Goal: Task Accomplishment & Management: Manage account settings

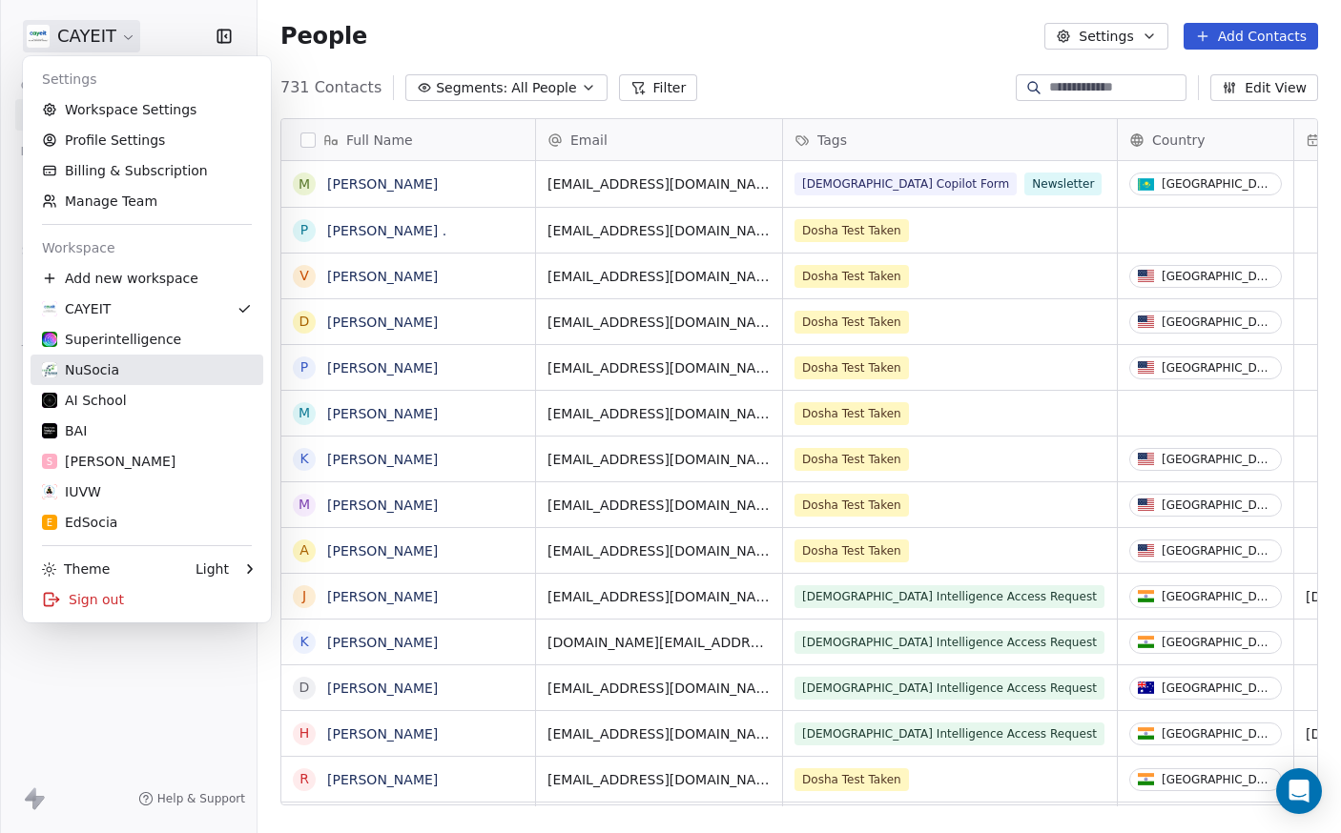
click at [154, 361] on div "NuSocia" at bounding box center [147, 369] width 210 height 19
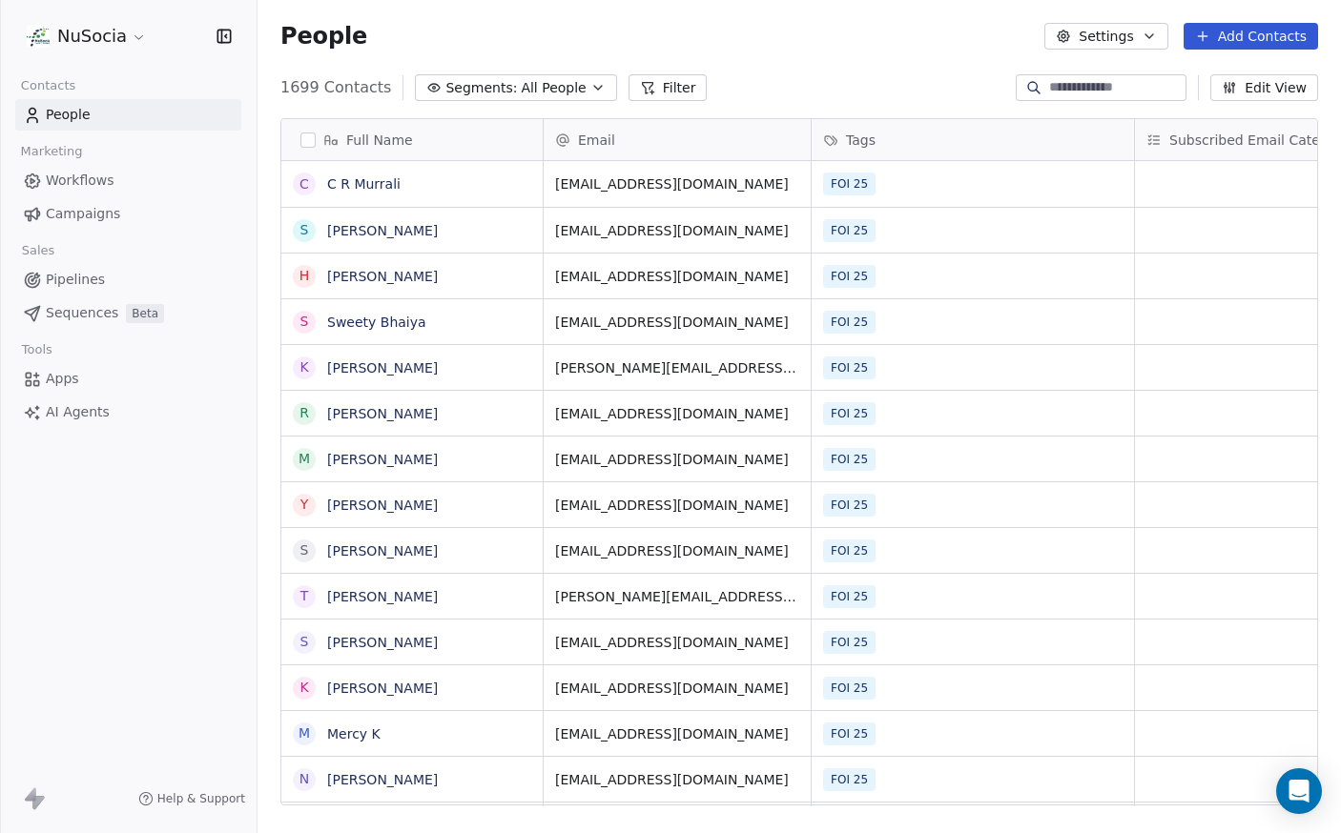
scroll to position [719, 1069]
click at [565, 85] on span "All People" at bounding box center [553, 88] width 65 height 20
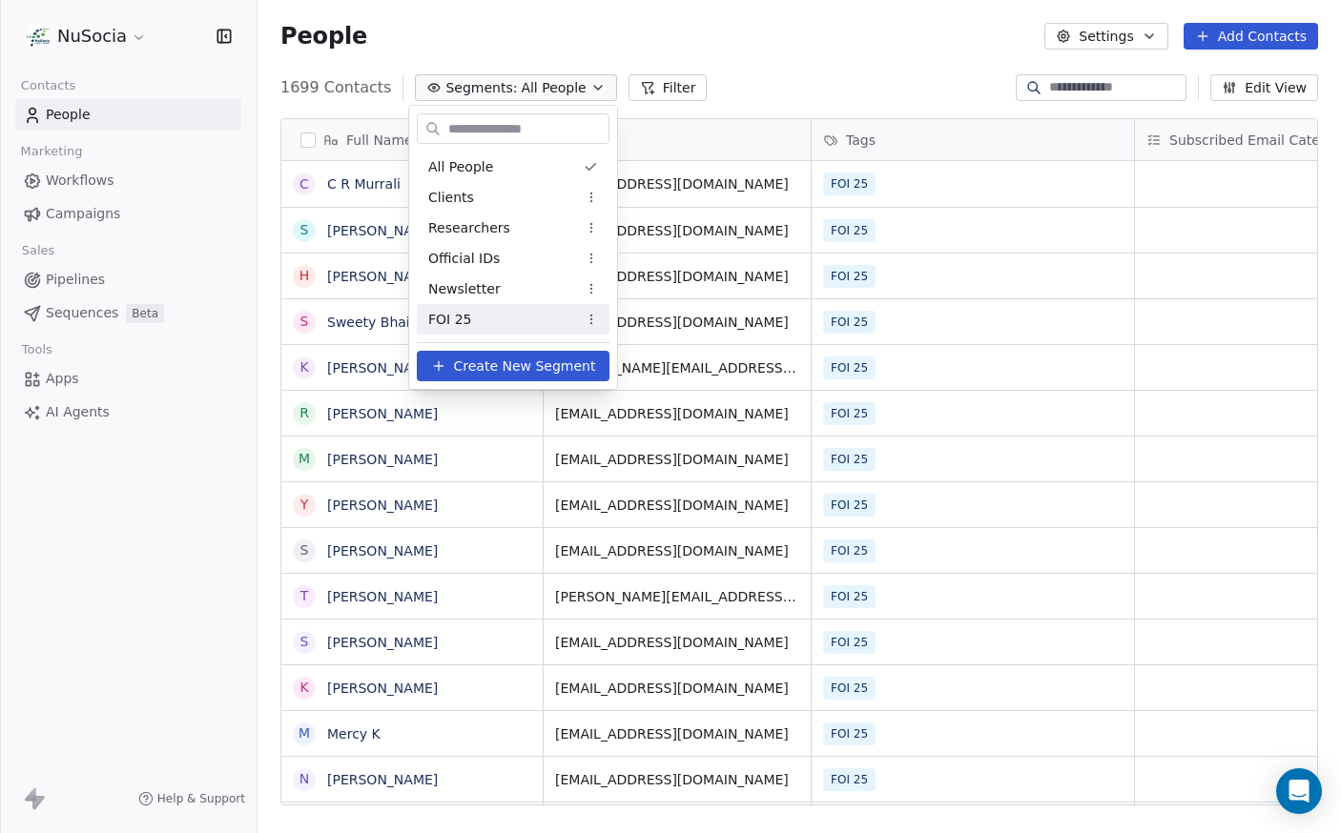
click at [563, 310] on div "FOI 25" at bounding box center [513, 319] width 193 height 31
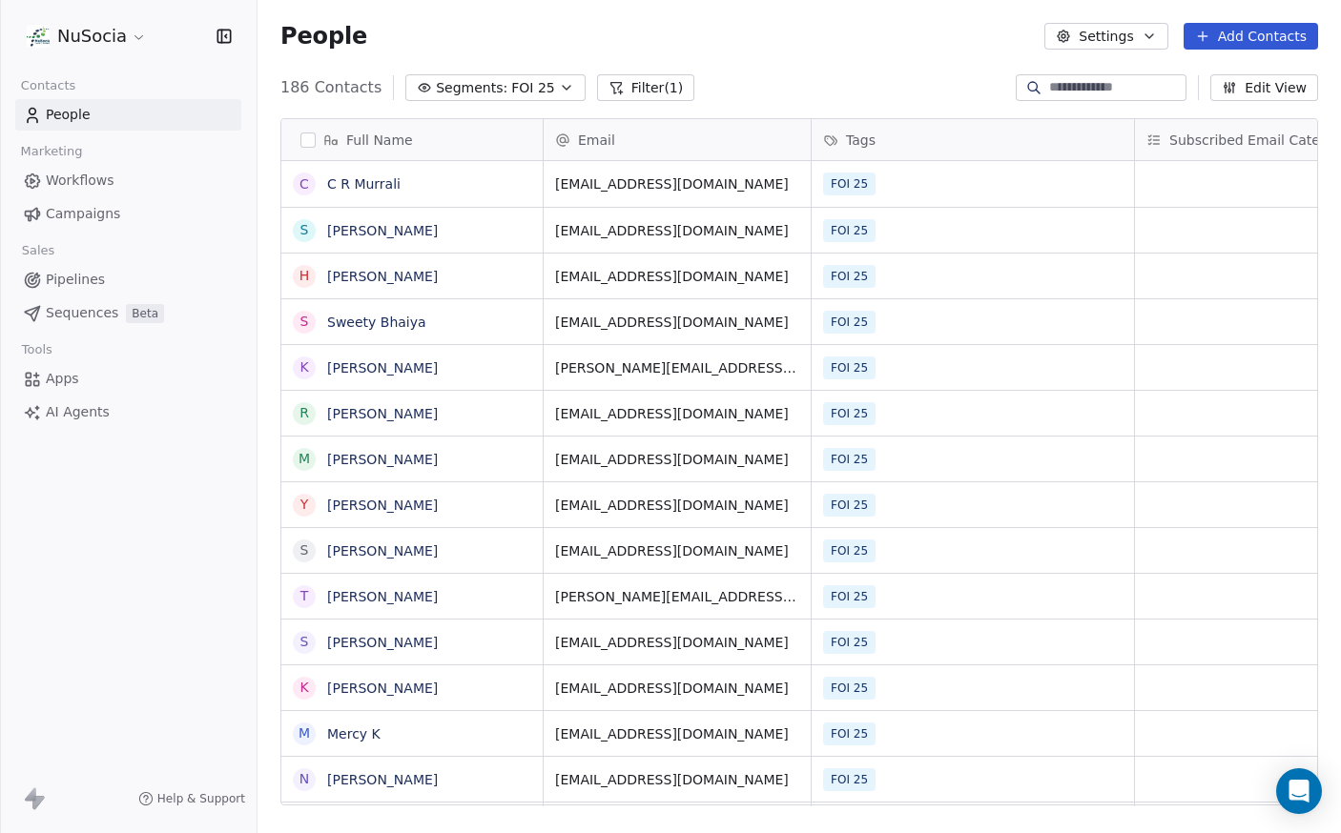
click at [729, 45] on div "People Settings Add Contacts" at bounding box center [798, 36] width 1037 height 27
click at [123, 222] on link "Campaigns" at bounding box center [128, 213] width 226 height 31
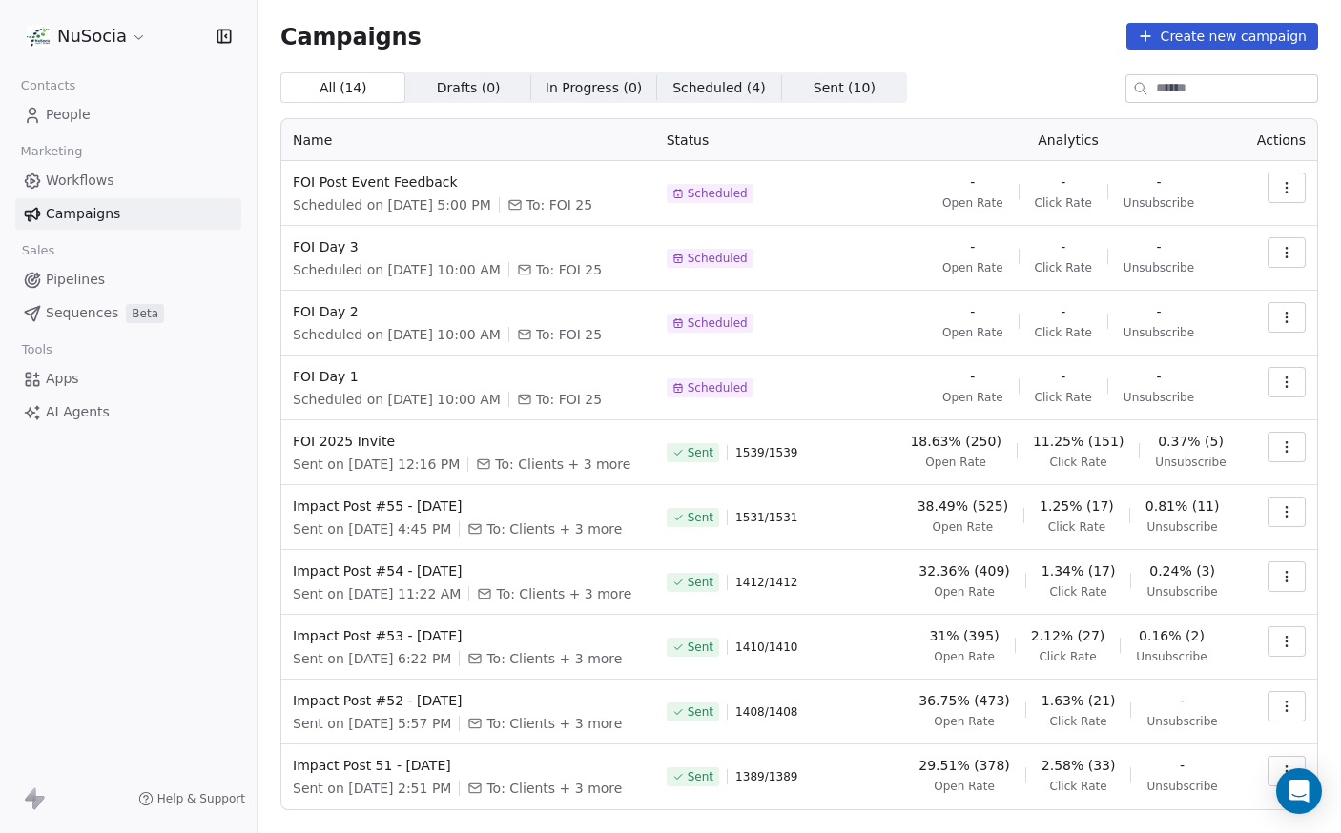
click at [1279, 380] on icon "button" at bounding box center [1286, 382] width 15 height 15
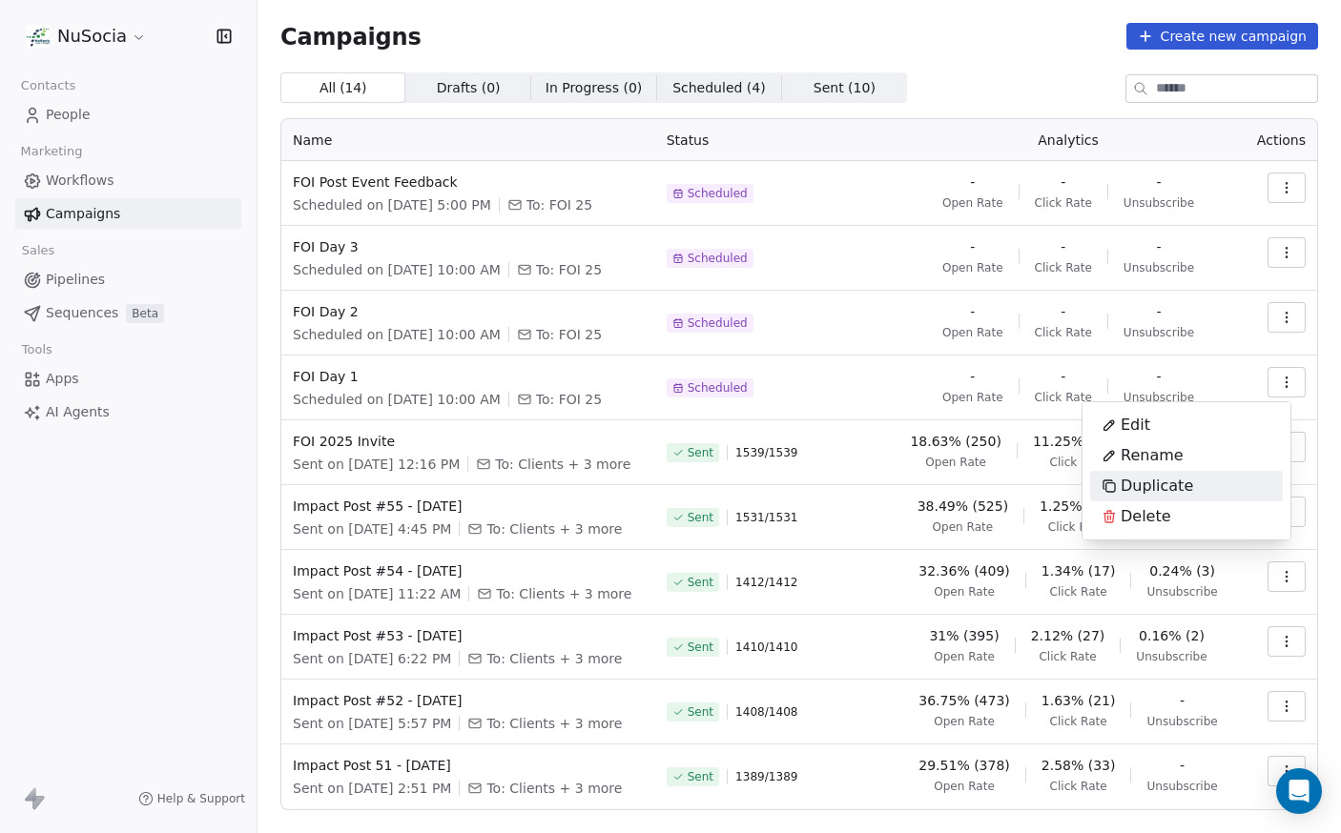
click at [1204, 482] on div "Duplicate" at bounding box center [1186, 486] width 193 height 31
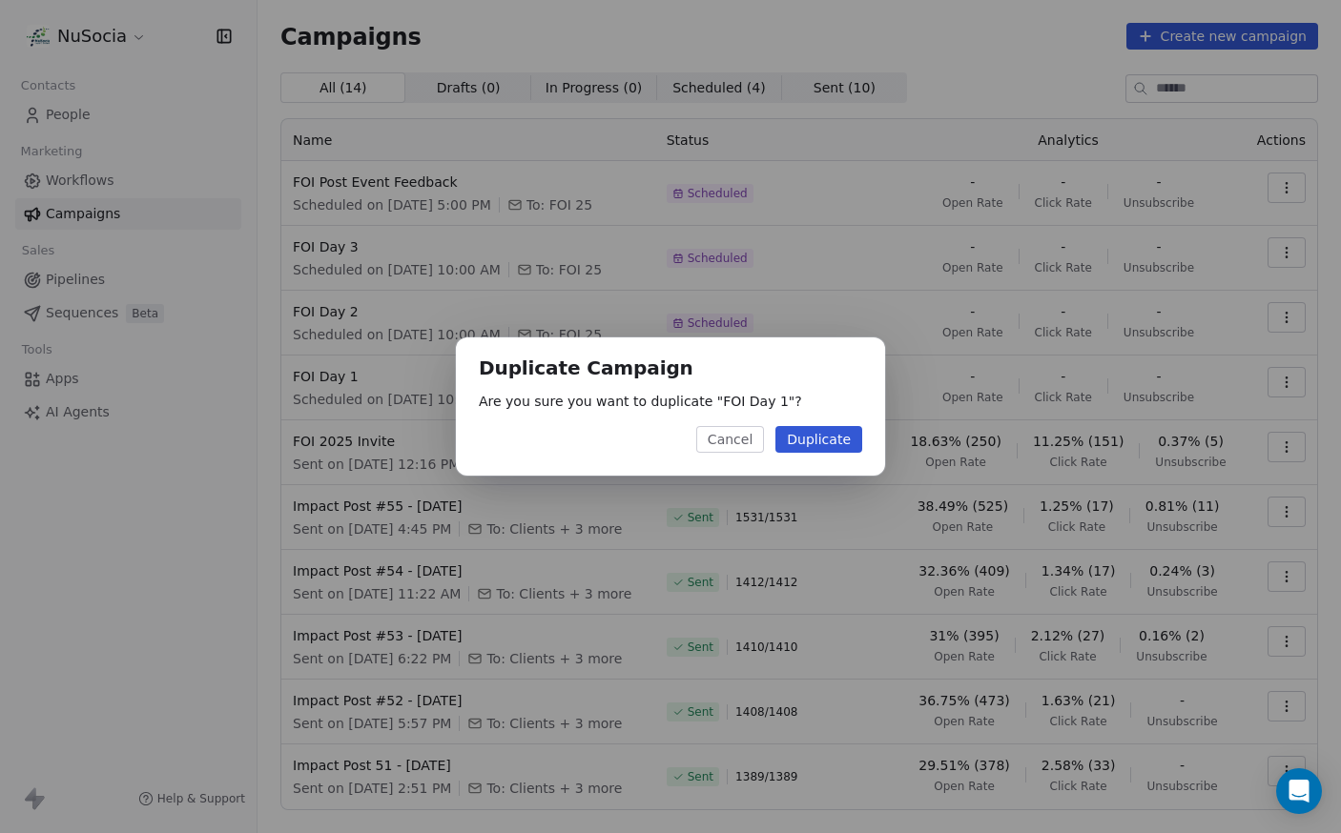
click at [834, 440] on button "Duplicate" at bounding box center [818, 439] width 87 height 27
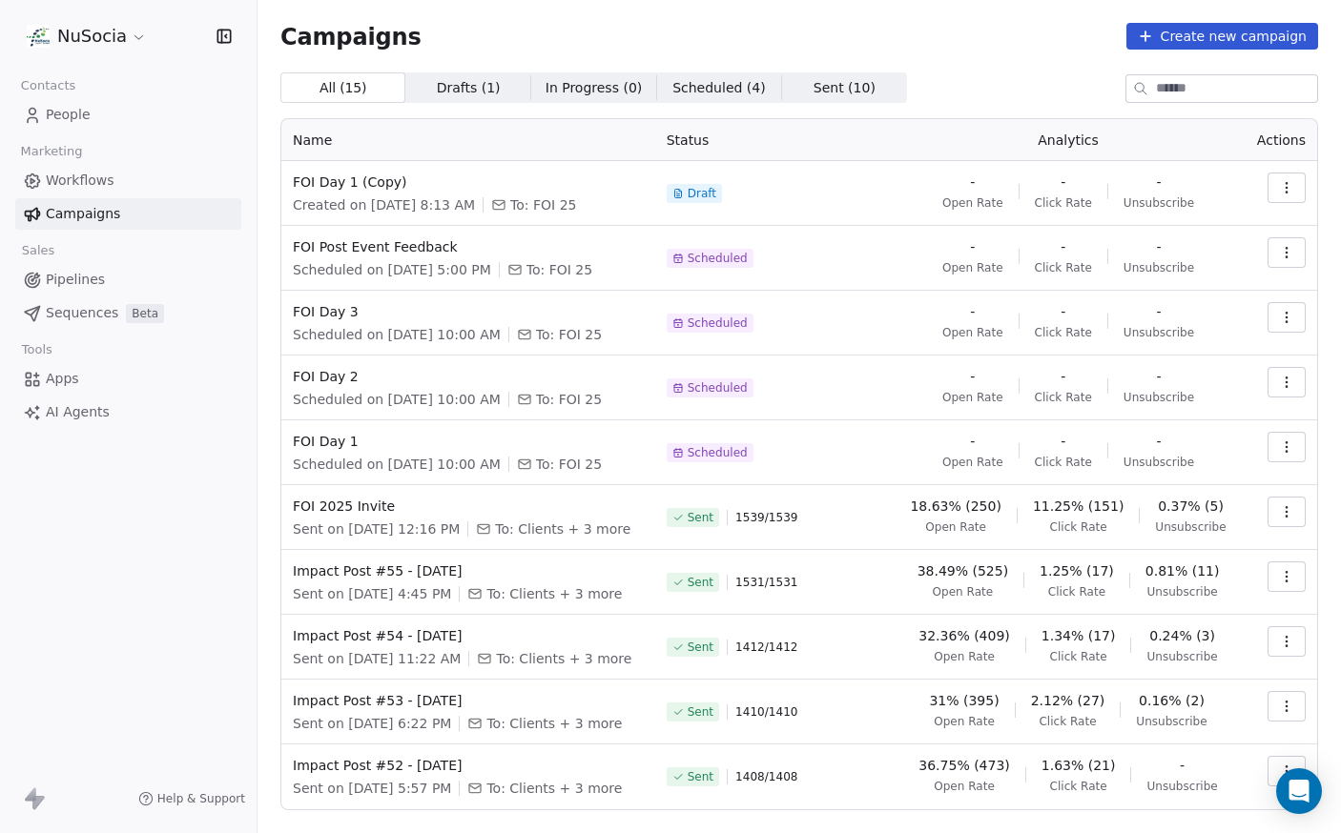
click at [1279, 187] on icon "button" at bounding box center [1286, 187] width 15 height 15
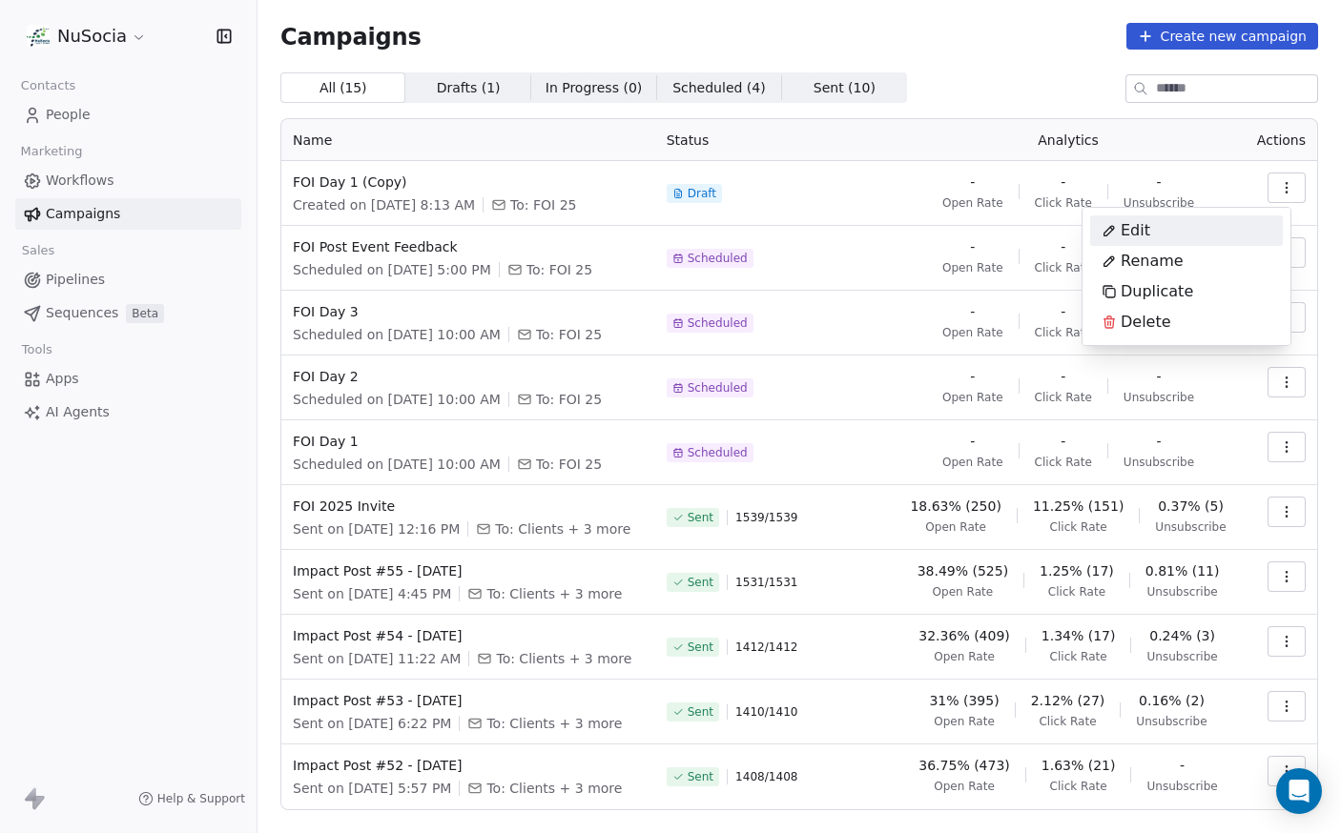
click at [1229, 228] on div "Edit" at bounding box center [1186, 230] width 193 height 31
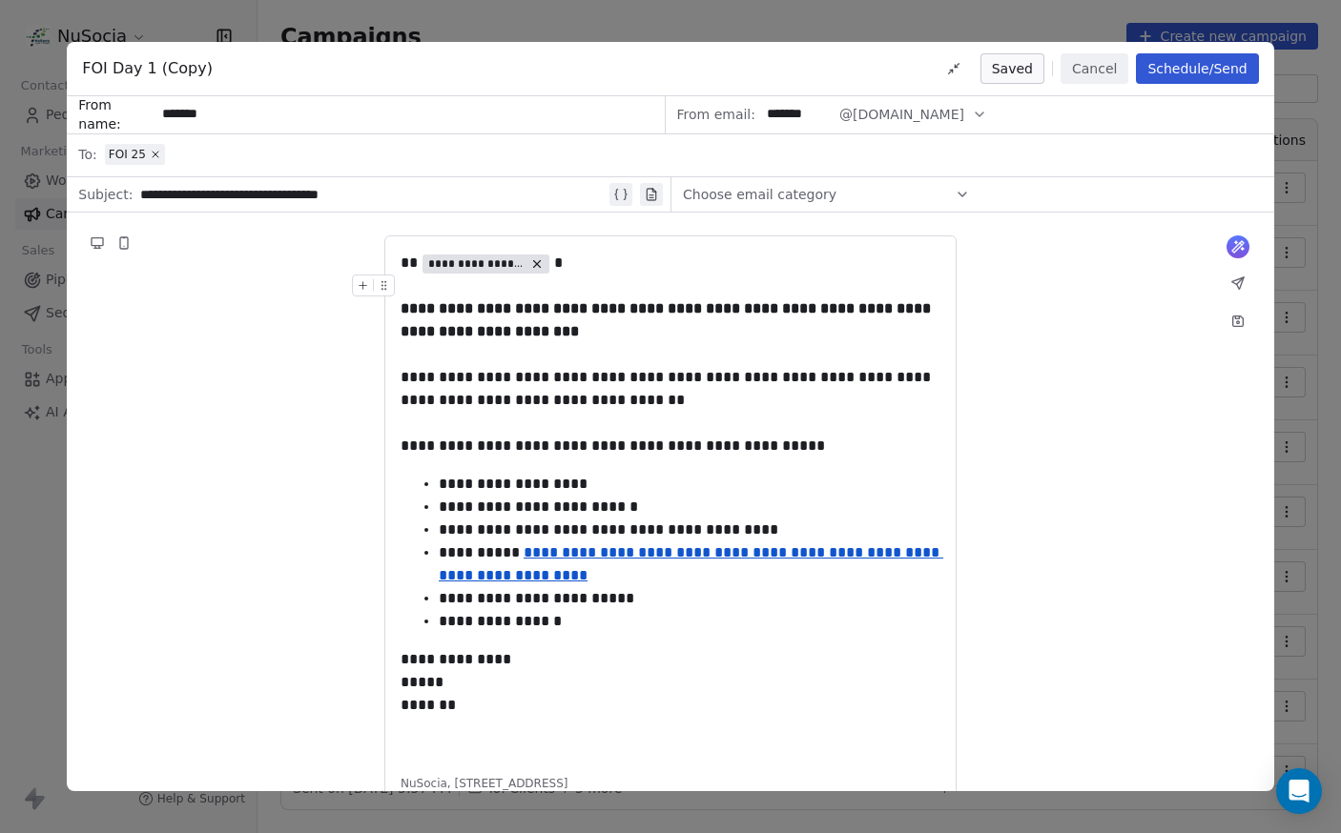
click at [174, 68] on span "FOI Day 1 (Copy)" at bounding box center [147, 68] width 131 height 23
click at [308, 86] on div "FOI Day 1 (Copy) Saved Cancel Schedule/Send" at bounding box center [670, 69] width 1206 height 54
click at [142, 192] on div "**********" at bounding box center [372, 194] width 465 height 23
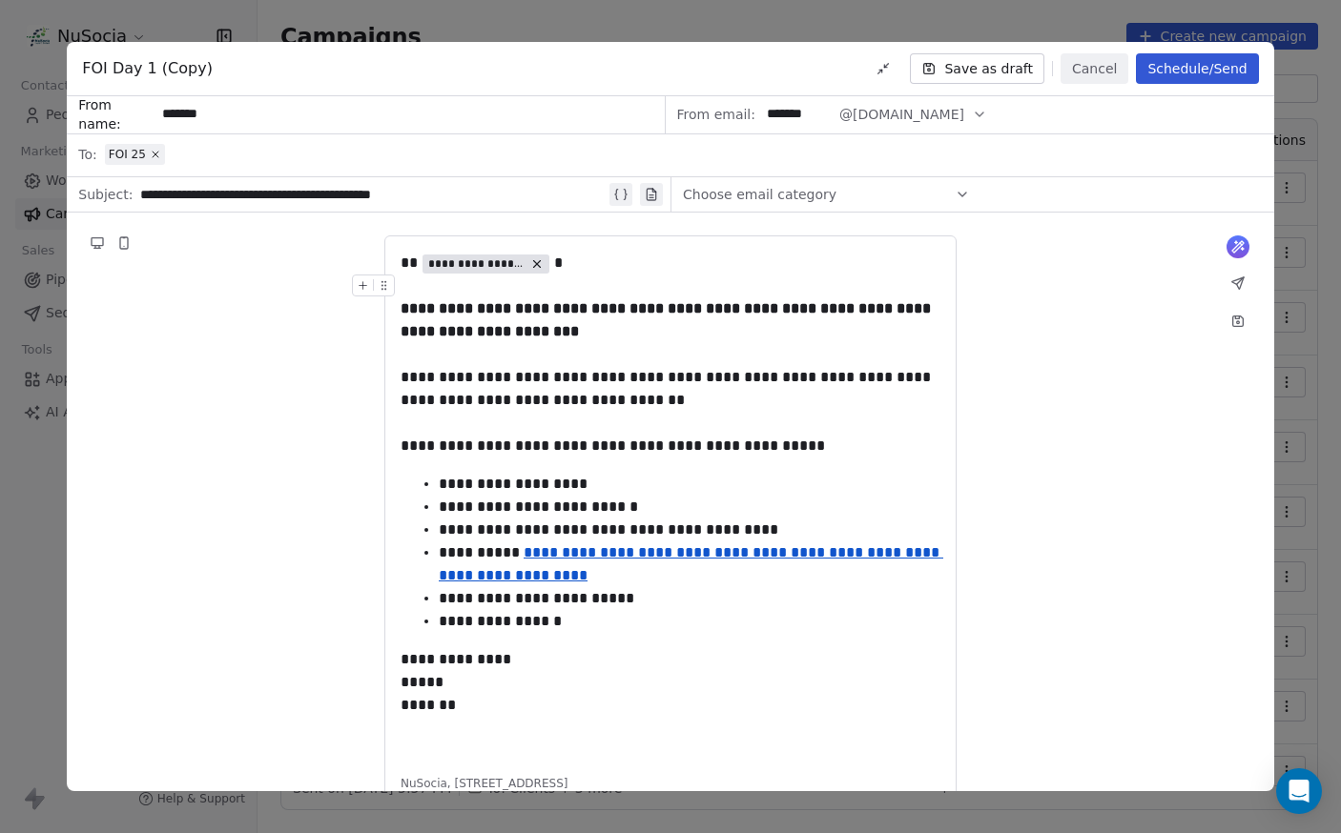
click at [1172, 71] on button "Schedule/Send" at bounding box center [1197, 68] width 122 height 31
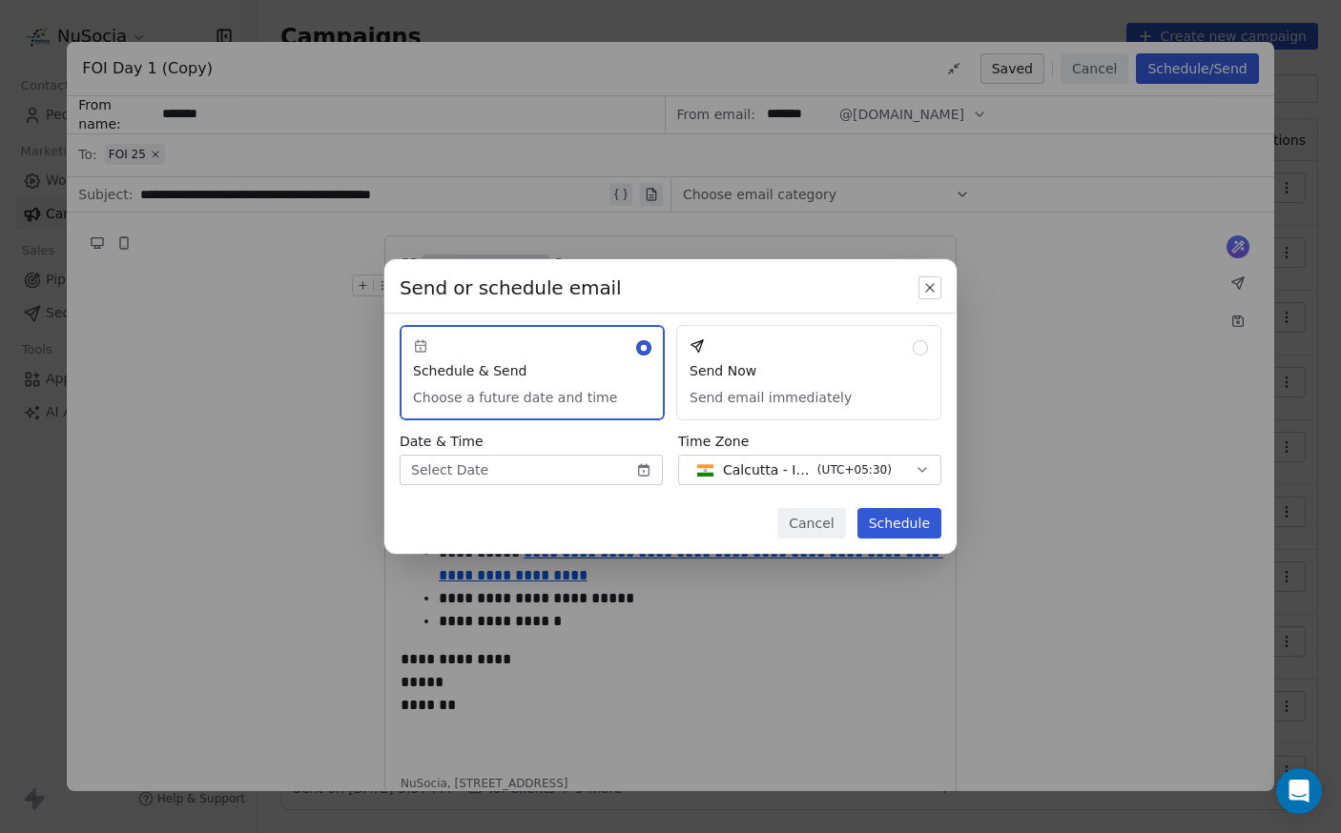
click at [568, 461] on body "NuSocia Contacts People Marketing Workflows Campaigns Sales Pipelines Sequences…" at bounding box center [670, 416] width 1341 height 833
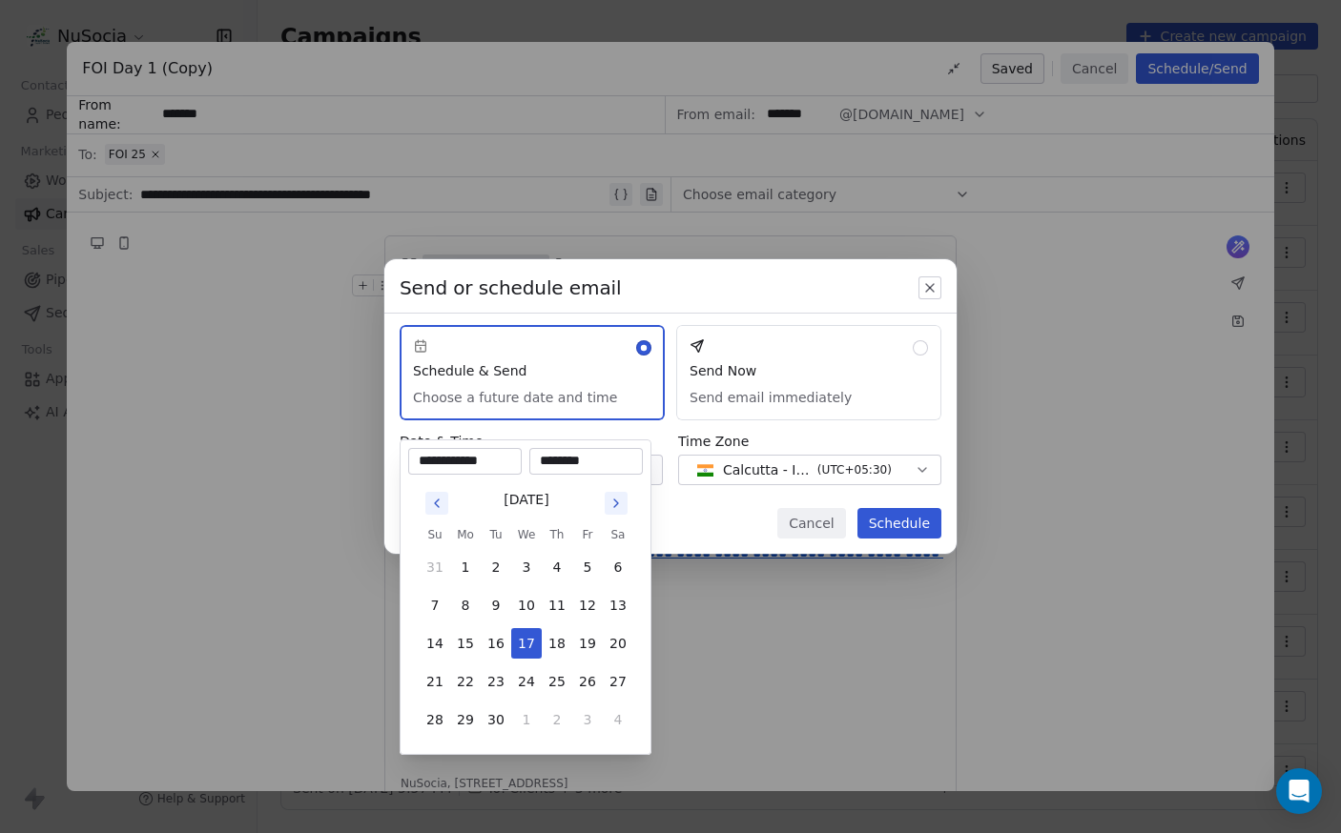
drag, startPoint x: 554, startPoint y: 463, endPoint x: 539, endPoint y: 461, distance: 15.5
click at [539, 461] on input "********" at bounding box center [586, 461] width 106 height 19
click at [548, 465] on input "********" at bounding box center [586, 461] width 106 height 19
type input "********"
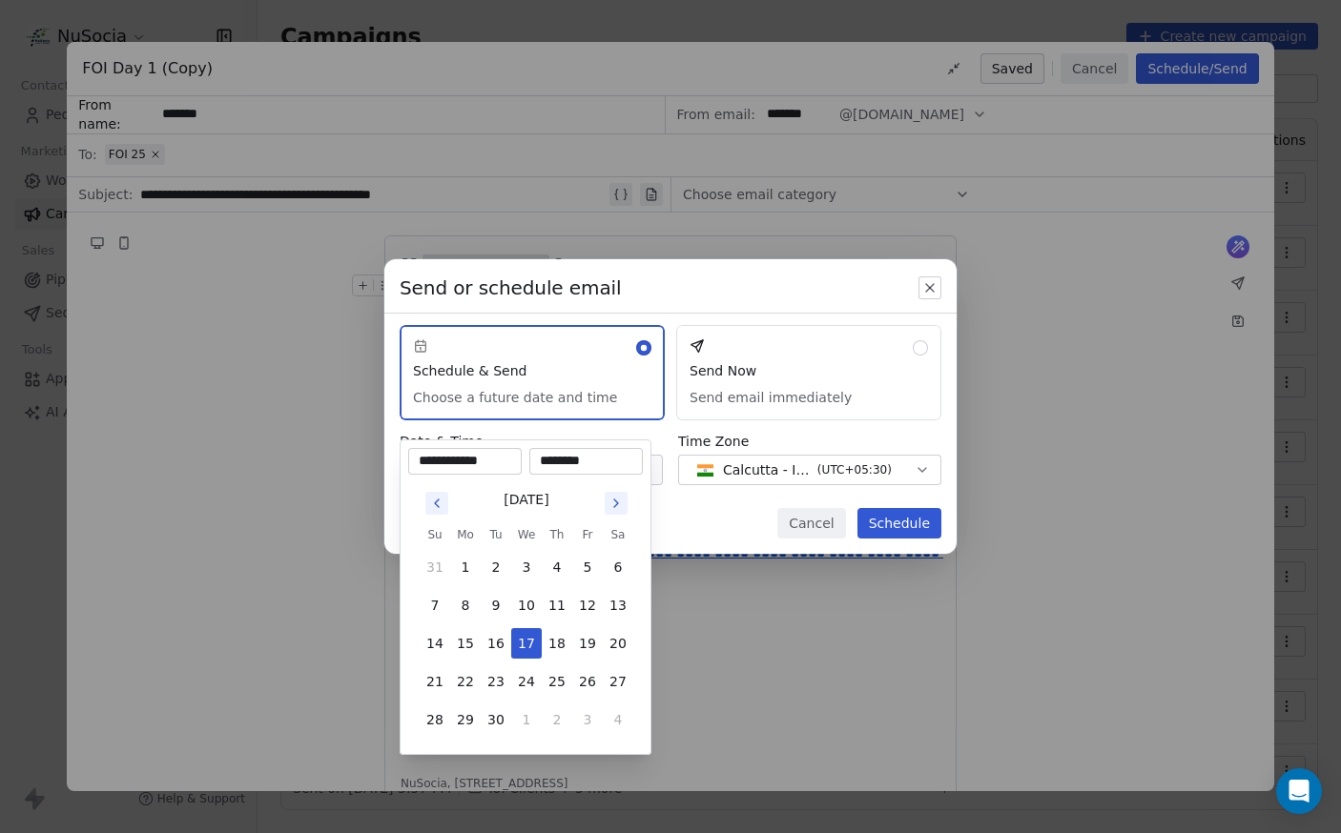
click at [563, 462] on input "********" at bounding box center [586, 461] width 106 height 19
click at [584, 461] on input "********" at bounding box center [586, 461] width 106 height 19
type input "********"
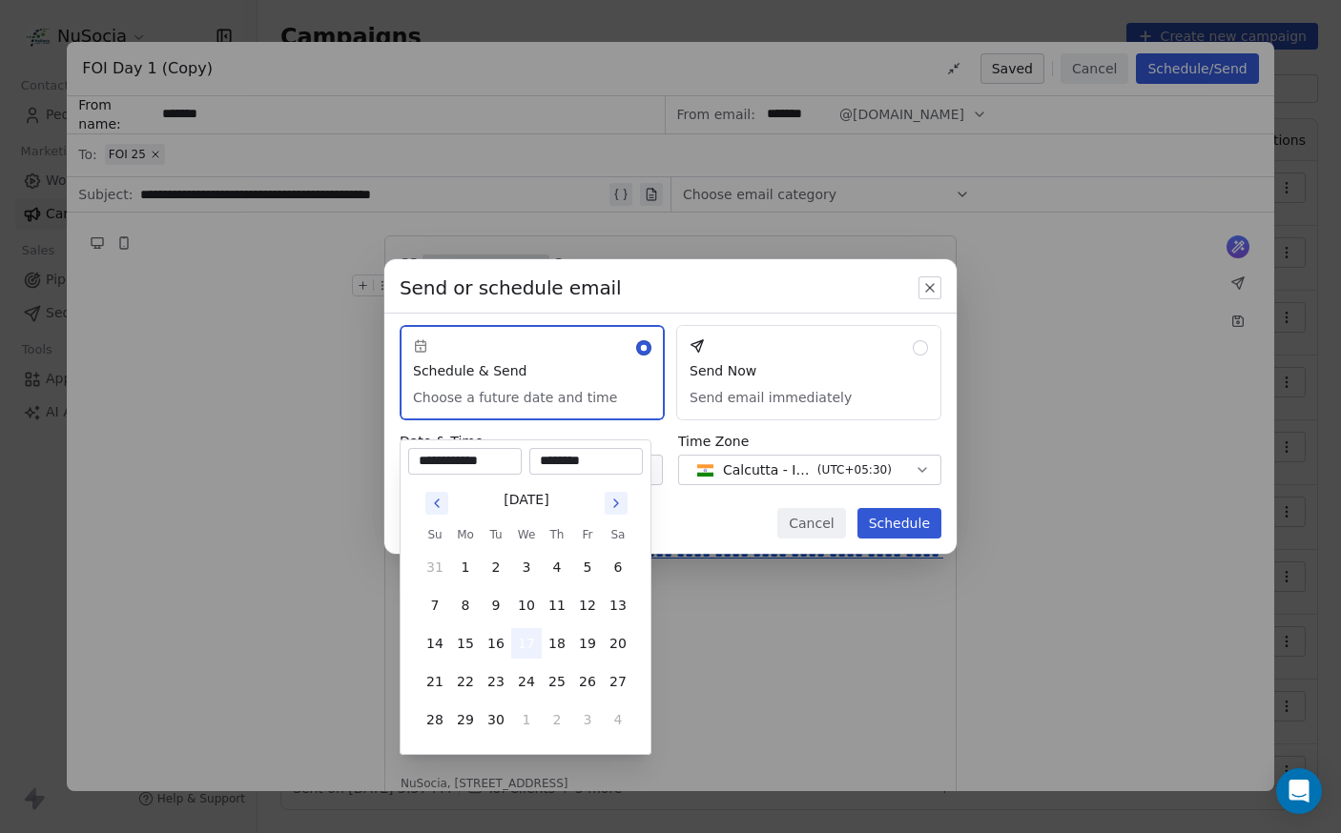
click at [526, 645] on button "17" at bounding box center [526, 643] width 31 height 31
click at [726, 529] on div "Send or schedule email Schedule & Send Choose a future date and time Send Now S…" at bounding box center [670, 416] width 1341 height 375
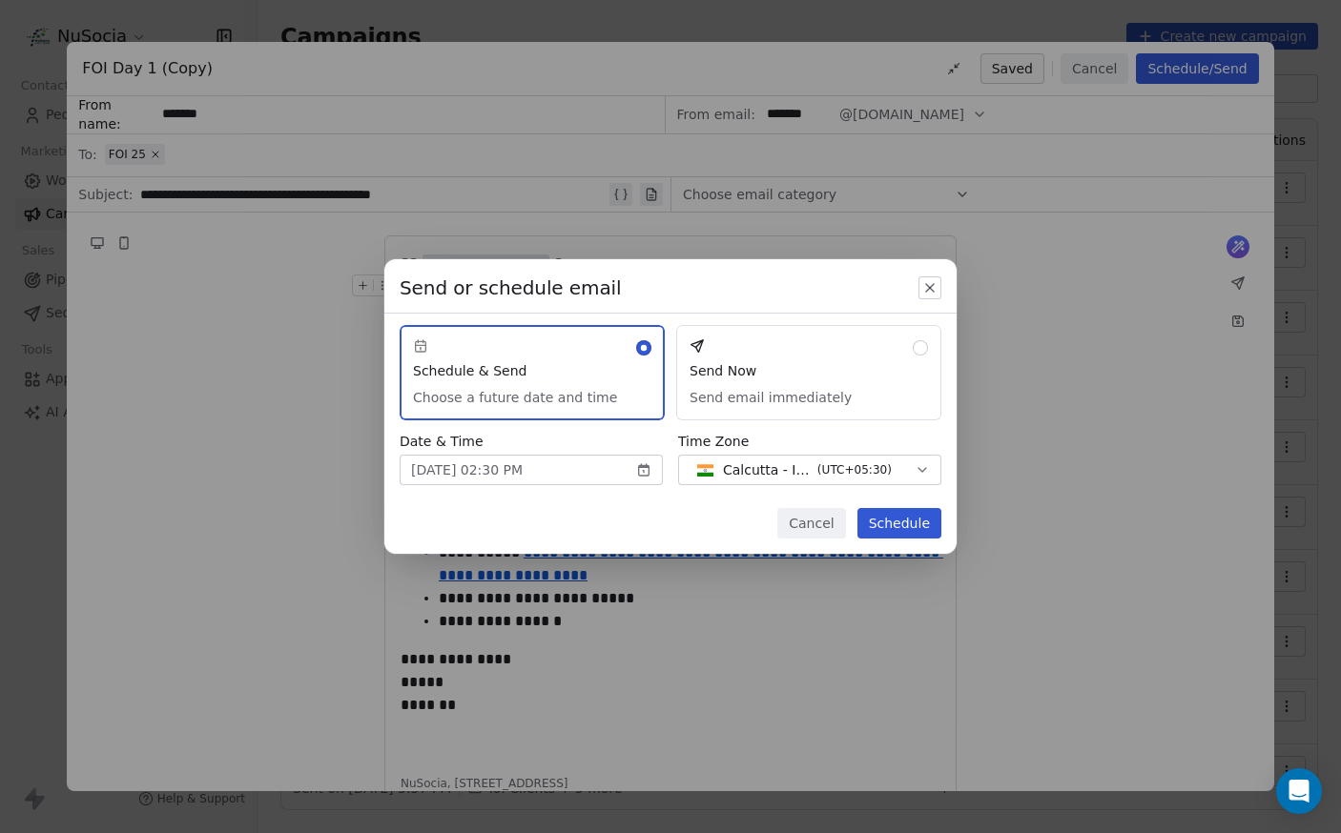
click at [895, 526] on button "Schedule" at bounding box center [899, 523] width 84 height 31
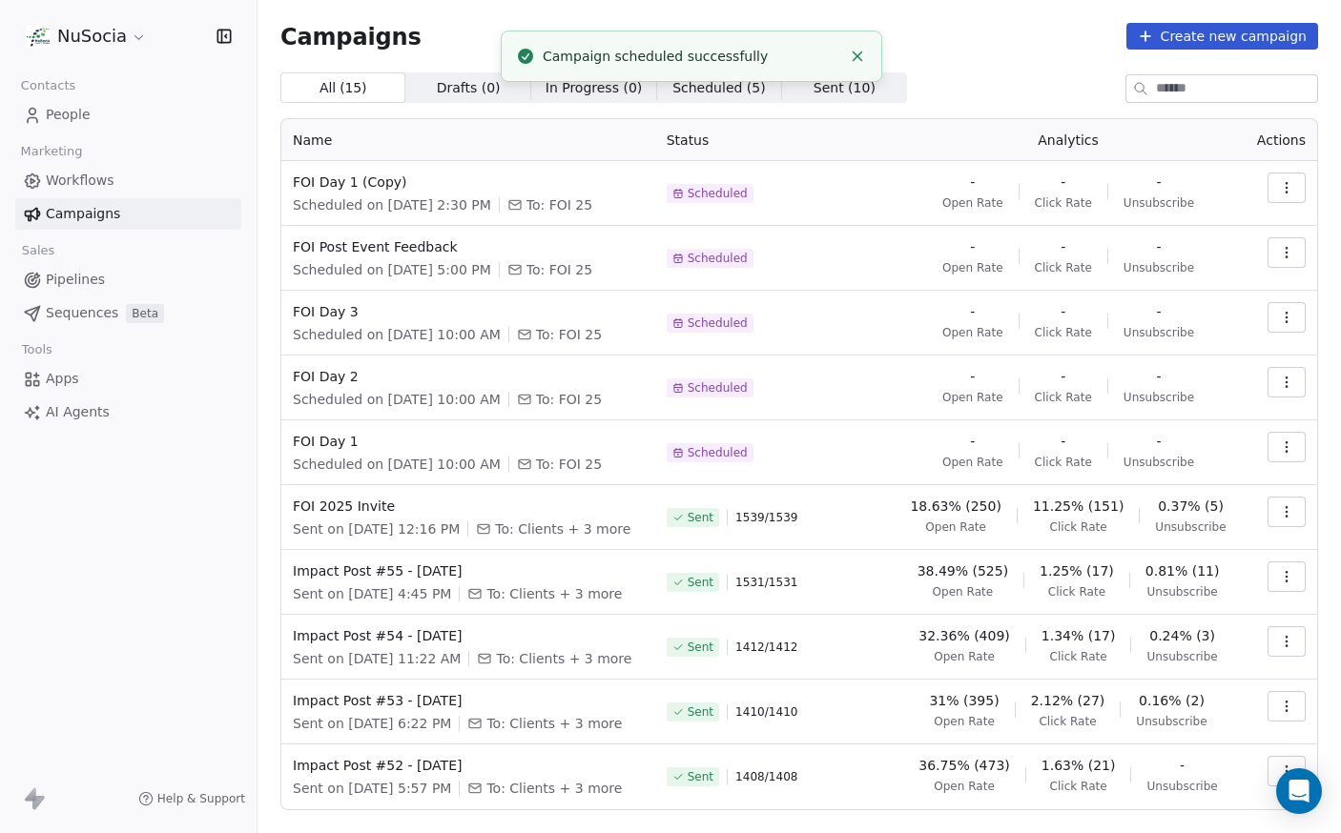
click at [1267, 191] on button "button" at bounding box center [1286, 188] width 38 height 31
click at [1224, 258] on div "Rename" at bounding box center [1186, 261] width 193 height 31
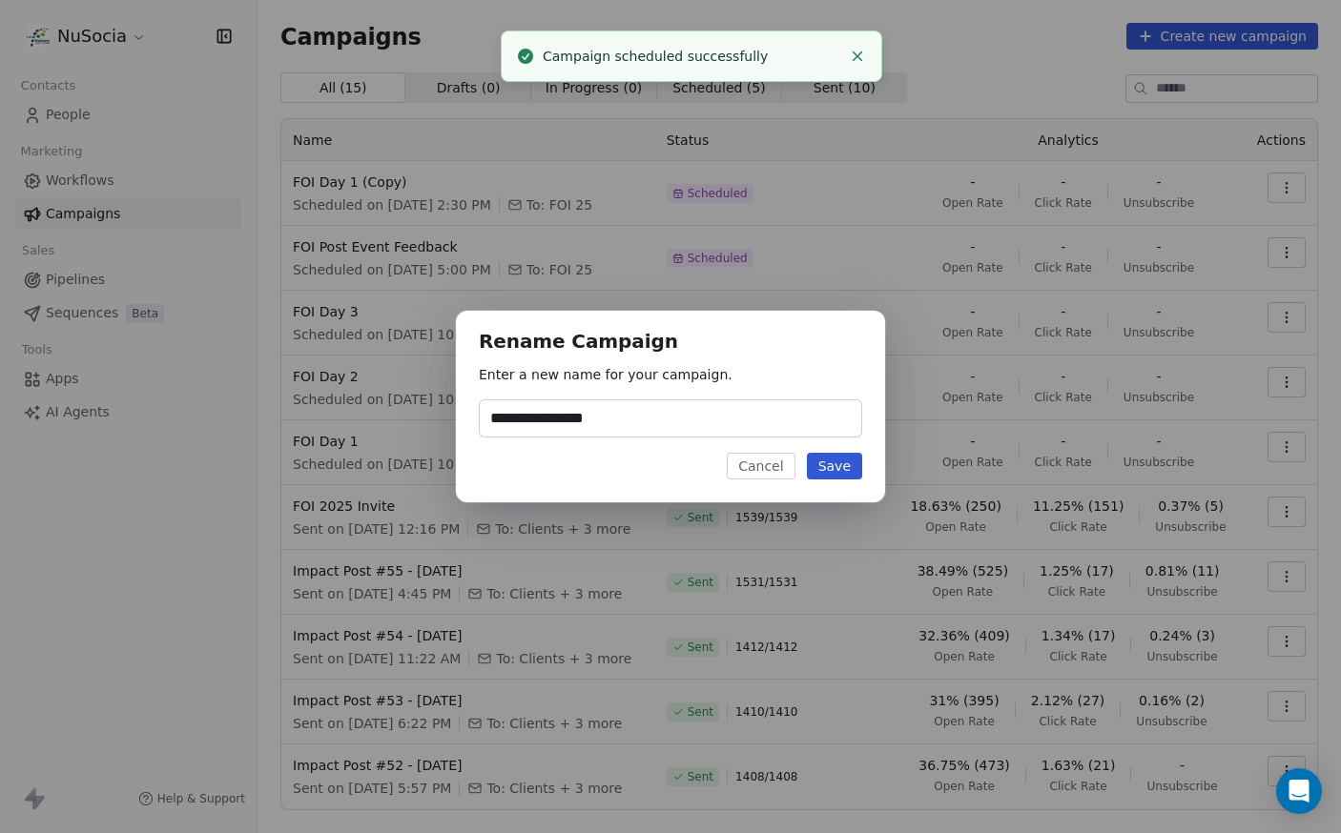
click at [593, 427] on input "**********" at bounding box center [670, 418] width 381 height 36
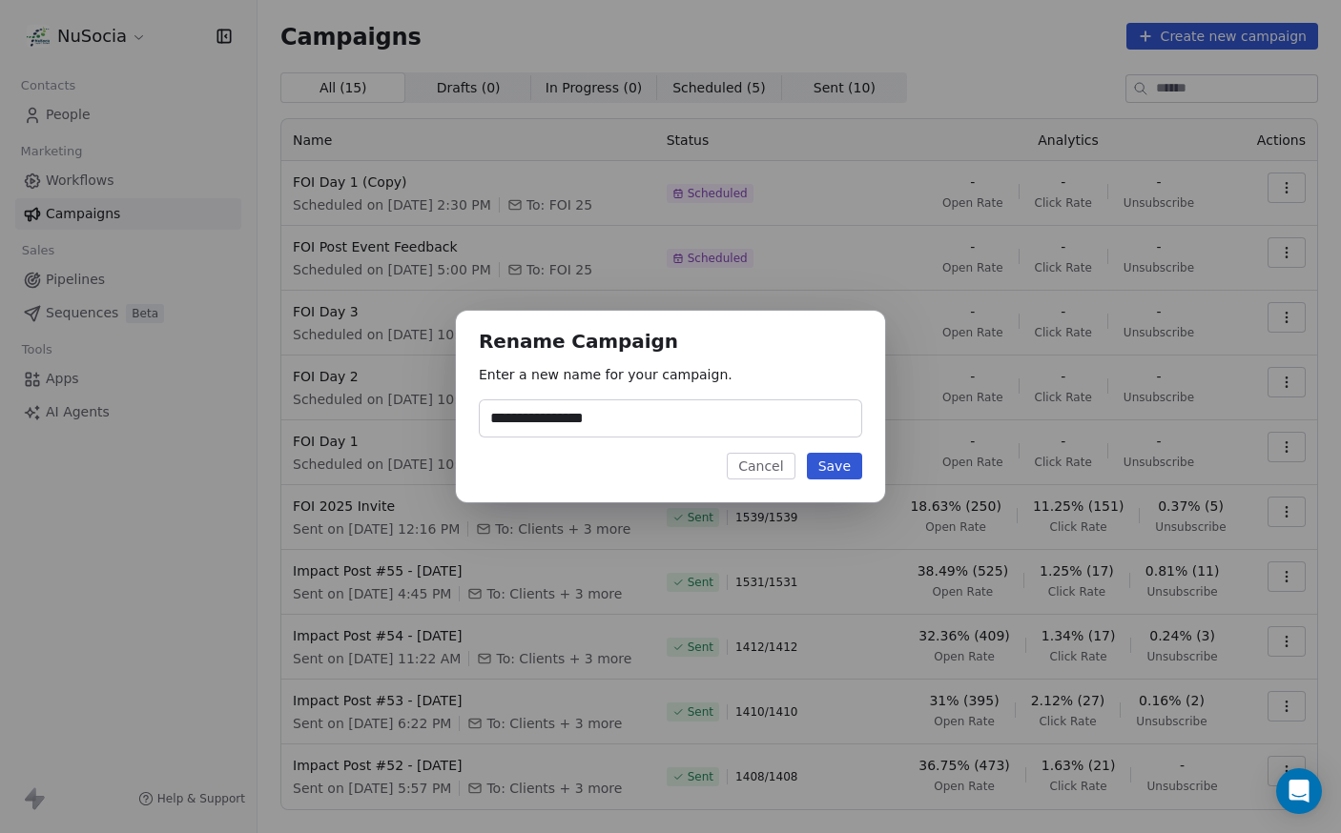
drag, startPoint x: 561, startPoint y: 416, endPoint x: 625, endPoint y: 422, distance: 65.2
click at [625, 422] on input "**********" at bounding box center [670, 418] width 381 height 36
type input "**********"
click at [828, 463] on button "Save" at bounding box center [834, 466] width 55 height 27
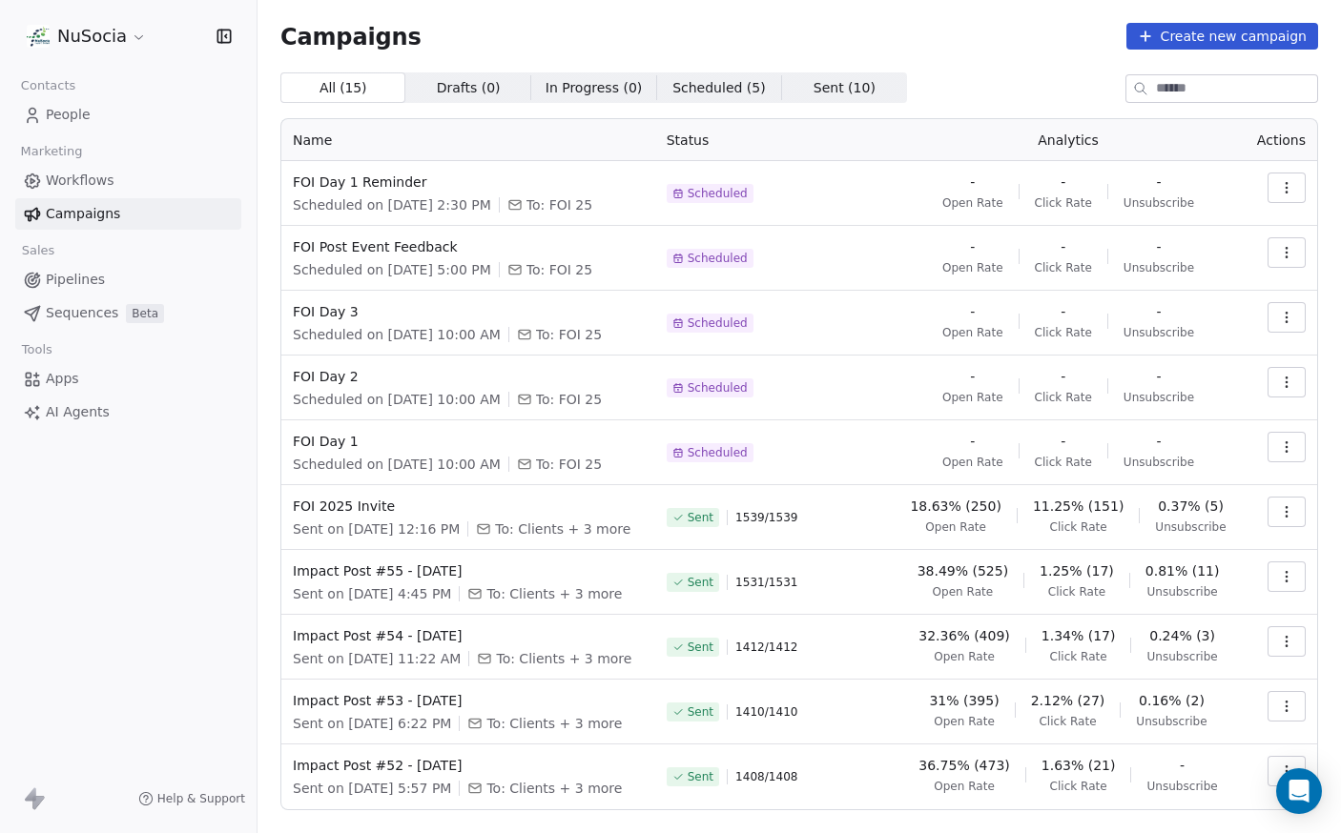
click at [1267, 382] on button "button" at bounding box center [1286, 382] width 38 height 31
click at [1212, 480] on div "Duplicate" at bounding box center [1186, 486] width 193 height 31
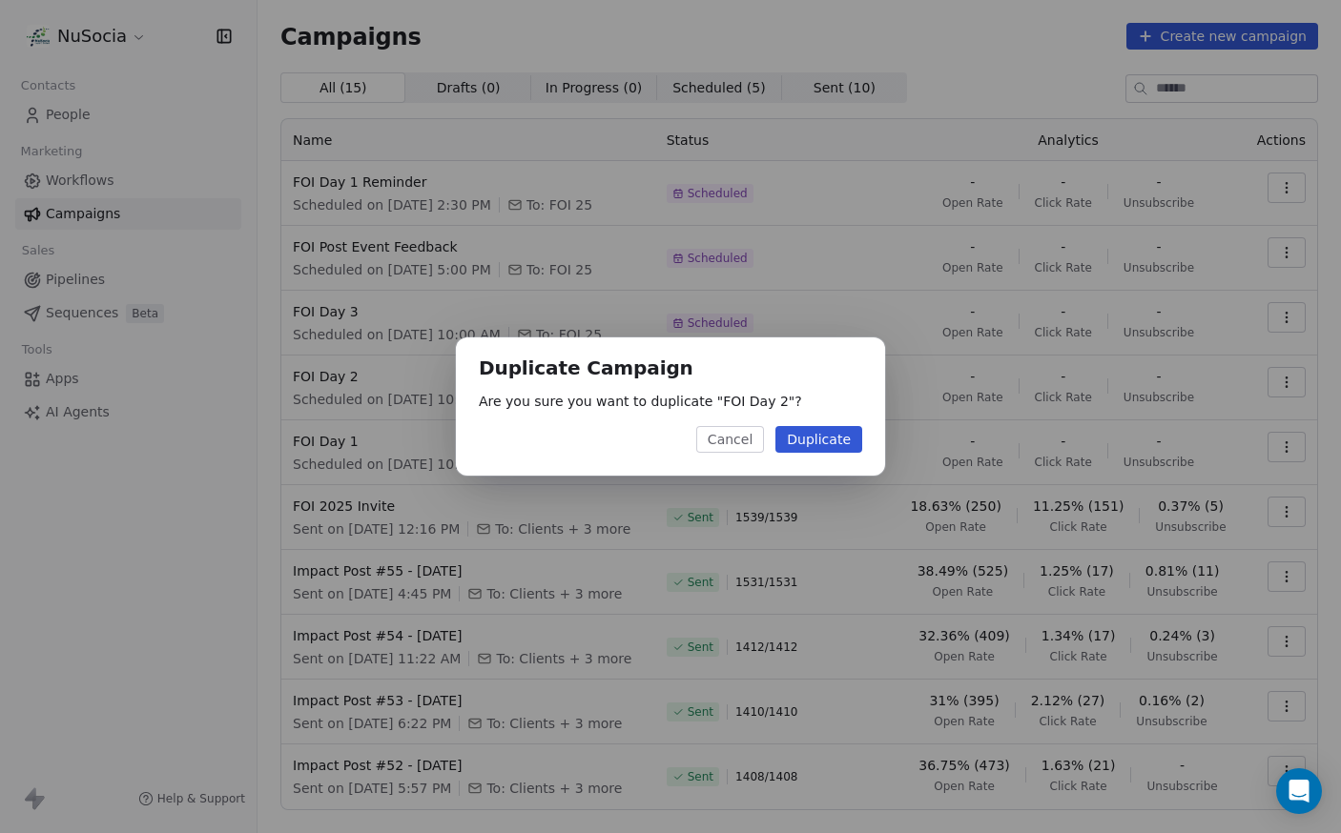
click at [845, 448] on button "Duplicate" at bounding box center [818, 439] width 87 height 27
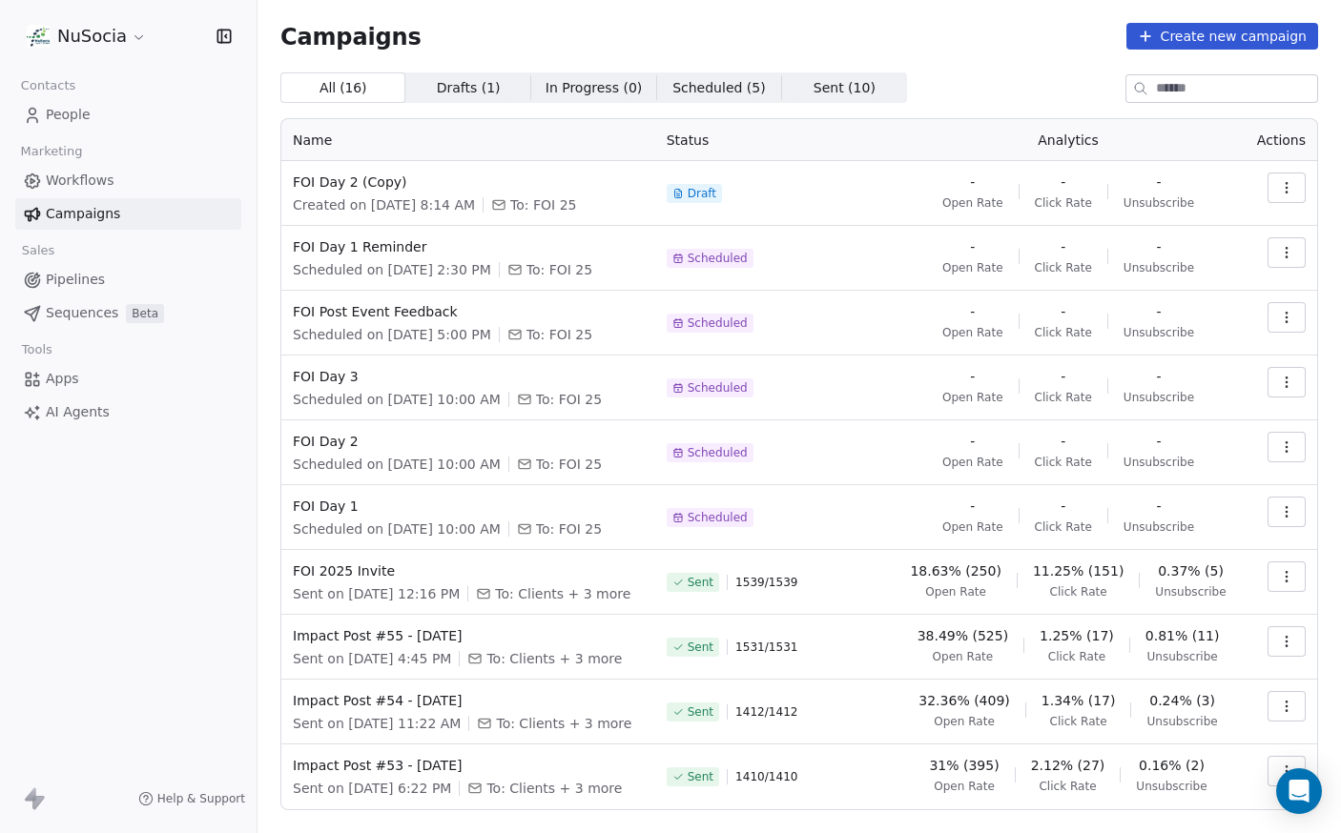
click at [1279, 186] on icon "button" at bounding box center [1286, 187] width 15 height 15
click at [1217, 266] on div "Rename" at bounding box center [1186, 261] width 193 height 31
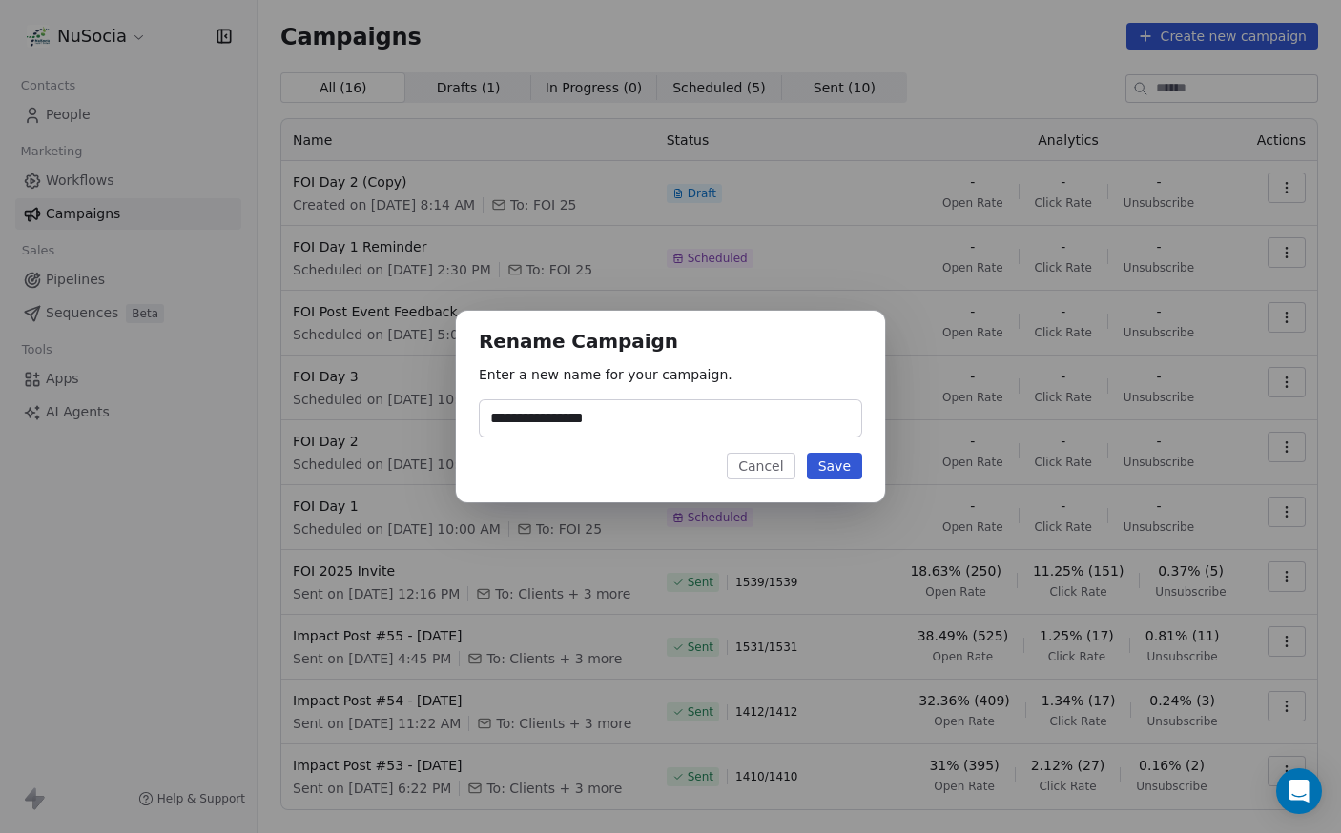
click at [563, 409] on input "**********" at bounding box center [670, 418] width 381 height 36
drag, startPoint x: 564, startPoint y: 420, endPoint x: 652, endPoint y: 418, distance: 87.7
click at [652, 418] on input "**********" at bounding box center [670, 418] width 381 height 36
click at [612, 423] on input "**********" at bounding box center [670, 418] width 381 height 36
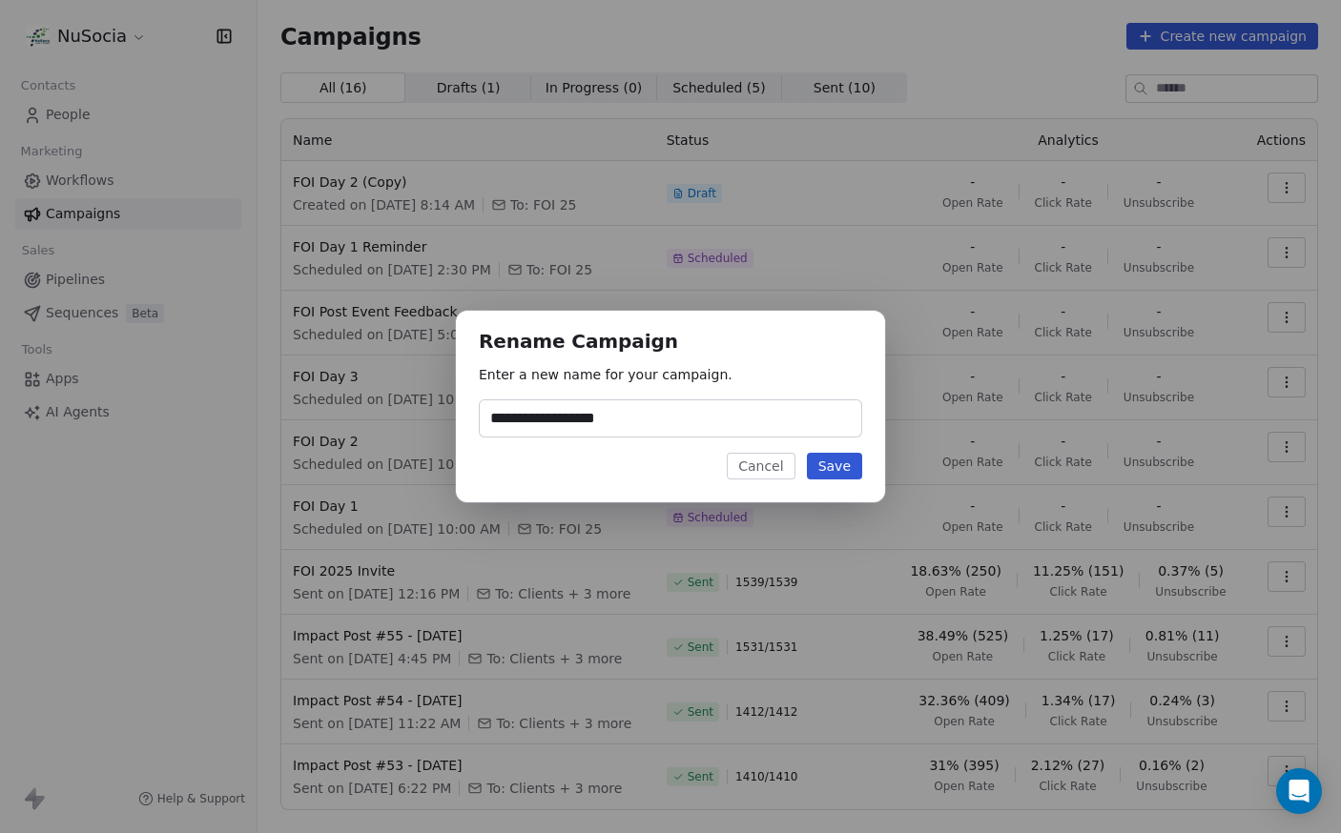
type input "**********"
click at [831, 464] on button "Save" at bounding box center [834, 466] width 55 height 27
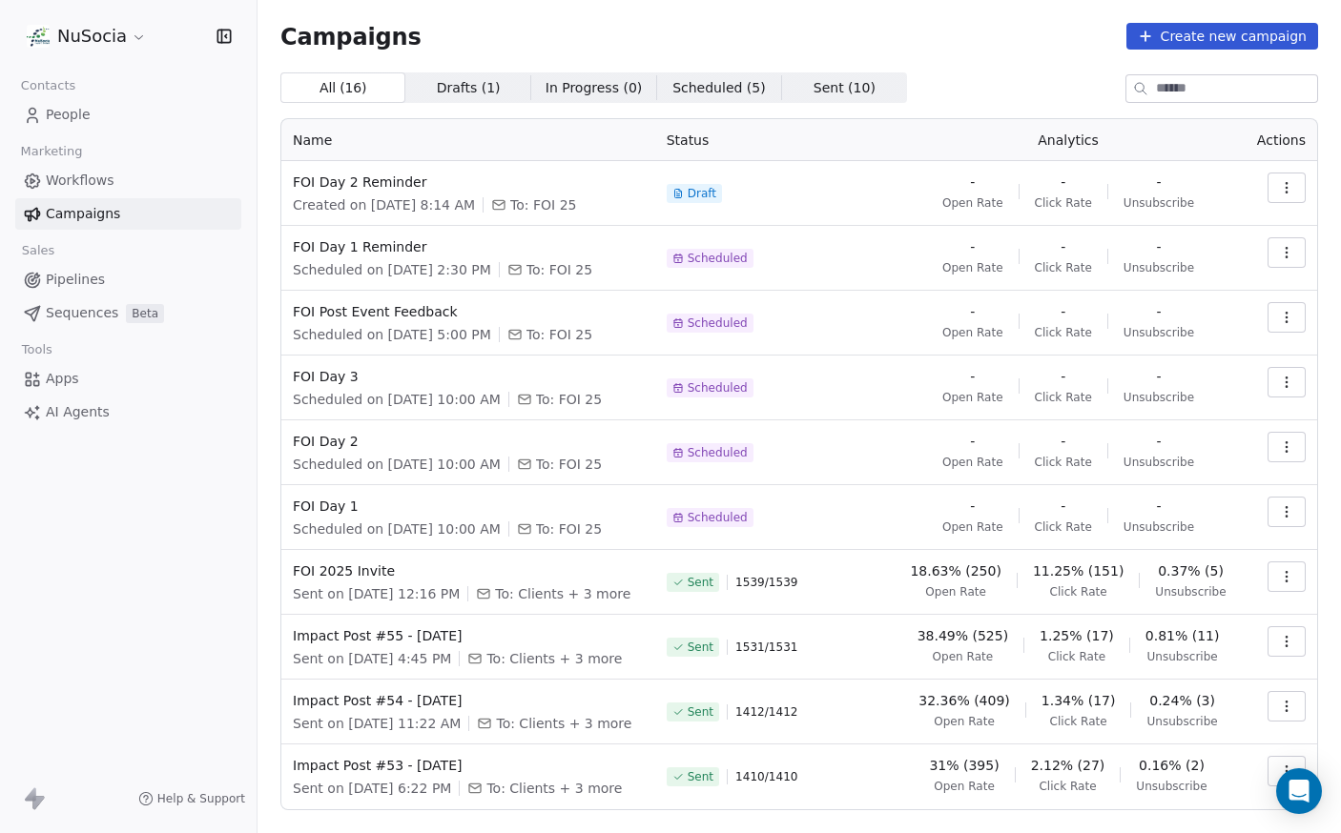
click at [1279, 182] on icon "button" at bounding box center [1286, 187] width 15 height 15
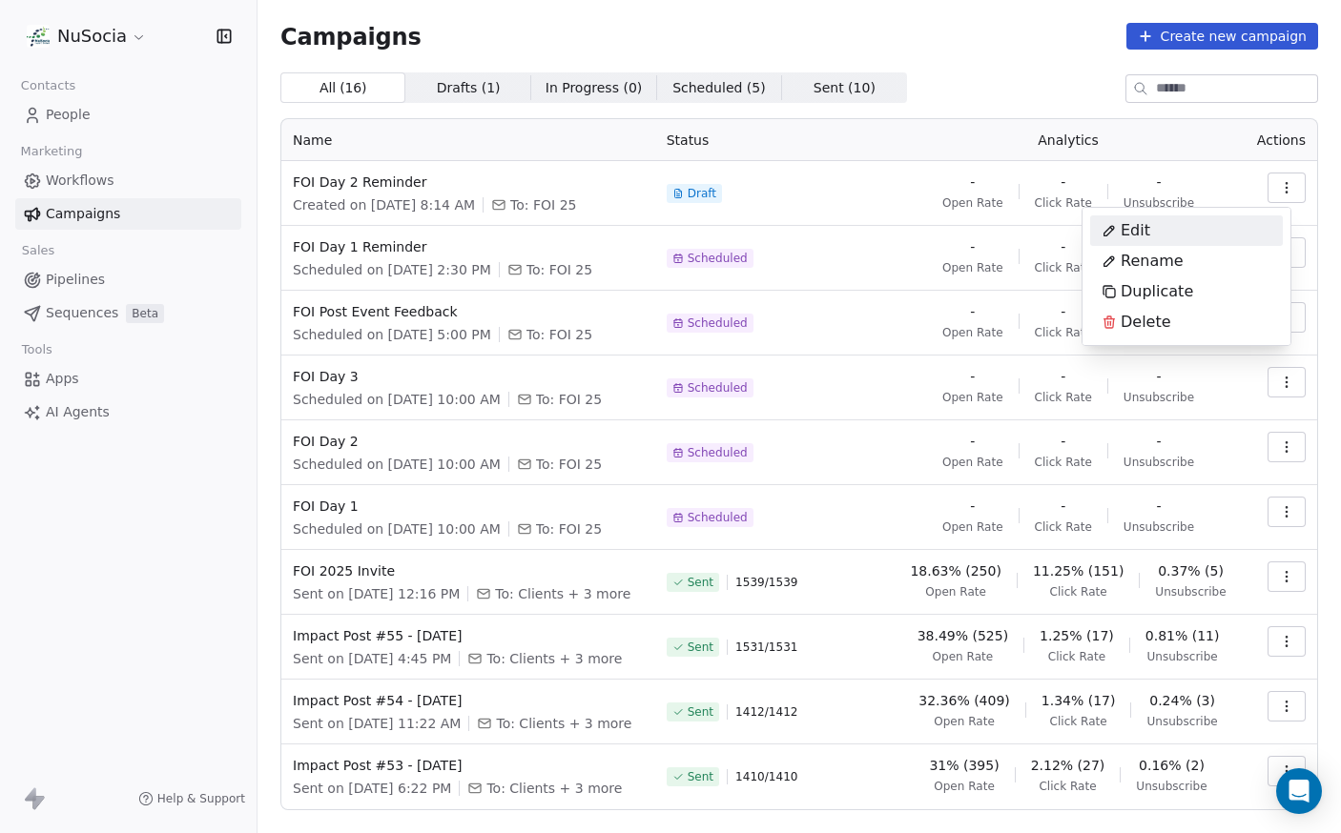
click at [1198, 225] on div "Edit" at bounding box center [1186, 230] width 193 height 31
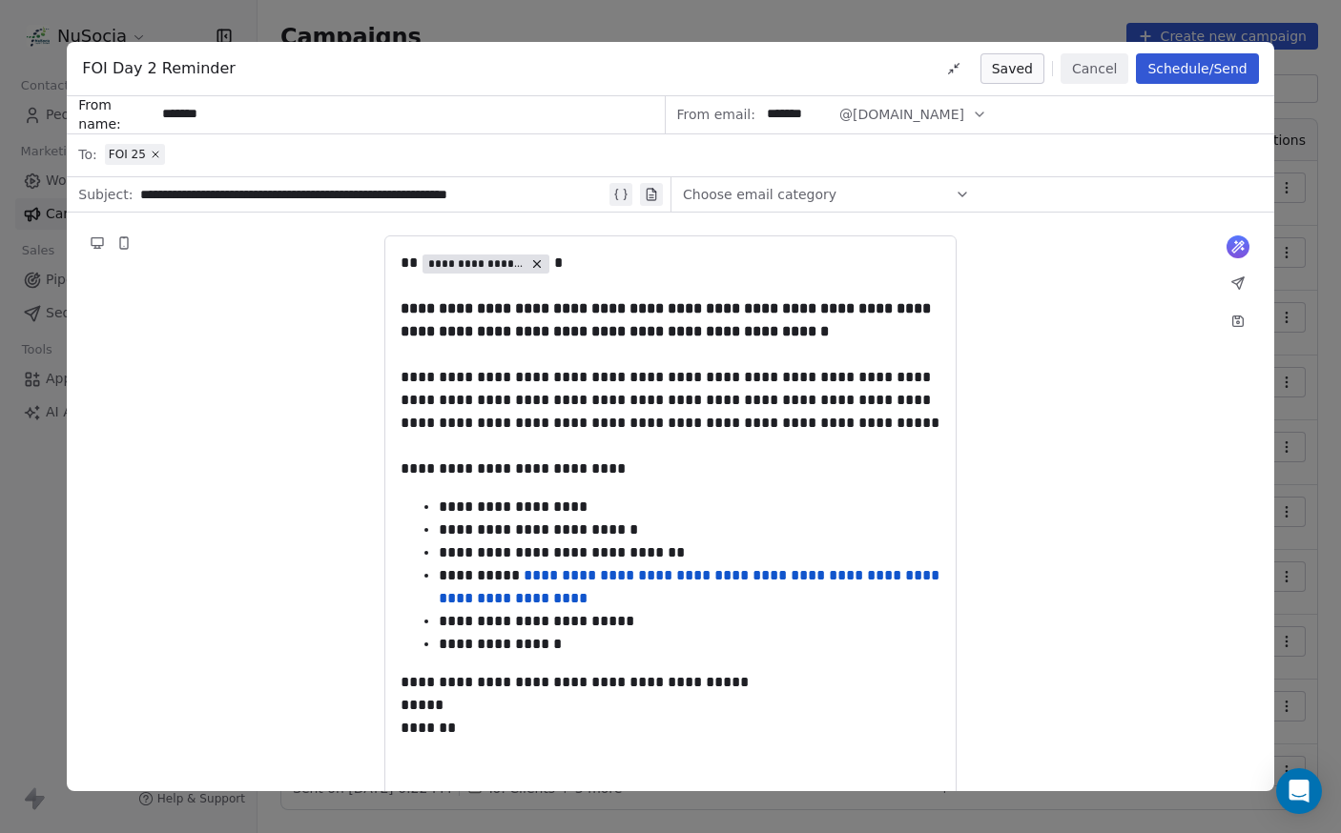
click at [140, 194] on div "**********" at bounding box center [372, 194] width 465 height 23
paste div
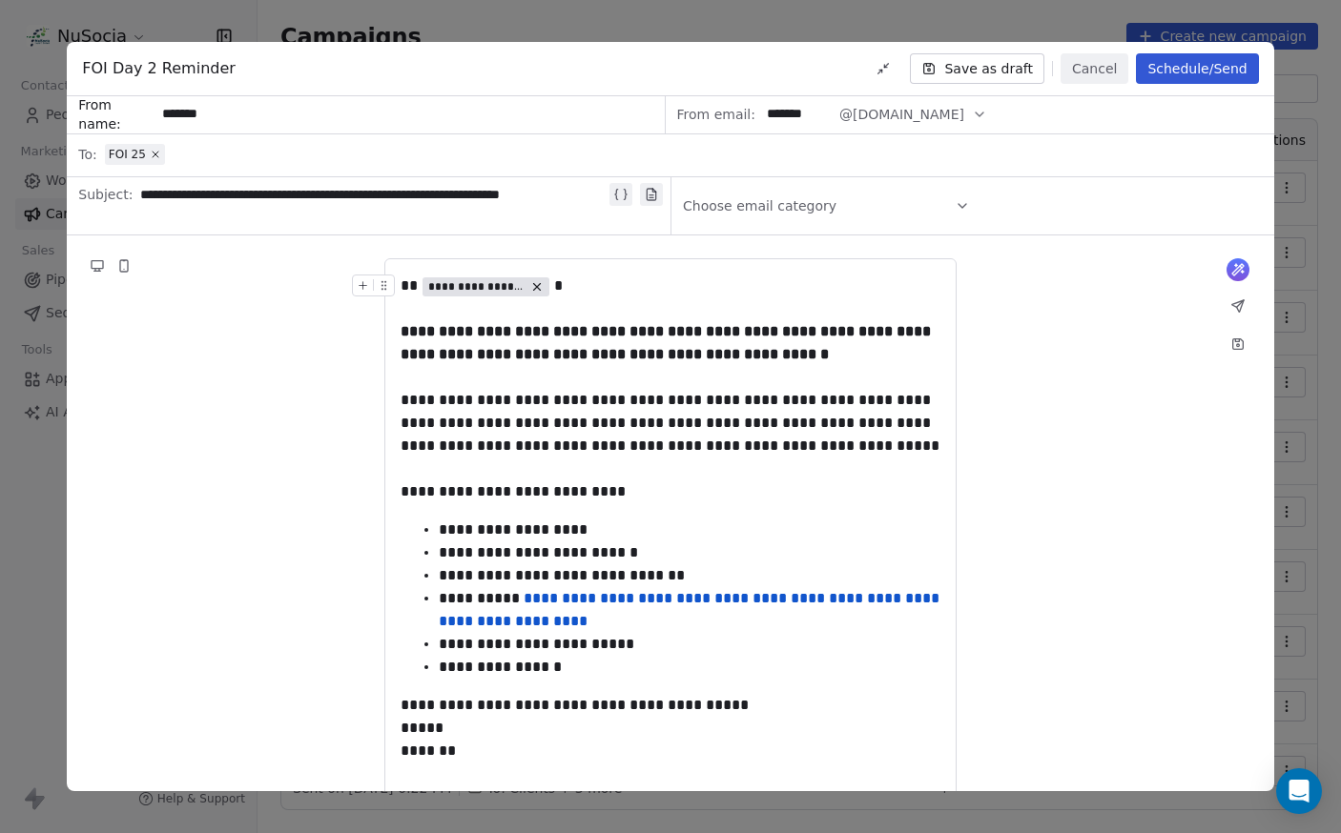
click at [1028, 74] on button "Save as draft" at bounding box center [977, 68] width 134 height 31
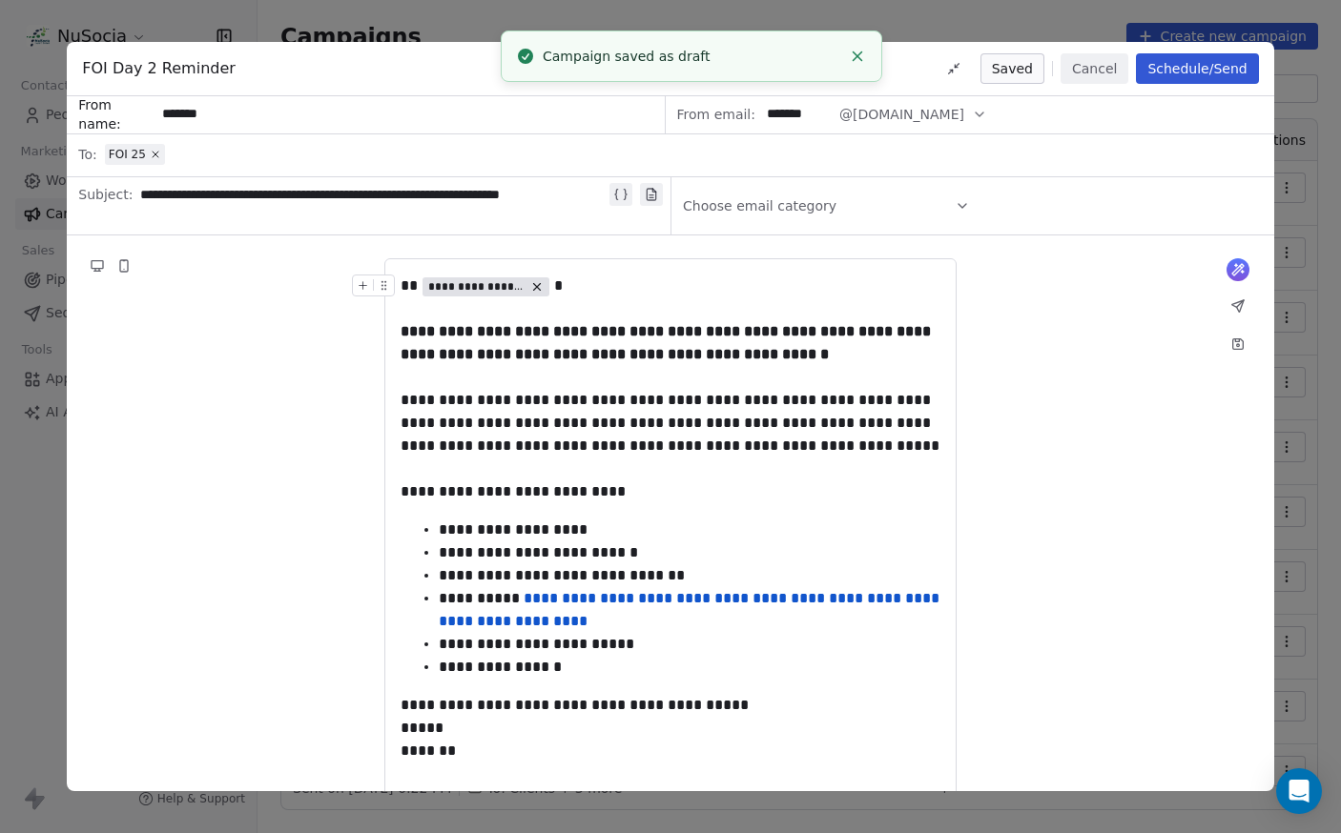
click at [1193, 70] on button "Schedule/Send" at bounding box center [1197, 68] width 122 height 31
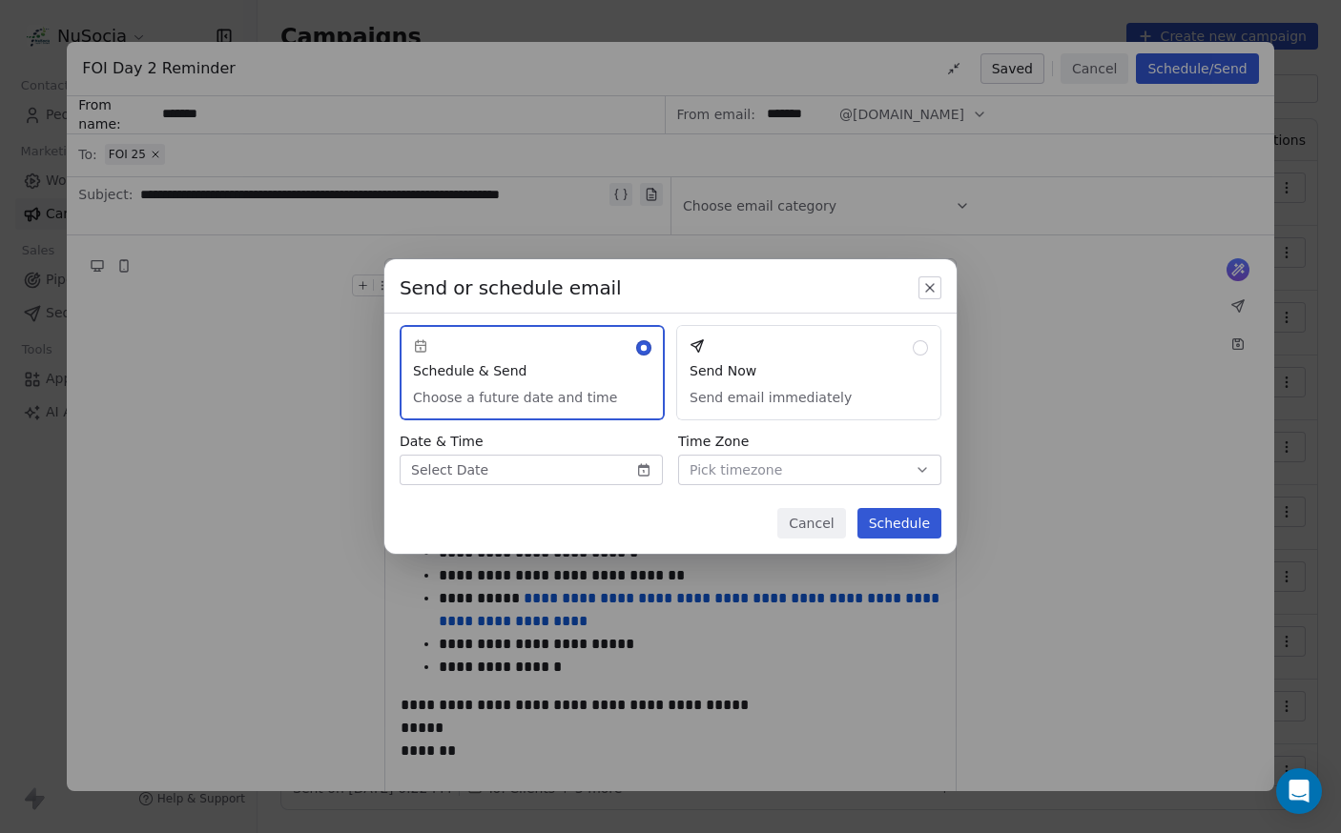
click at [559, 467] on body "NuSocia Contacts People Marketing Workflows Campaigns Sales Pipelines Sequences…" at bounding box center [670, 416] width 1341 height 833
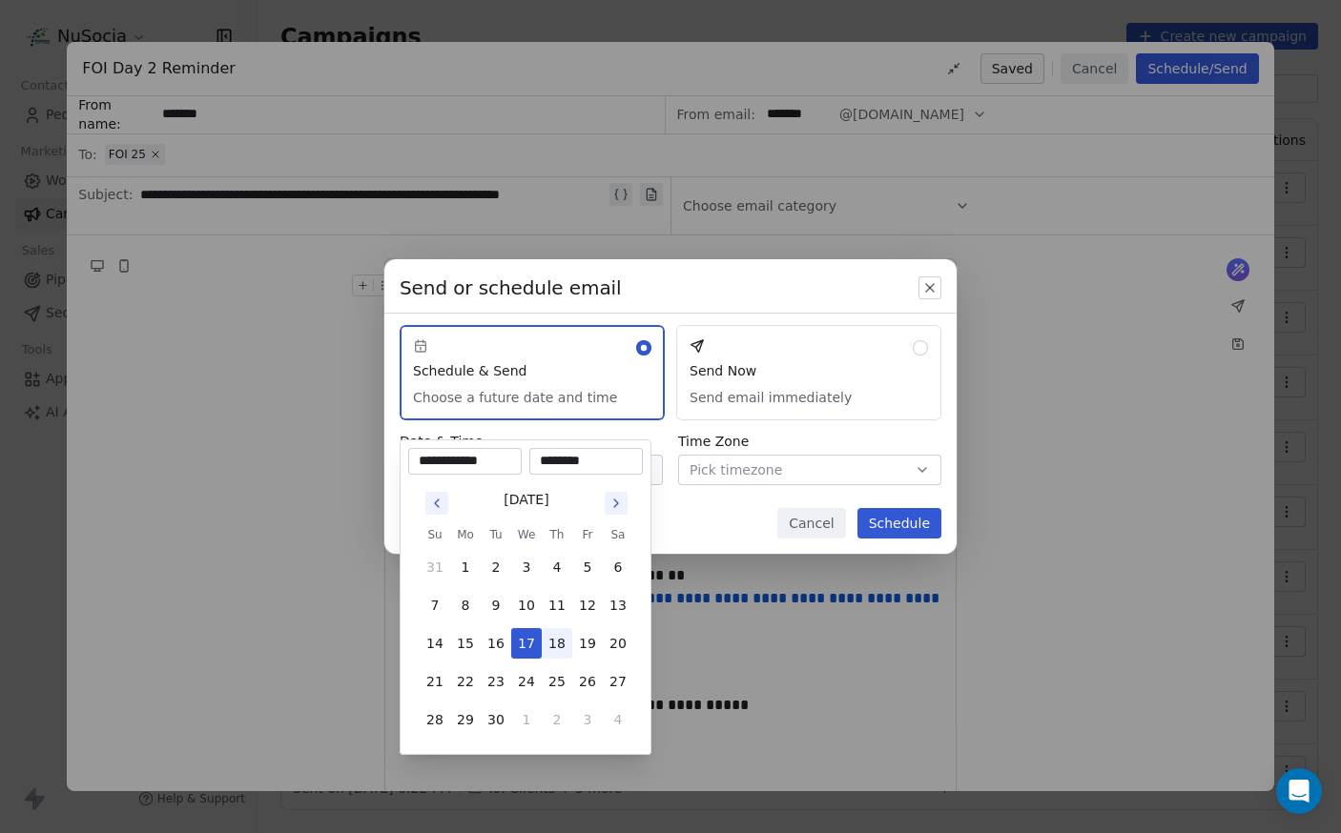
click at [556, 646] on button "18" at bounding box center [557, 643] width 31 height 31
type input "**********"
click at [552, 468] on input "********" at bounding box center [586, 461] width 106 height 19
drag, startPoint x: 556, startPoint y: 462, endPoint x: 543, endPoint y: 464, distance: 12.5
click at [543, 464] on input "********" at bounding box center [586, 461] width 106 height 19
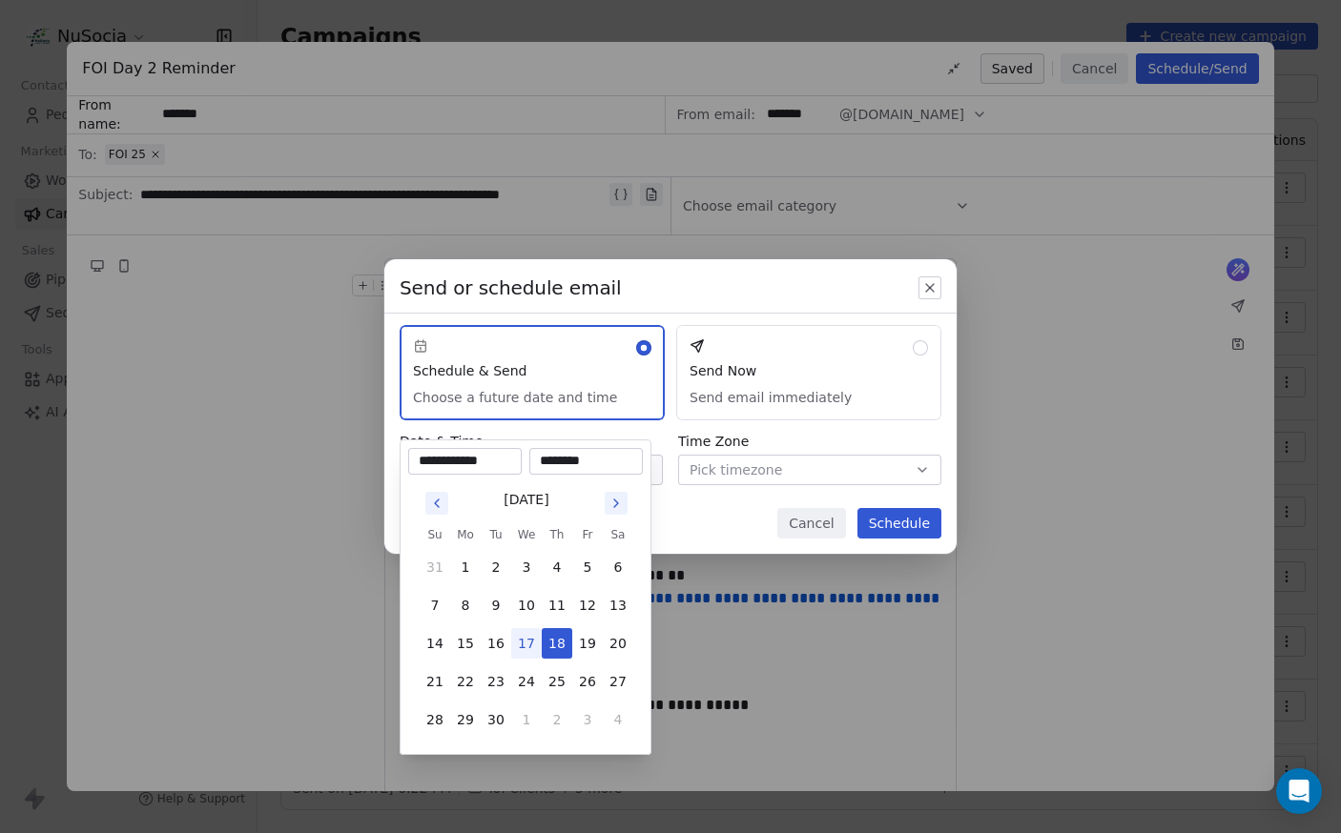
type input "********"
click at [673, 518] on div "Send or schedule email Schedule & Send Choose a future date and time Send Now S…" at bounding box center [670, 416] width 1341 height 375
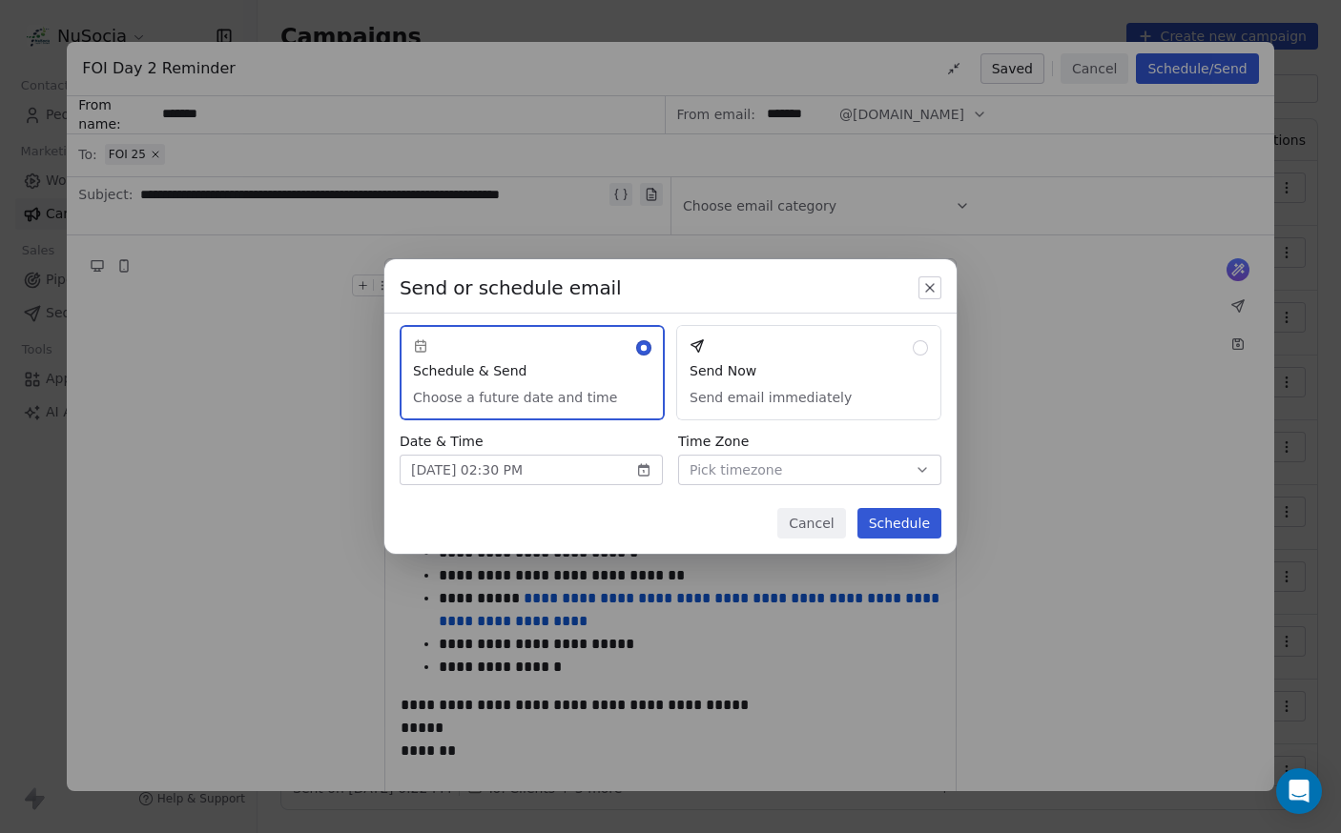
click at [908, 478] on button "Pick timezone" at bounding box center [809, 470] width 263 height 31
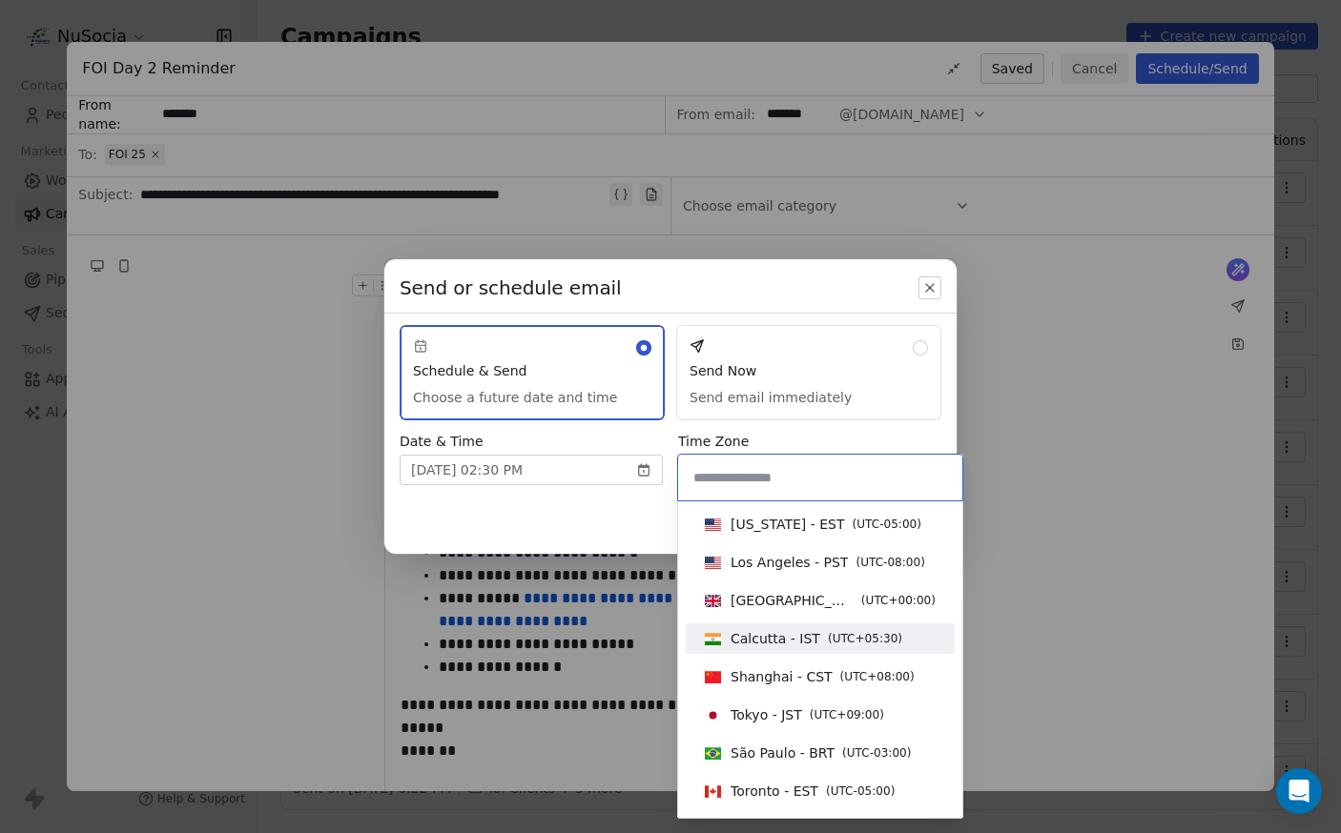
click at [838, 642] on span "( UTC+05:30 )" at bounding box center [865, 638] width 74 height 17
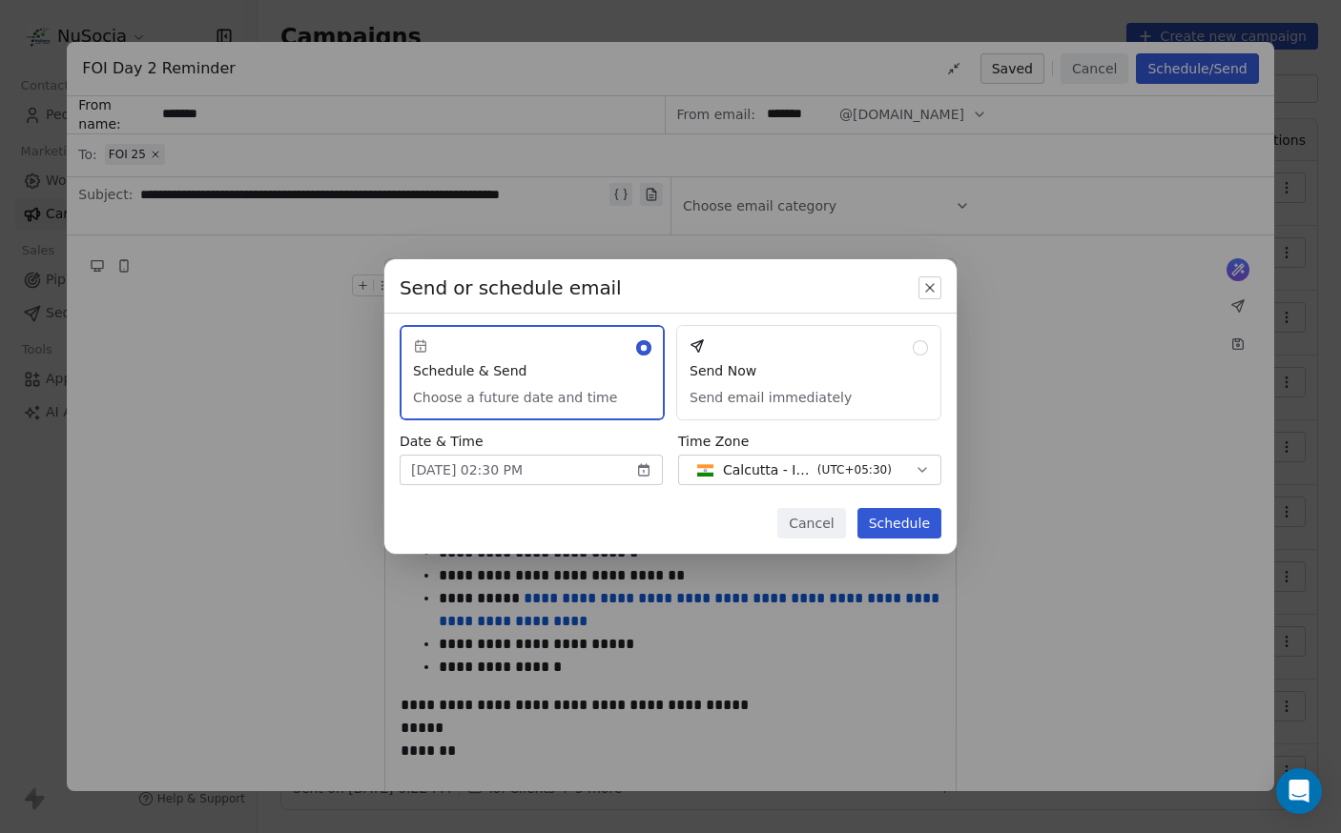
click at [901, 526] on button "Schedule" at bounding box center [899, 523] width 84 height 31
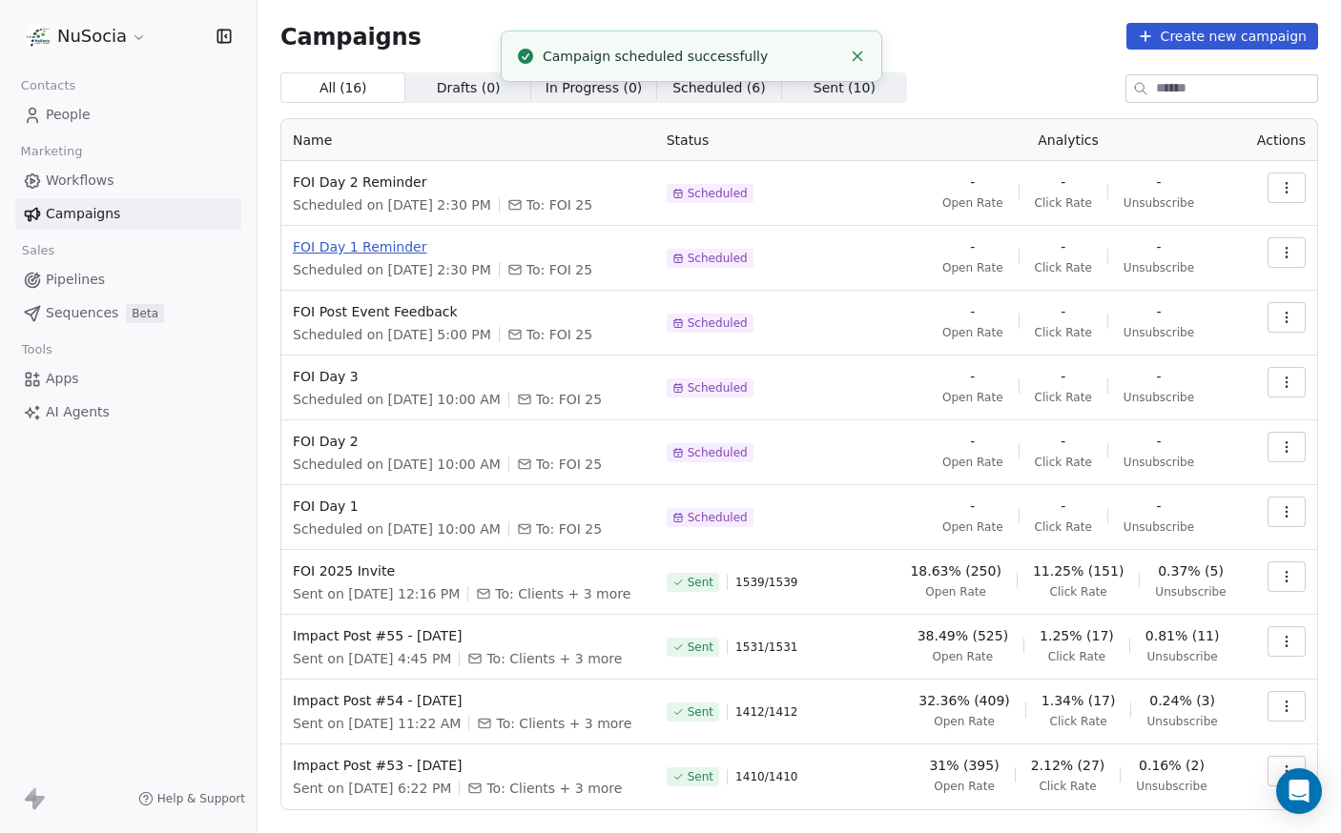
click at [408, 250] on span "FOI Day 1 Reminder" at bounding box center [468, 246] width 351 height 19
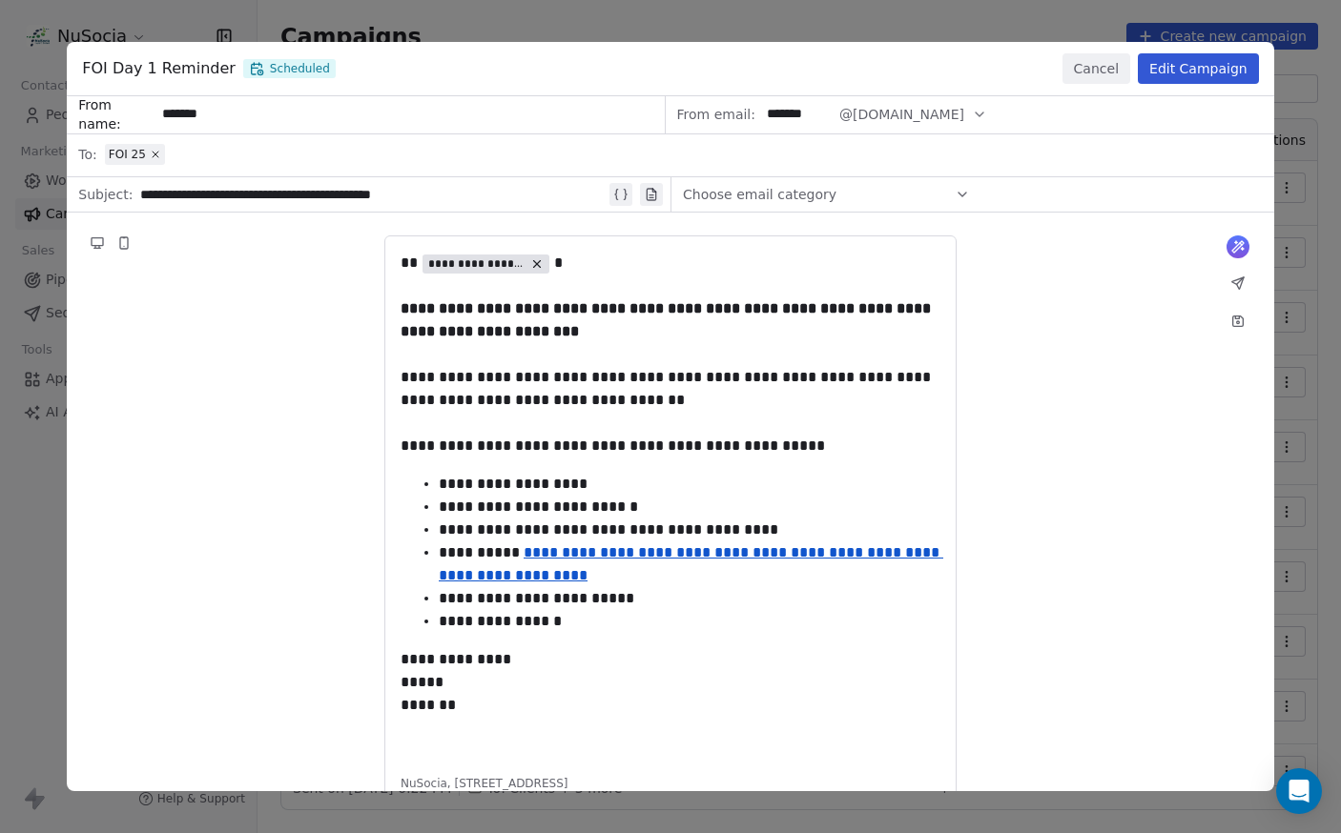
click at [1179, 69] on button "Edit Campaign" at bounding box center [1197, 68] width 121 height 31
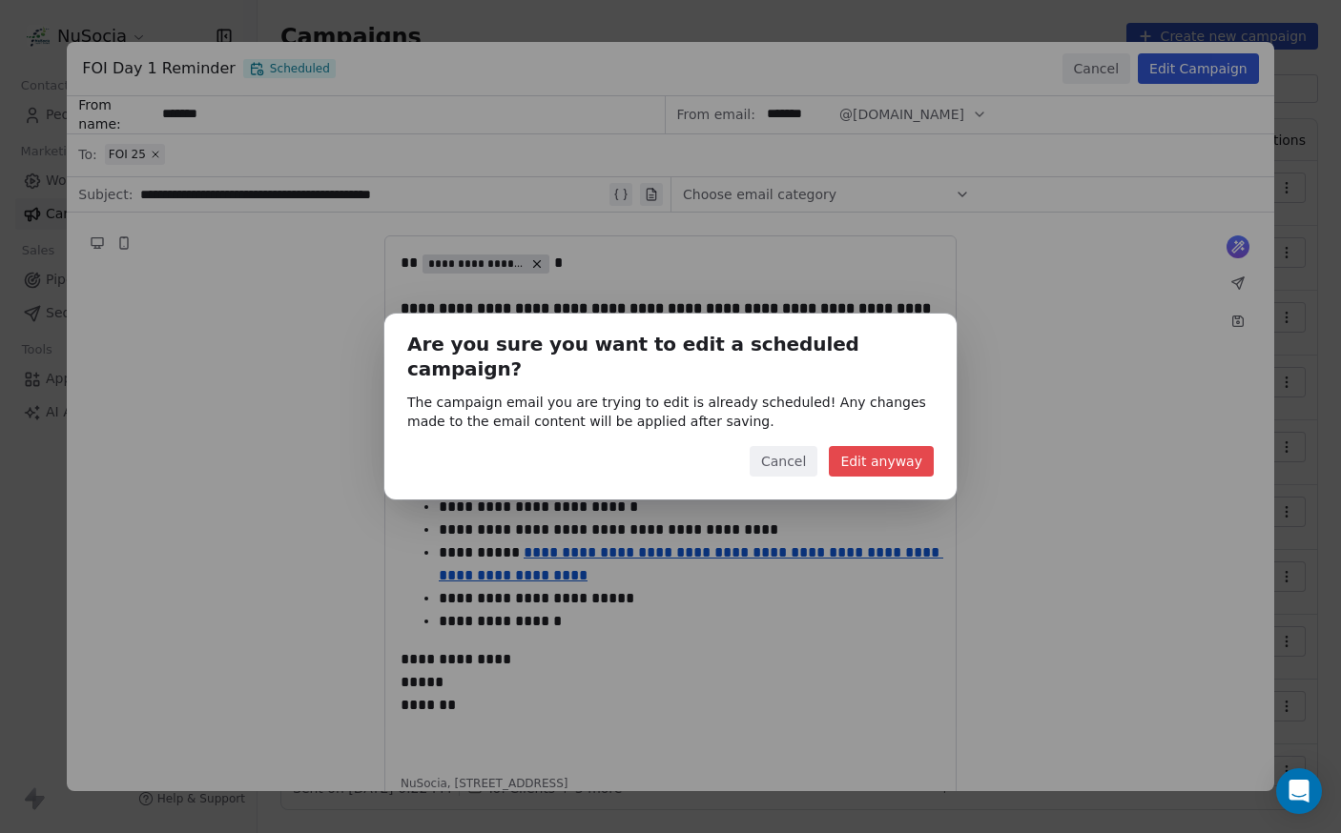
click at [906, 446] on button "Edit anyway" at bounding box center [881, 461] width 105 height 31
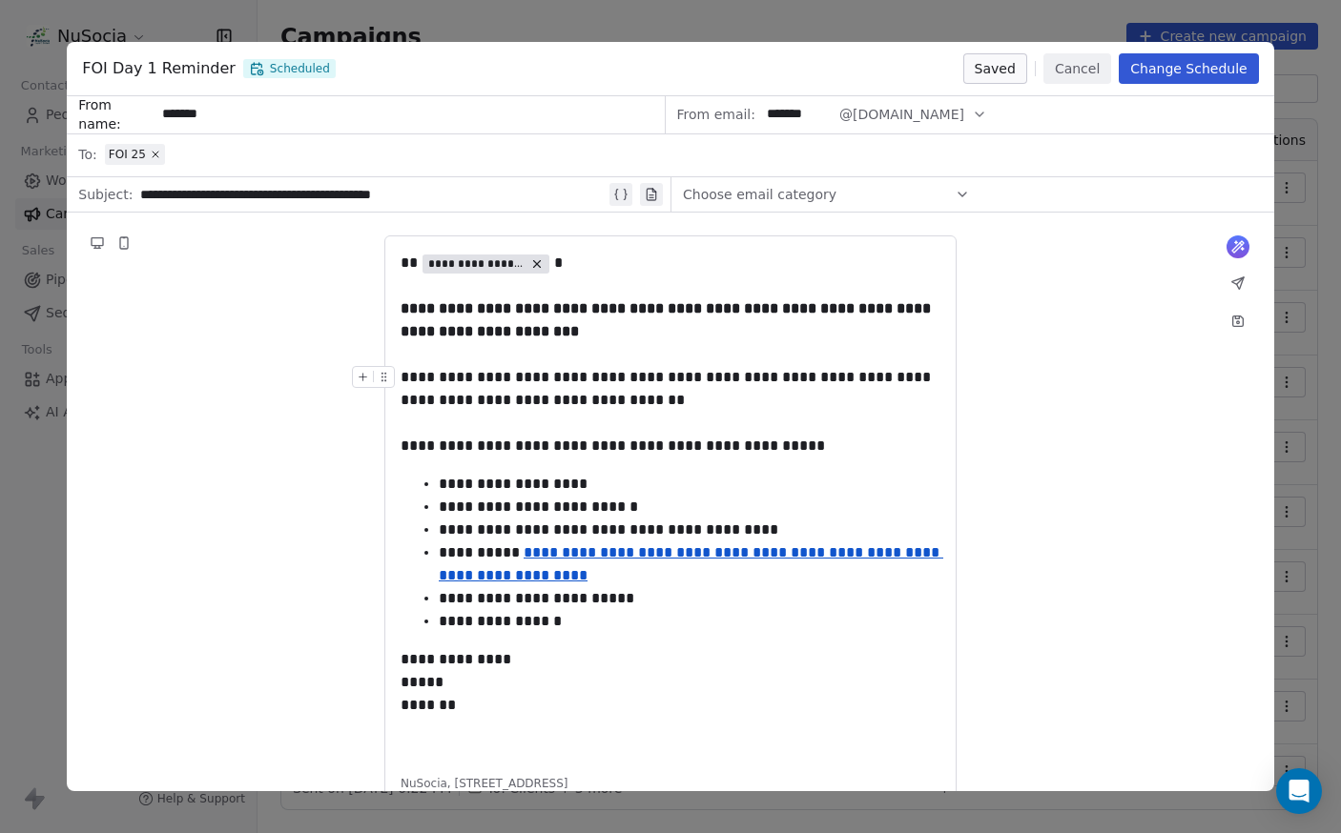
click at [1159, 79] on button "Change Schedule" at bounding box center [1187, 68] width 139 height 31
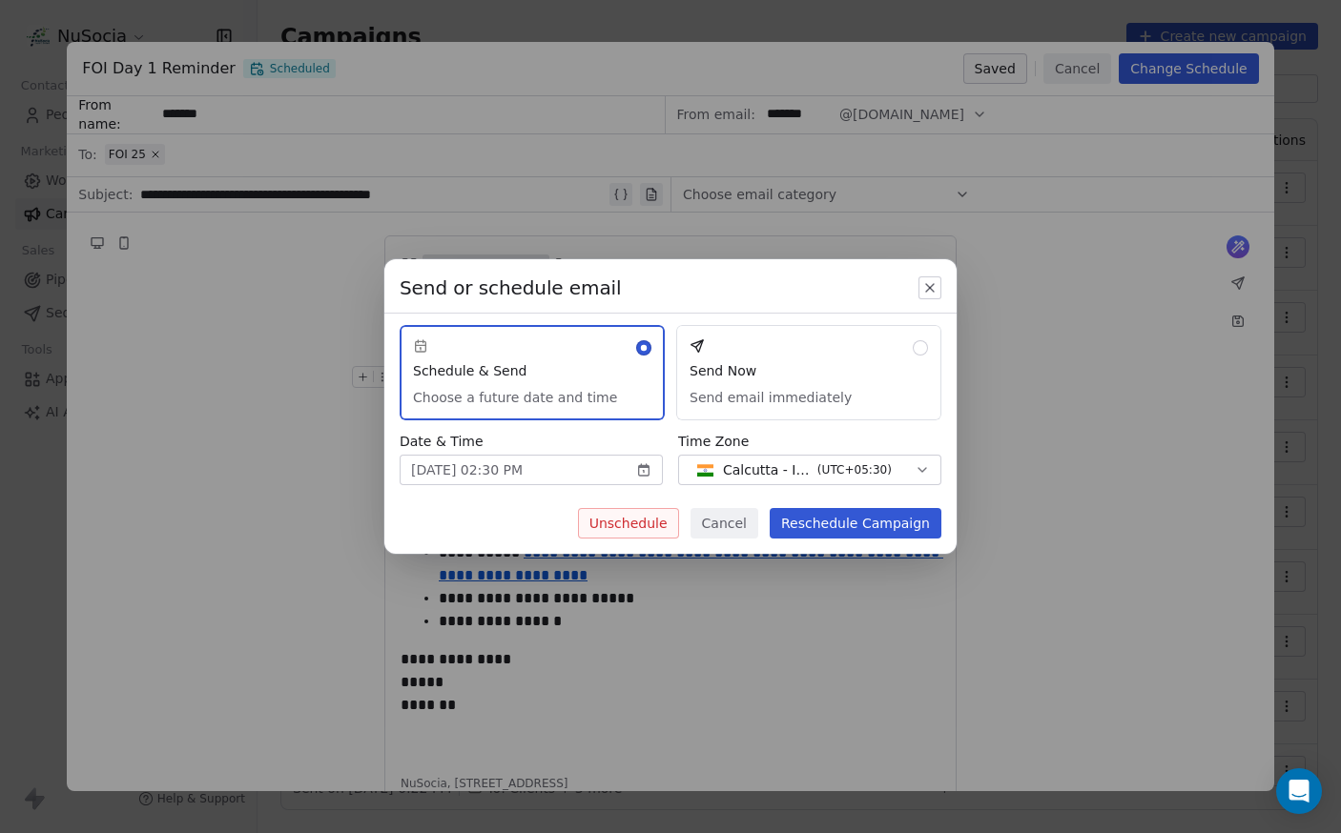
click at [935, 287] on icon "button" at bounding box center [929, 287] width 15 height 15
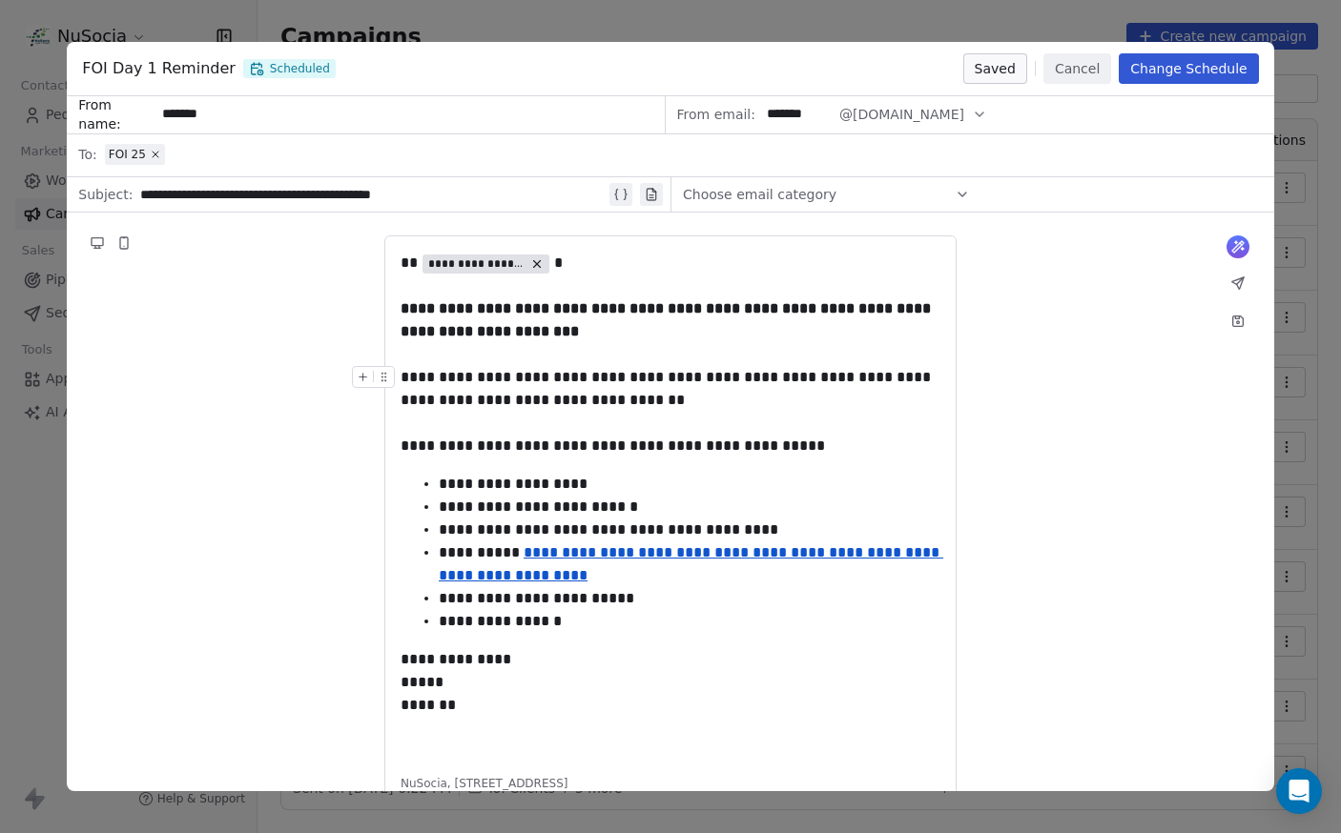
click at [1071, 71] on button "Cancel" at bounding box center [1077, 68] width 68 height 31
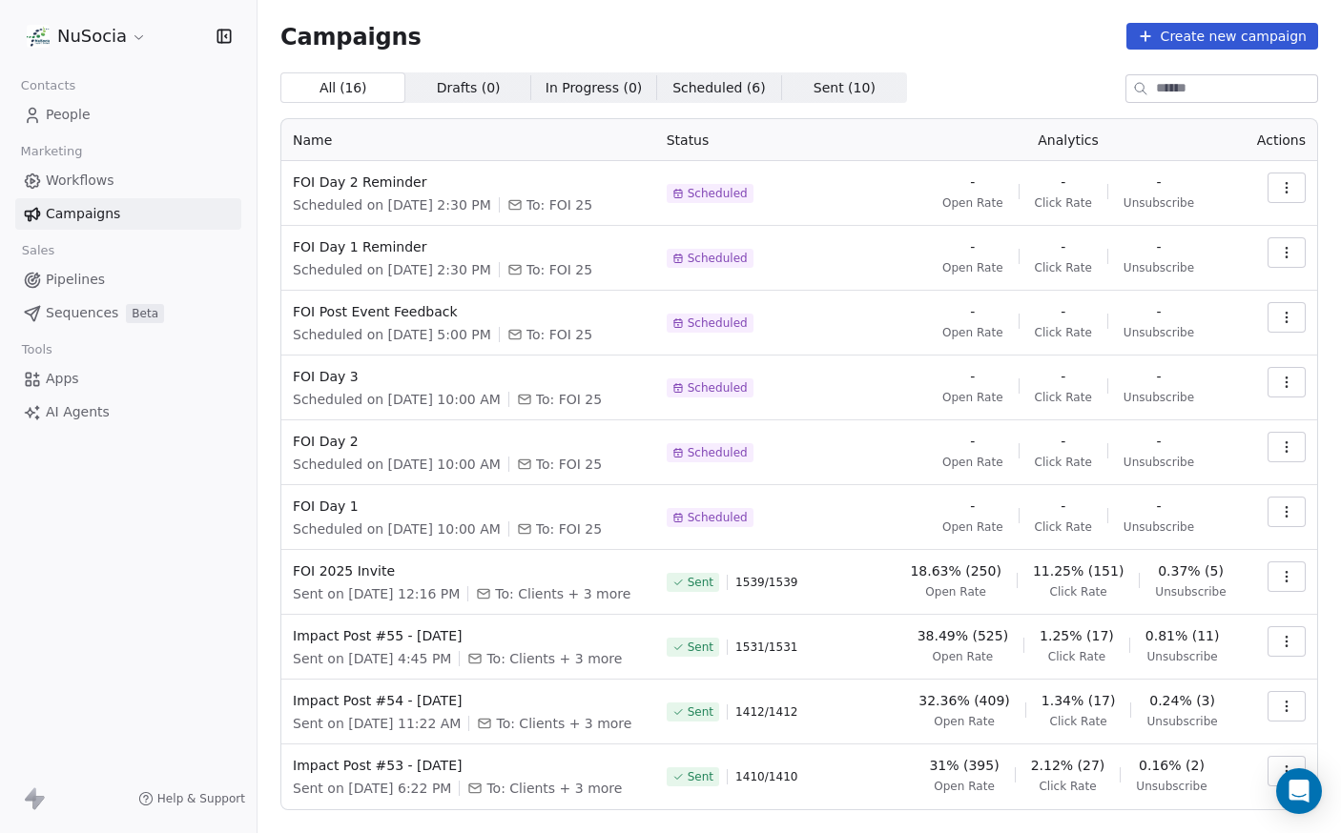
click at [1285, 387] on icon "button" at bounding box center [1285, 386] width 1 height 1
click at [1217, 487] on div "Duplicate" at bounding box center [1186, 486] width 193 height 31
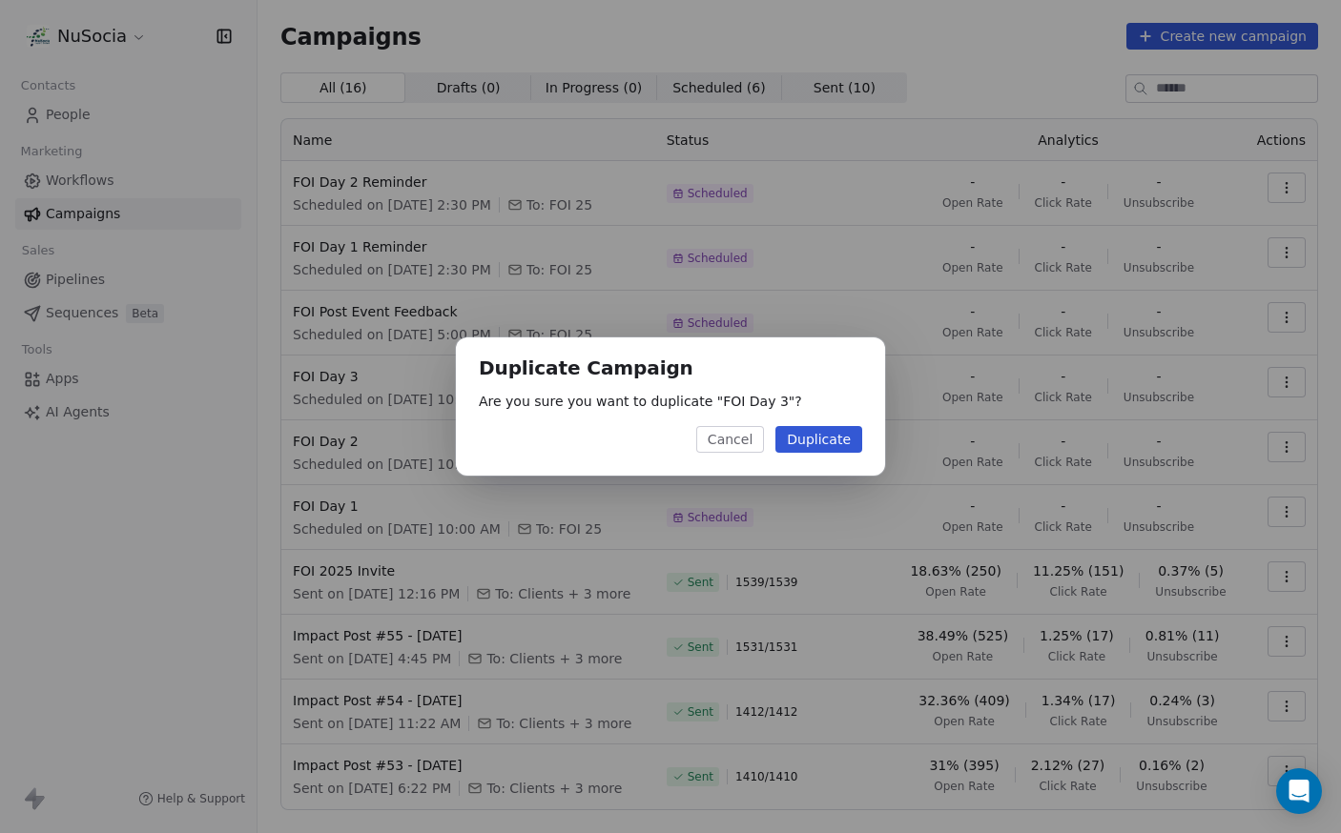
click at [821, 438] on button "Duplicate" at bounding box center [818, 439] width 87 height 27
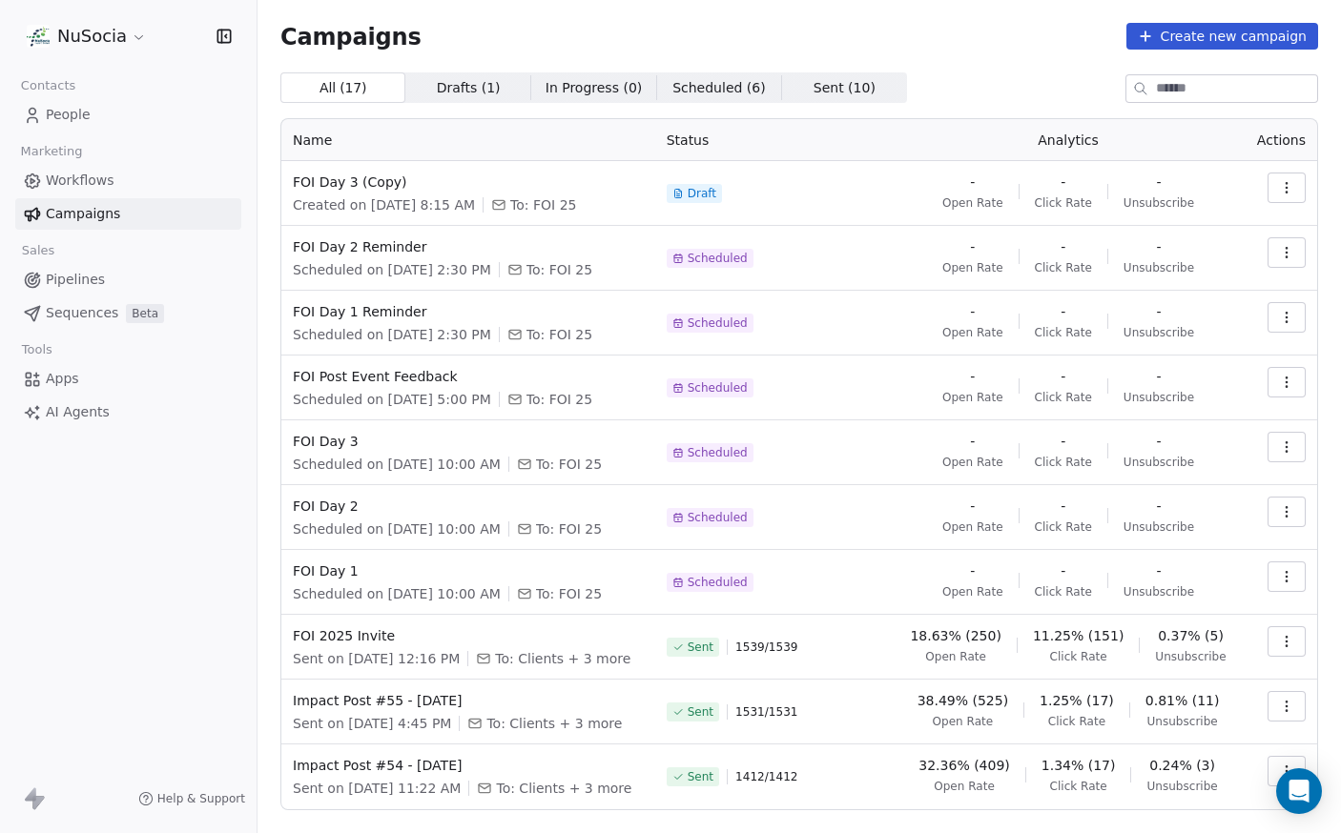
click at [1279, 191] on icon "button" at bounding box center [1286, 187] width 15 height 15
click at [1219, 253] on div "Rename" at bounding box center [1186, 261] width 193 height 31
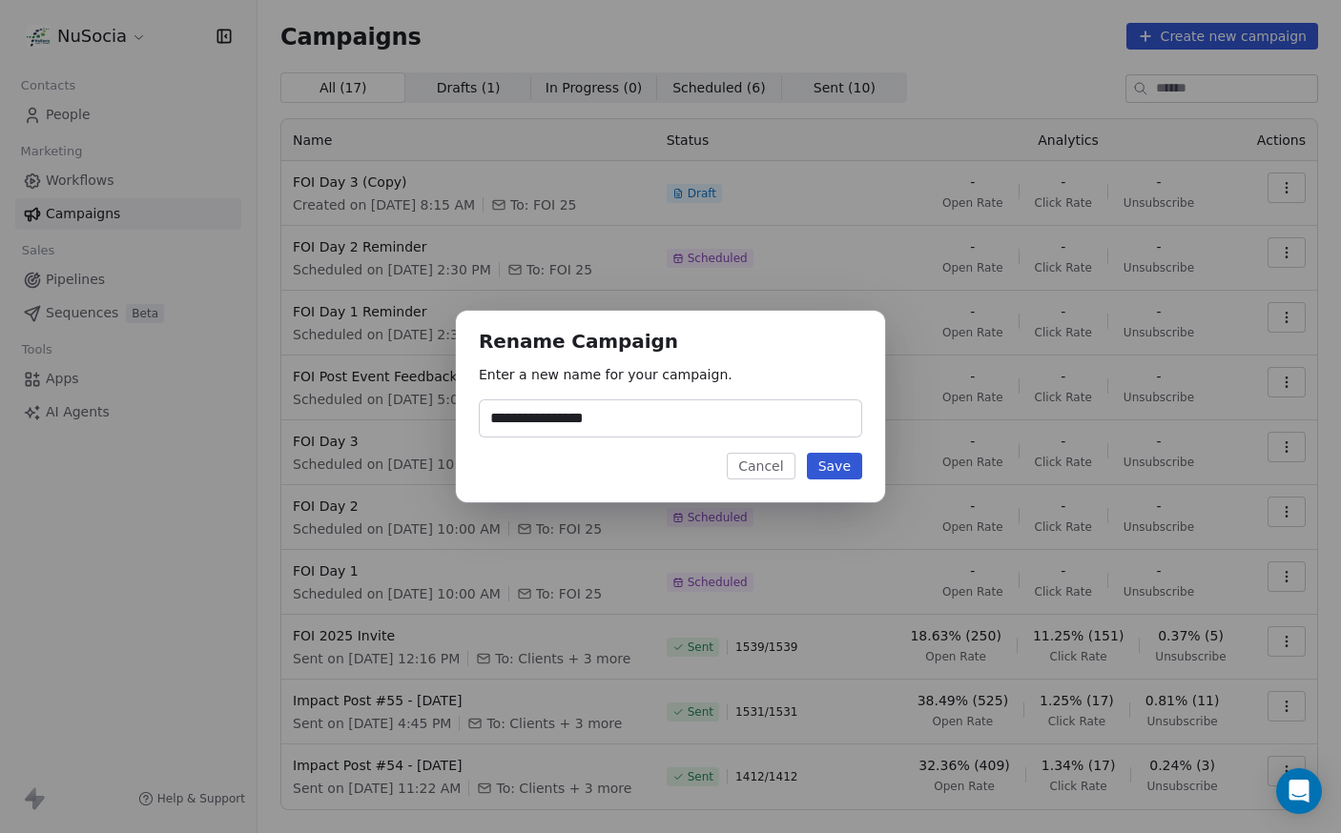
click at [565, 401] on input "**********" at bounding box center [670, 418] width 381 height 36
drag, startPoint x: 565, startPoint y: 419, endPoint x: 617, endPoint y: 424, distance: 51.8
click at [617, 424] on input "**********" at bounding box center [670, 418] width 381 height 36
type input "**********"
click at [854, 468] on button "Save" at bounding box center [834, 466] width 55 height 27
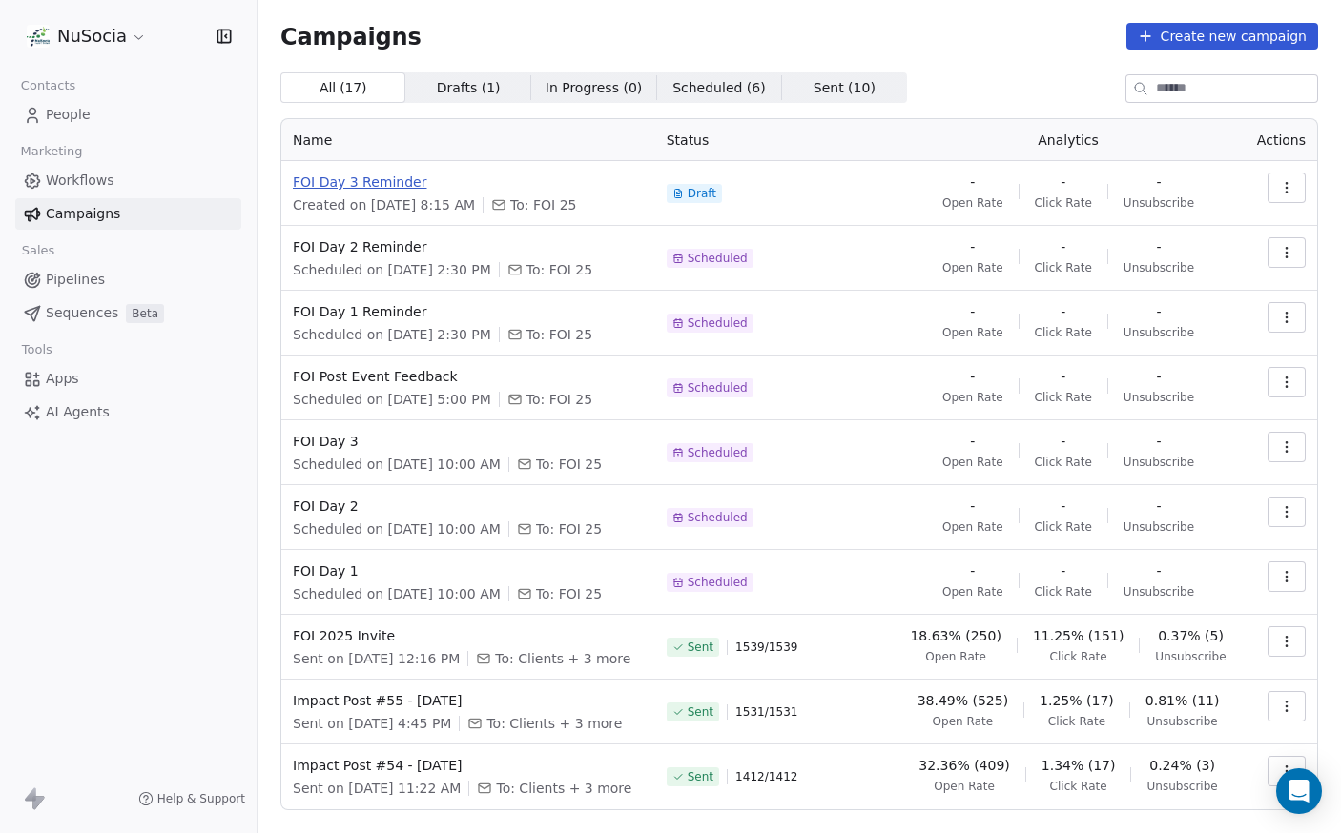
click at [409, 185] on span "FOI Day 3 Reminder" at bounding box center [468, 182] width 351 height 19
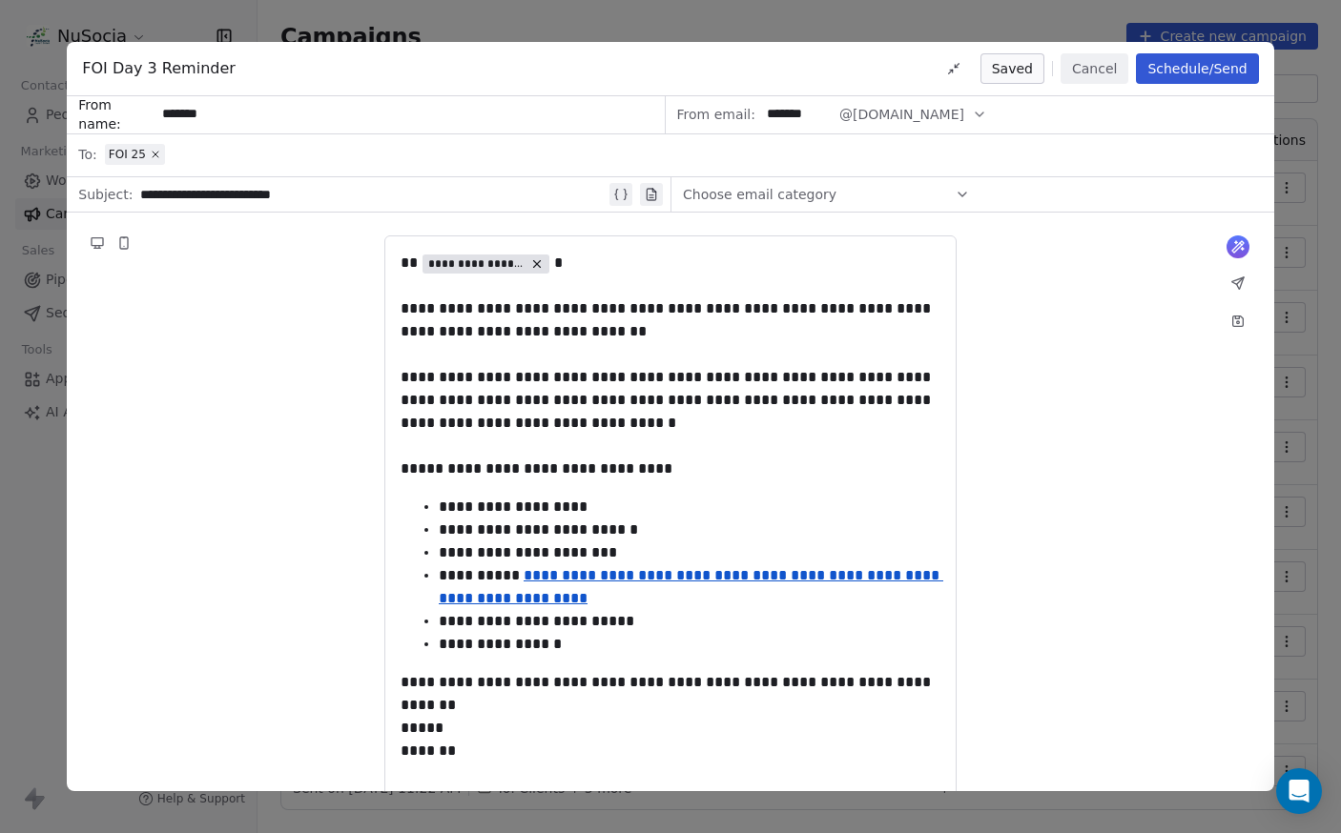
click at [142, 194] on div "**********" at bounding box center [372, 194] width 465 height 23
paste div
click at [1026, 72] on button "Save as draft" at bounding box center [977, 68] width 134 height 31
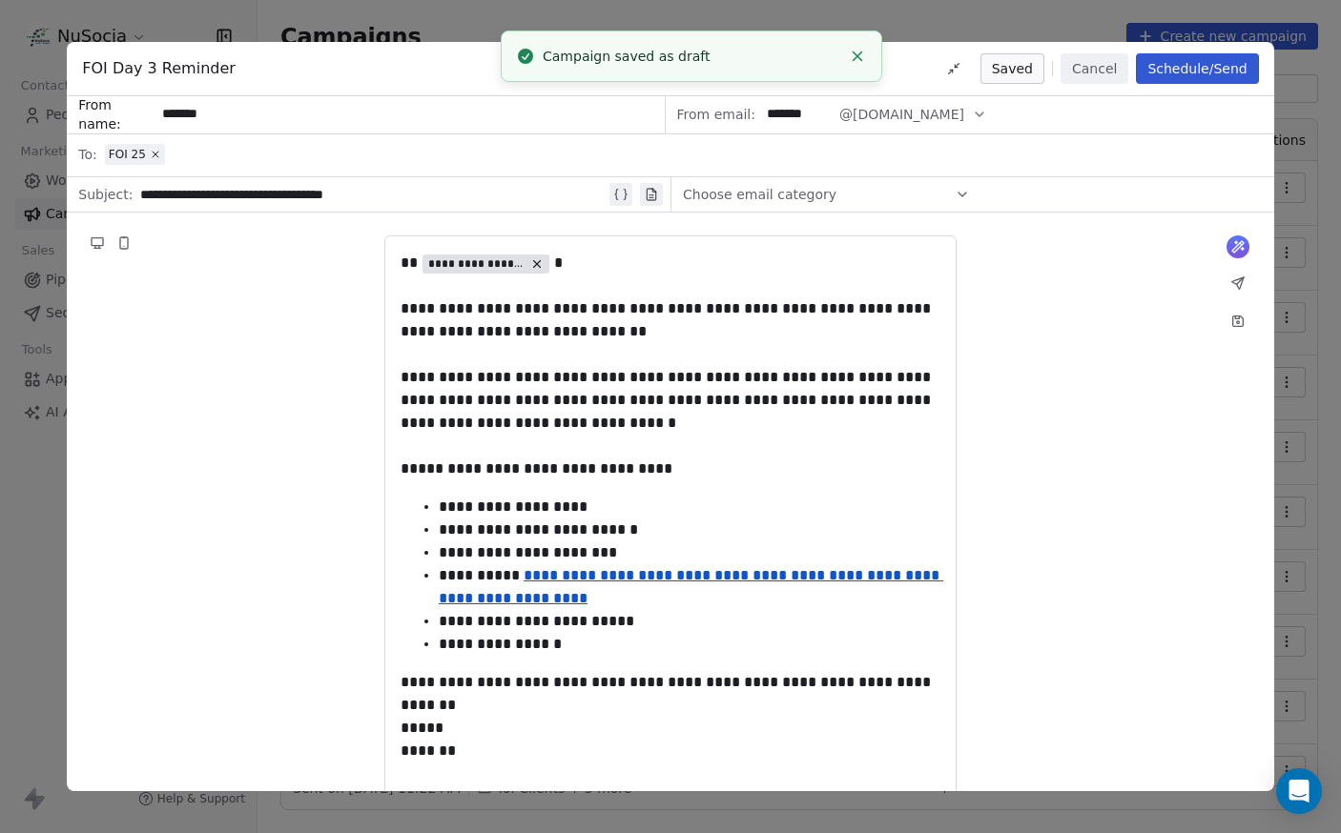
click at [1202, 69] on button "Schedule/Send" at bounding box center [1197, 68] width 122 height 31
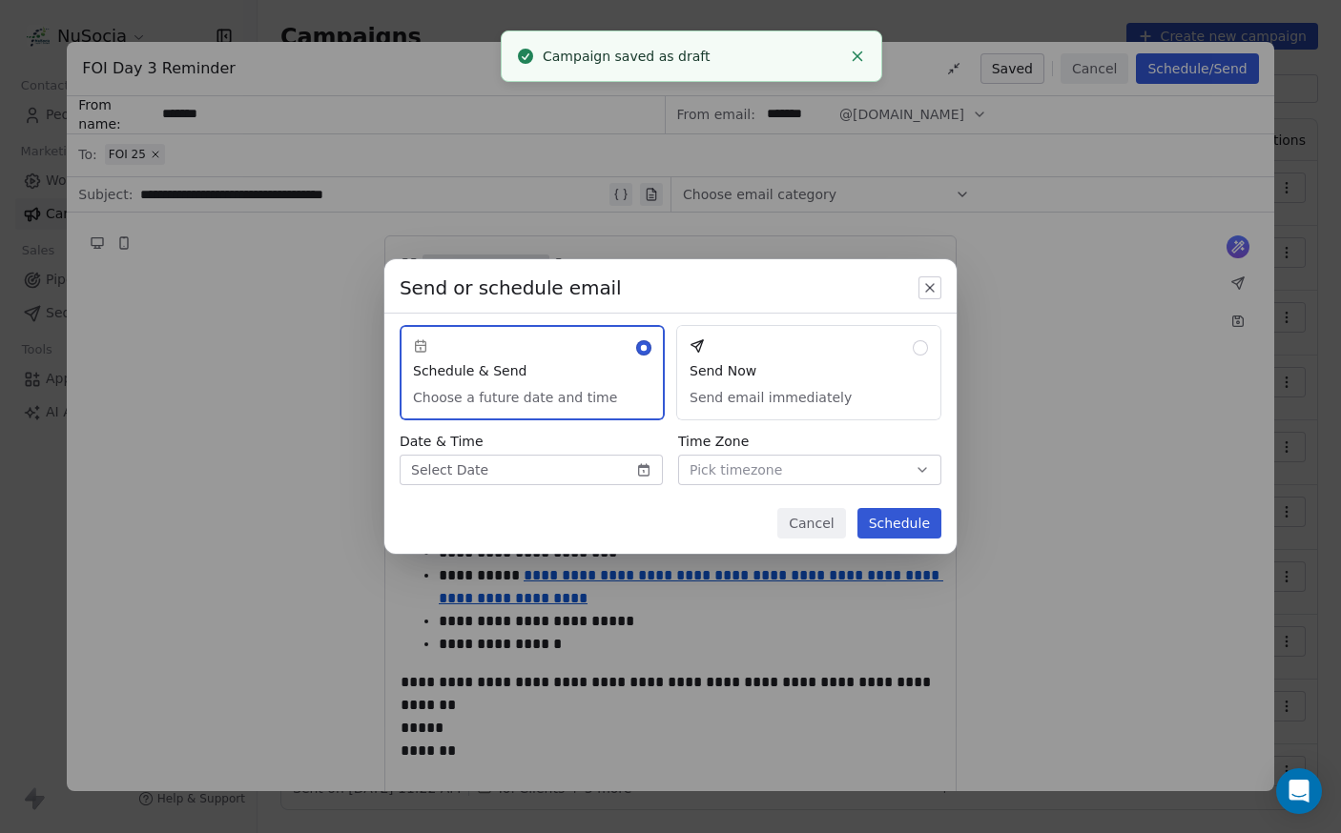
click at [556, 470] on body "NuSocia Contacts People Marketing Workflows Campaigns Sales Pipelines Sequences…" at bounding box center [670, 416] width 1341 height 833
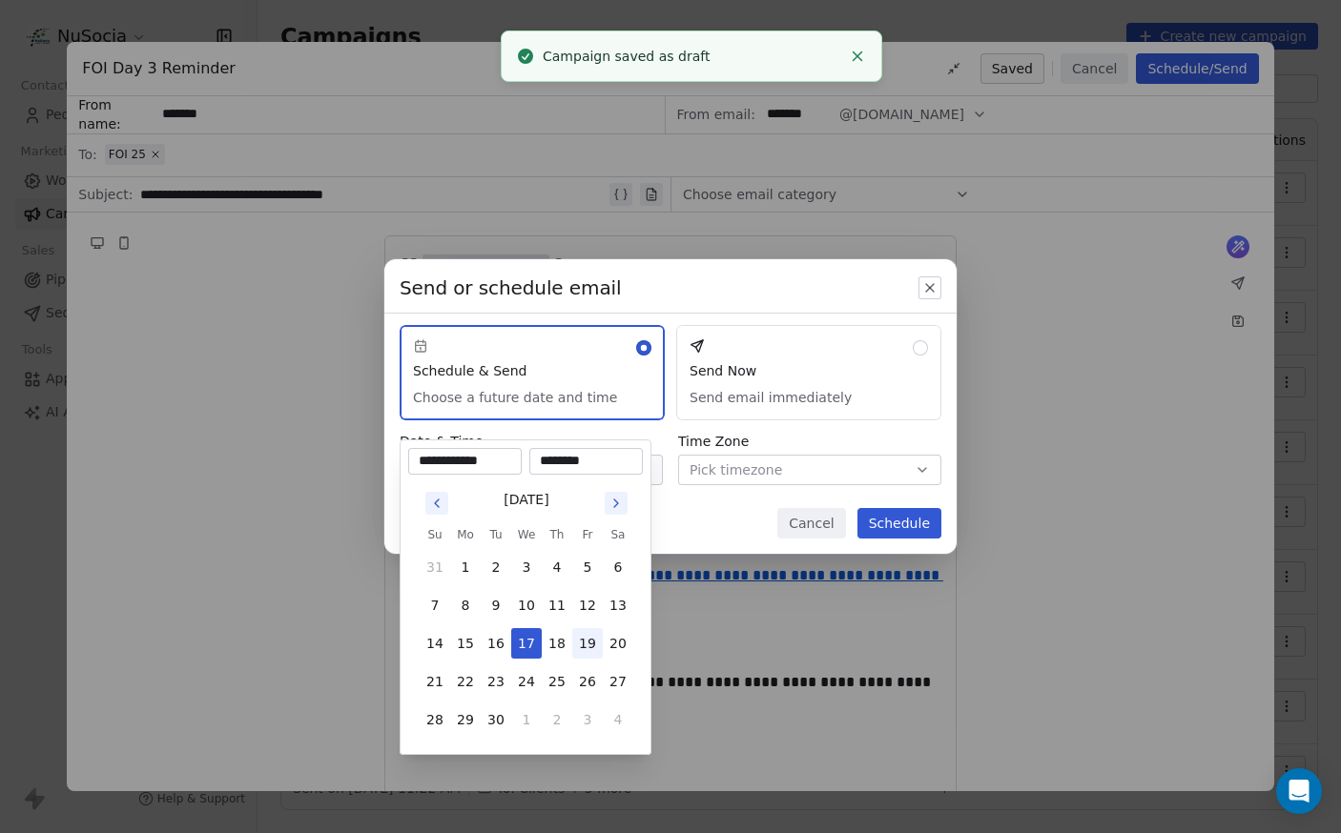
click at [589, 641] on button "19" at bounding box center [587, 643] width 31 height 31
type input "**********"
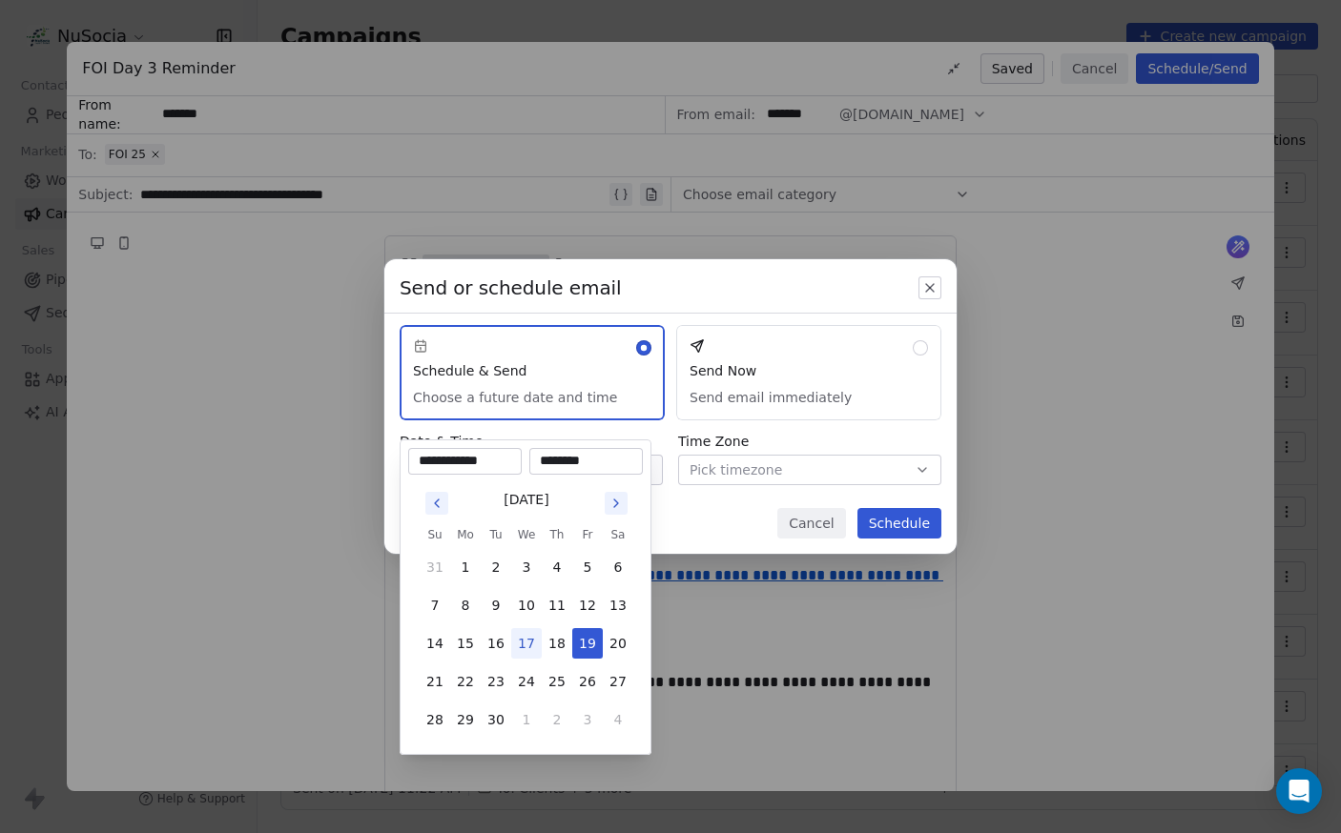
drag, startPoint x: 554, startPoint y: 461, endPoint x: 536, endPoint y: 460, distance: 18.1
click at [536, 460] on input "********" at bounding box center [586, 461] width 106 height 19
click at [583, 456] on input "********" at bounding box center [586, 461] width 106 height 19
type input "********"
click at [732, 515] on div "Send or schedule email Schedule & Send Choose a future date and time Send Now S…" at bounding box center [670, 416] width 1341 height 375
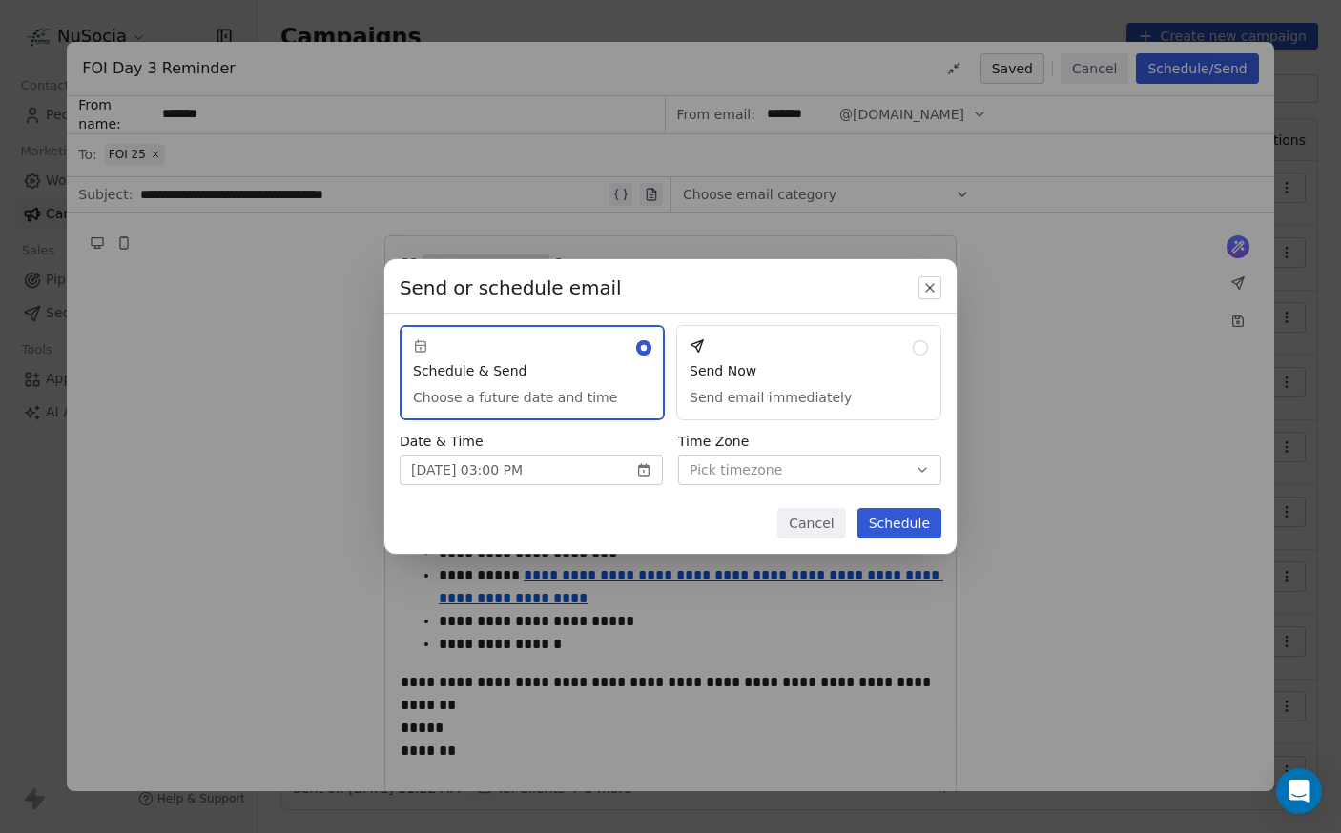
click at [737, 480] on span "Pick timezone" at bounding box center [735, 471] width 92 height 20
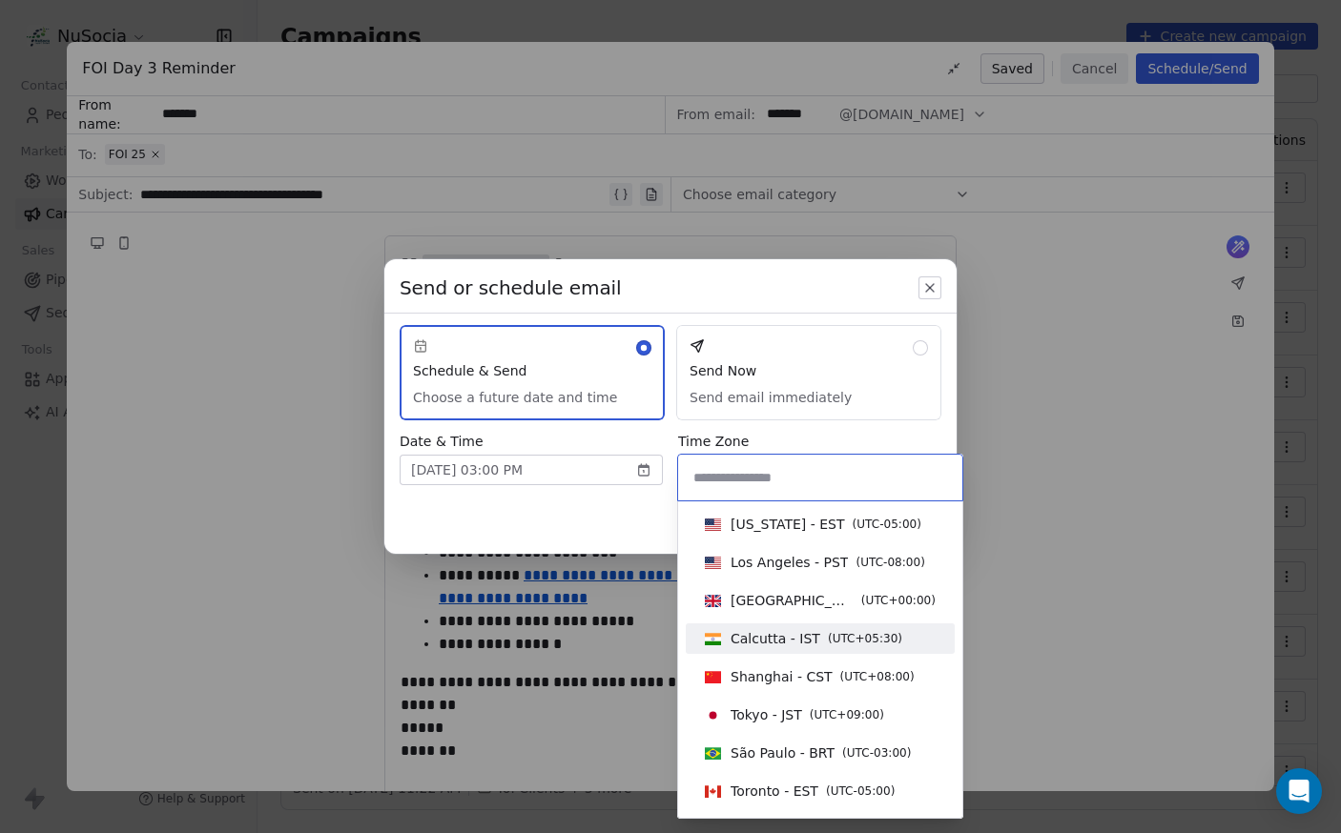
click at [788, 638] on span "Calcutta - IST" at bounding box center [775, 638] width 90 height 19
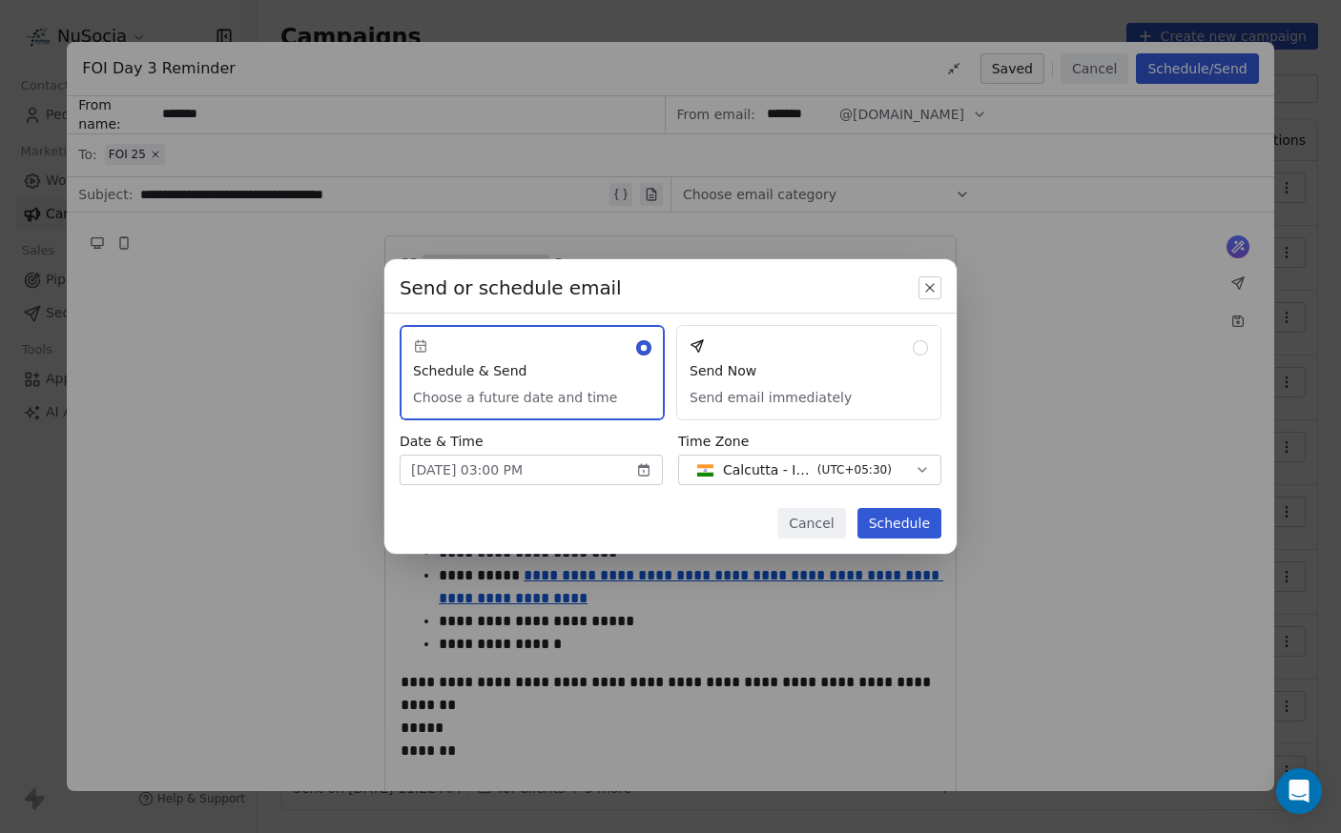
click at [706, 526] on div "Cancel Schedule" at bounding box center [670, 531] width 572 height 46
click at [928, 526] on button "Schedule" at bounding box center [899, 523] width 84 height 31
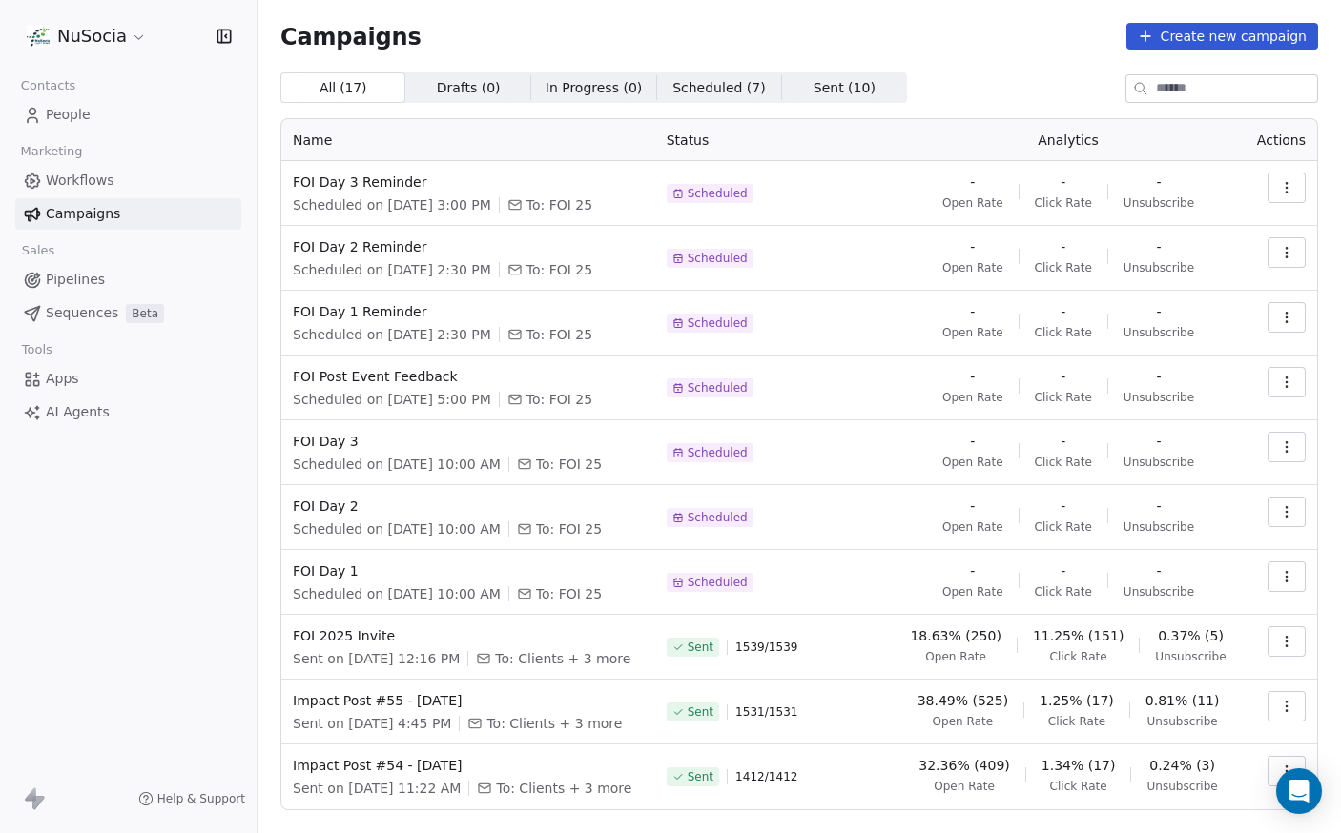
click at [96, 590] on div "NuSocia Contacts People Marketing Workflows Campaigns Sales Pipelines Sequences…" at bounding box center [128, 416] width 256 height 833
click at [86, 42] on html "NuSocia Contacts People Marketing Workflows Campaigns Sales Pipelines Sequences…" at bounding box center [670, 416] width 1341 height 833
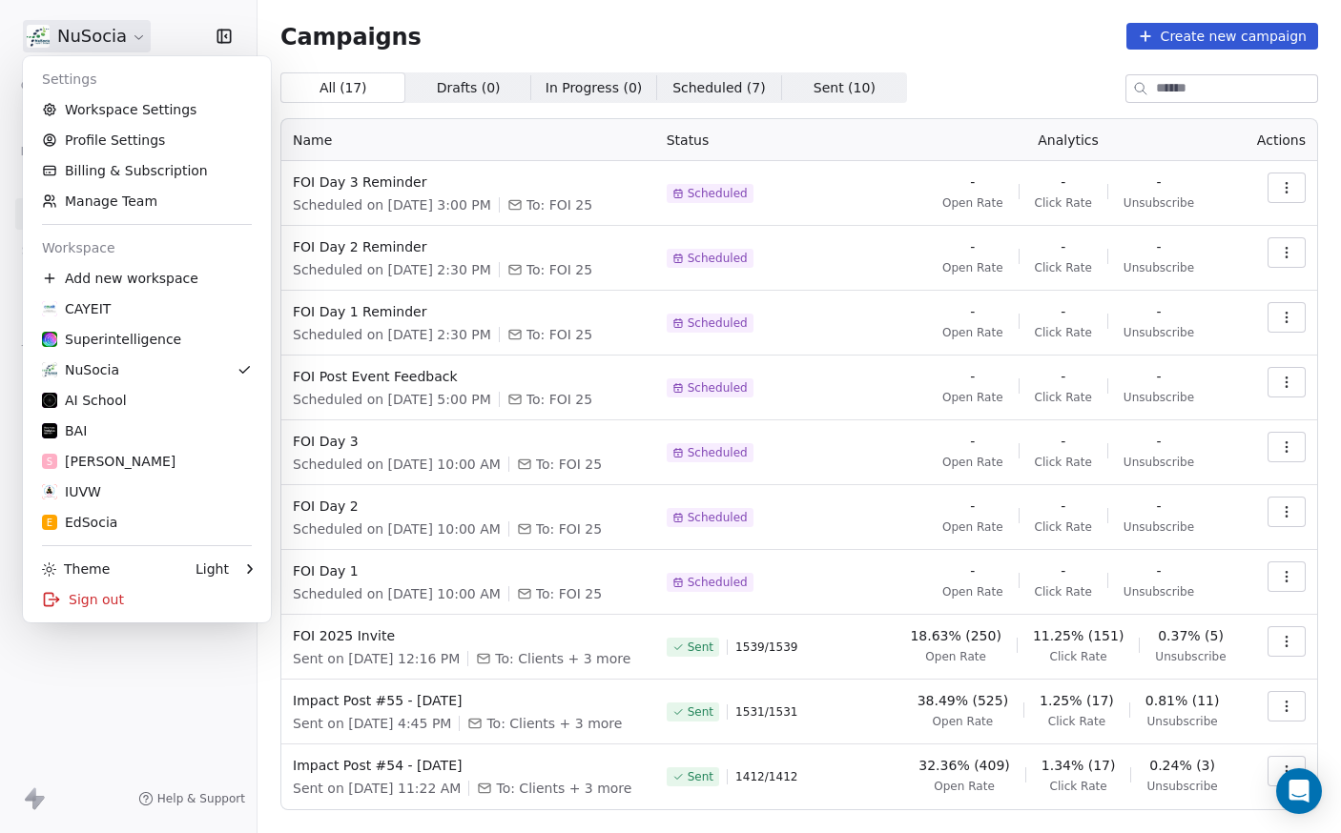
click at [144, 666] on html "NuSocia Contacts People Marketing Workflows Campaigns Sales Pipelines Sequences…" at bounding box center [670, 416] width 1341 height 833
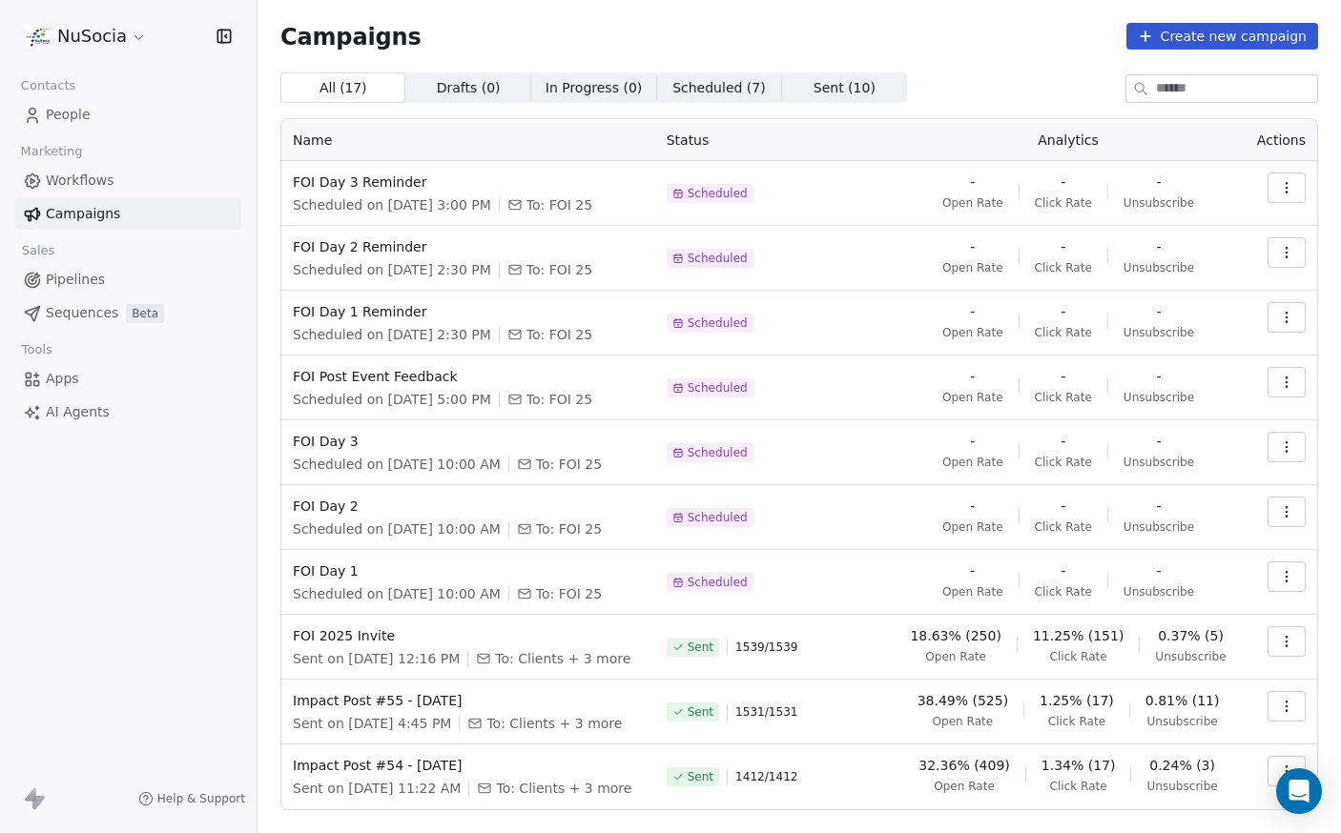
click at [66, 125] on span "People" at bounding box center [68, 115] width 45 height 20
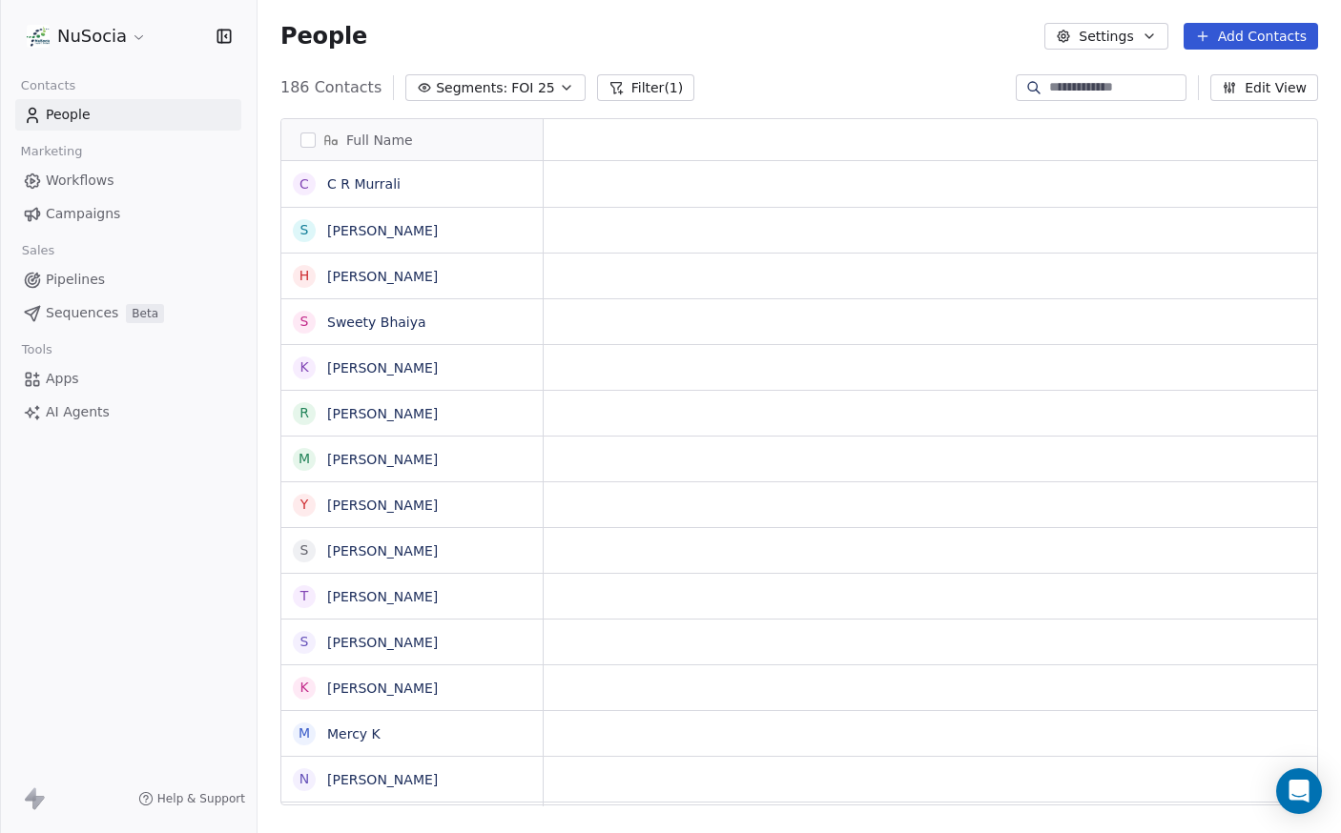
scroll to position [719, 1069]
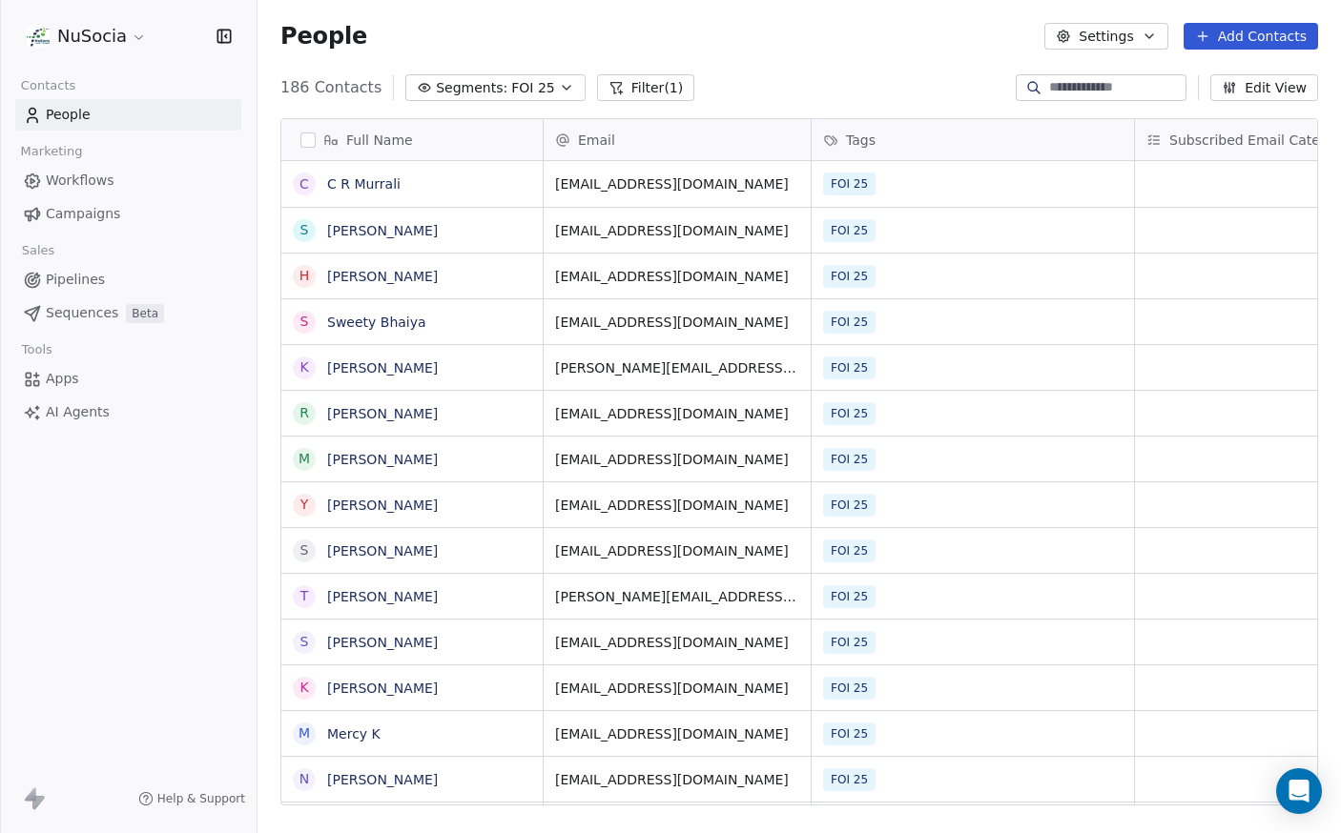
click at [891, 100] on div "186 Contacts Segments: FOI 25 Filter (1) Edit View" at bounding box center [798, 87] width 1083 height 31
click at [152, 605] on div "NuSocia Contacts People Marketing Workflows Campaigns Sales Pipelines Sequences…" at bounding box center [128, 416] width 256 height 833
click at [62, 388] on span "Apps" at bounding box center [62, 379] width 33 height 20
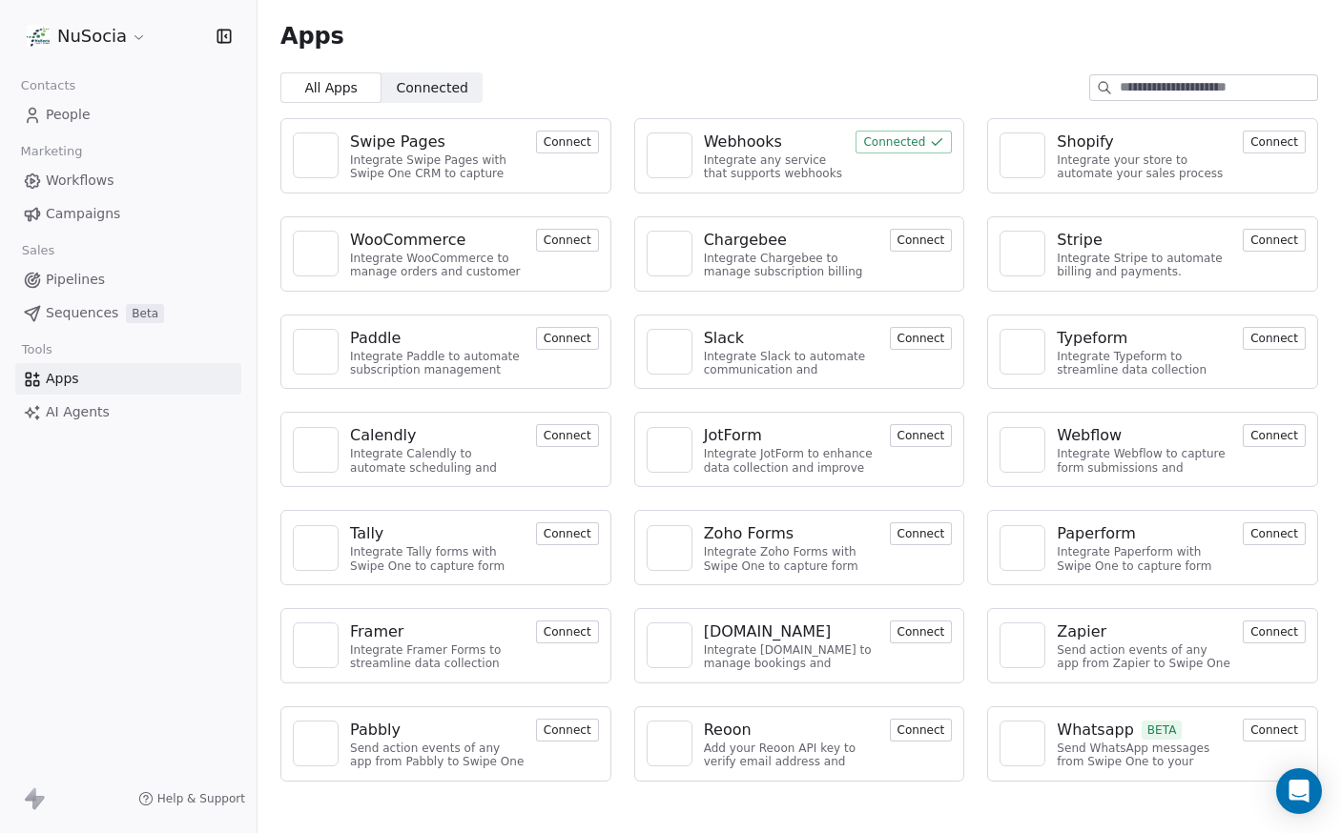
click at [117, 398] on link "AI Agents" at bounding box center [128, 412] width 226 height 31
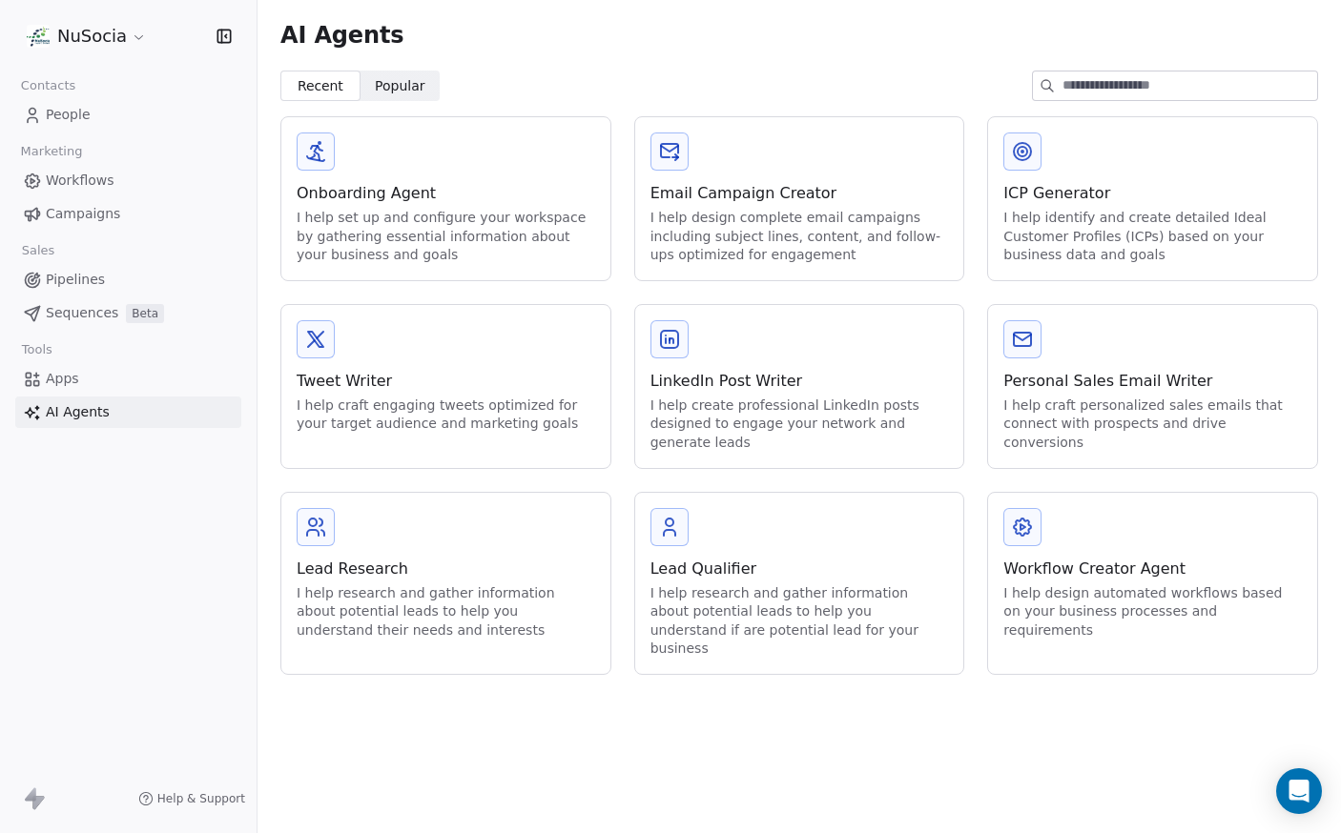
click at [97, 116] on link "People" at bounding box center [128, 114] width 226 height 31
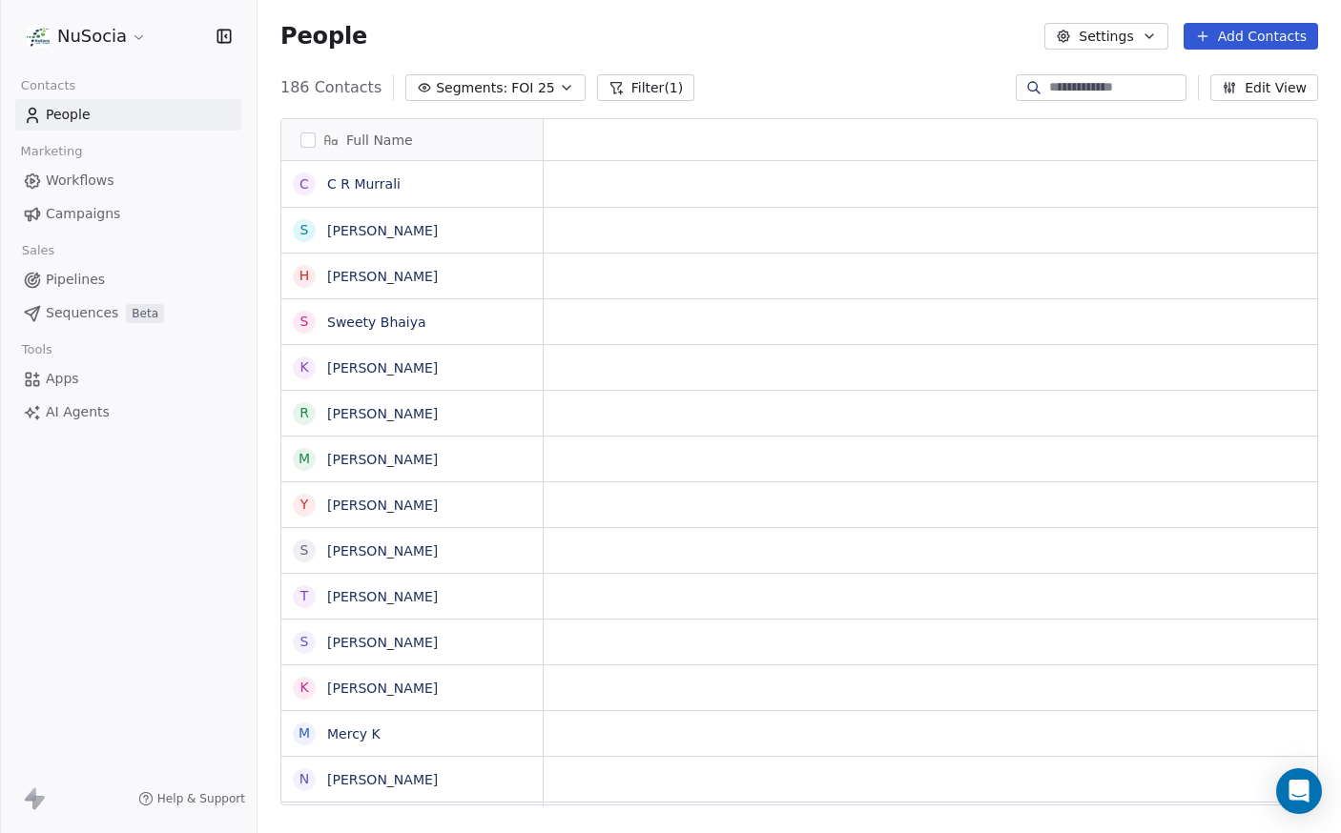
scroll to position [719, 1069]
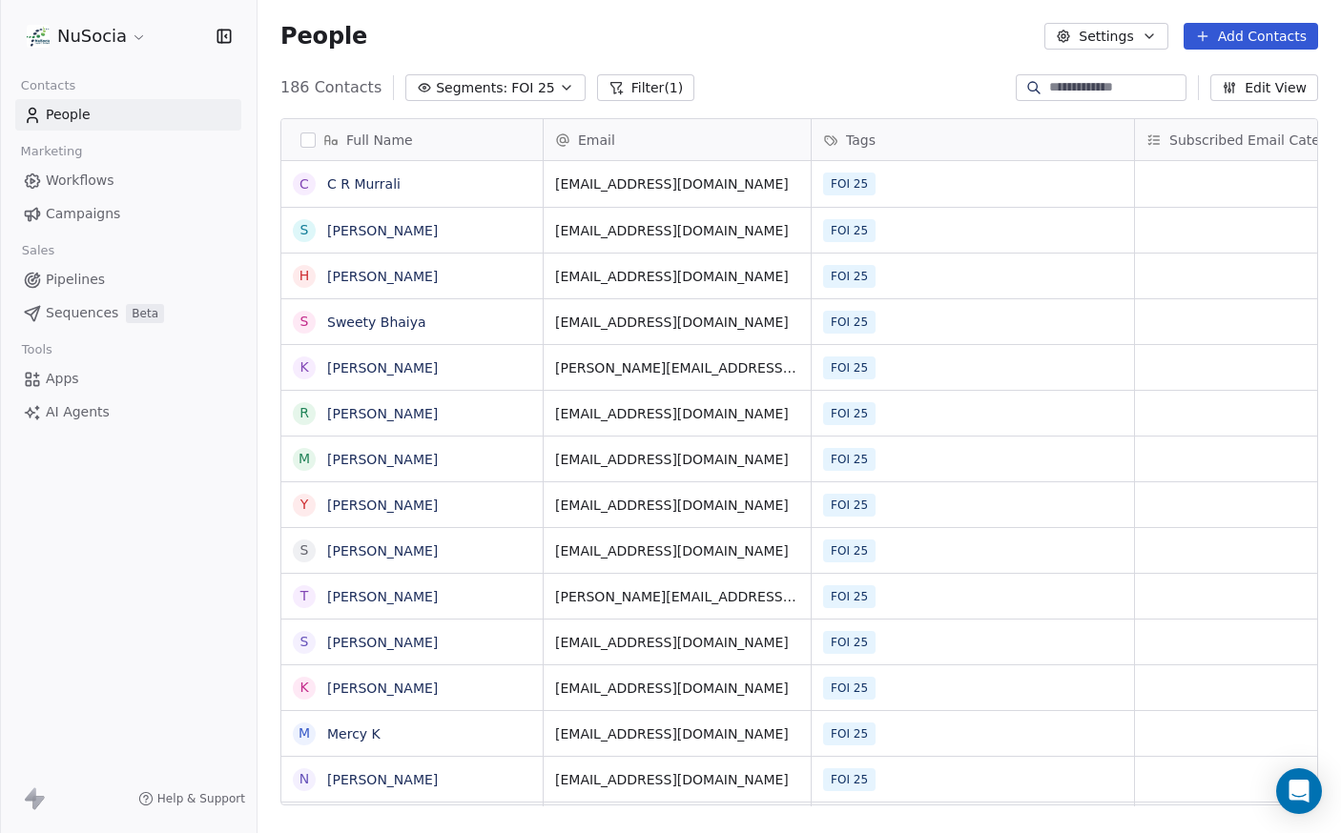
click at [23, 170] on link "Workflows" at bounding box center [128, 180] width 226 height 31
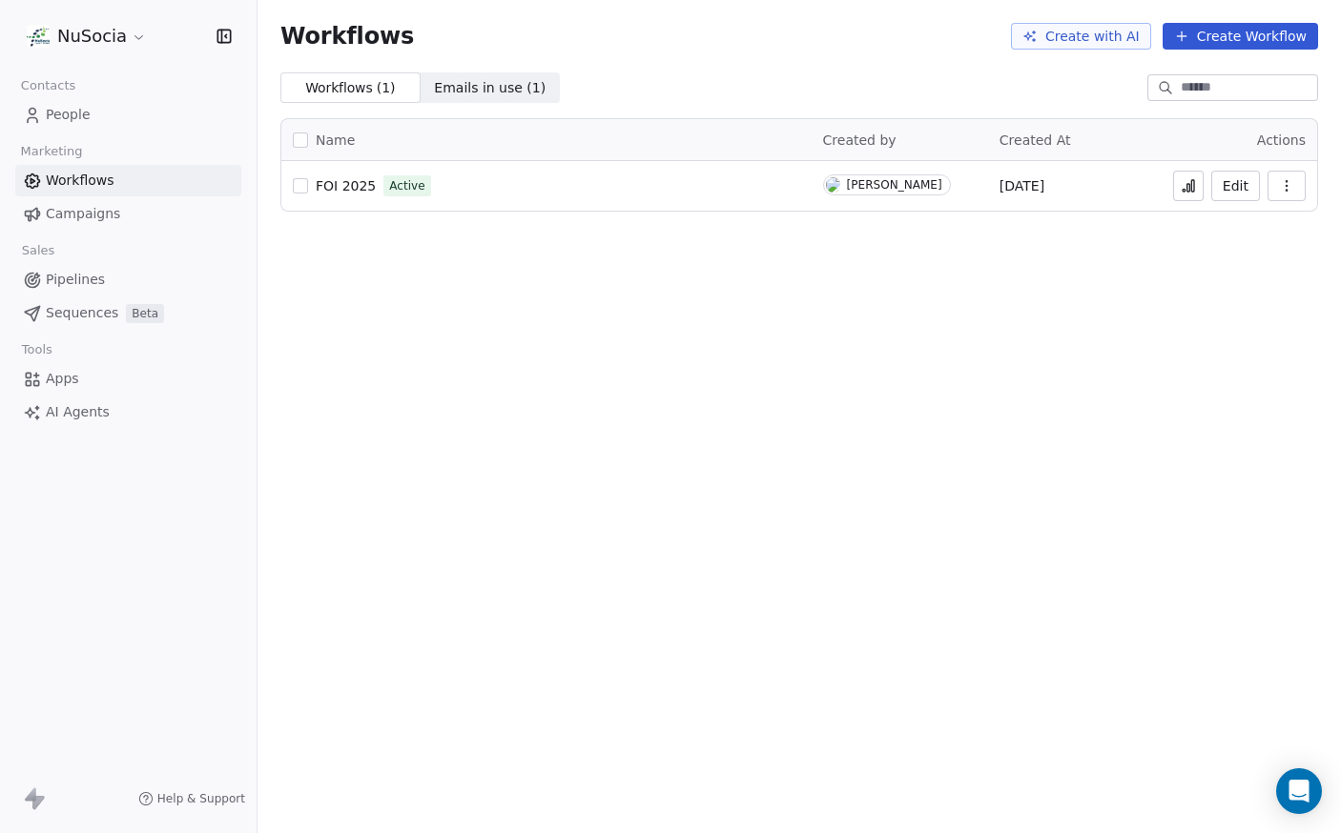
click at [50, 200] on link "Campaigns" at bounding box center [128, 213] width 226 height 31
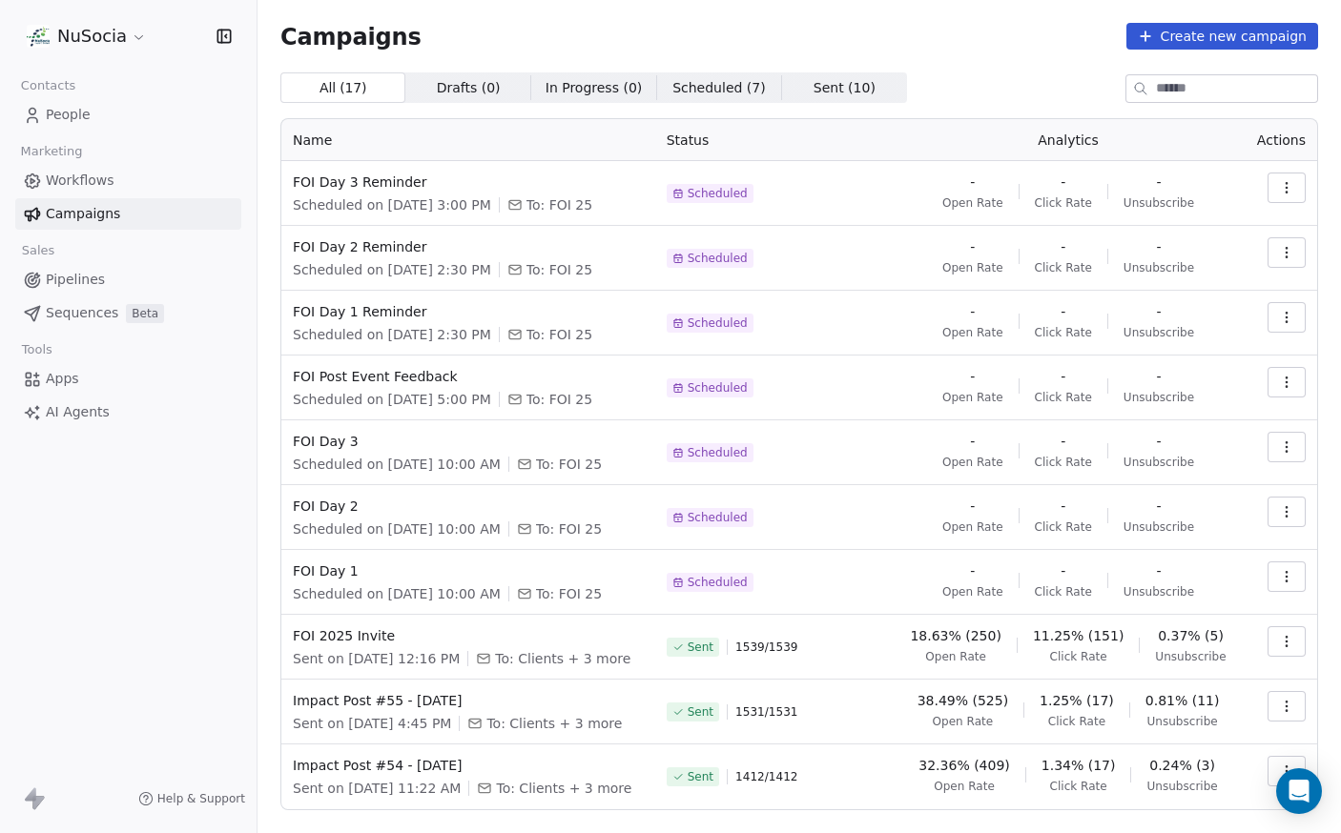
click at [660, 82] on span "Scheduled ( 7 ) Scheduled ( 7 )" at bounding box center [718, 87] width 125 height 31
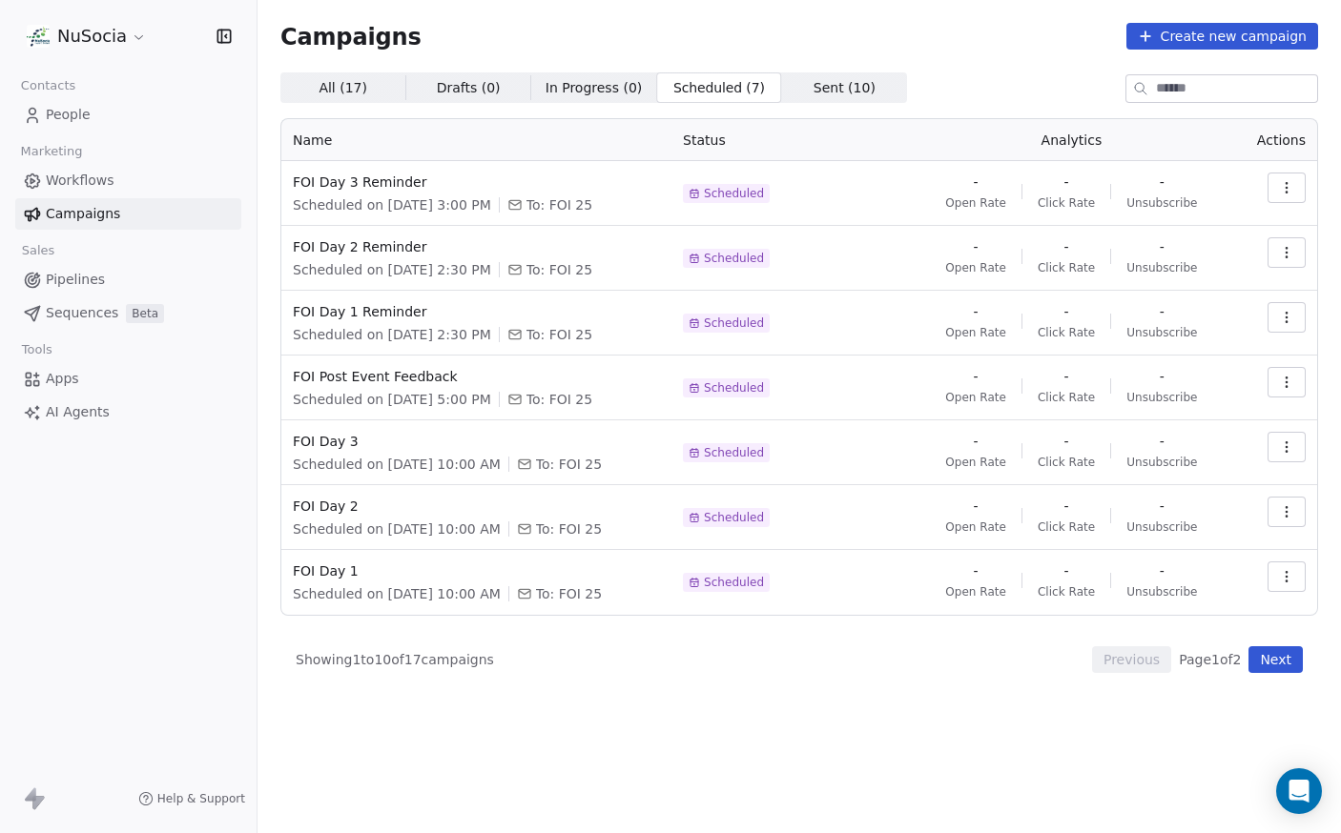
click at [330, 90] on span "All ( 17 )" at bounding box center [342, 88] width 49 height 20
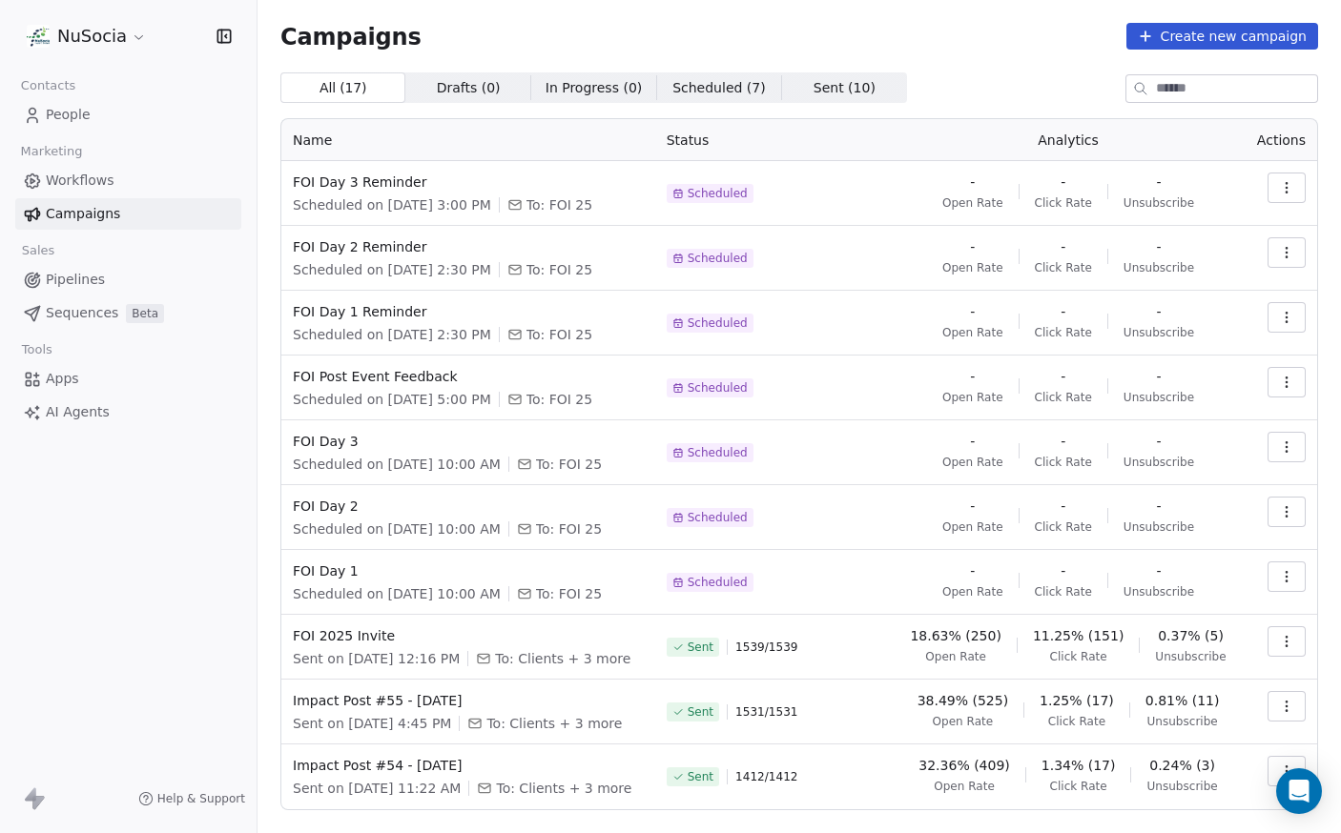
click at [428, 92] on span "Drafts ( 0 ) Drafts ( 0 )" at bounding box center [467, 87] width 125 height 31
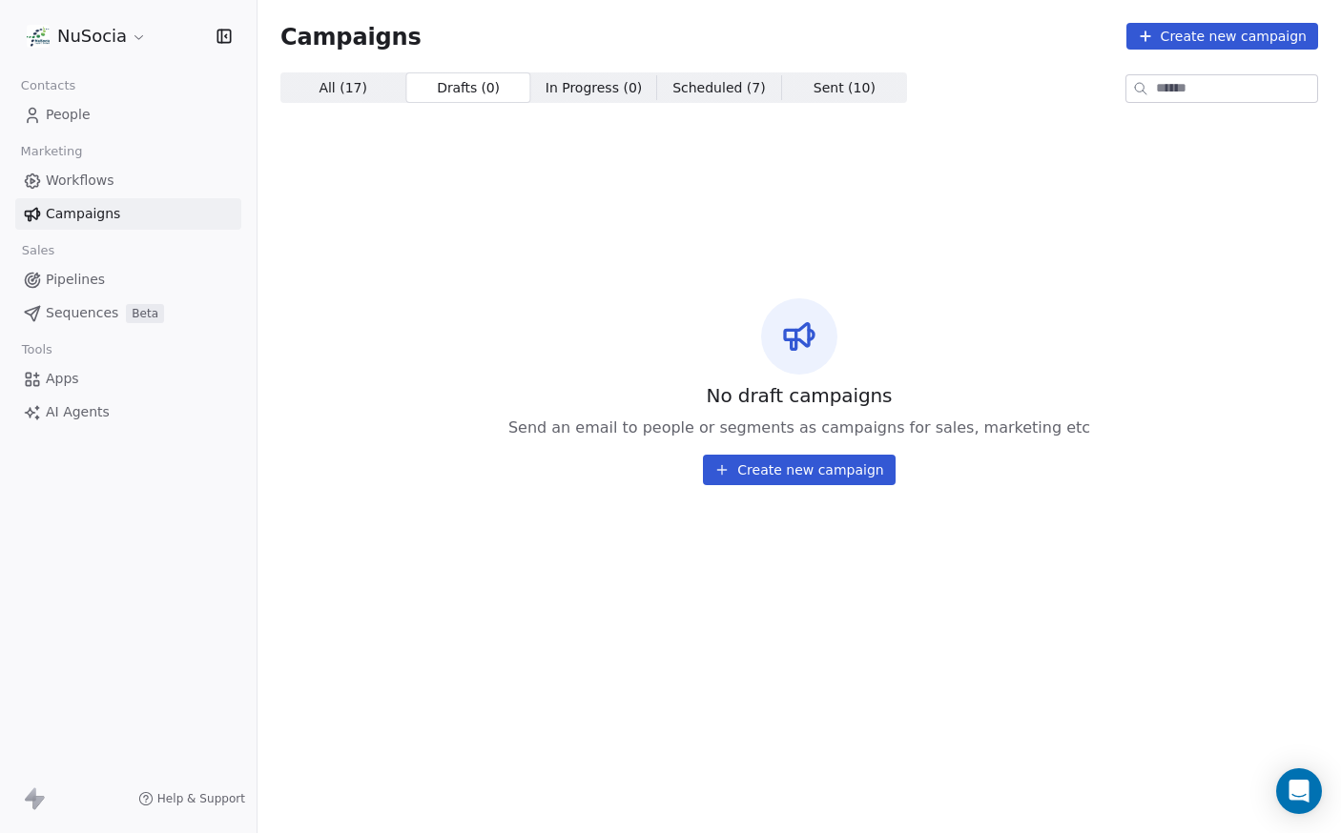
click at [583, 91] on span "In Progress ( 0 )" at bounding box center [593, 88] width 97 height 20
click at [697, 86] on span "Scheduled ( 7 )" at bounding box center [718, 88] width 93 height 20
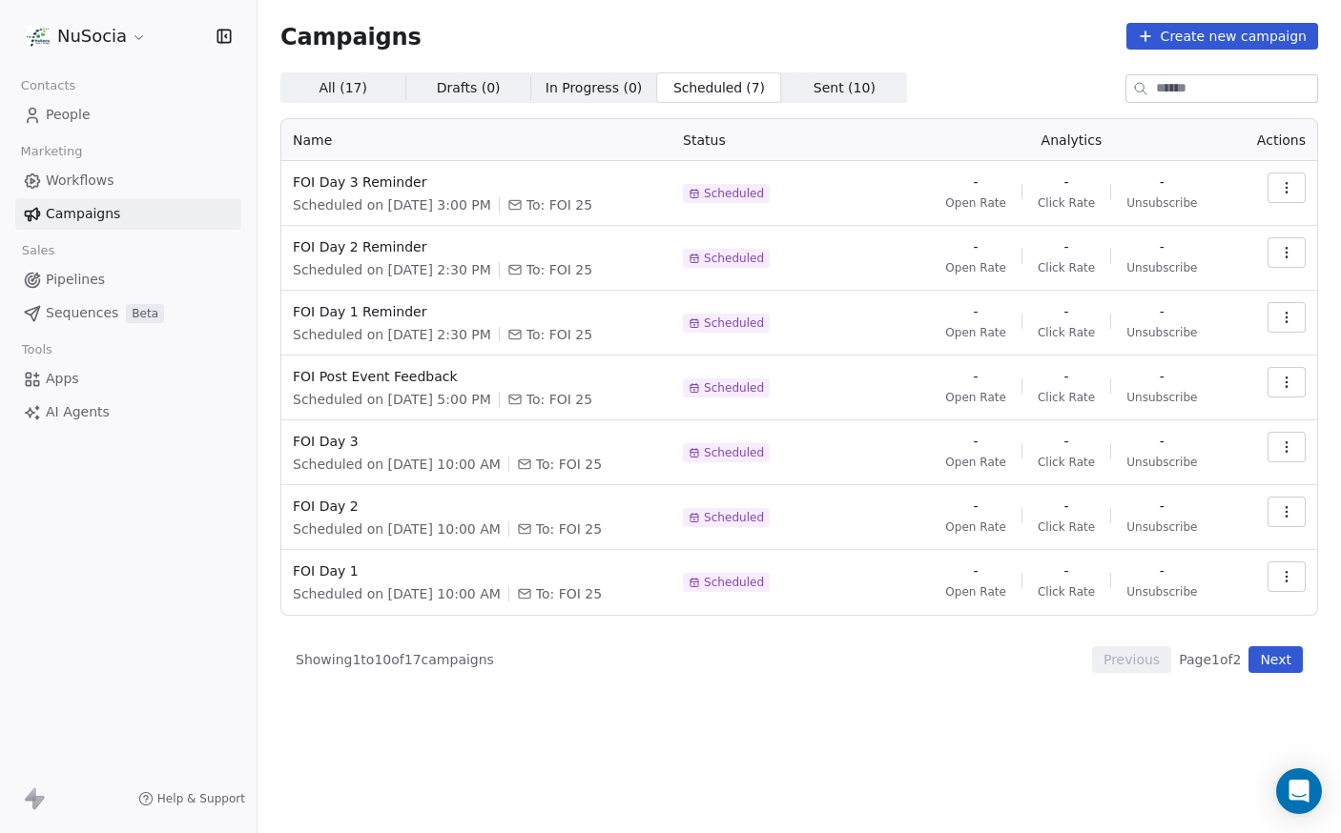
click at [794, 83] on span "Sent ( 10 ) Sent ( 10 )" at bounding box center [844, 87] width 125 height 31
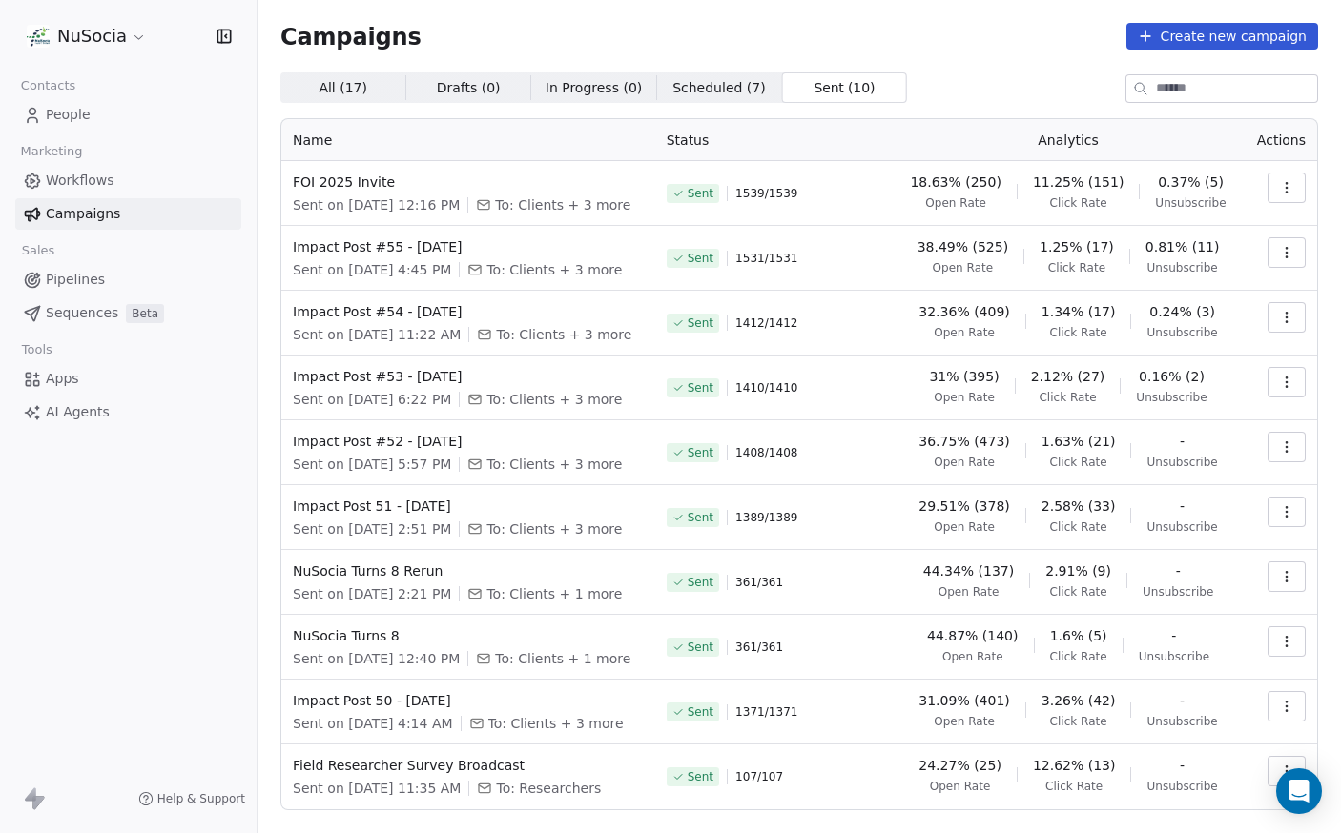
click at [709, 104] on div "All ( 17 ) All ( 17 ) Drafts ( 0 ) Drafts ( 0 ) In Progress ( 0 ) In Progress (…" at bounding box center [798, 469] width 1037 height 795
click at [708, 95] on span "Scheduled ( 7 )" at bounding box center [718, 88] width 93 height 20
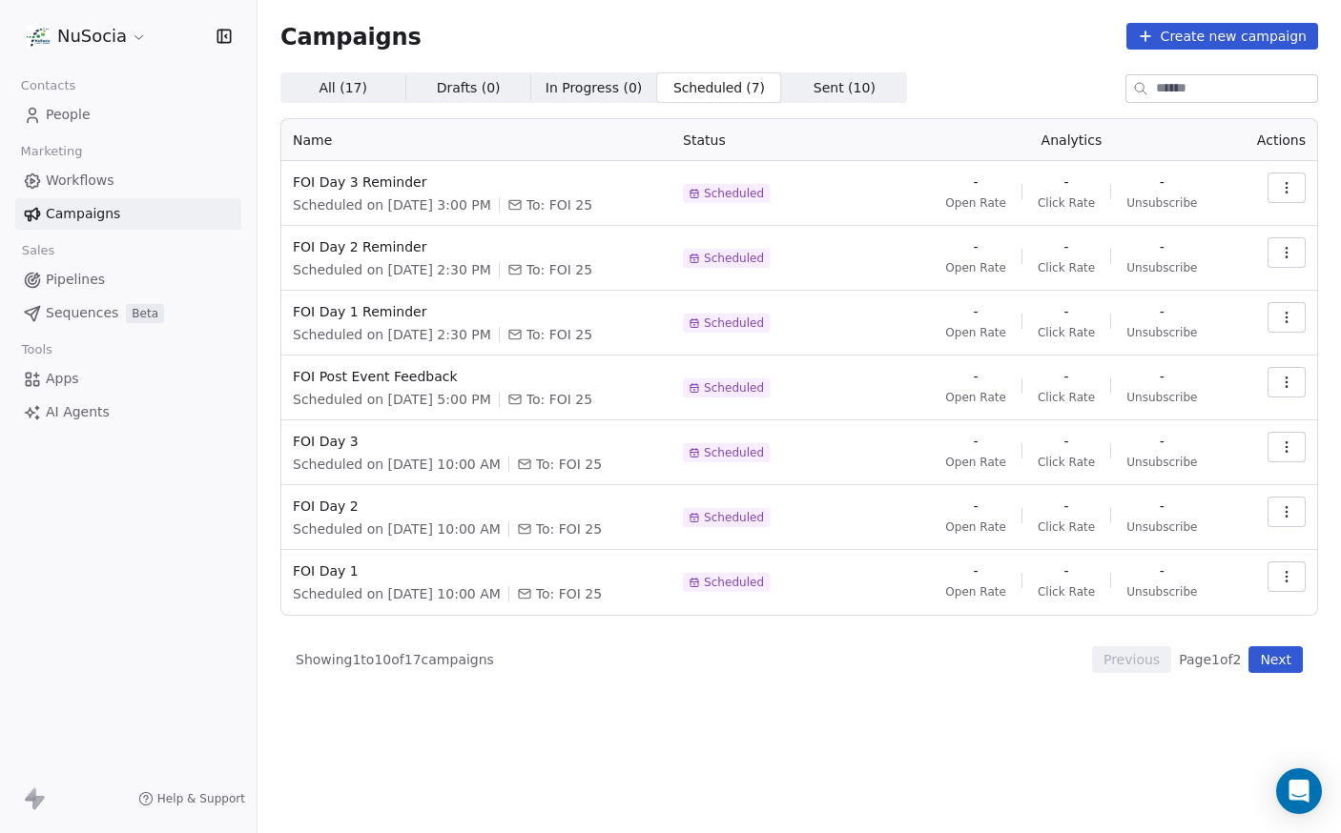
click at [572, 88] on span "In Progress ( 0 )" at bounding box center [593, 88] width 97 height 20
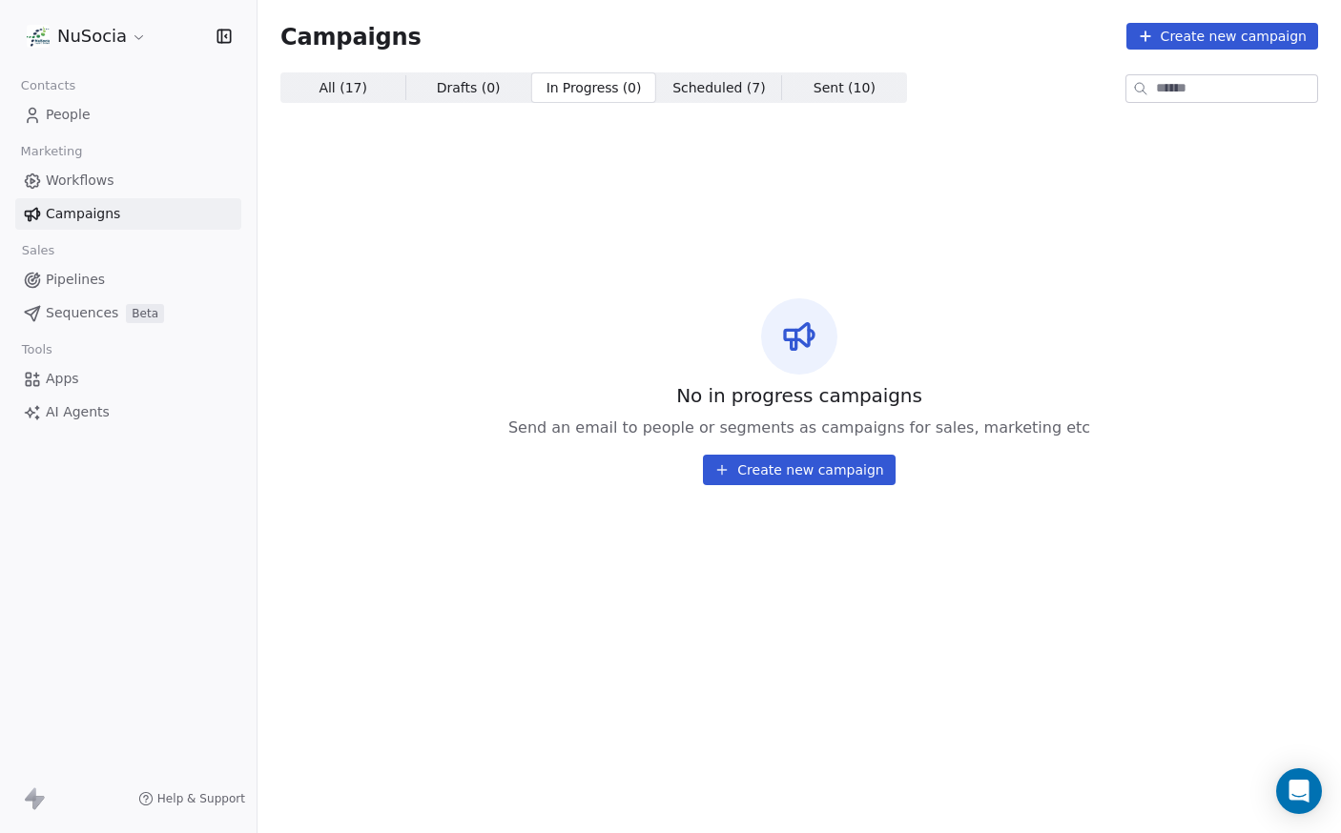
click at [803, 98] on span "Sent ( 10 ) Sent ( 10 )" at bounding box center [844, 87] width 125 height 31
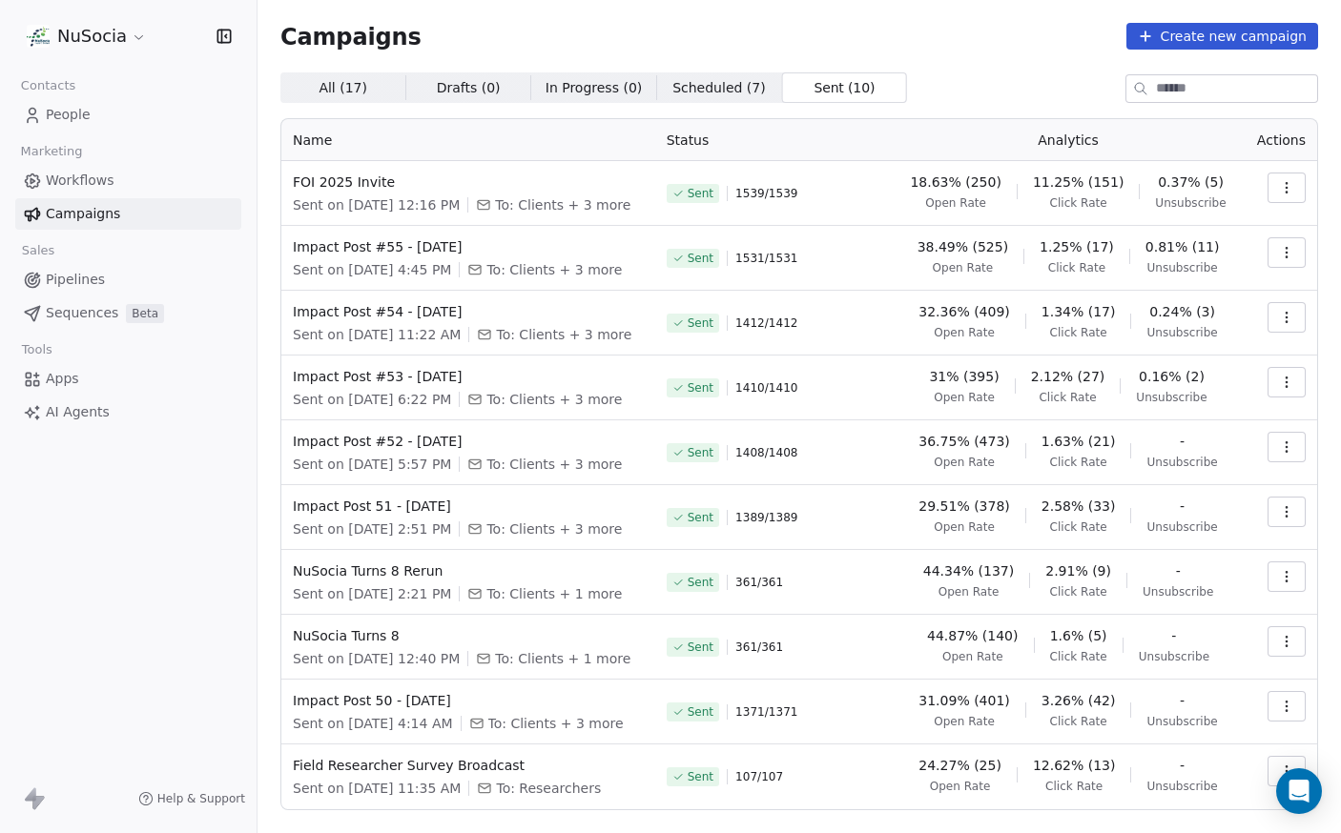
click at [757, 95] on span "Scheduled ( 7 ) Scheduled ( 7 )" at bounding box center [718, 87] width 125 height 31
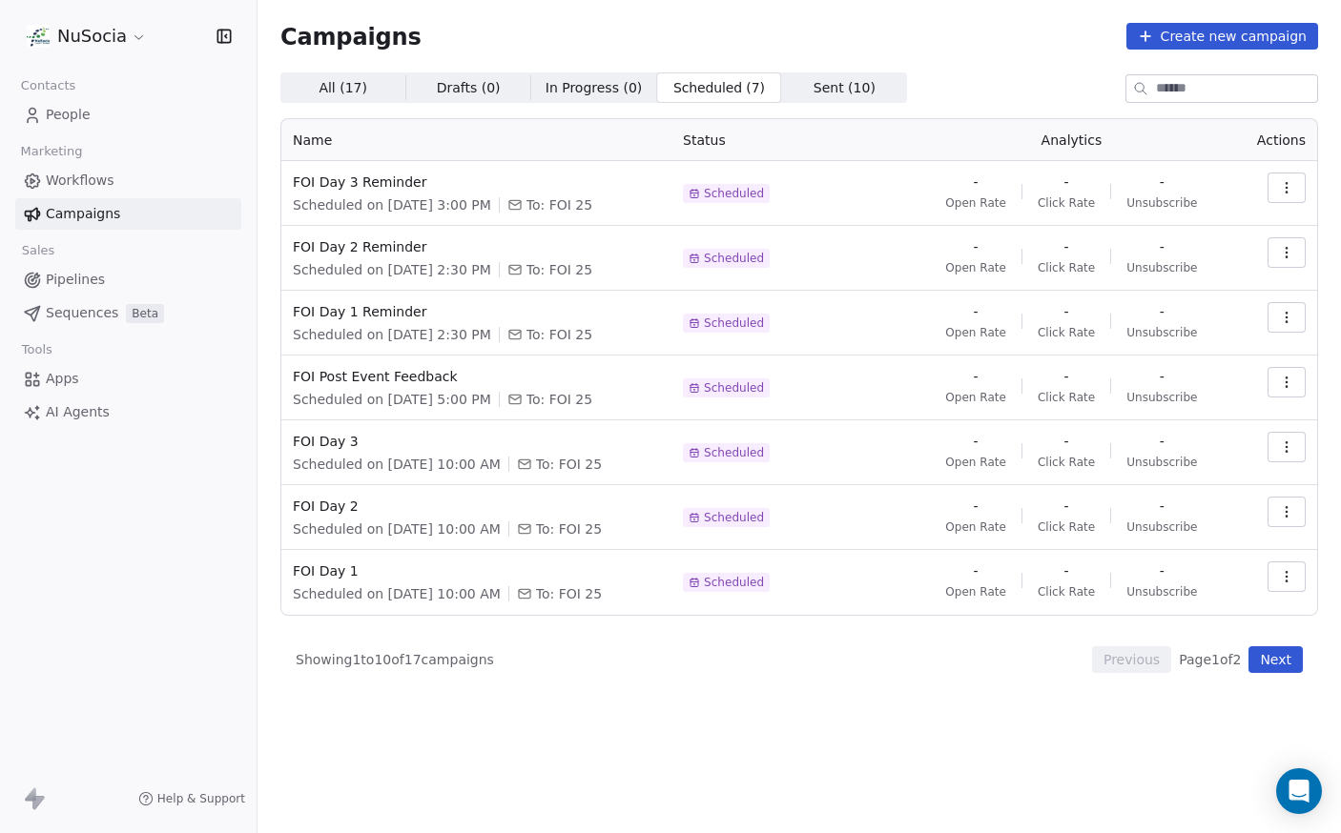
click at [105, 32] on html "NuSocia Contacts People Marketing Workflows Campaigns Sales Pipelines Sequences…" at bounding box center [670, 416] width 1341 height 833
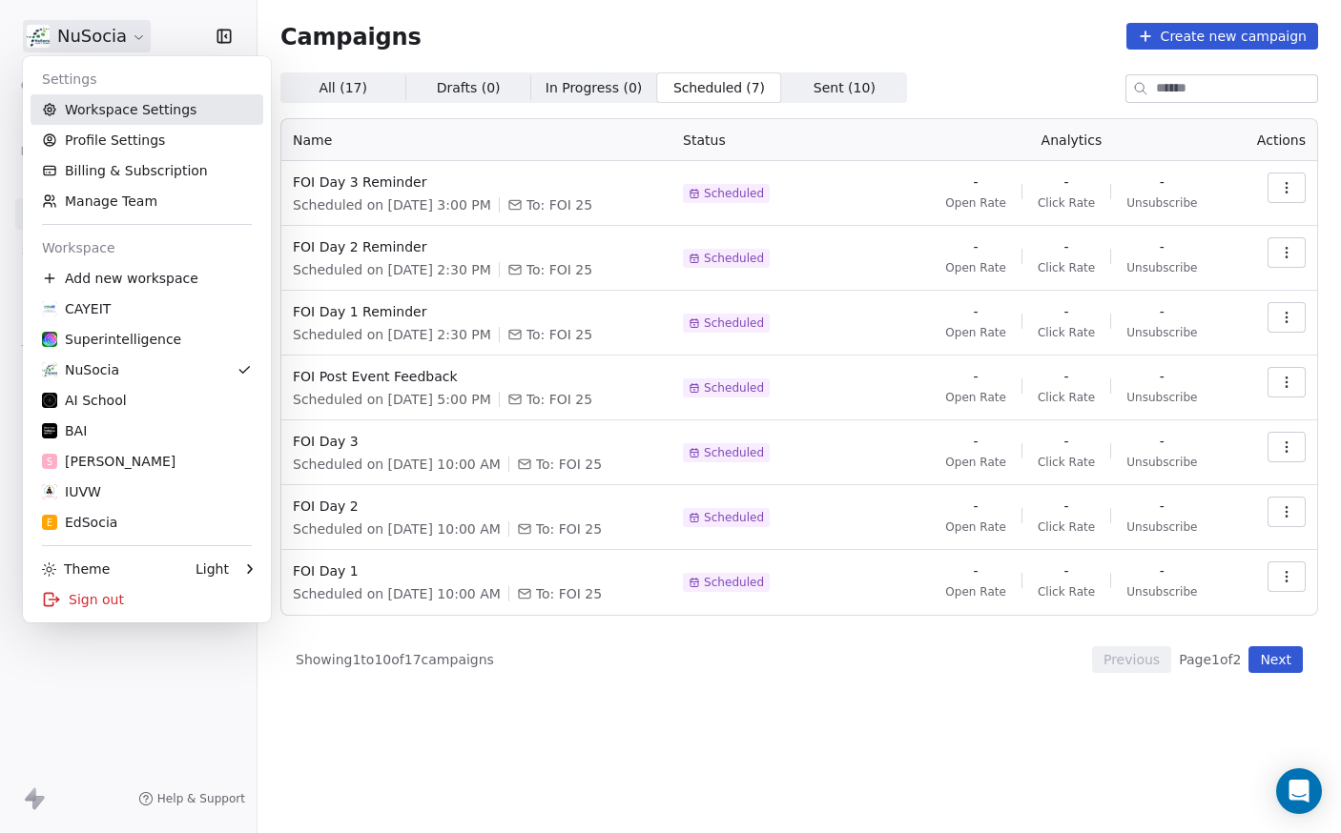
click at [175, 121] on link "Workspace Settings" at bounding box center [147, 109] width 233 height 31
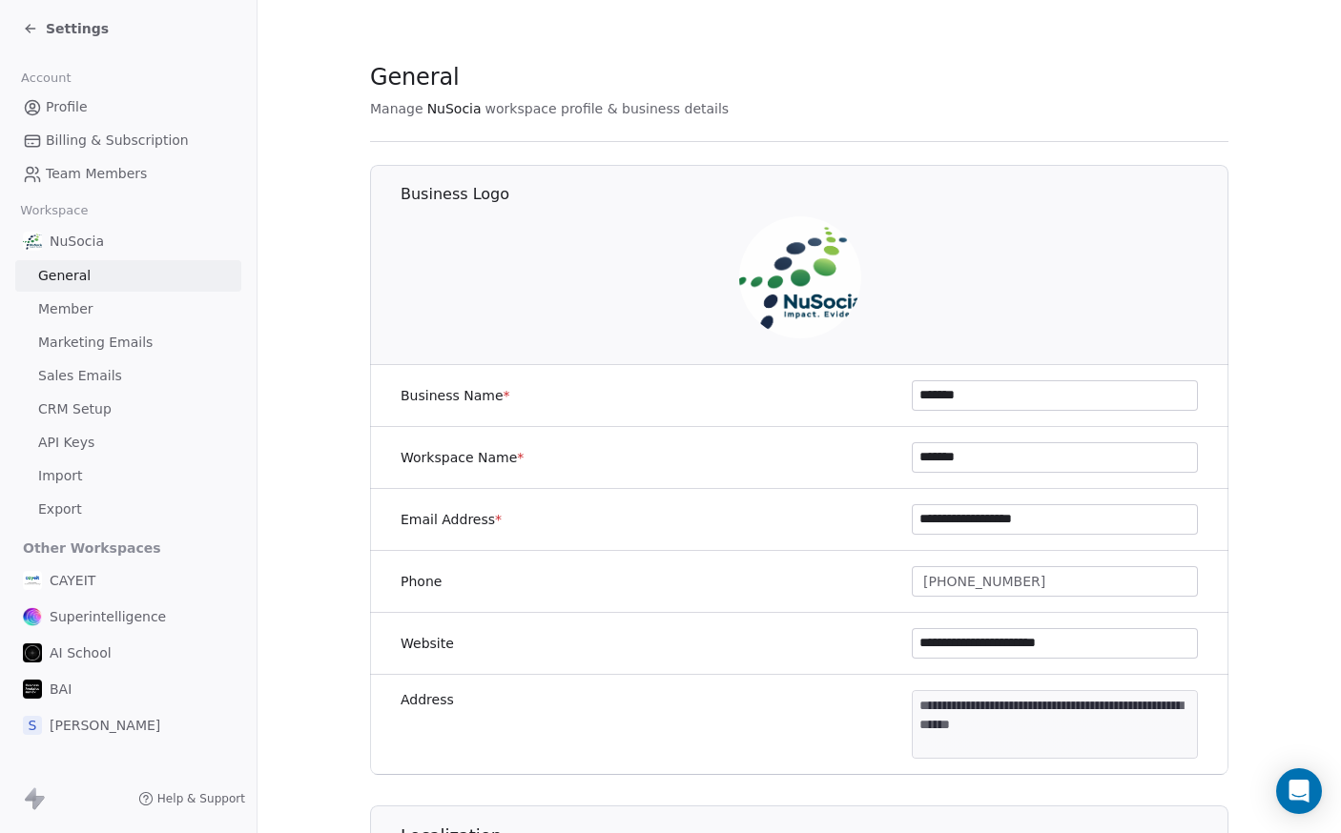
click at [135, 339] on span "Marketing Emails" at bounding box center [95, 343] width 114 height 20
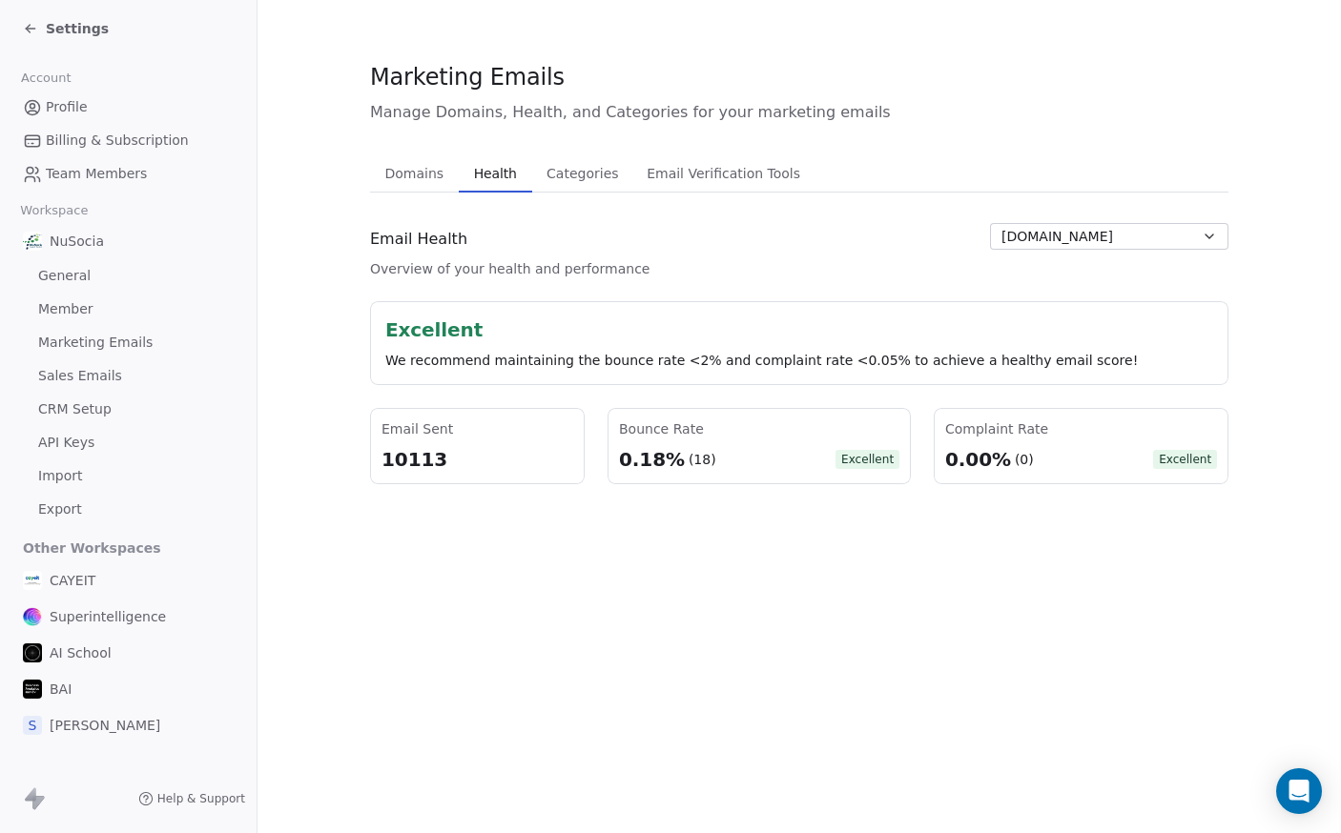
click at [467, 170] on span "Health" at bounding box center [495, 173] width 58 height 27
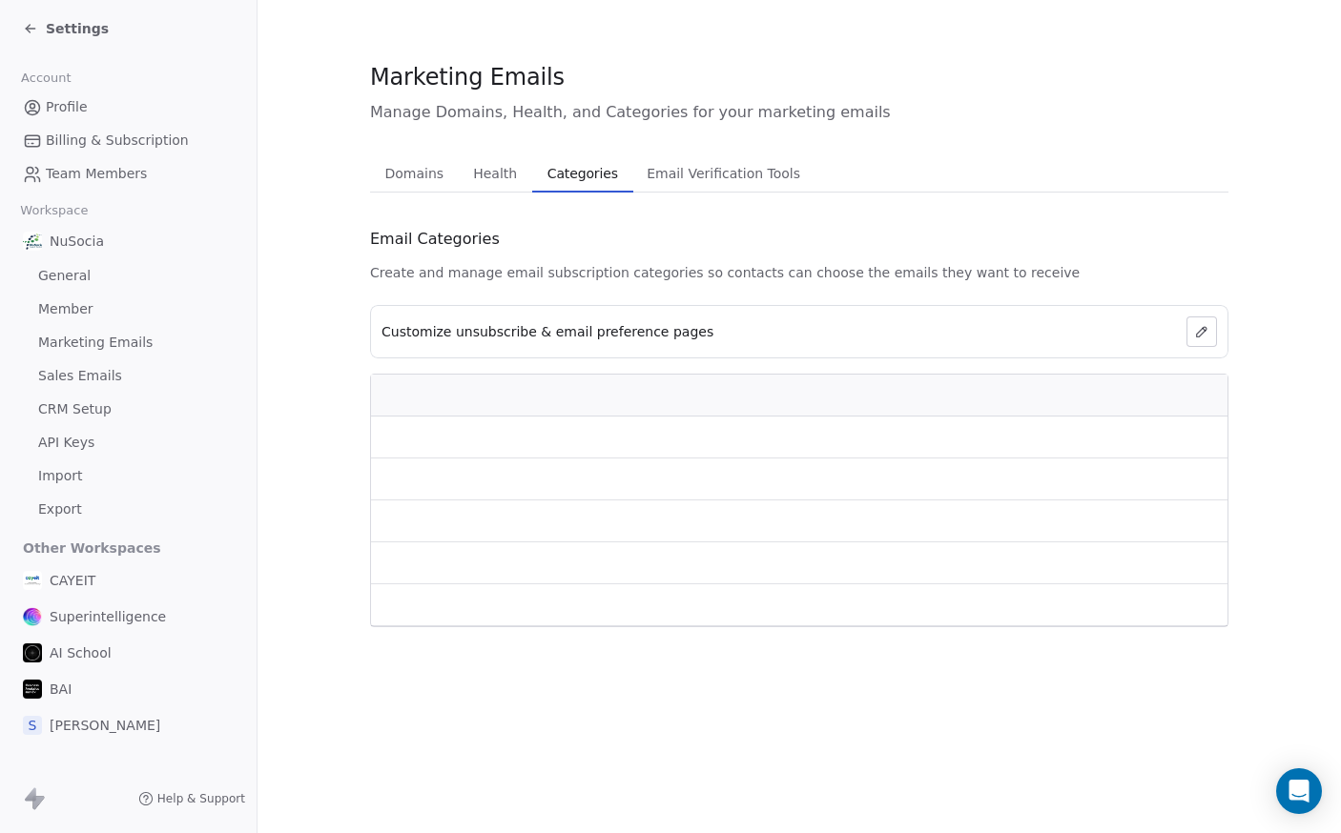
click at [543, 173] on span "Categories" at bounding box center [583, 173] width 86 height 27
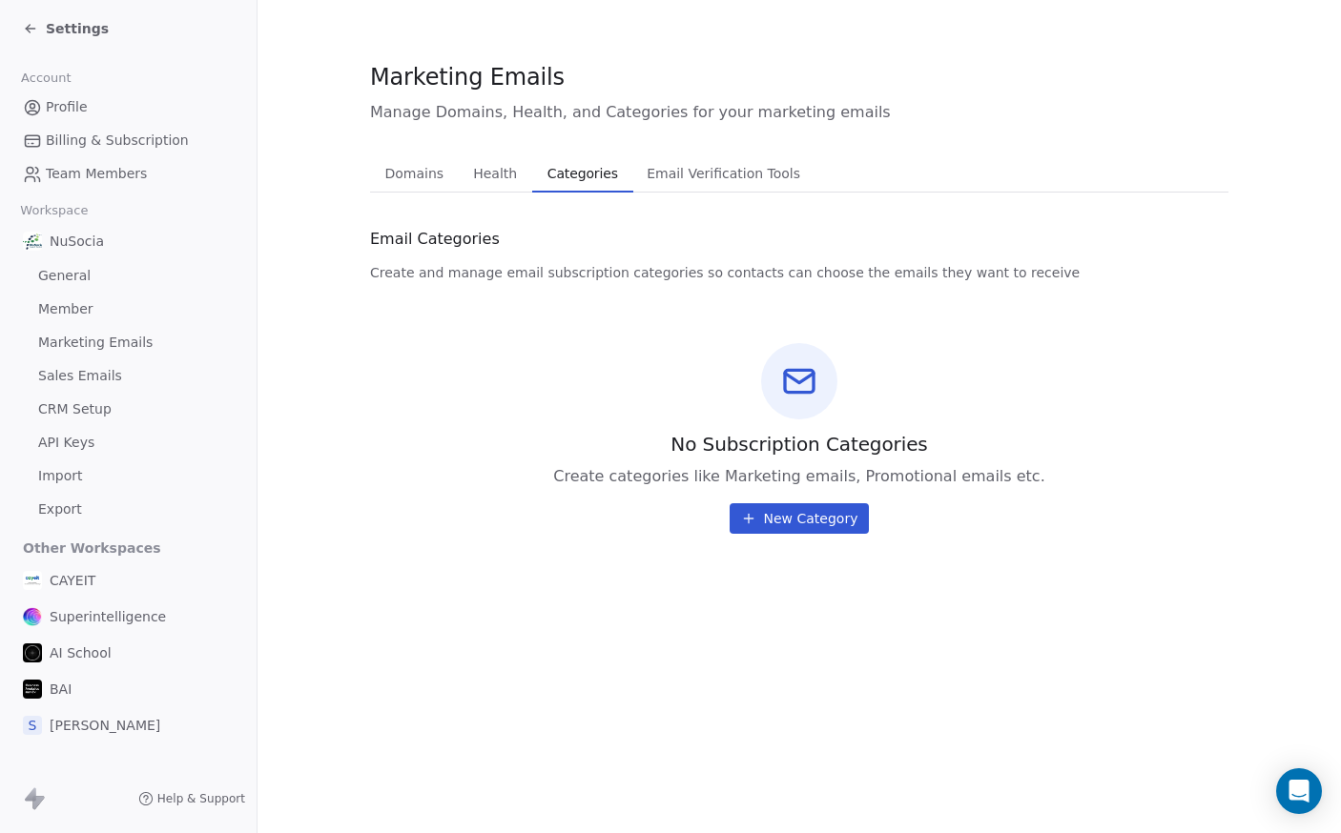
click at [698, 183] on span "Email Verification Tools" at bounding box center [723, 173] width 169 height 27
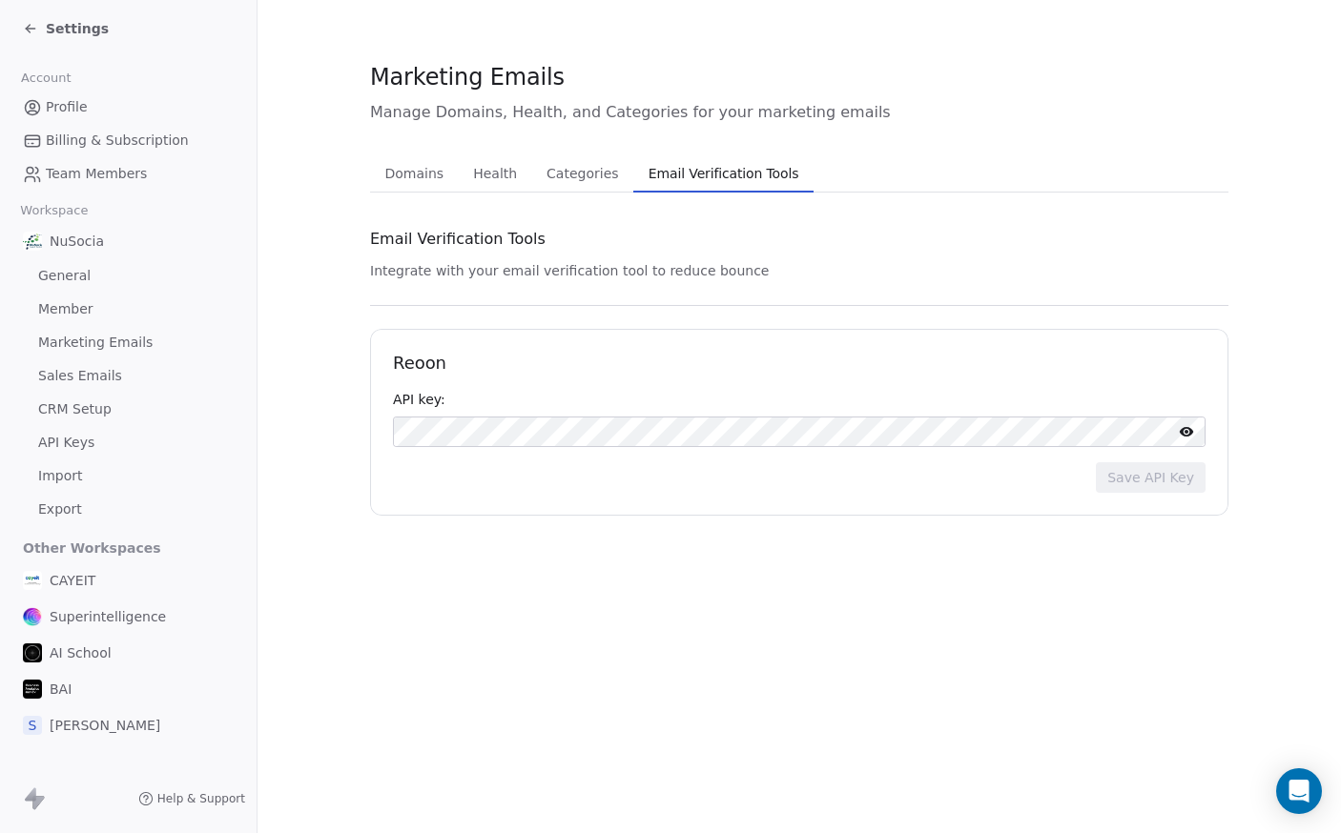
click at [437, 177] on span "Domains" at bounding box center [415, 173] width 74 height 27
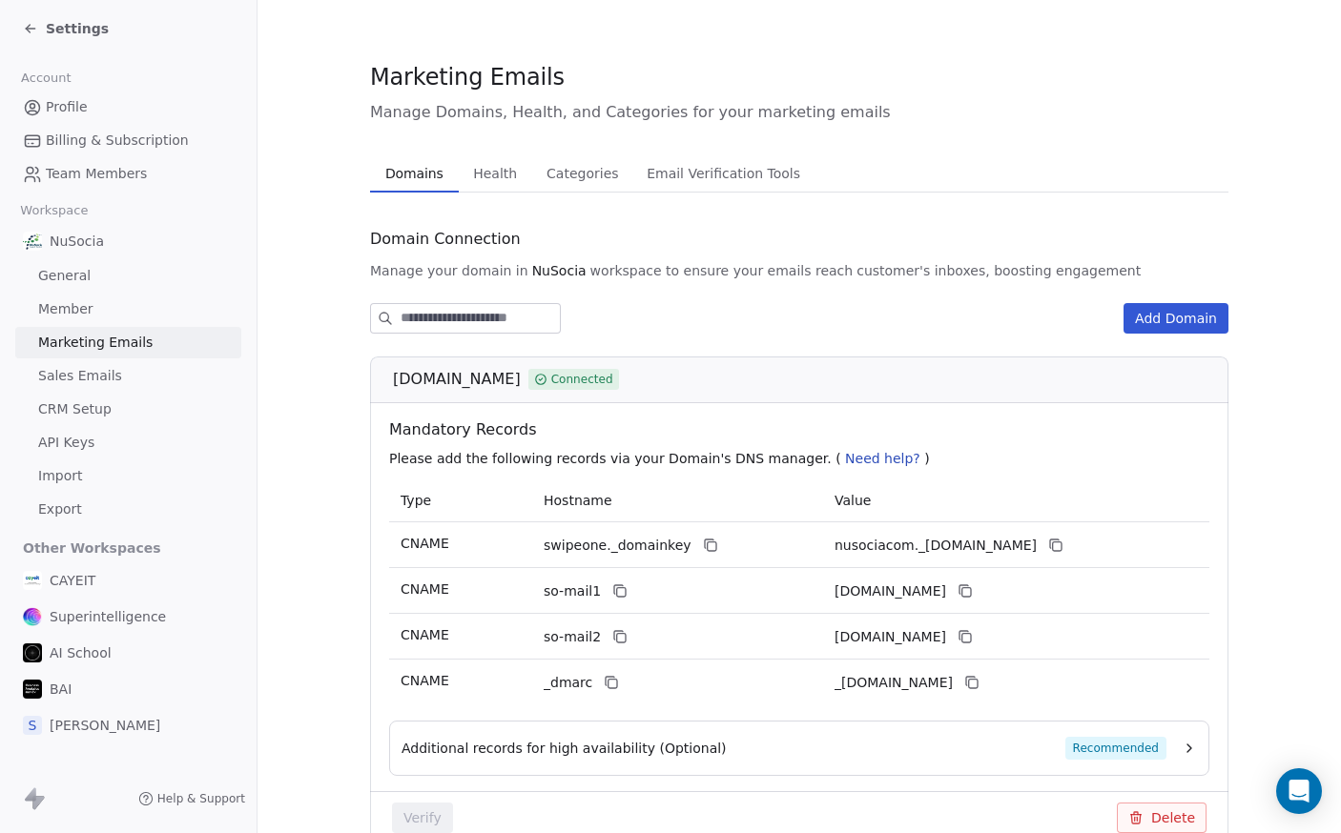
click at [24, 32] on icon at bounding box center [30, 28] width 15 height 15
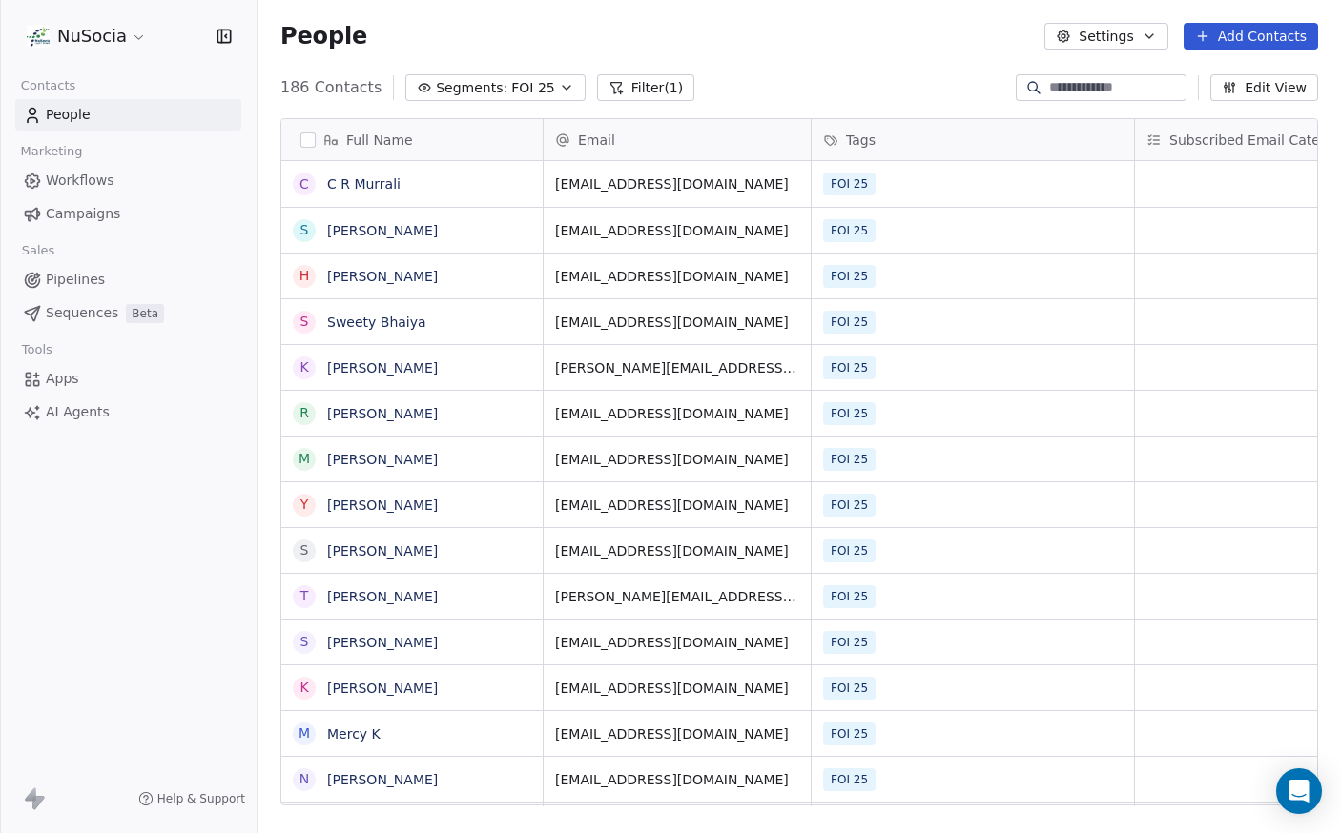
scroll to position [719, 1069]
click at [802, 71] on div "People Settings Add Contacts" at bounding box center [798, 36] width 1083 height 72
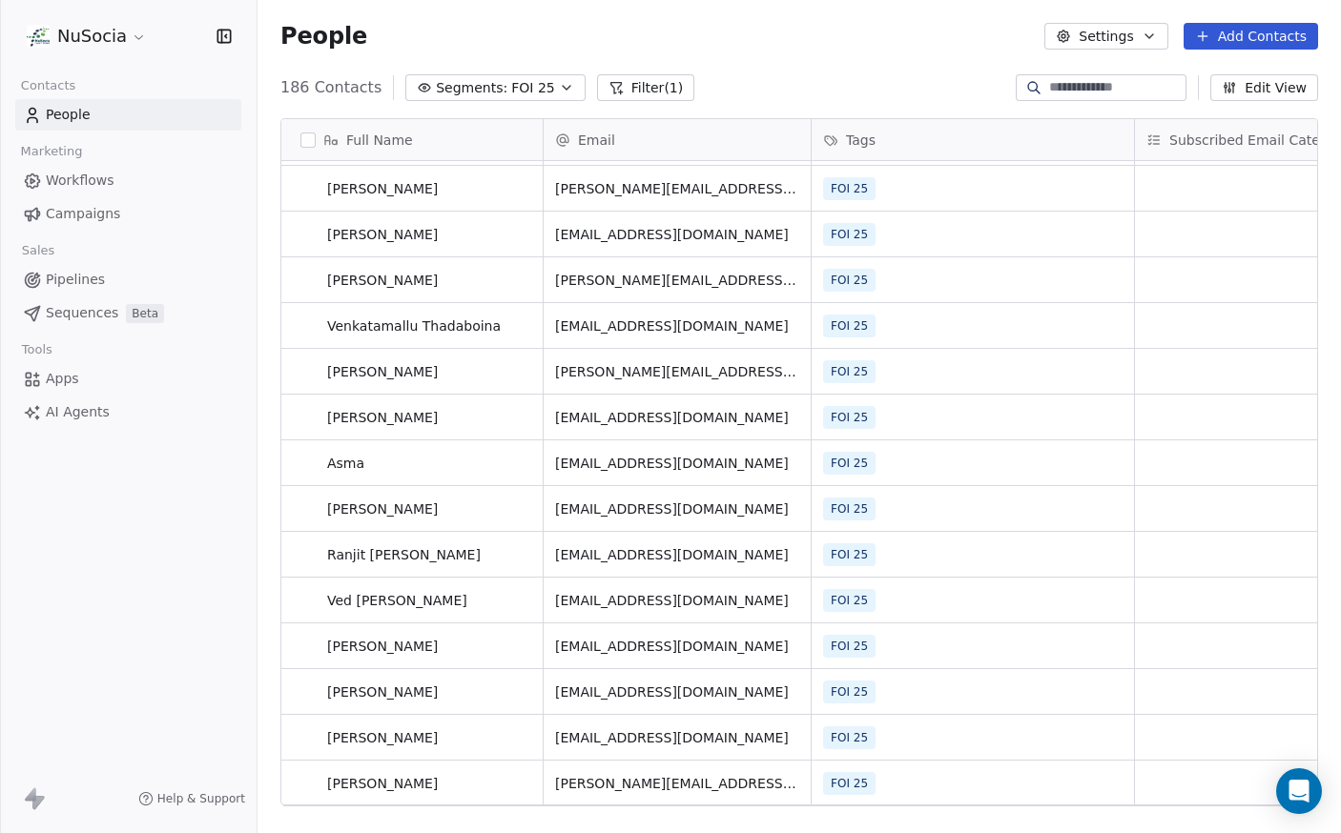
scroll to position [0, 0]
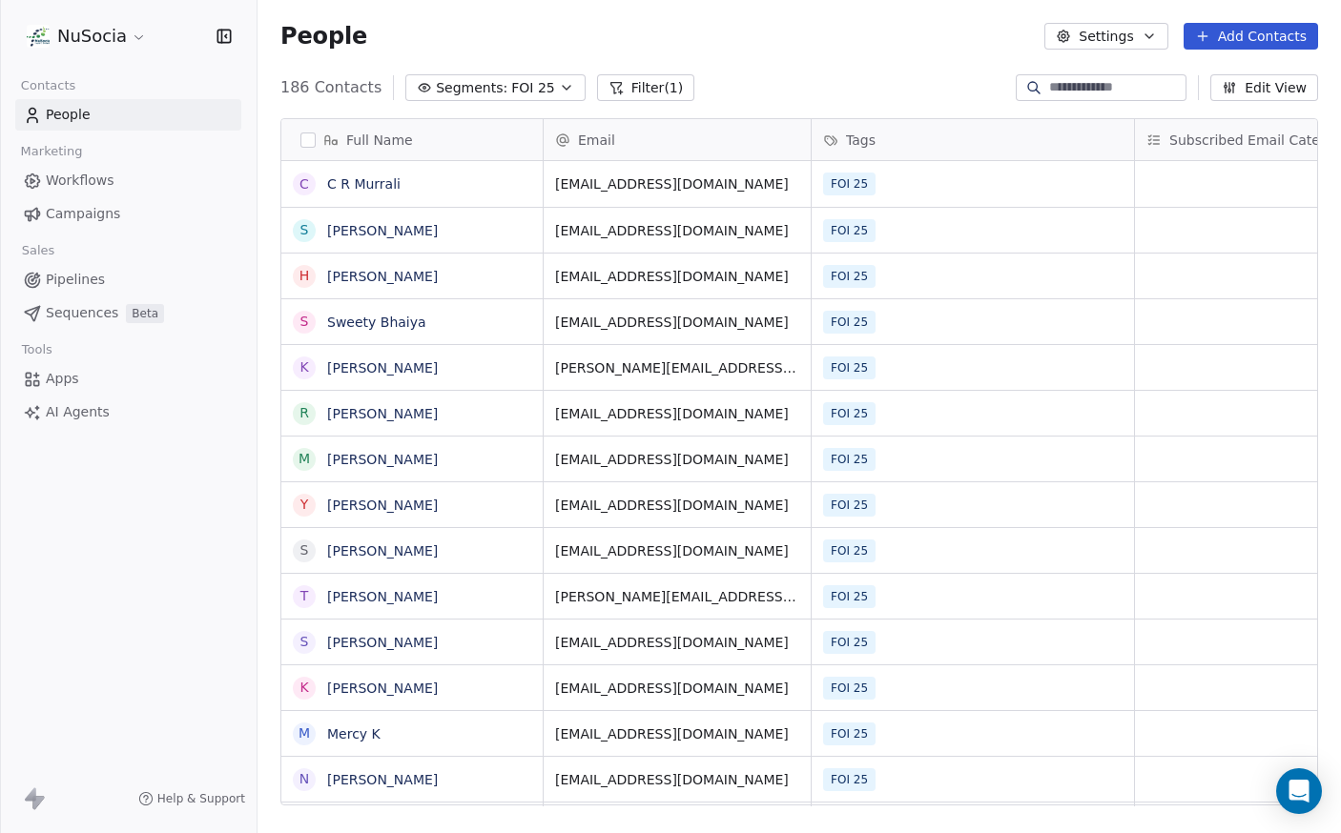
click at [82, 190] on span "Workflows" at bounding box center [80, 181] width 69 height 20
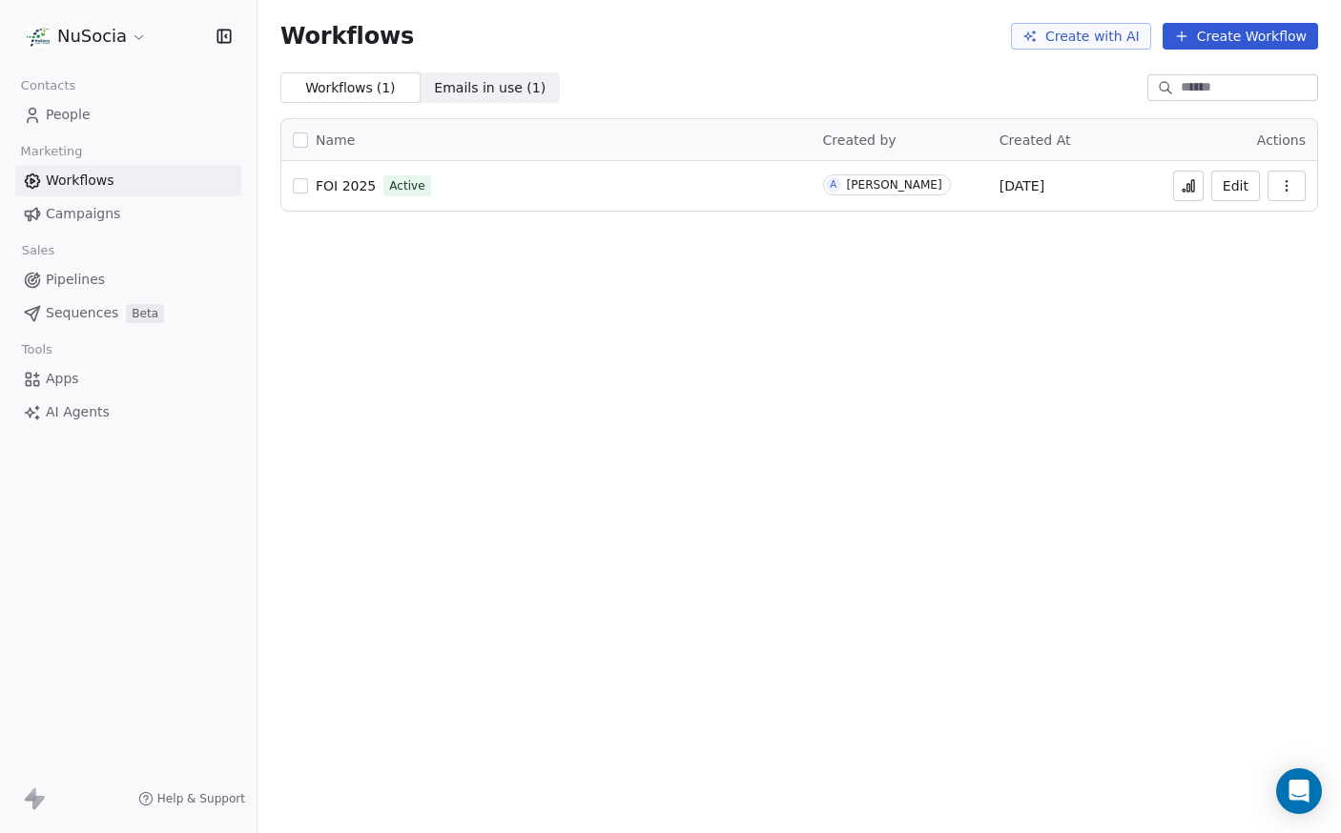
click at [72, 211] on span "Campaigns" at bounding box center [83, 214] width 74 height 20
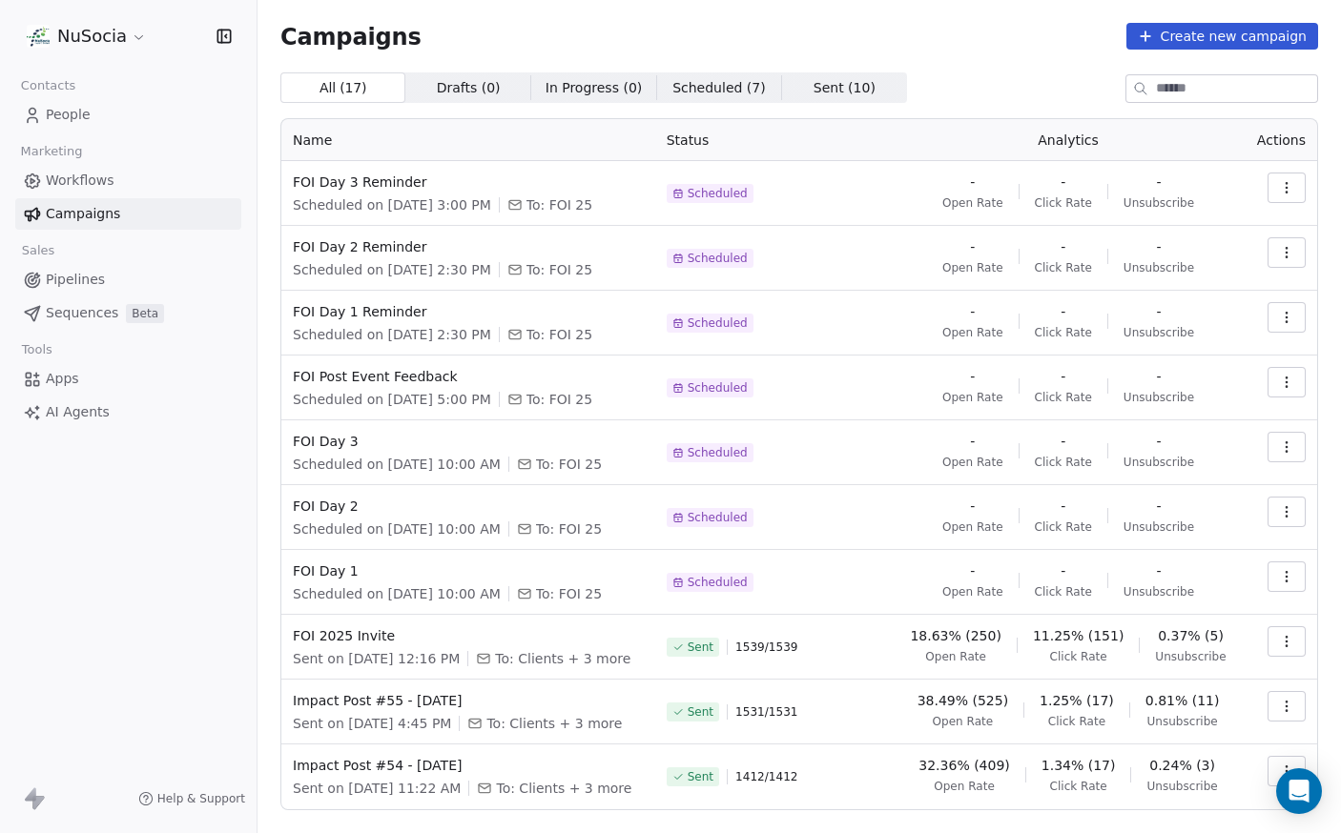
click at [78, 116] on span "People" at bounding box center [68, 115] width 45 height 20
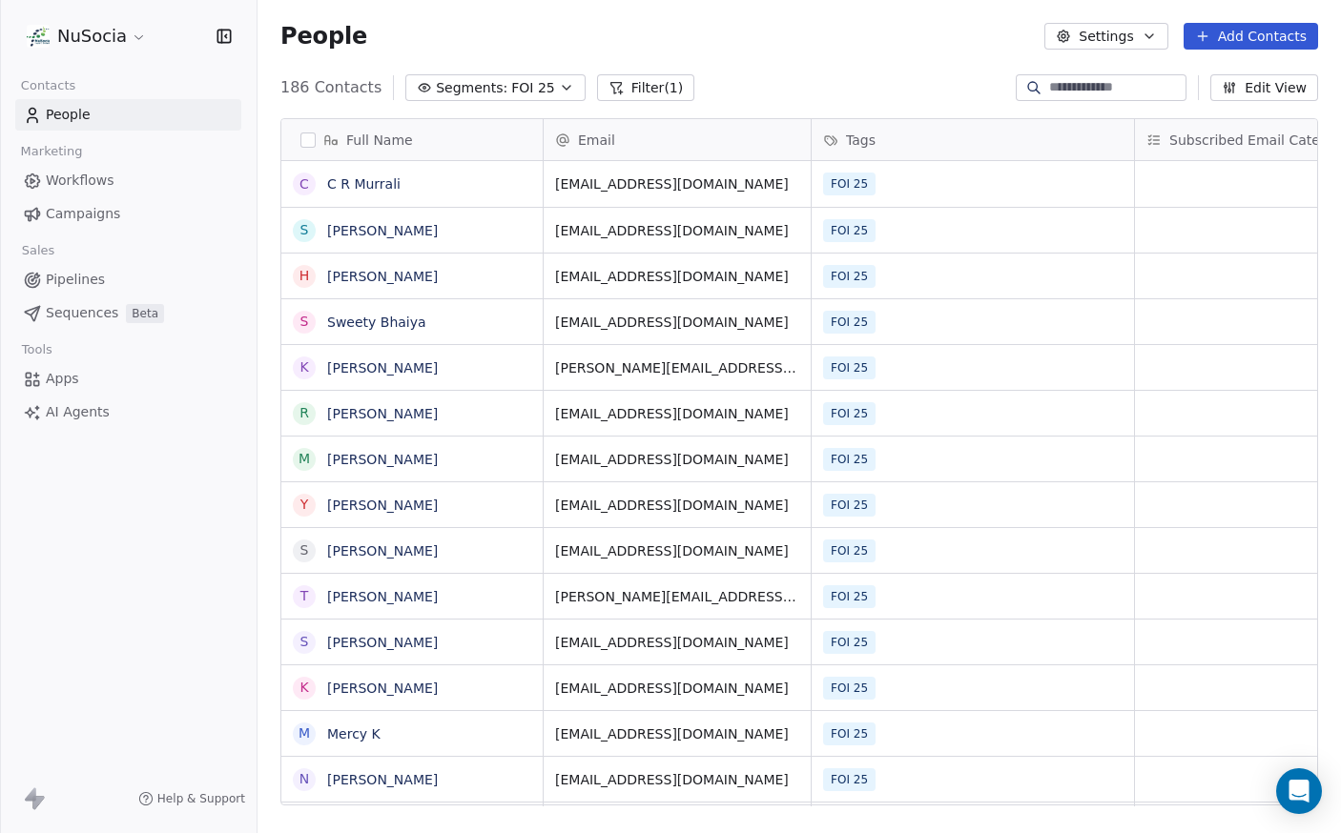
scroll to position [719, 1069]
click at [733, 31] on div "People Settings Add Contacts" at bounding box center [798, 36] width 1037 height 27
click at [886, 72] on div "People Settings Add Contacts" at bounding box center [798, 36] width 1083 height 72
drag, startPoint x: 1134, startPoint y: 131, endPoint x: 931, endPoint y: 141, distance: 203.4
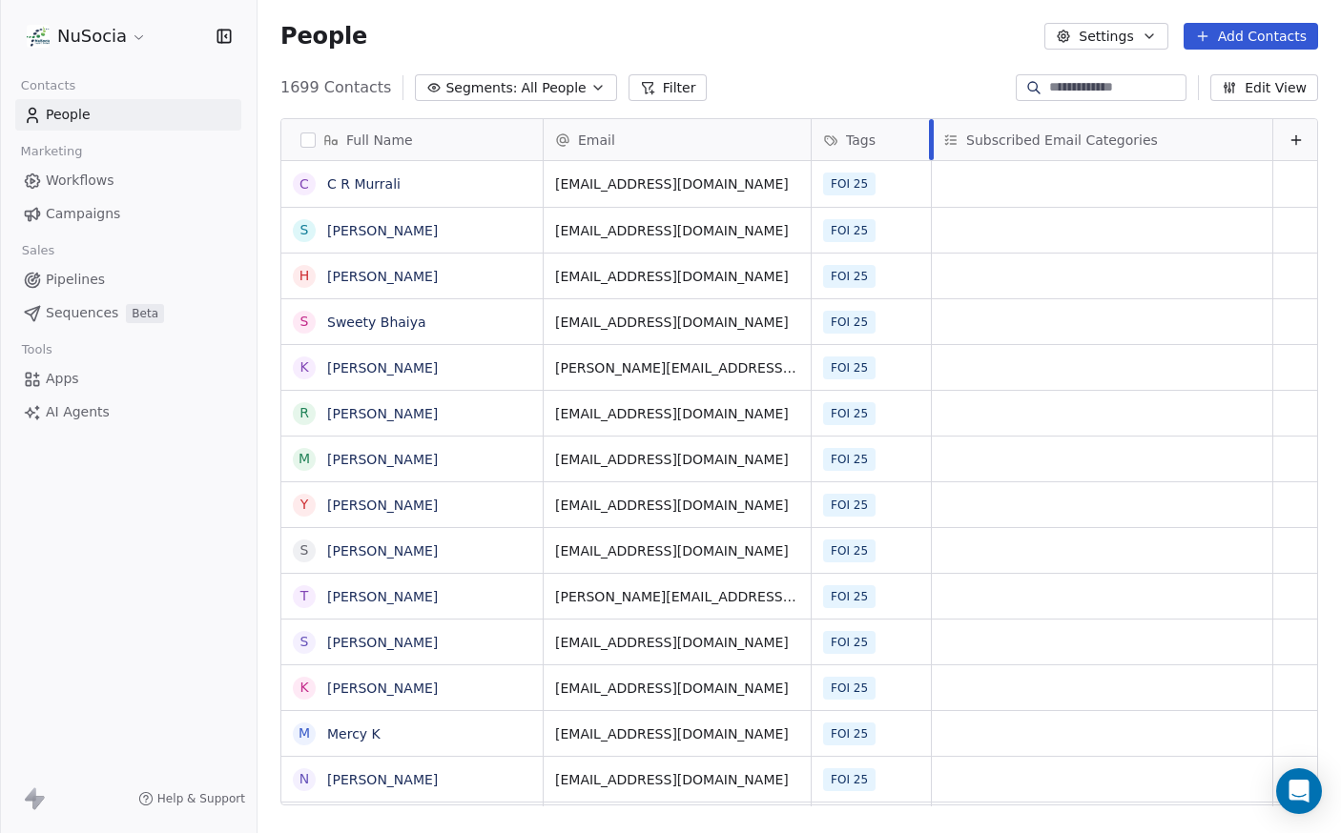
click at [931, 141] on div at bounding box center [931, 139] width 5 height 41
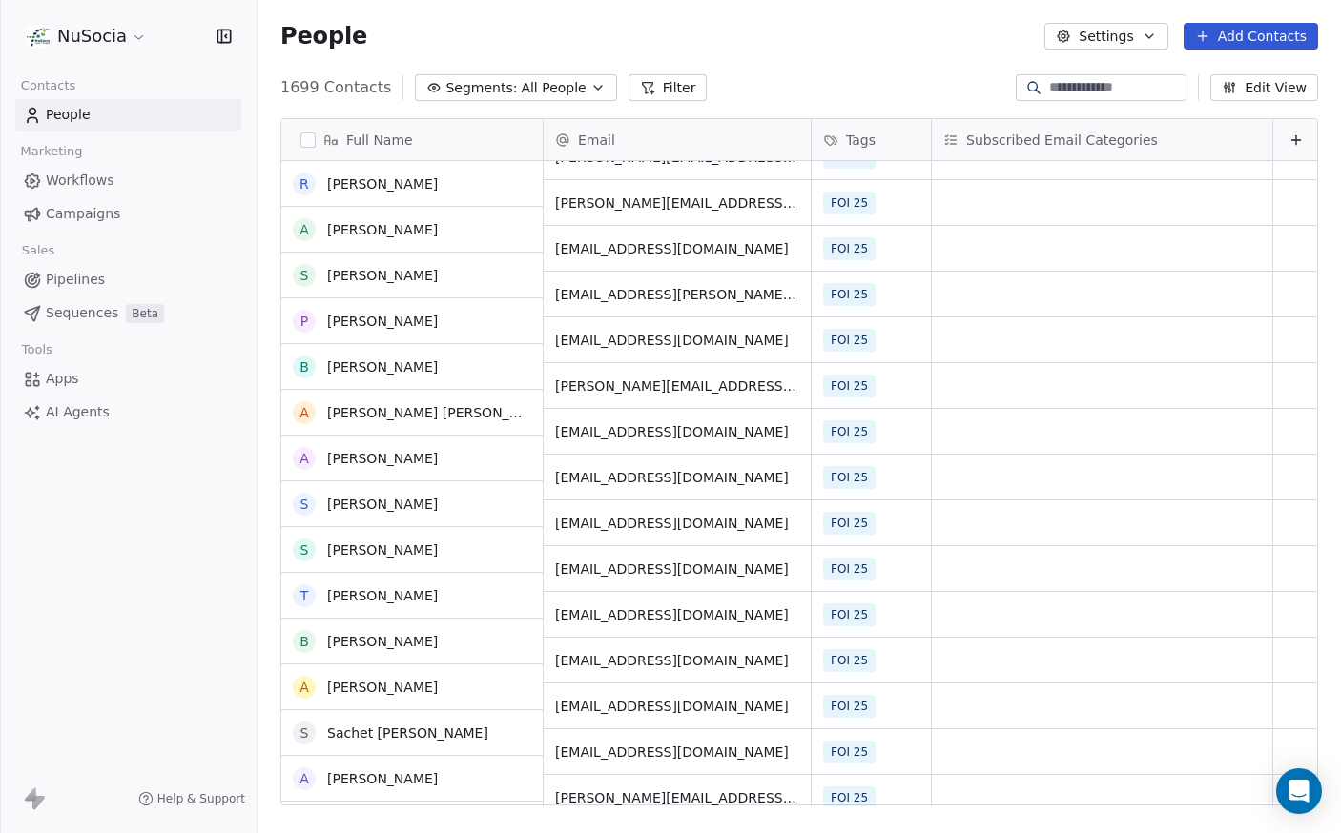
scroll to position [962, 0]
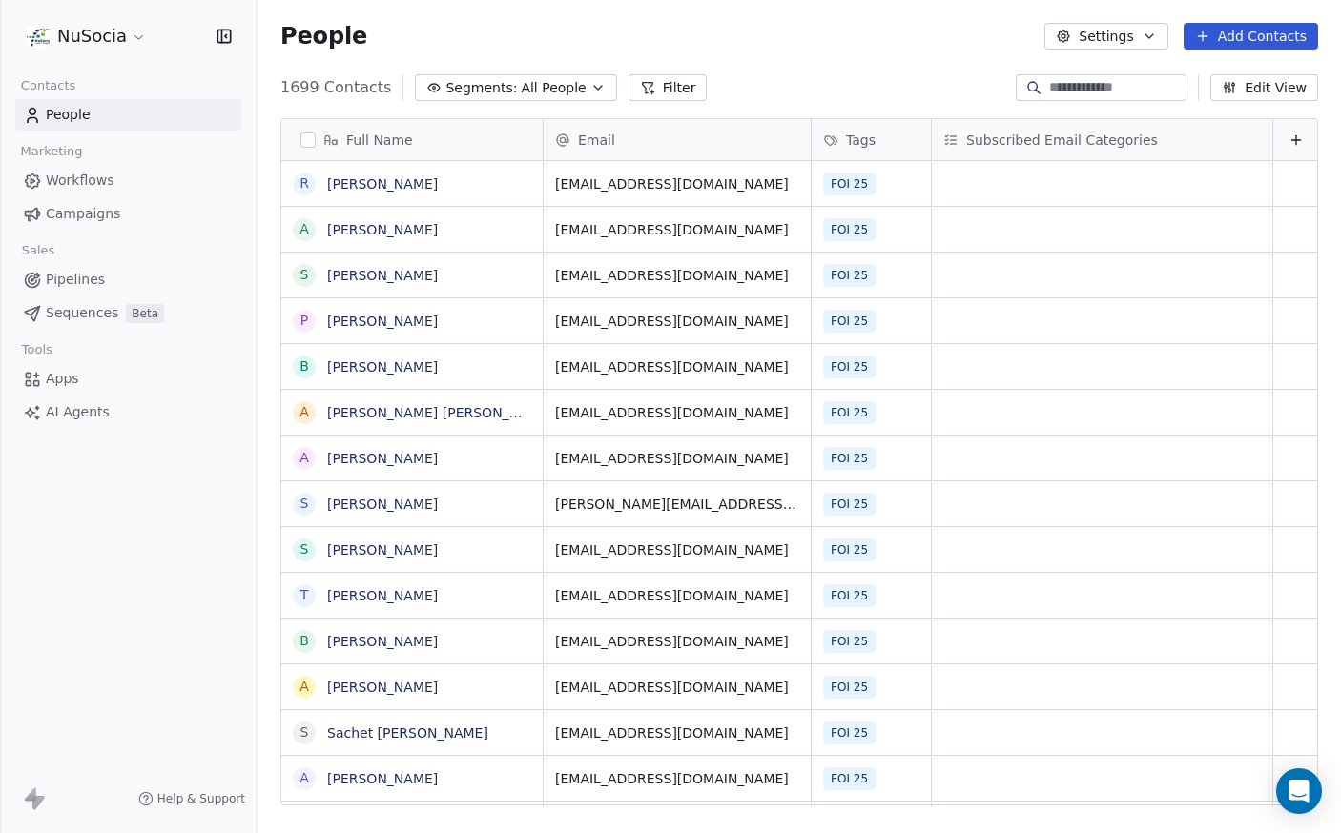
click at [540, 98] on button "Segments: All People" at bounding box center [515, 87] width 201 height 27
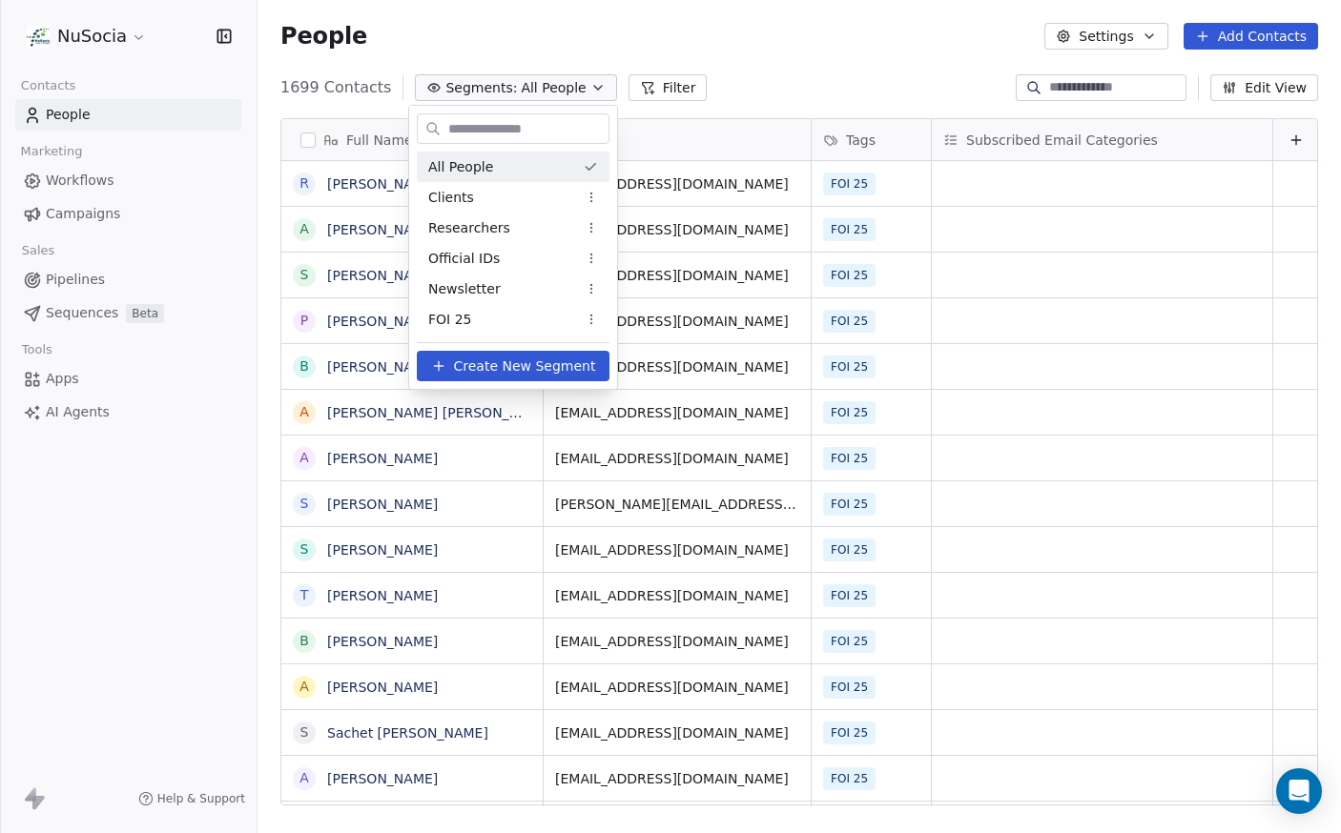
scroll to position [719, 1069]
click at [830, 73] on html "NuSocia Contacts People Marketing Workflows Campaigns Sales Pipelines Sequences…" at bounding box center [670, 416] width 1341 height 833
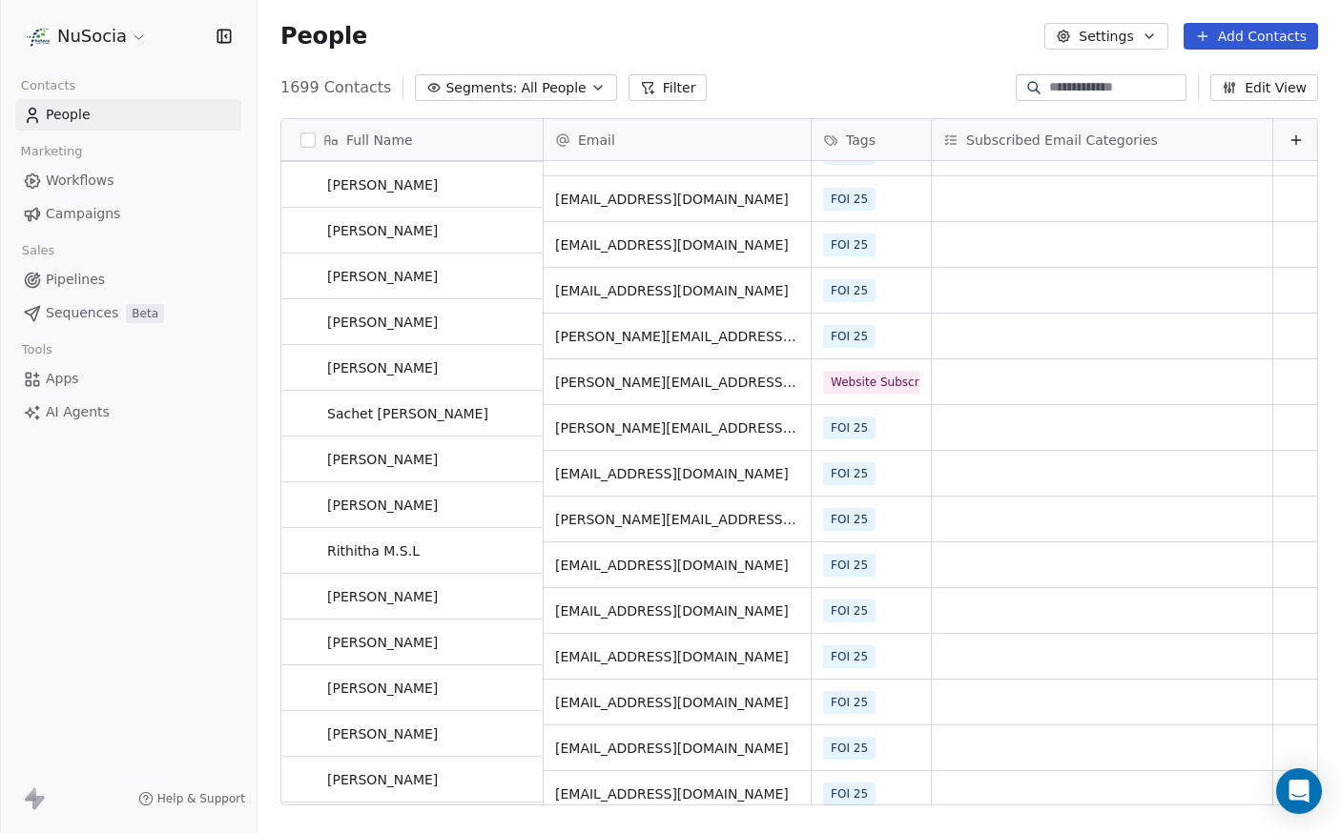
scroll to position [1587, 0]
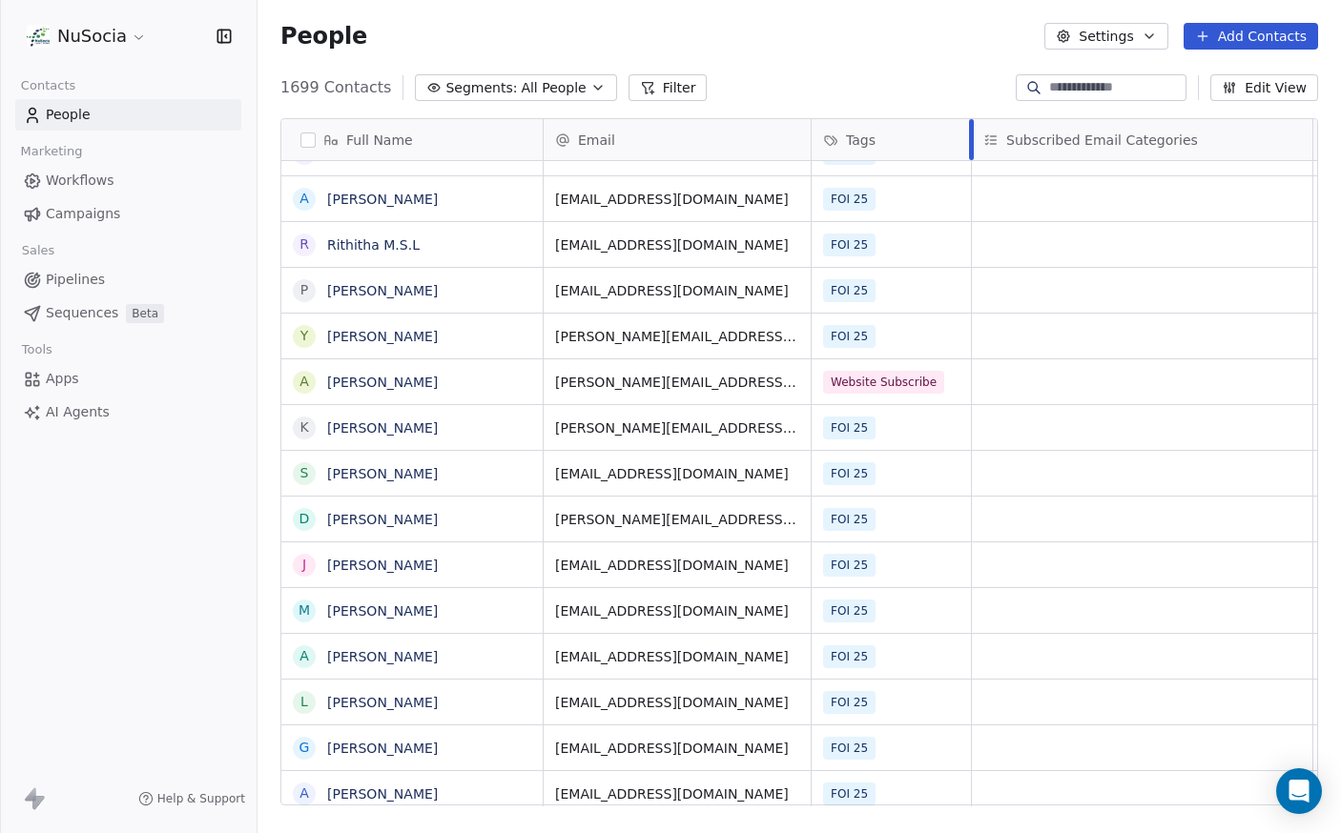
drag, startPoint x: 931, startPoint y: 149, endPoint x: 971, endPoint y: 168, distance: 44.4
click at [971, 168] on div "Email Tags Subscribed Email Categories [PERSON_NAME][EMAIL_ADDRESS][DOMAIN_NAME…" at bounding box center [950, 462] width 815 height 687
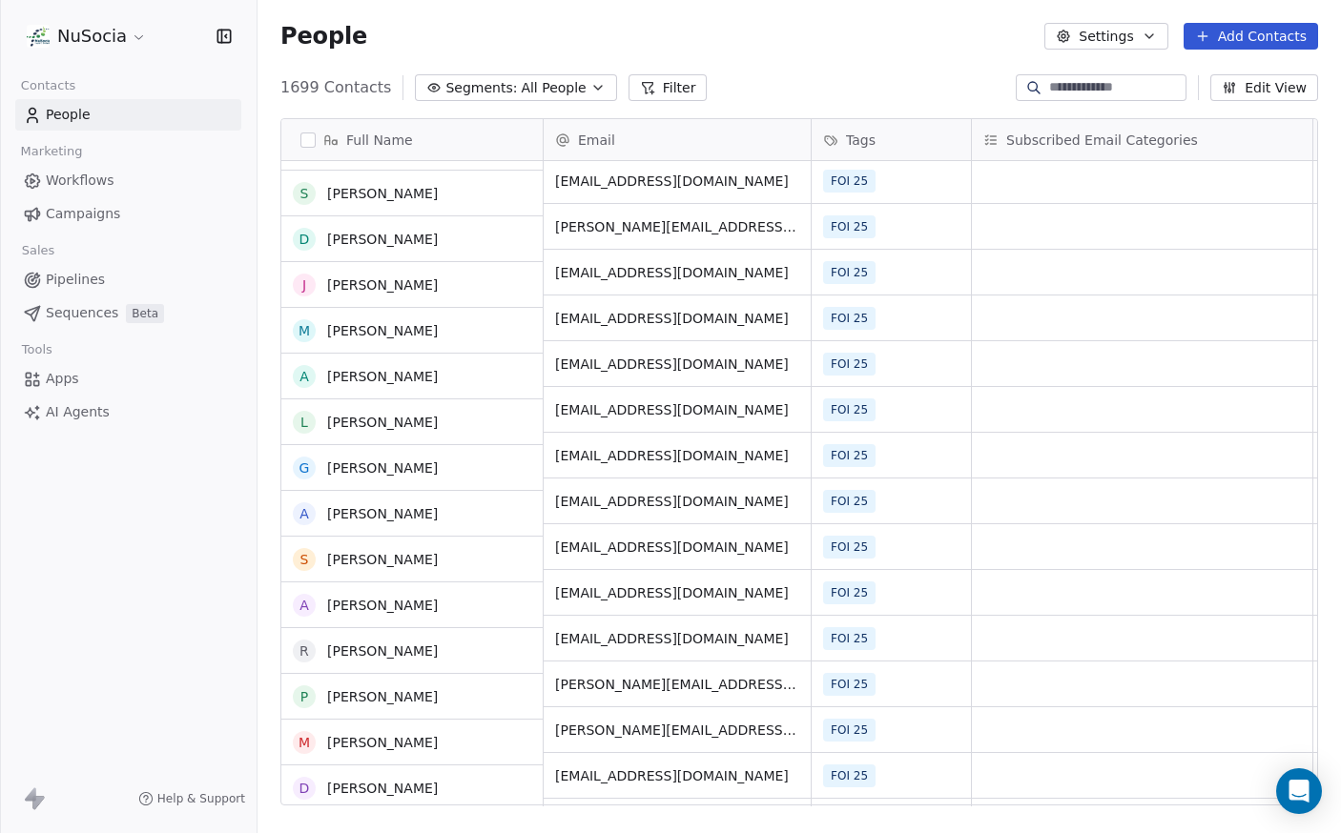
scroll to position [1880, 0]
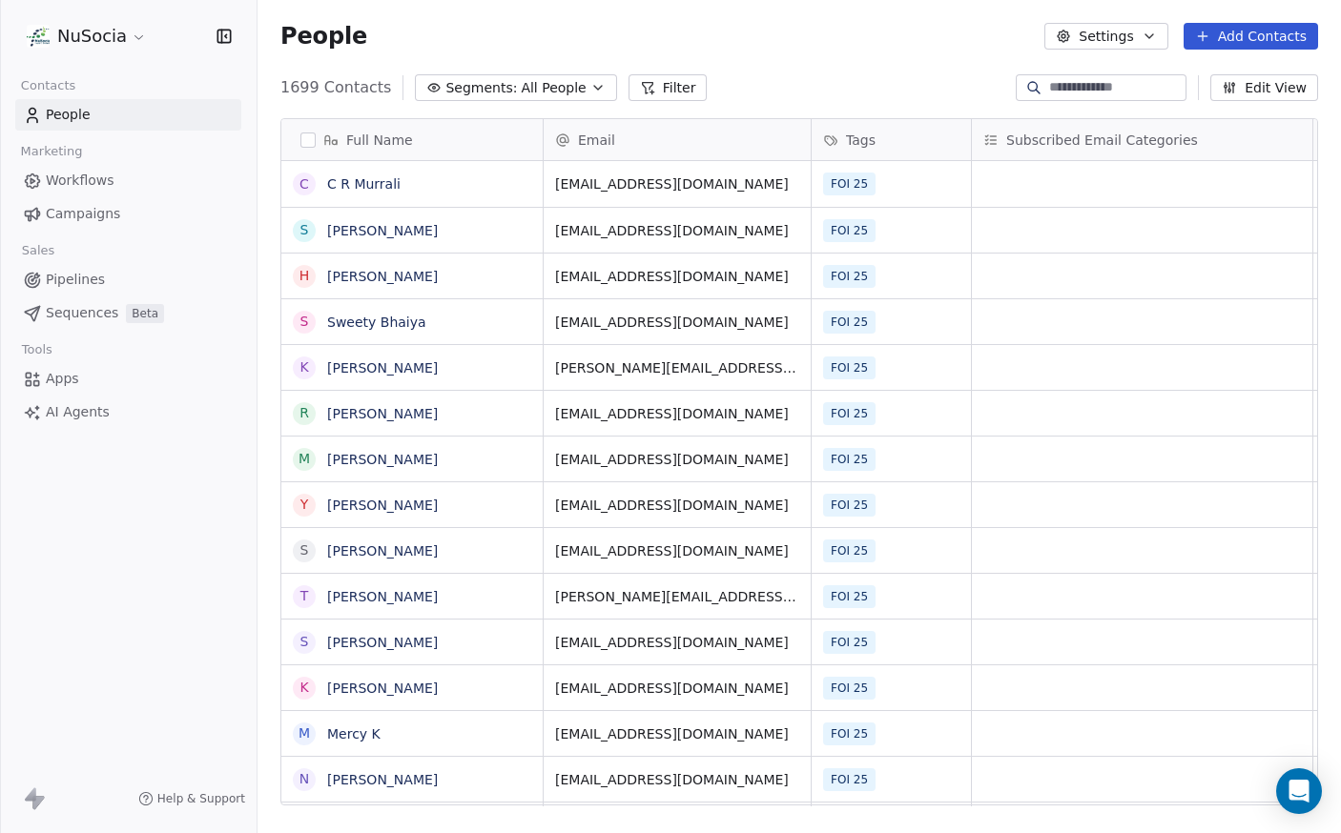
scroll to position [719, 1069]
click at [74, 325] on link "Sequences Beta" at bounding box center [128, 312] width 226 height 31
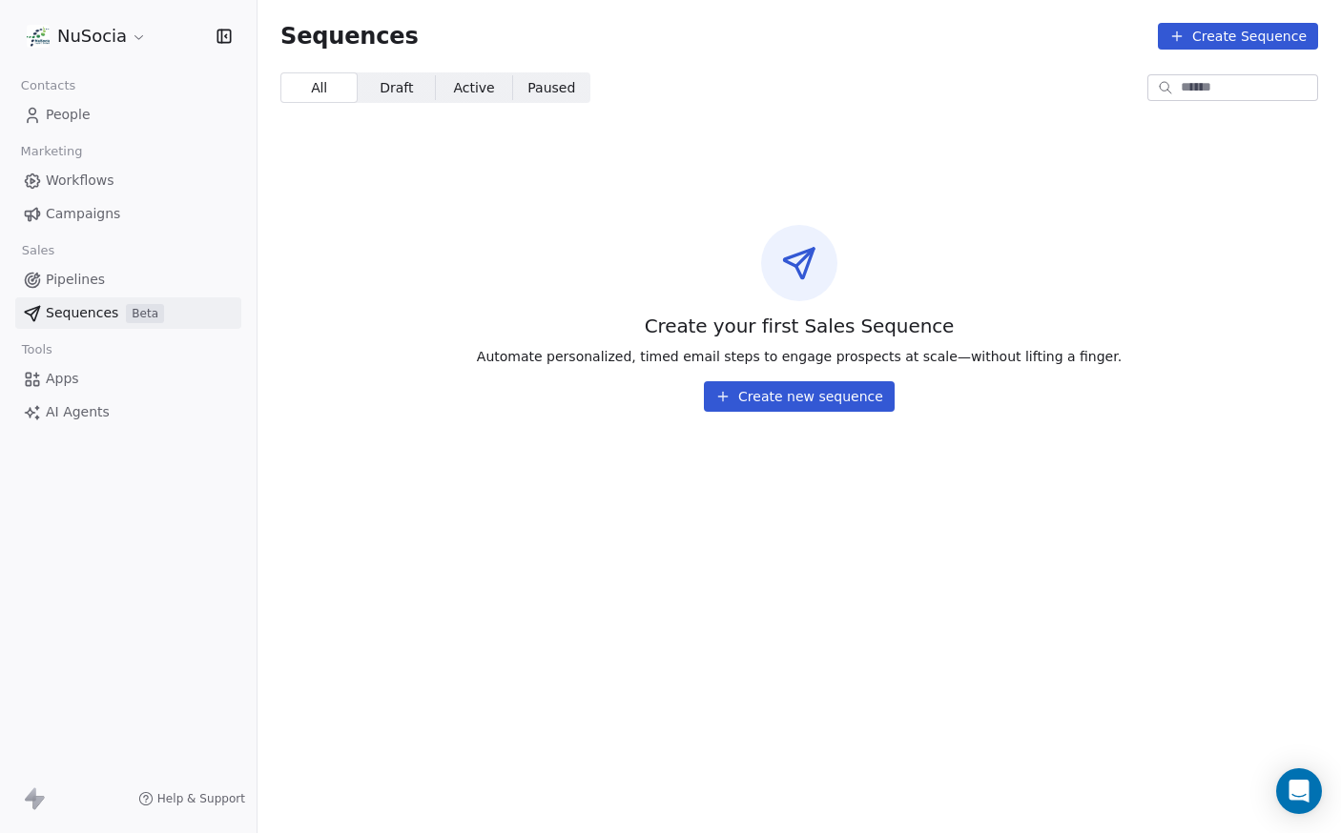
click at [97, 289] on span "Pipelines" at bounding box center [75, 280] width 59 height 20
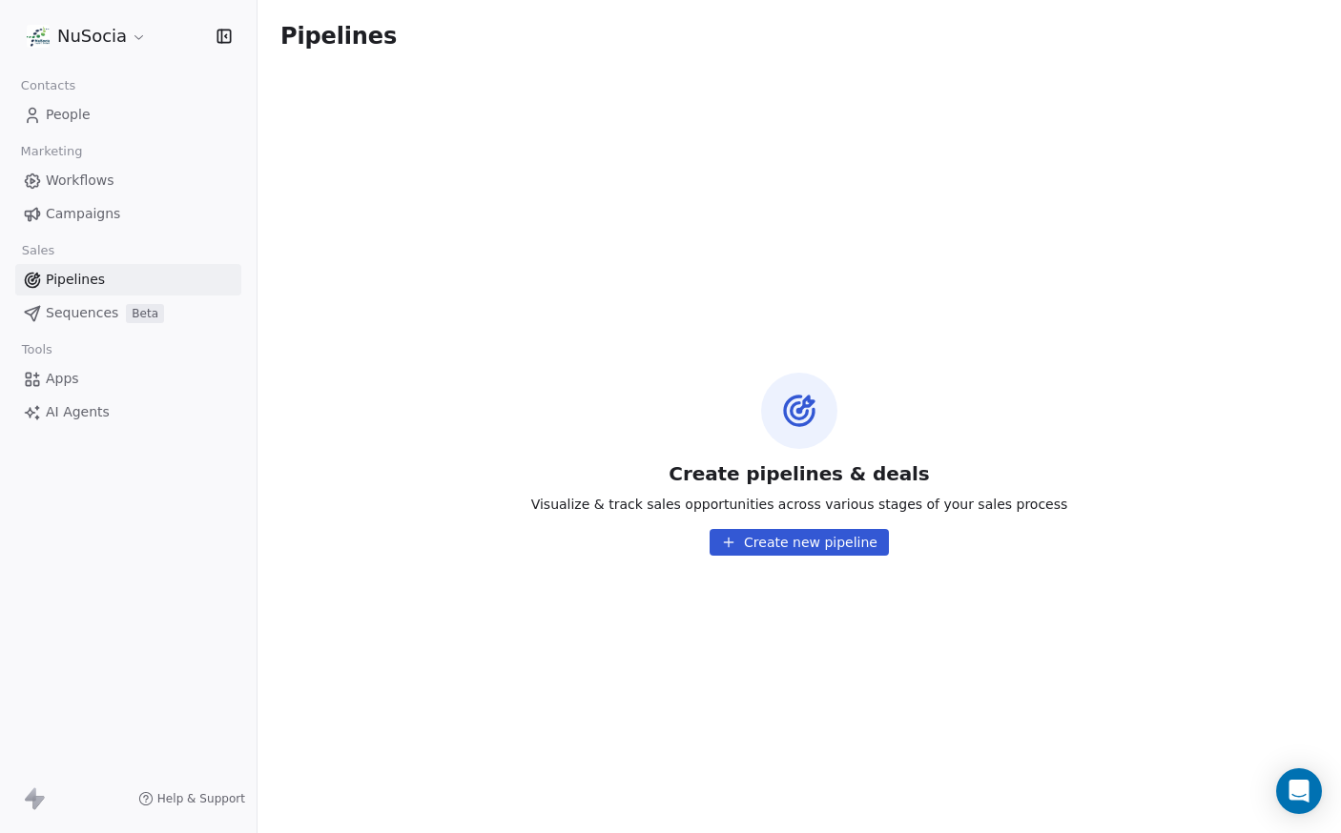
click at [123, 210] on link "Campaigns" at bounding box center [128, 213] width 226 height 31
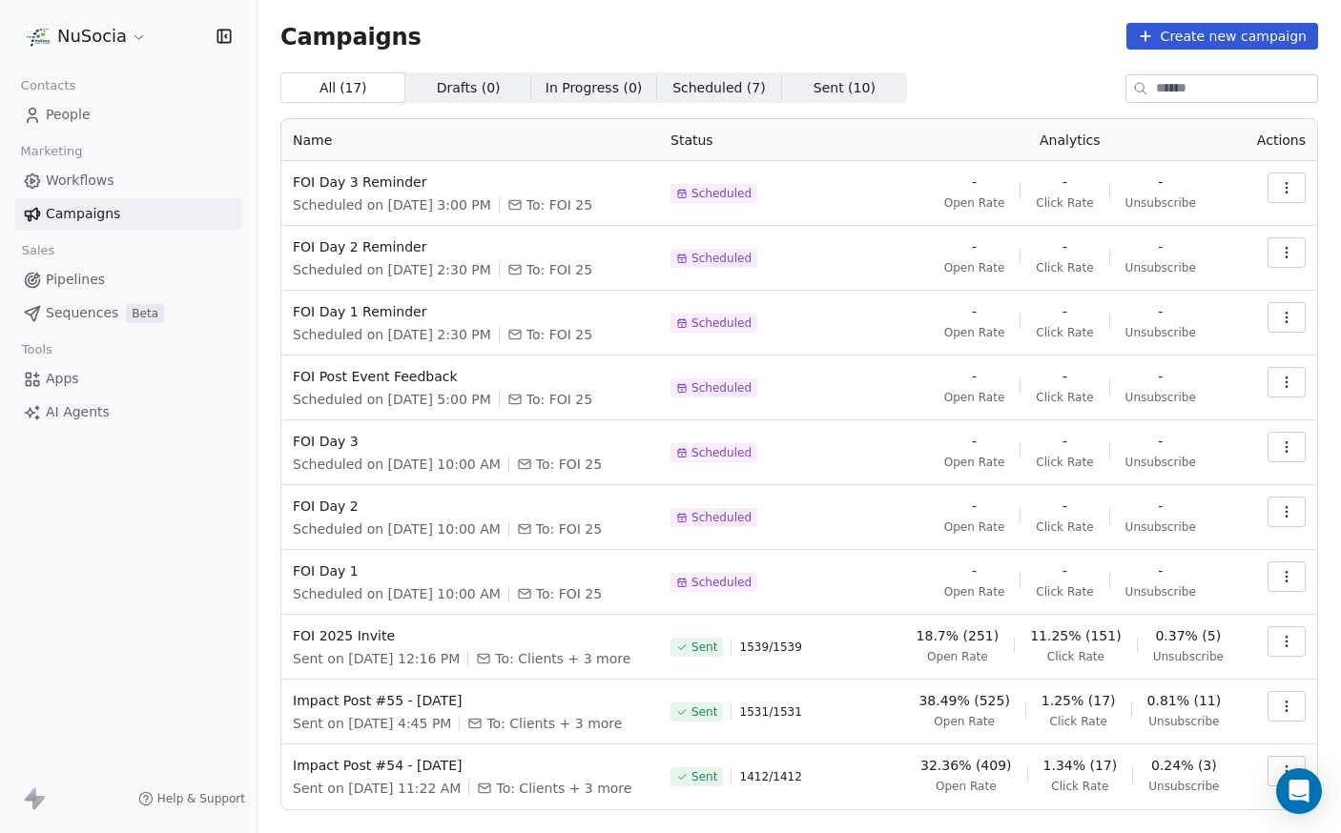
click at [993, 49] on div "Campaigns Create new campaign" at bounding box center [798, 36] width 1037 height 27
click at [861, 54] on div "Campaigns Create new campaign All ( 17 ) All ( 17 ) Drafts ( 0 ) Drafts ( 0 ) I…" at bounding box center [798, 445] width 1037 height 845
click at [120, 112] on link "People" at bounding box center [128, 114] width 226 height 31
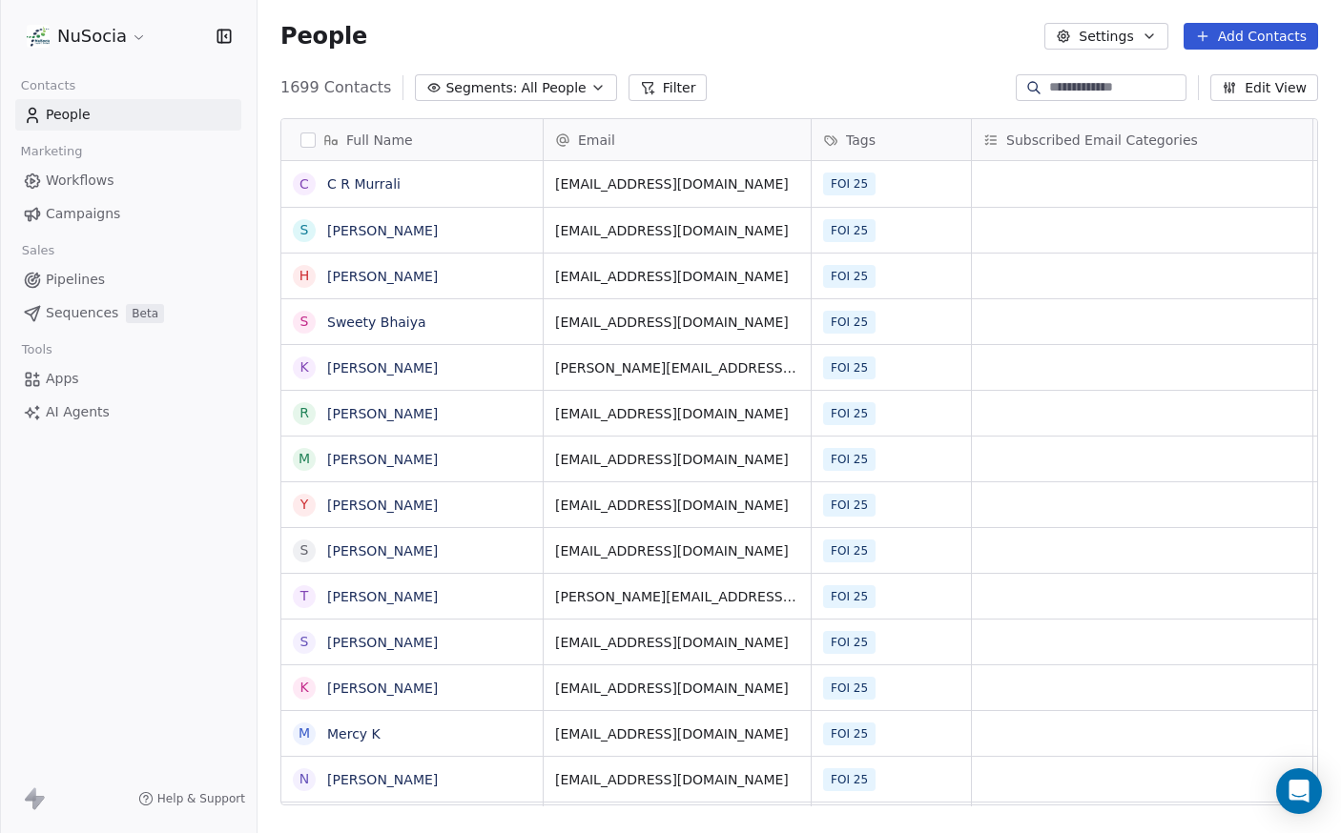
scroll to position [719, 1069]
click at [1049, 87] on input at bounding box center [1115, 87] width 133 height 19
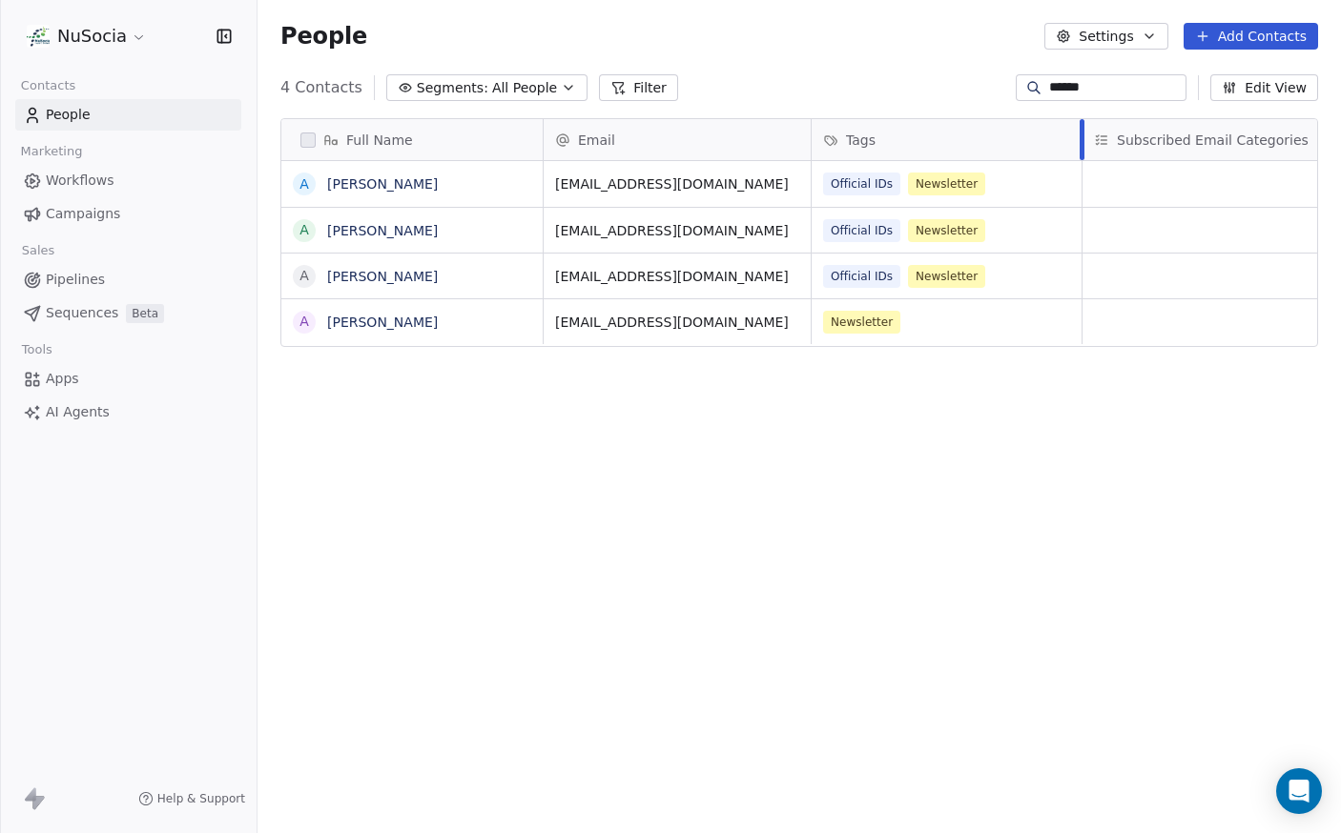
drag, startPoint x: 971, startPoint y: 135, endPoint x: 1081, endPoint y: 153, distance: 111.9
click at [1081, 153] on div at bounding box center [1081, 139] width 5 height 41
click at [1034, 264] on div "Official IDs Newsletter" at bounding box center [946, 276] width 270 height 45
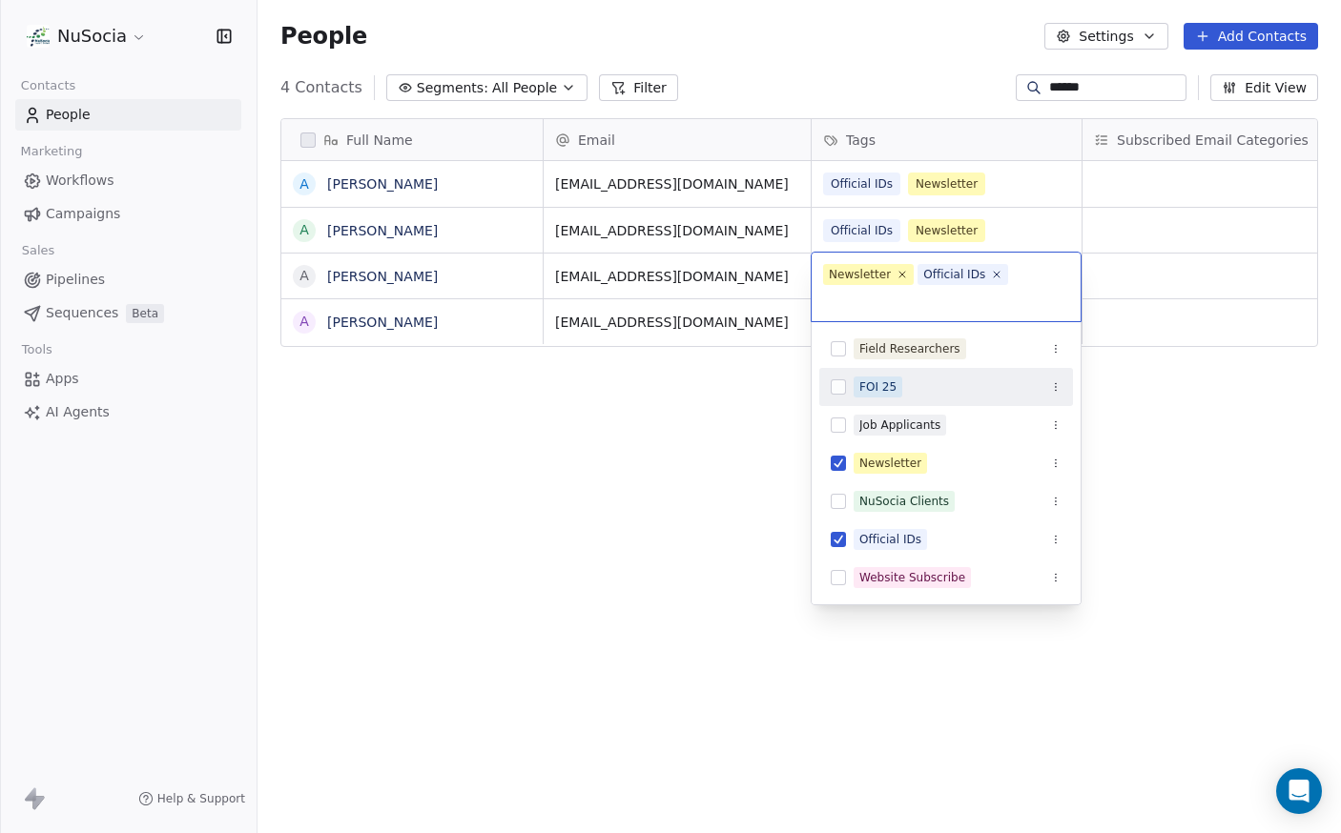
click at [963, 391] on div "FOI 25" at bounding box center [957, 387] width 208 height 21
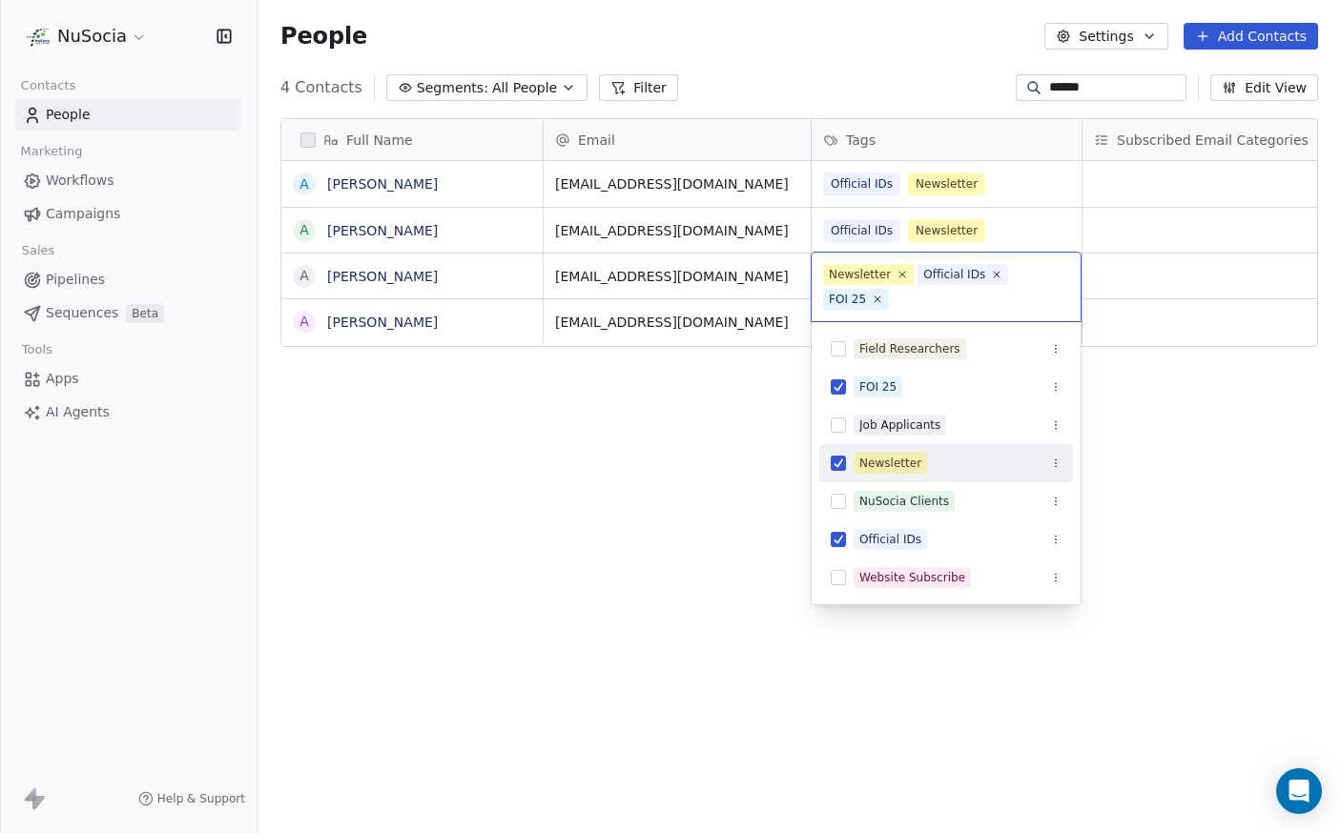
click at [1130, 538] on html "NuSocia Contacts People Marketing Workflows Campaigns Sales Pipelines Sequences…" at bounding box center [670, 416] width 1341 height 833
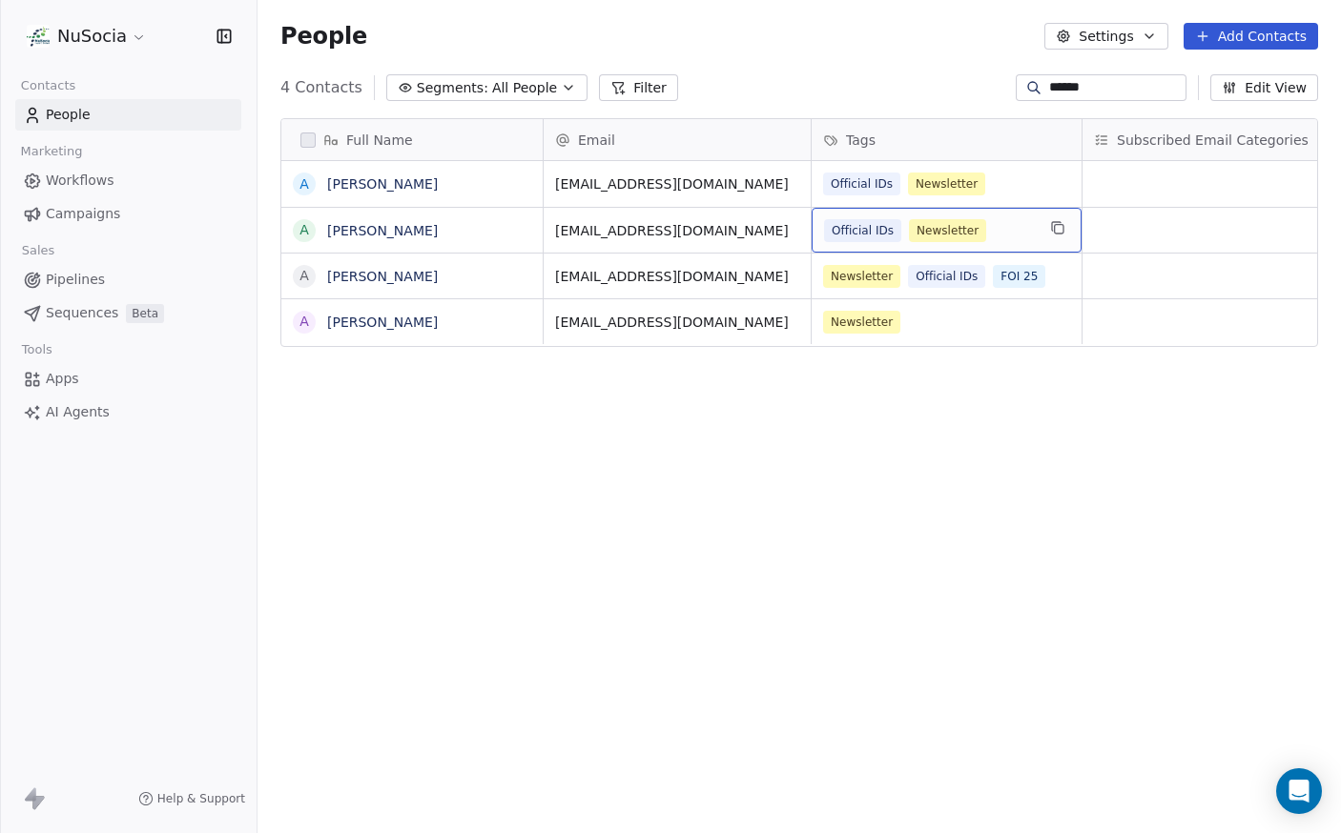
click at [1009, 234] on div "Official IDs Newsletter" at bounding box center [929, 230] width 211 height 23
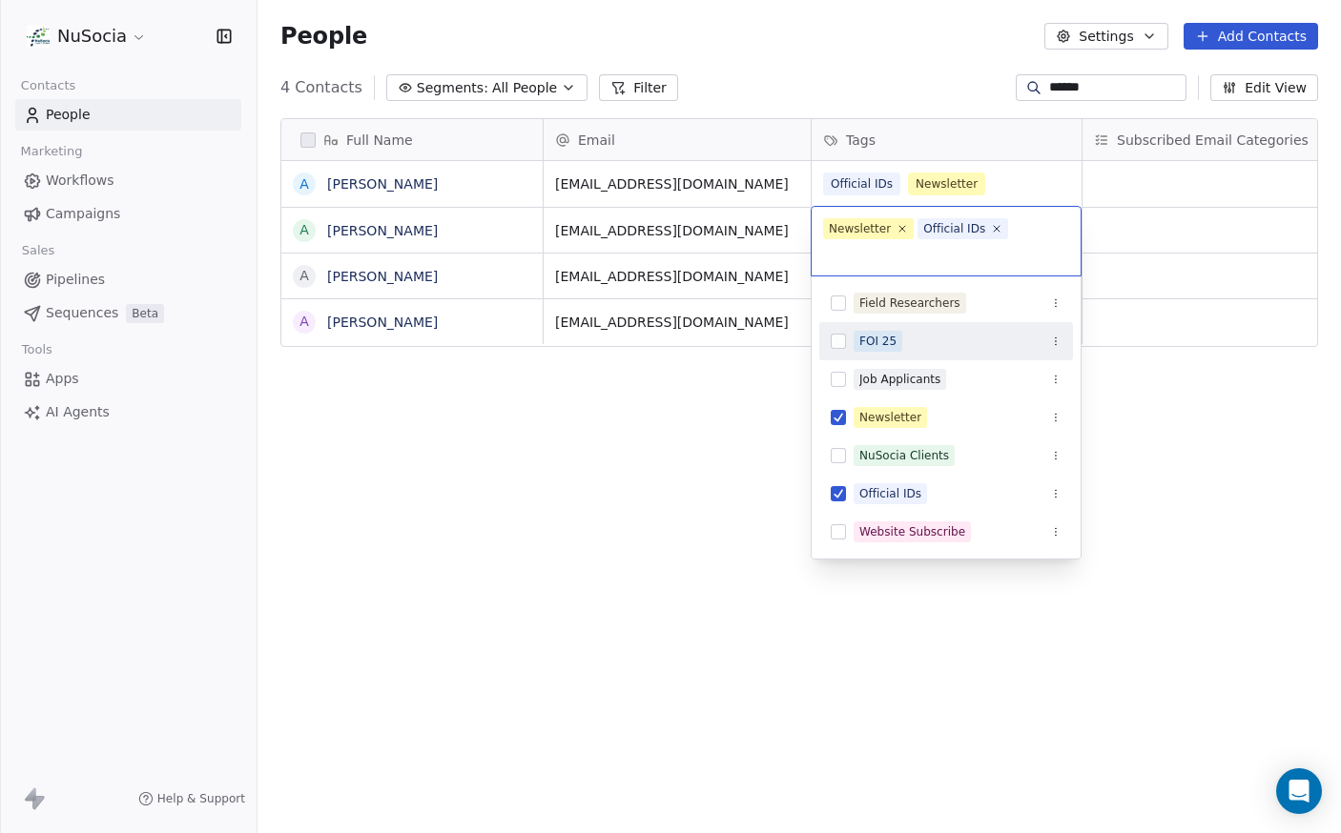
click at [920, 356] on div "FOI 25" at bounding box center [946, 341] width 254 height 31
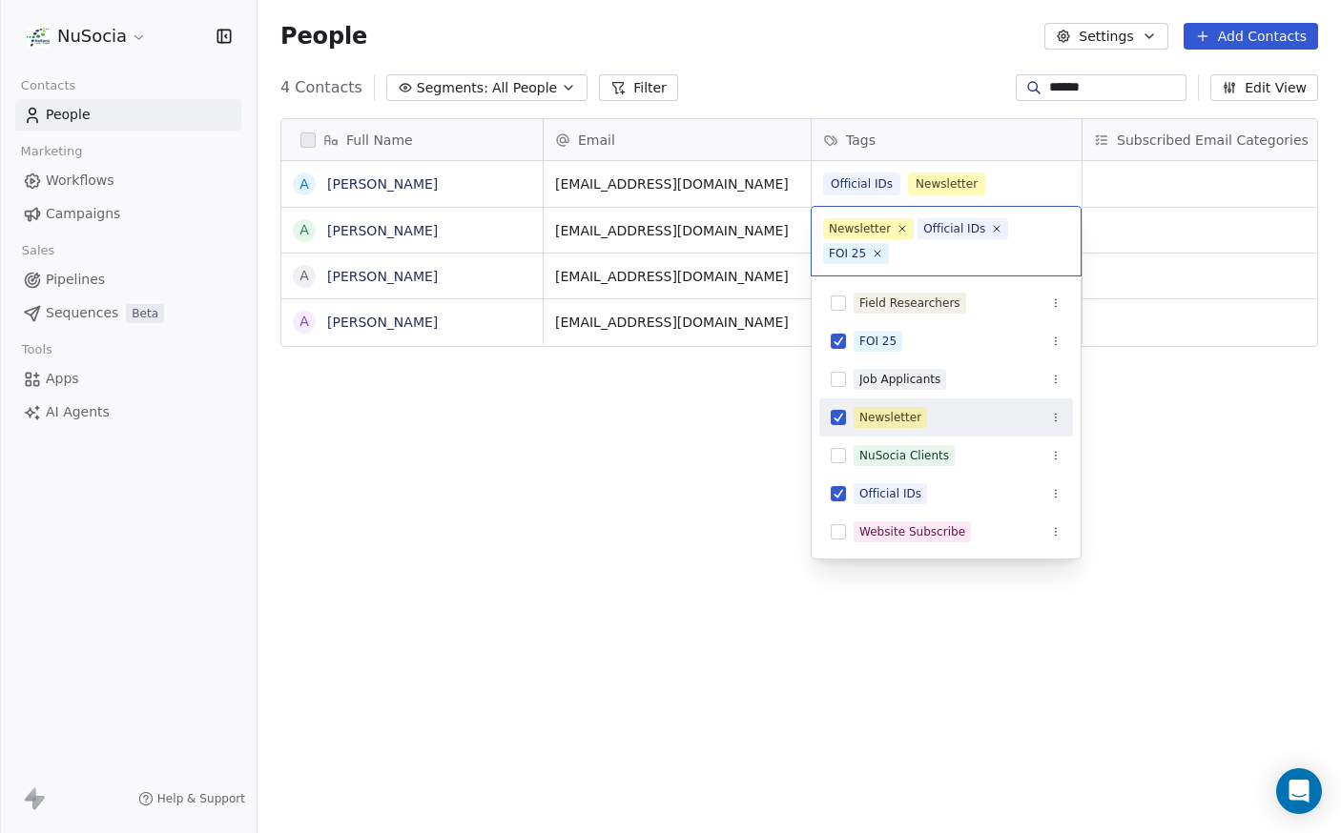
click at [1169, 467] on html "NuSocia Contacts People Marketing Workflows Campaigns Sales Pipelines Sequences…" at bounding box center [670, 416] width 1341 height 833
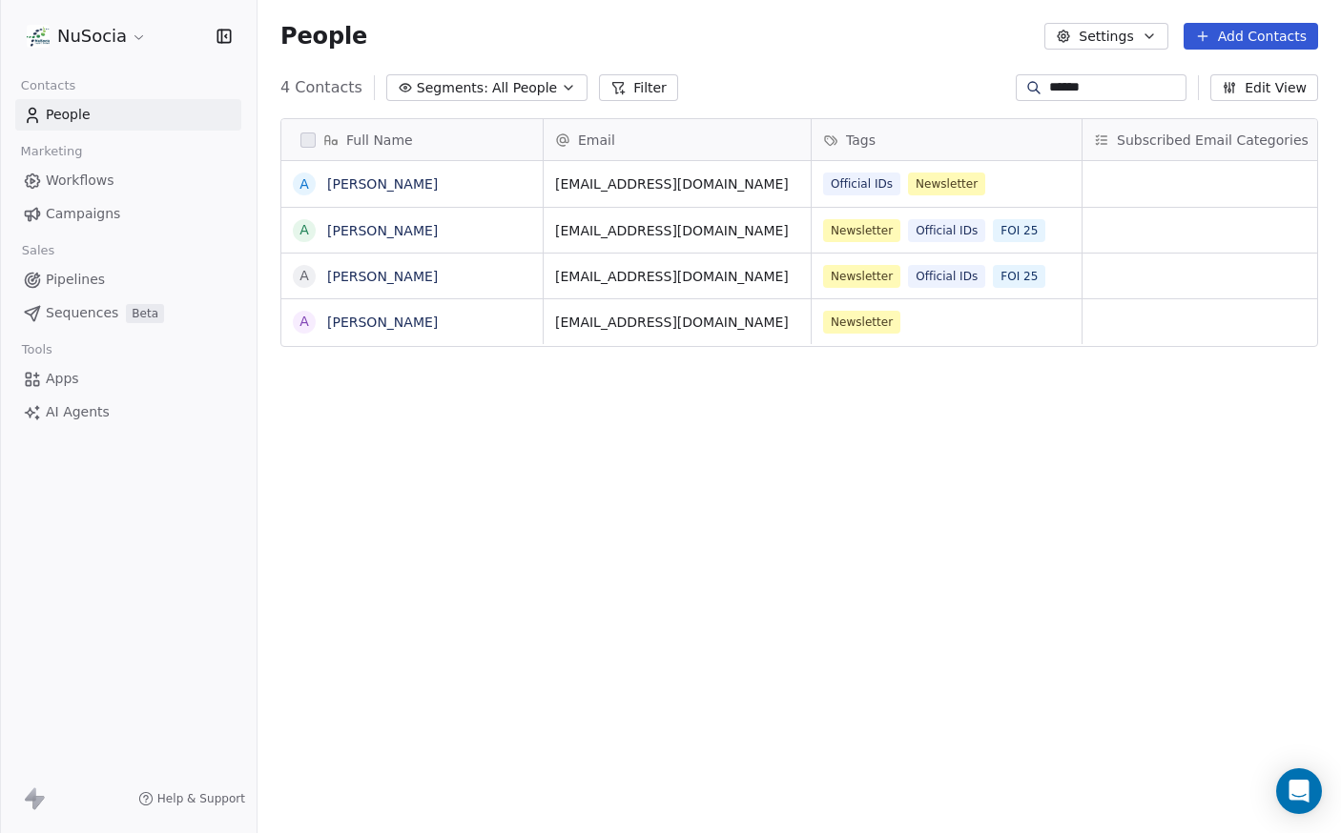
click at [1049, 88] on input "******" at bounding box center [1115, 87] width 133 height 19
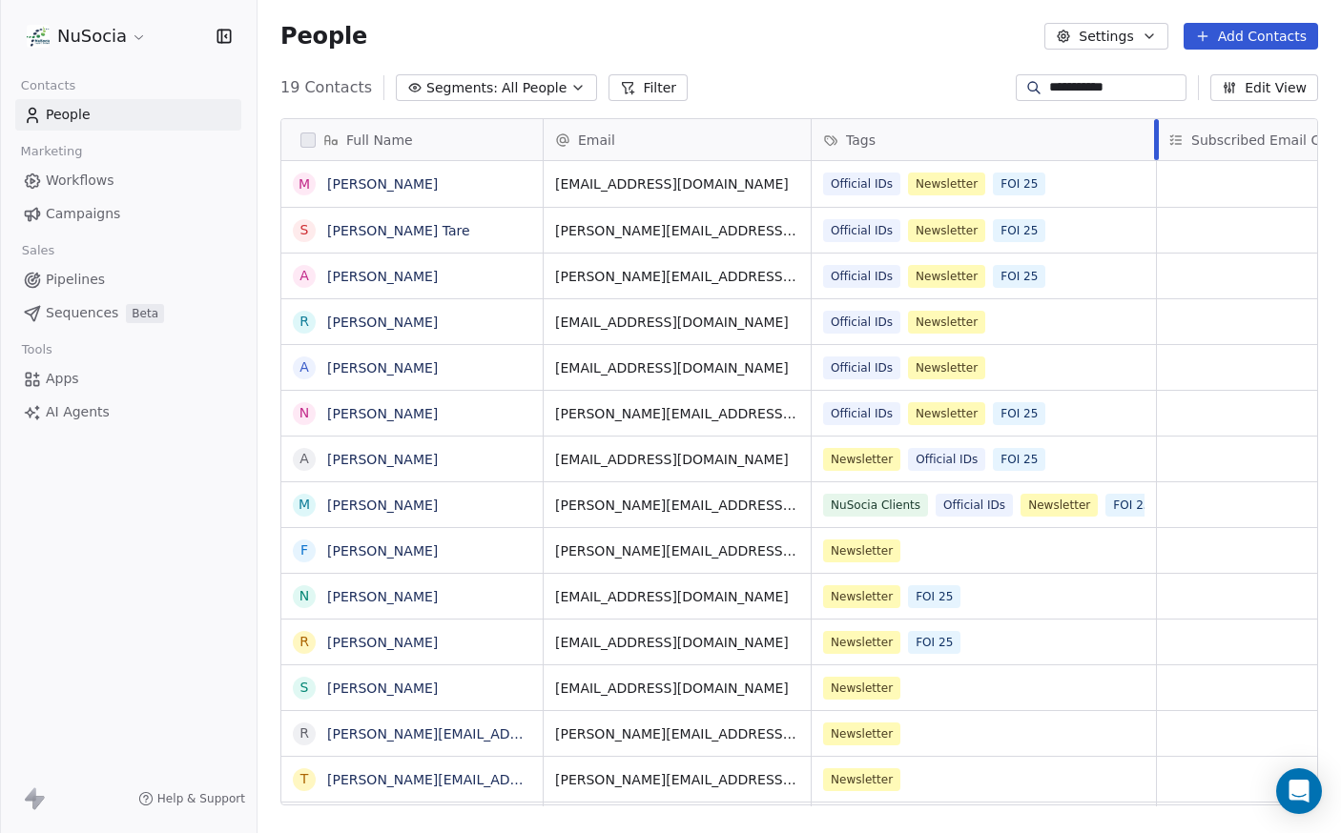
drag, startPoint x: 1081, startPoint y: 142, endPoint x: 1169, endPoint y: 159, distance: 89.4
click at [1158, 159] on div at bounding box center [1156, 139] width 5 height 41
type input "**********"
click at [1016, 368] on div "Official IDs Newsletter" at bounding box center [973, 368] width 298 height 23
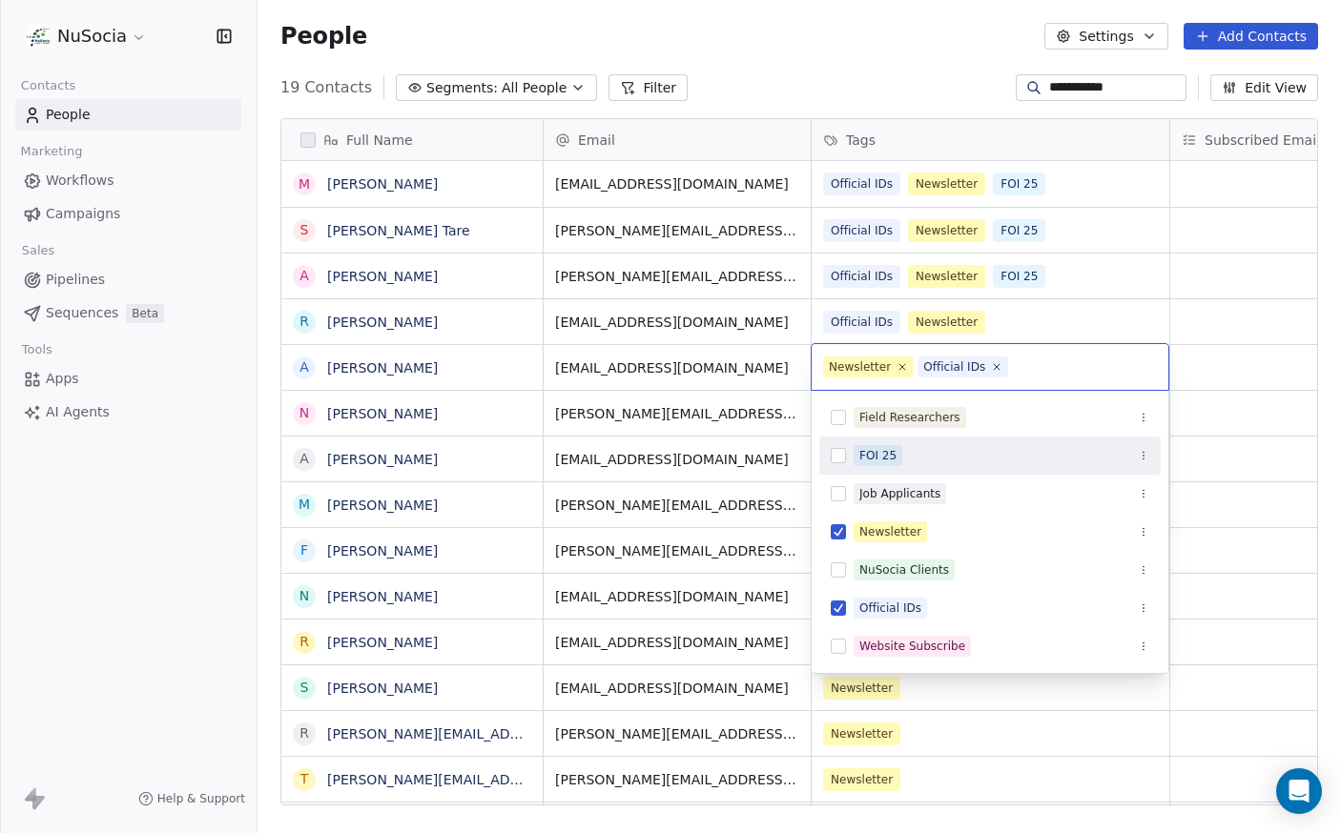
click at [930, 455] on div "FOI 25" at bounding box center [1001, 455] width 296 height 21
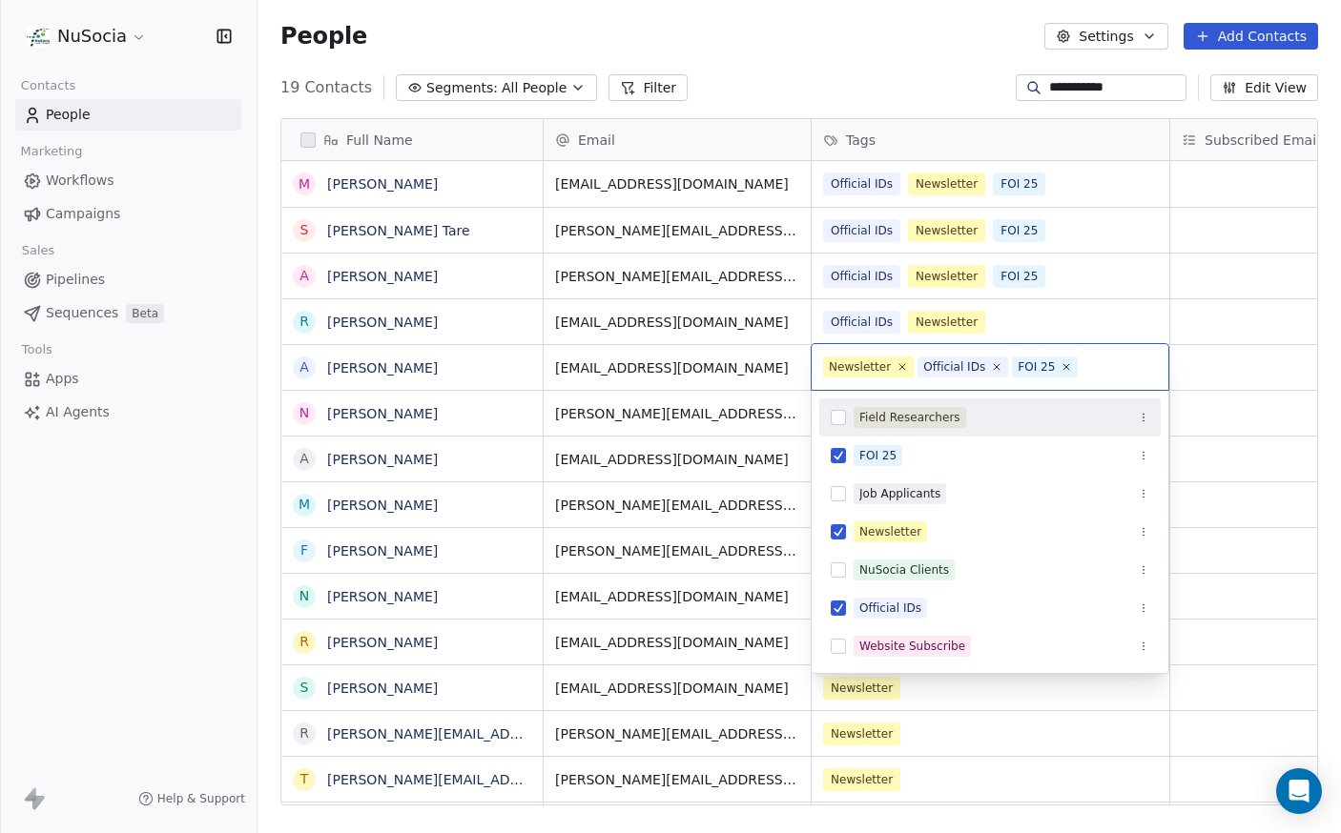
click at [1227, 367] on html "**********" at bounding box center [670, 416] width 1341 height 833
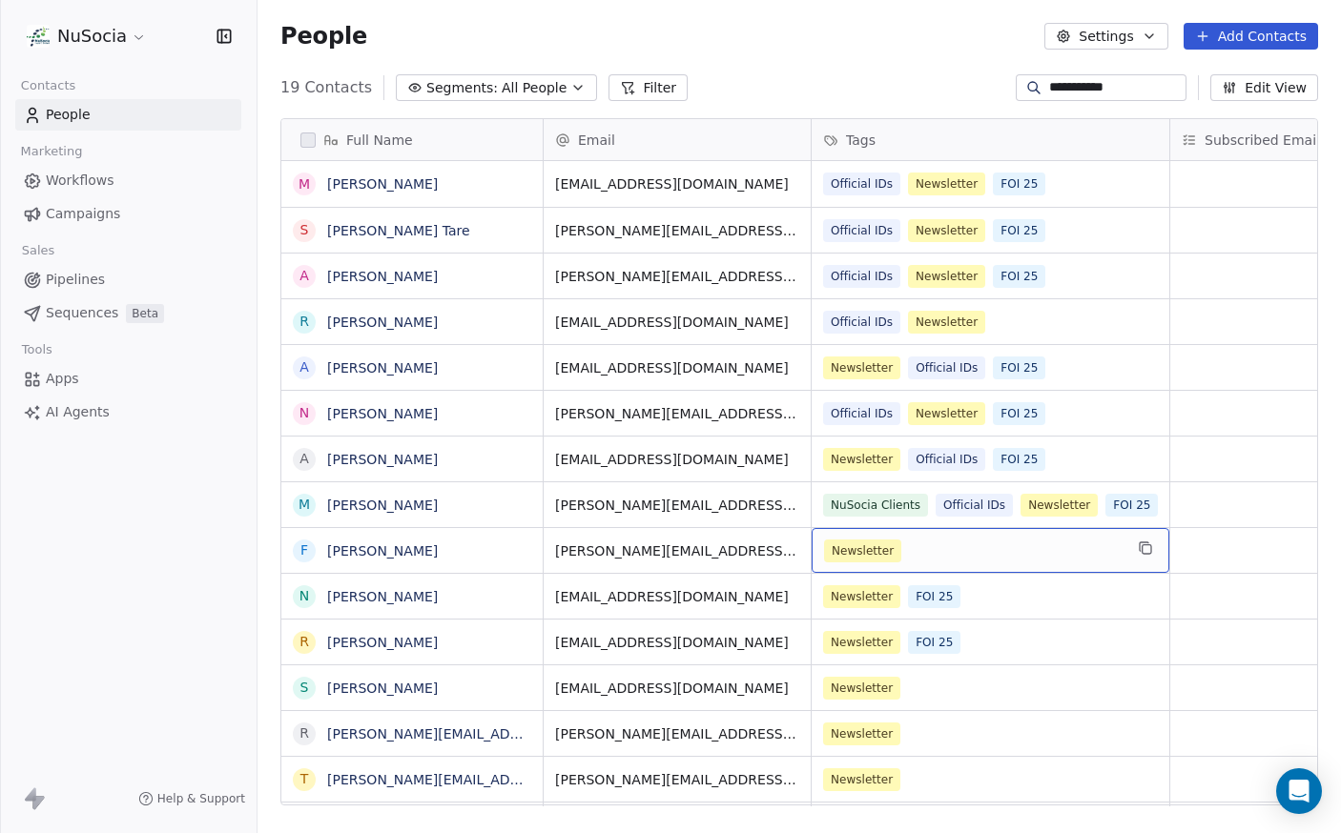
click at [1019, 547] on div "Newsletter" at bounding box center [973, 551] width 298 height 23
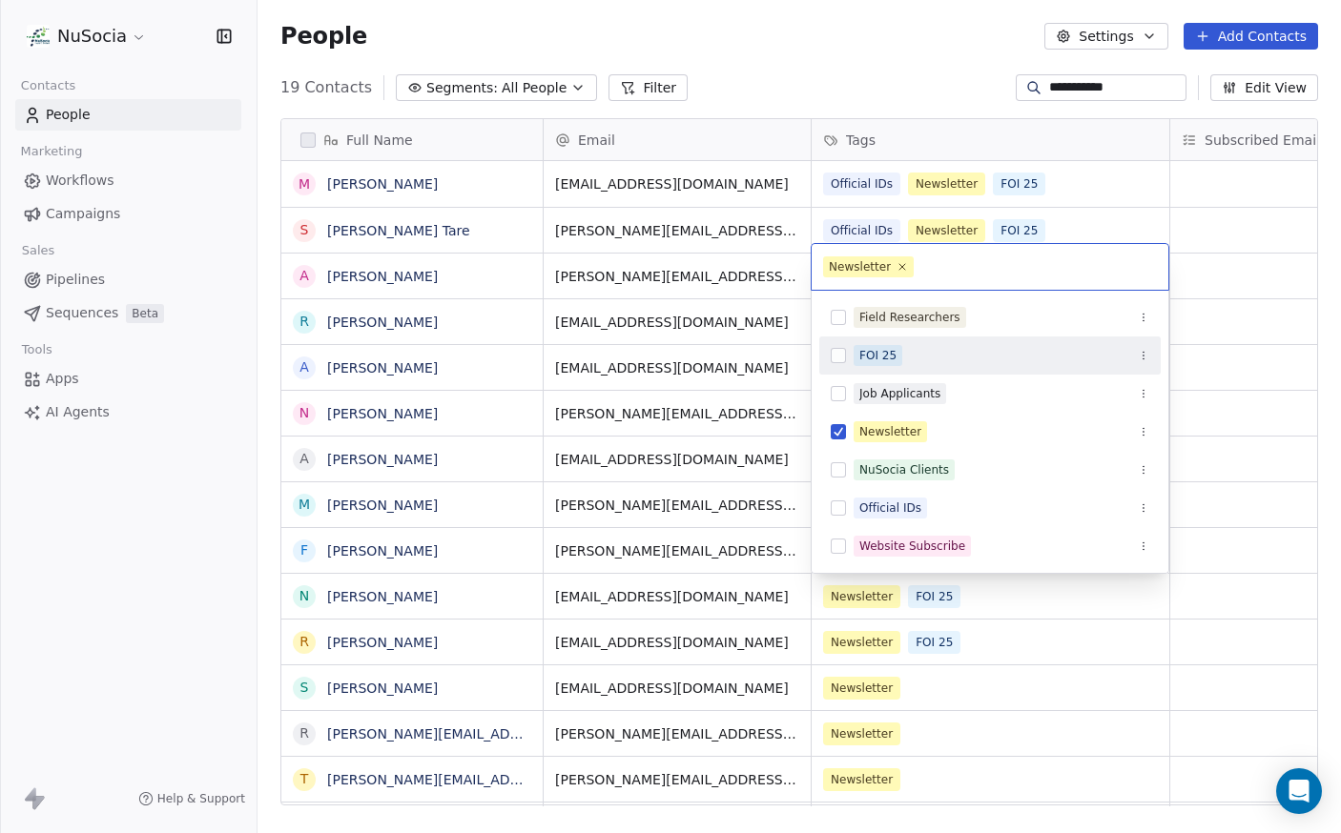
click at [979, 354] on div "FOI 25" at bounding box center [1001, 355] width 296 height 21
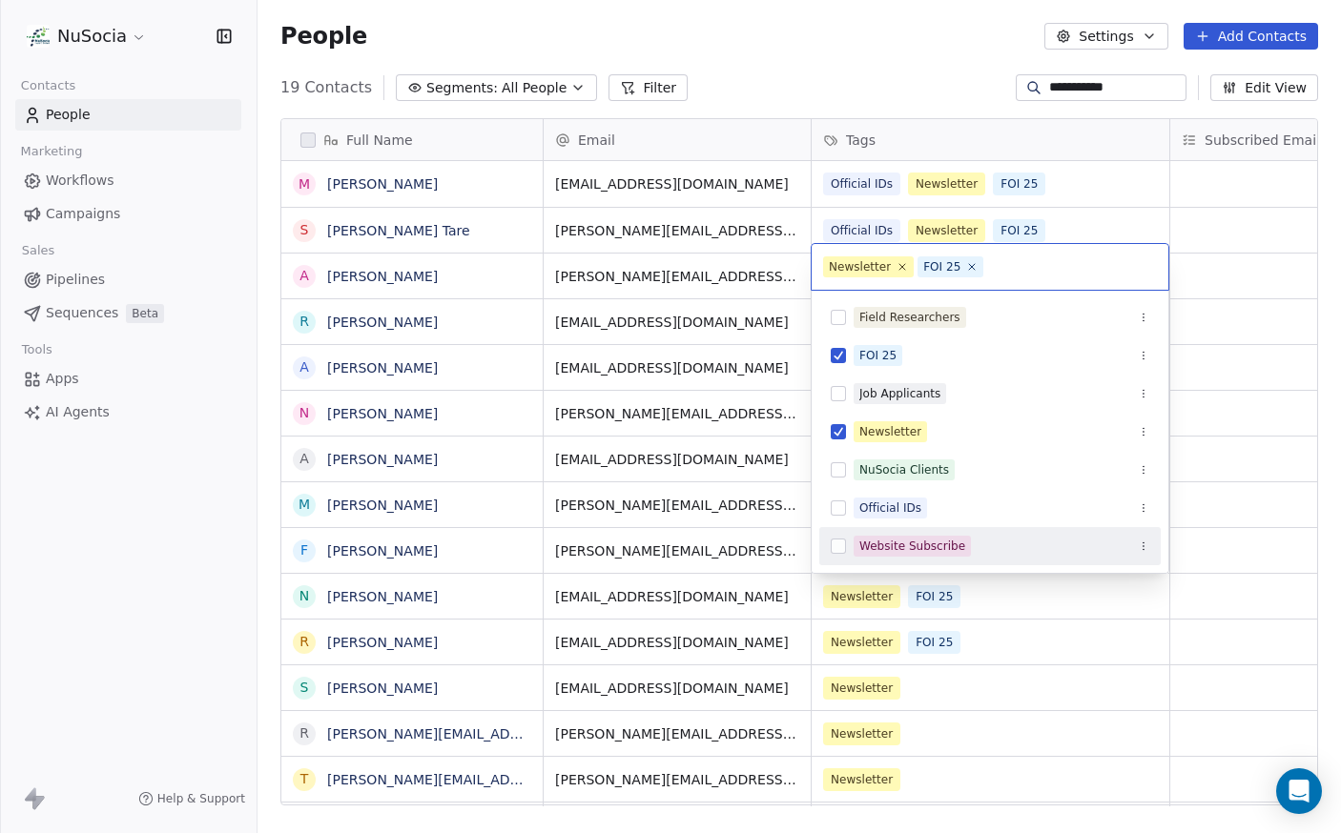
click at [1239, 655] on html "**********" at bounding box center [670, 416] width 1341 height 833
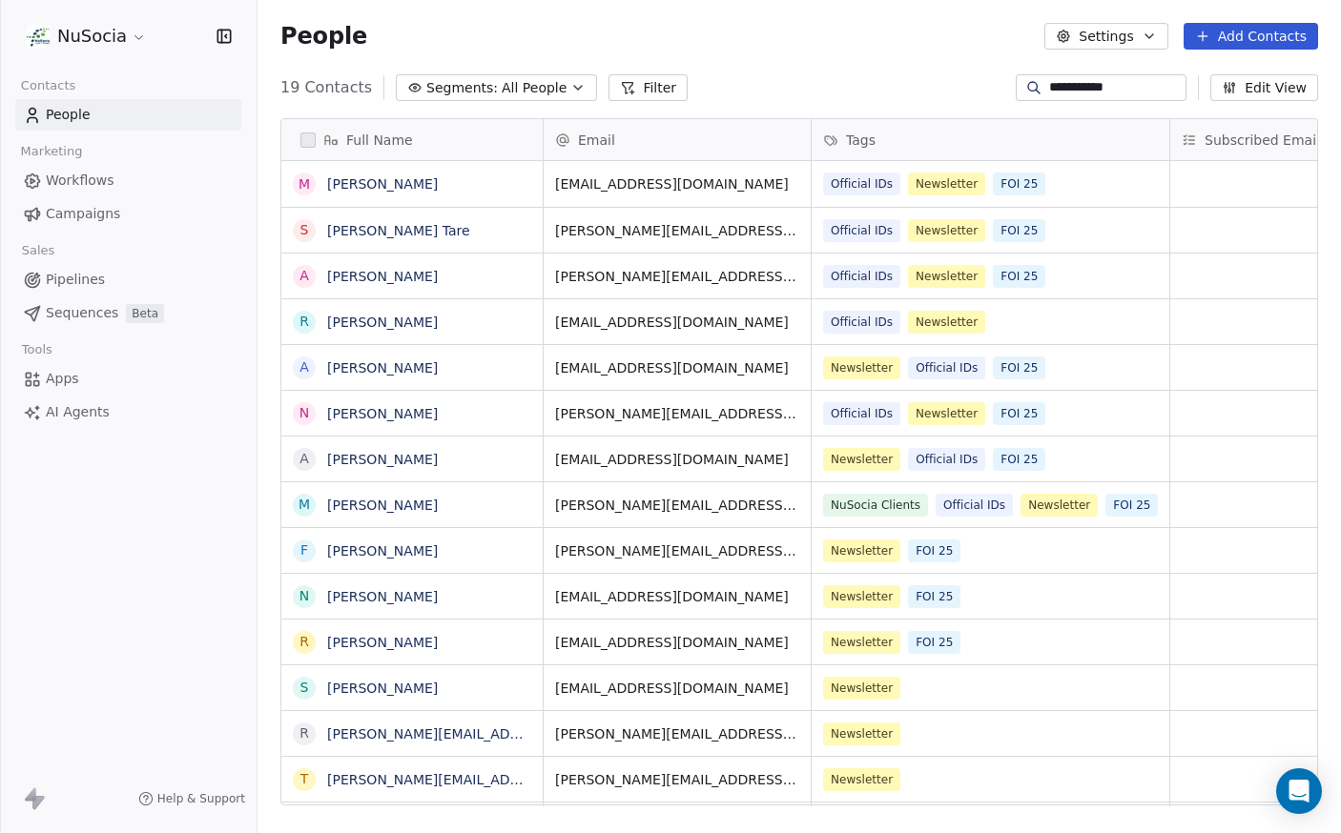
scroll to position [0, 0]
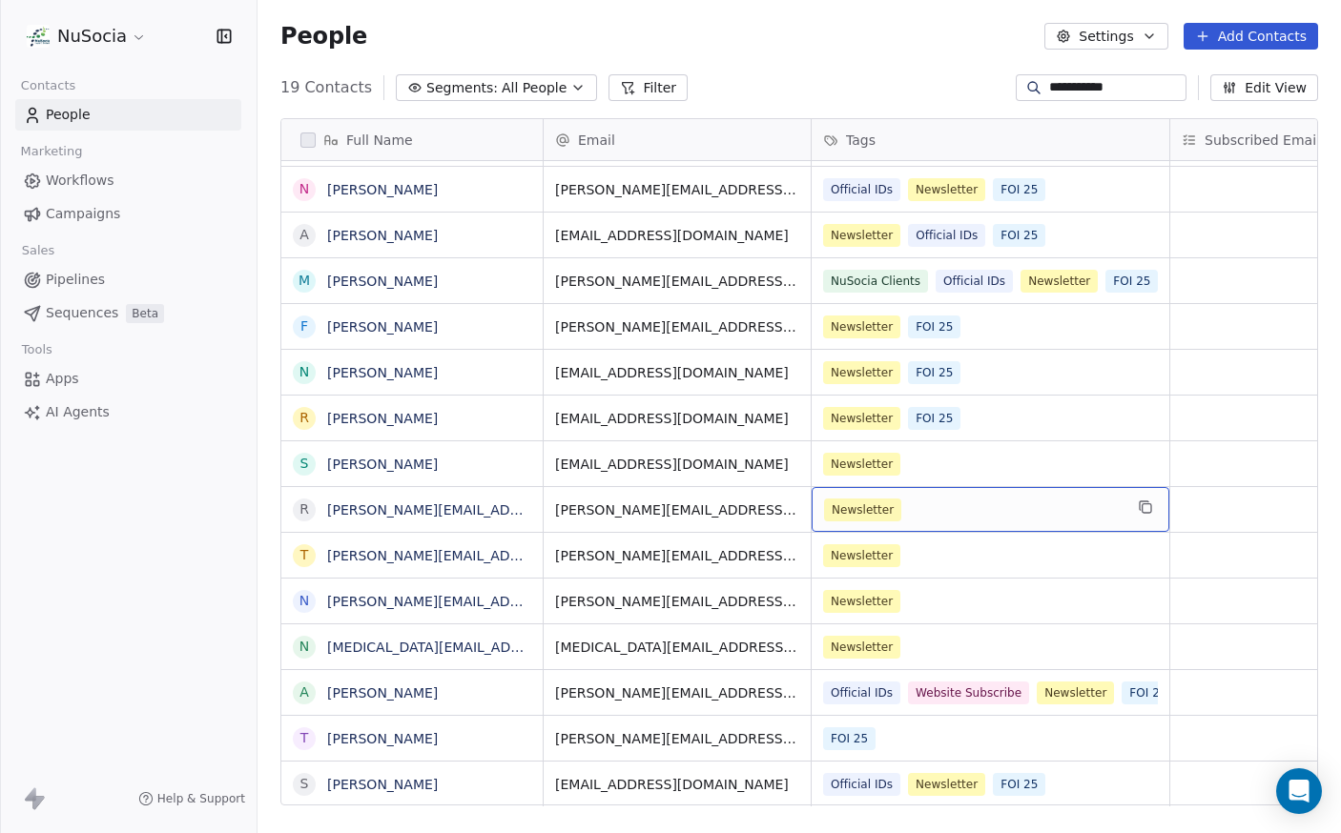
click at [972, 505] on div "Newsletter" at bounding box center [973, 510] width 298 height 23
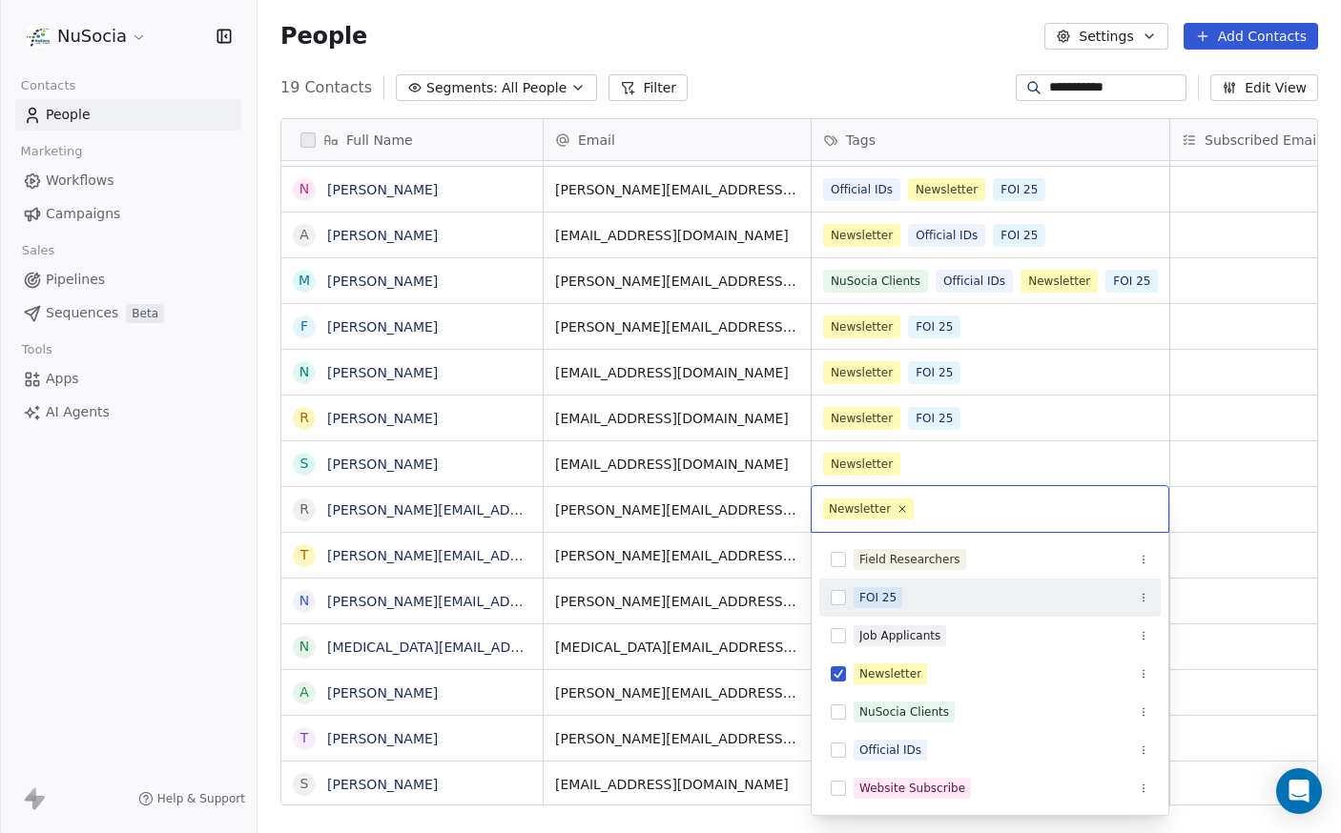
click at [926, 616] on div "FOI 25" at bounding box center [989, 598] width 341 height 38
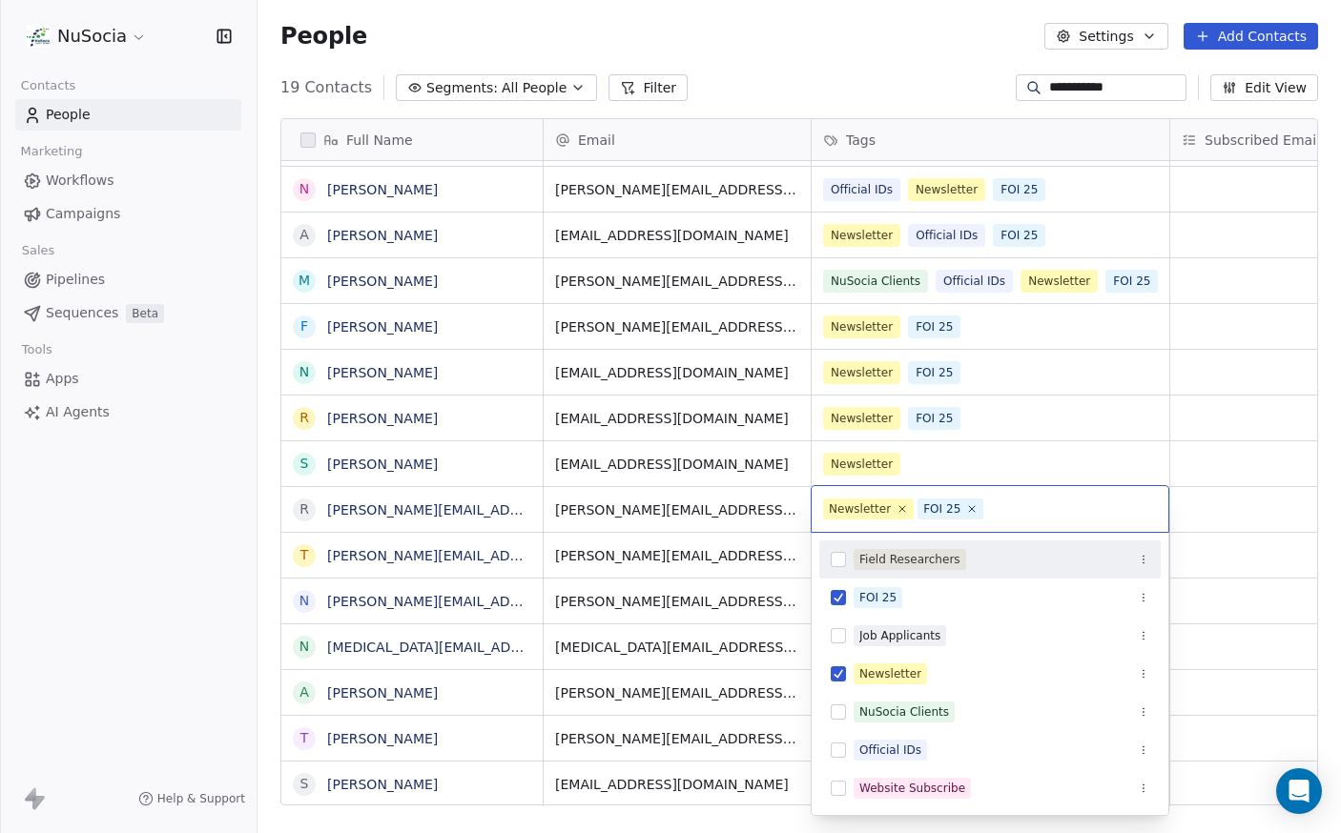
click at [1214, 578] on html "**********" at bounding box center [670, 416] width 1341 height 833
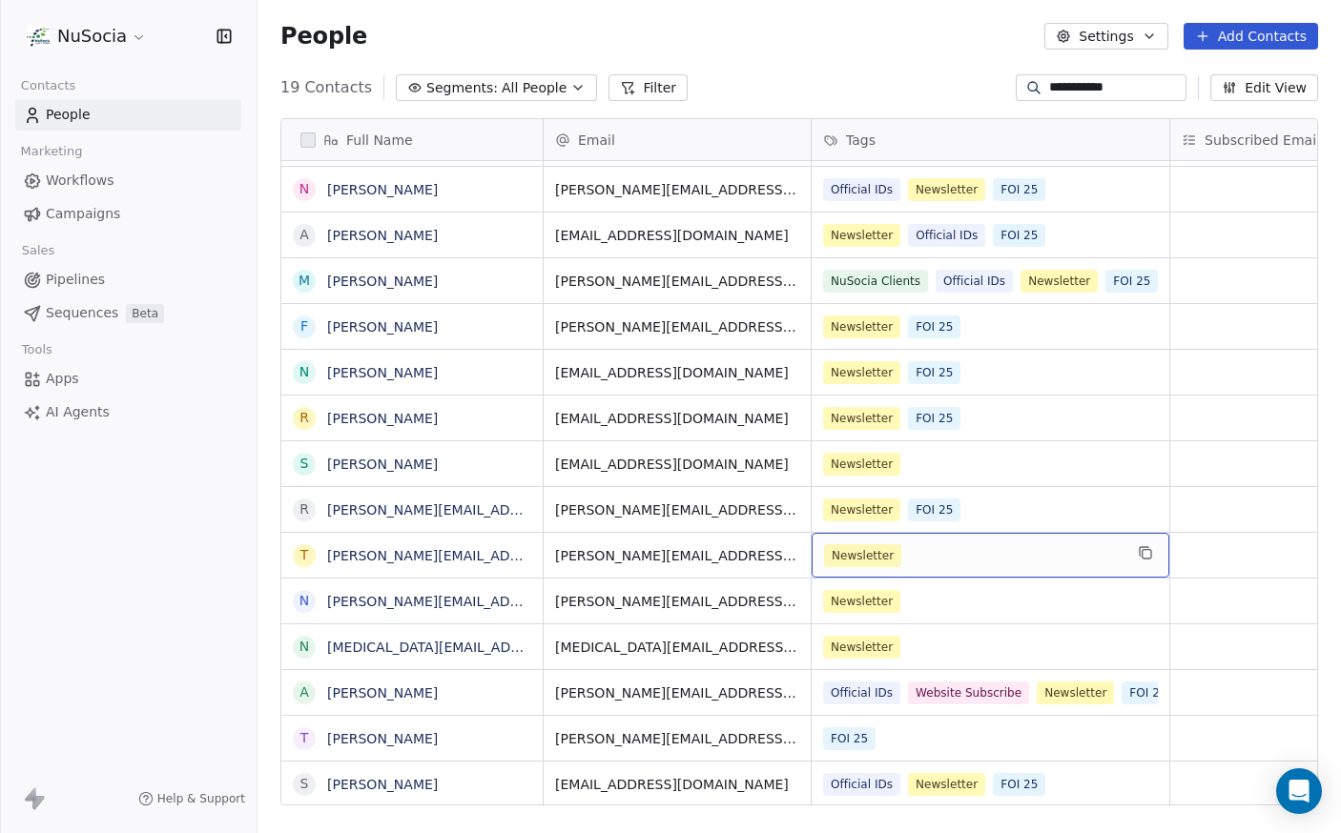
click at [929, 554] on div "Newsletter" at bounding box center [973, 555] width 298 height 23
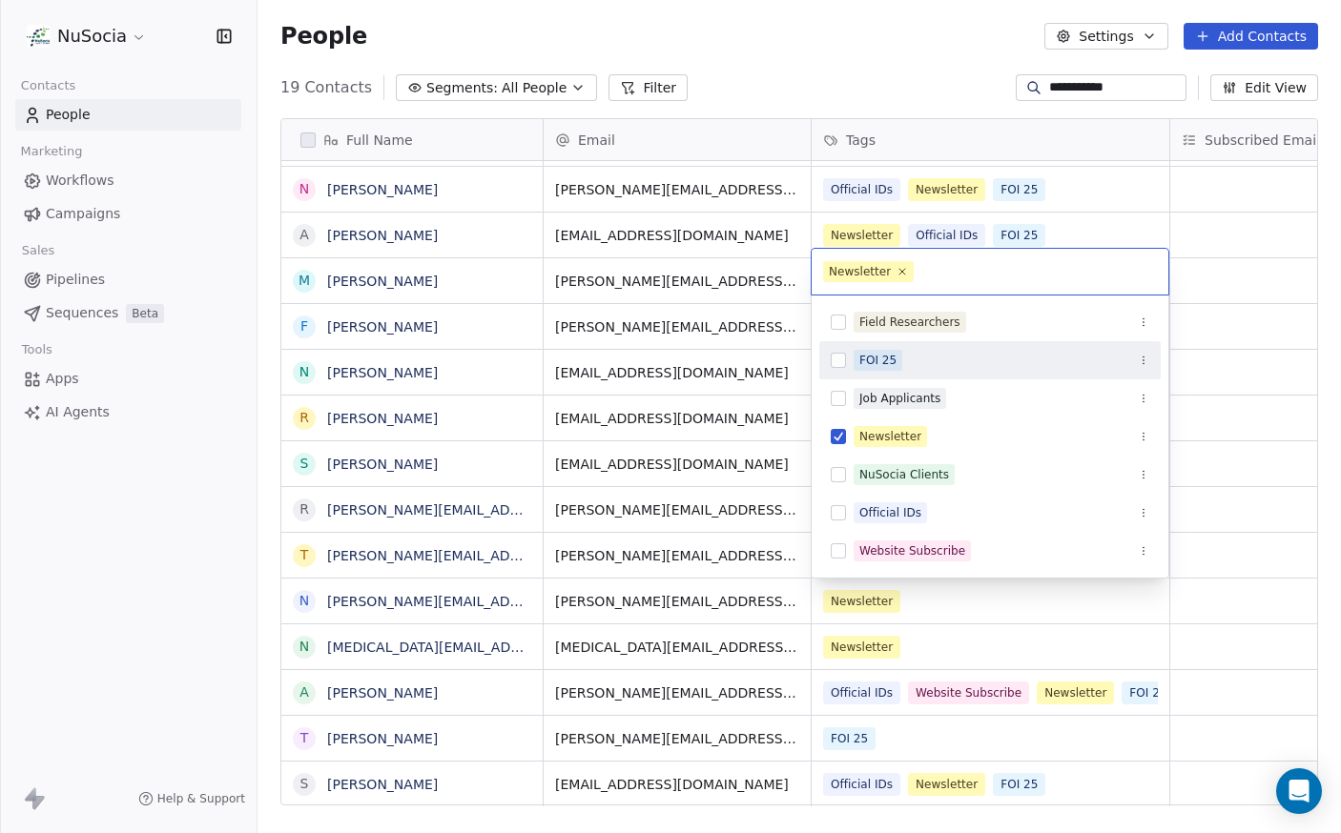
click at [947, 372] on div "FOI 25" at bounding box center [989, 360] width 341 height 31
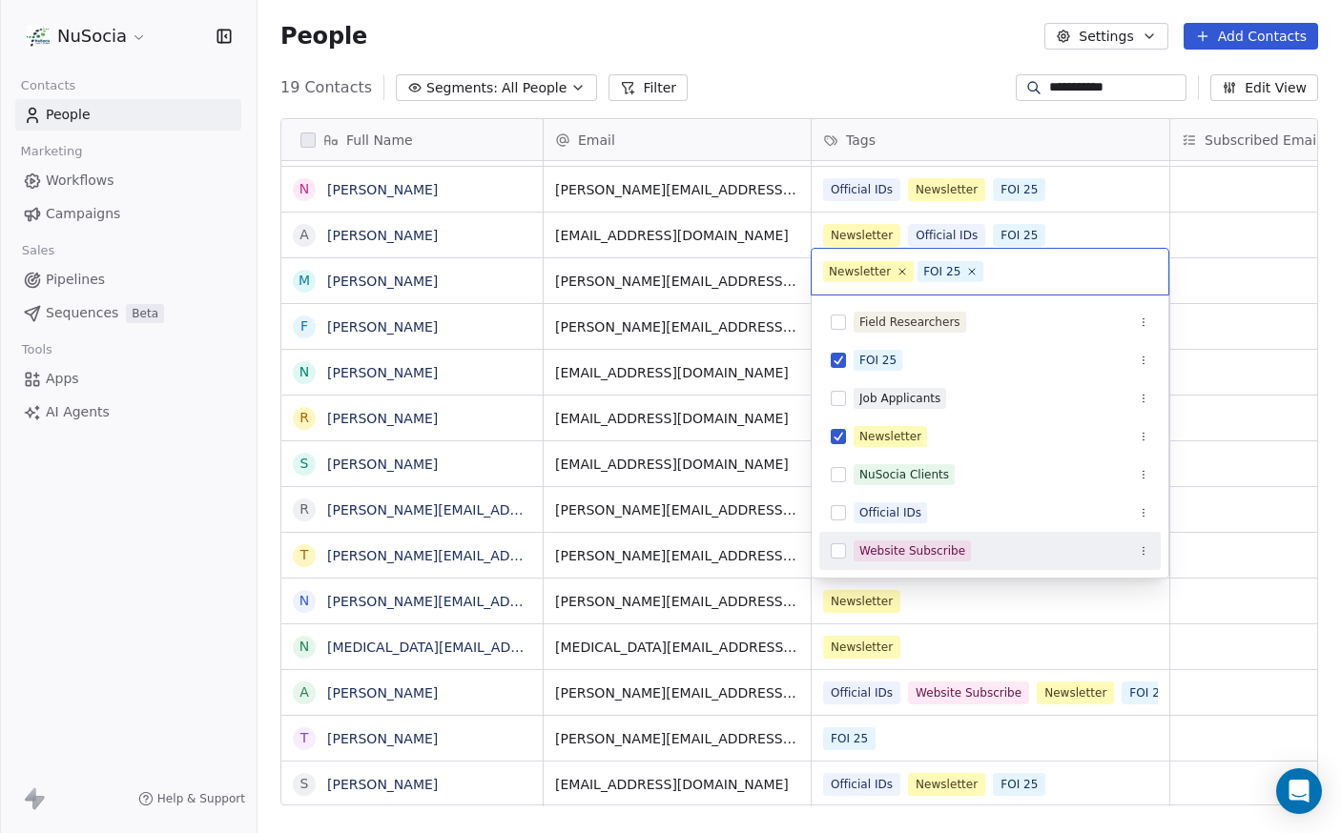
click at [964, 610] on html "**********" at bounding box center [670, 416] width 1341 height 833
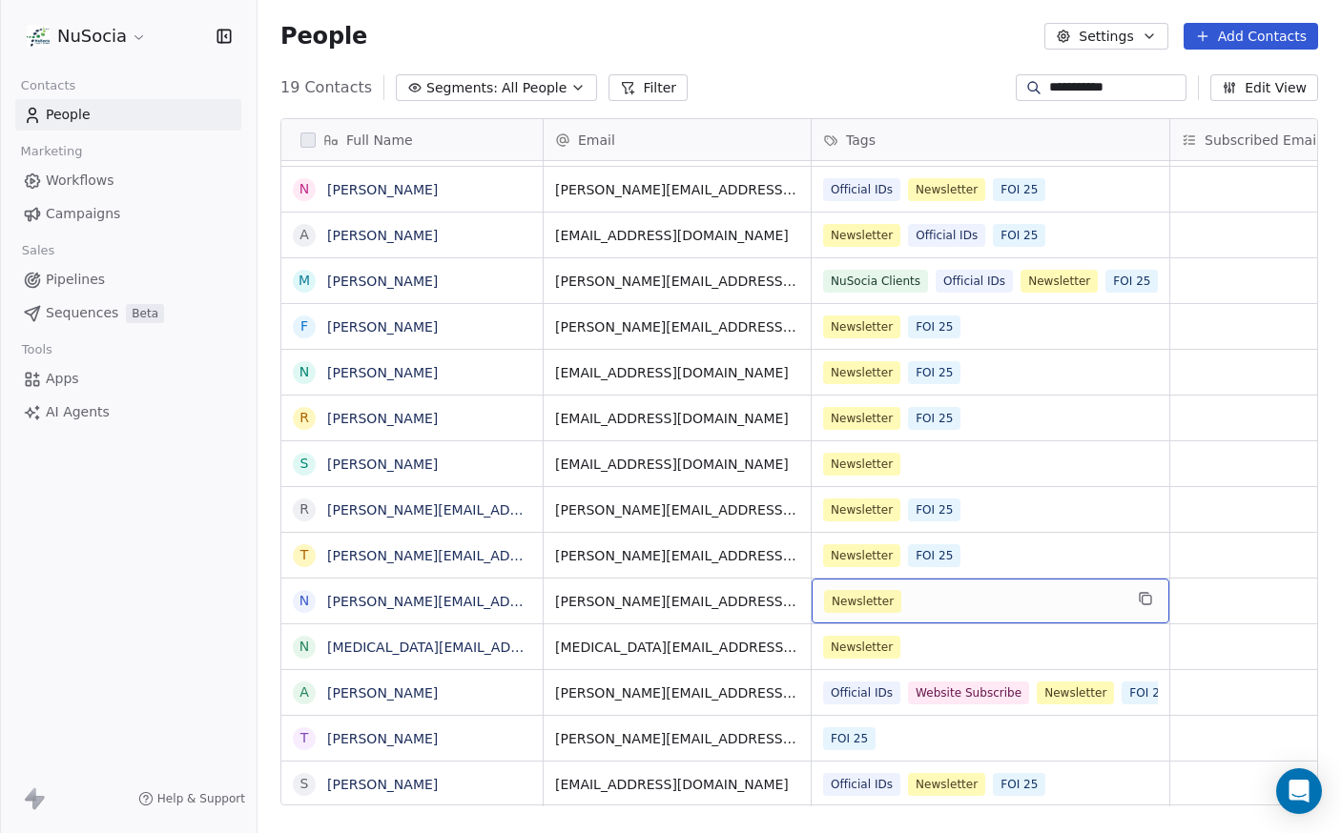
click at [958, 600] on div "Newsletter" at bounding box center [973, 601] width 298 height 23
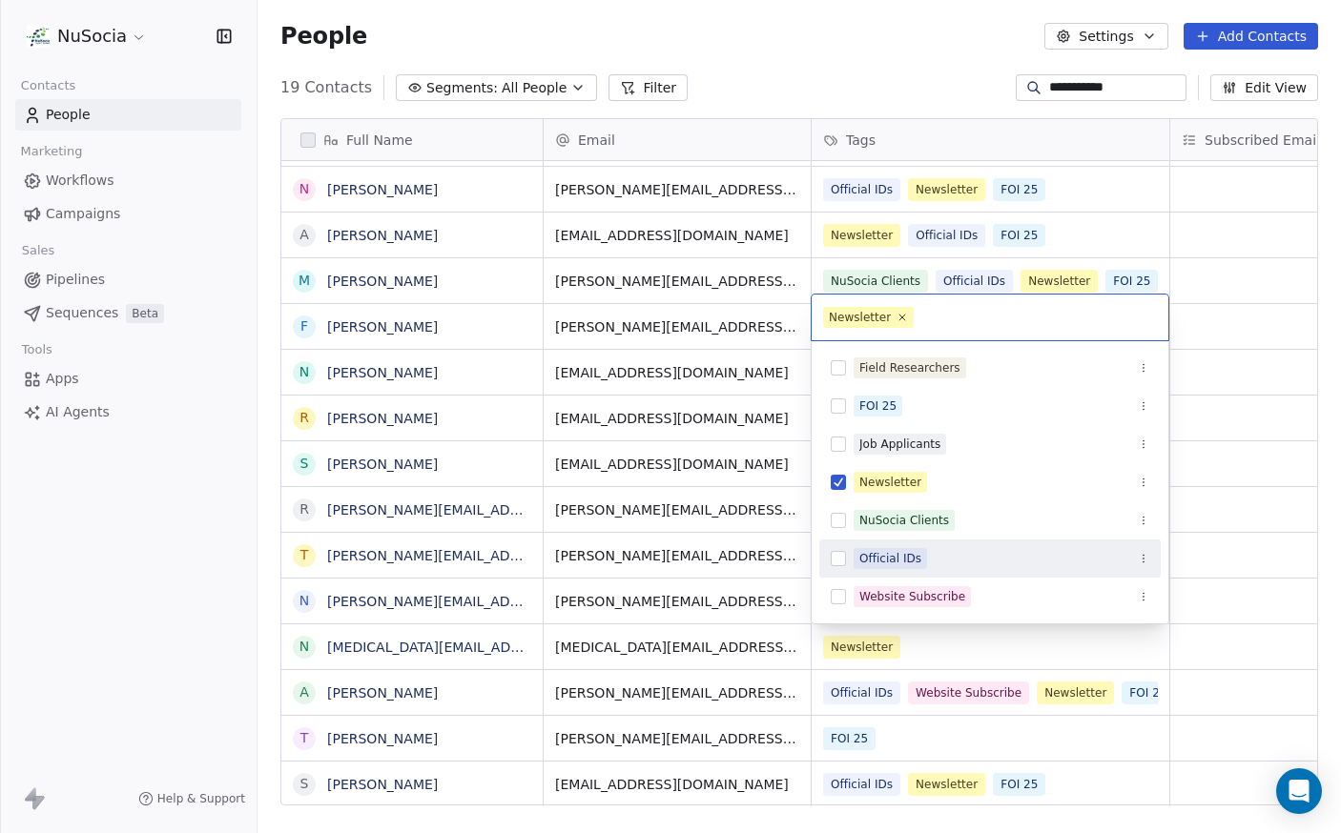
click at [1236, 619] on html "**********" at bounding box center [670, 416] width 1341 height 833
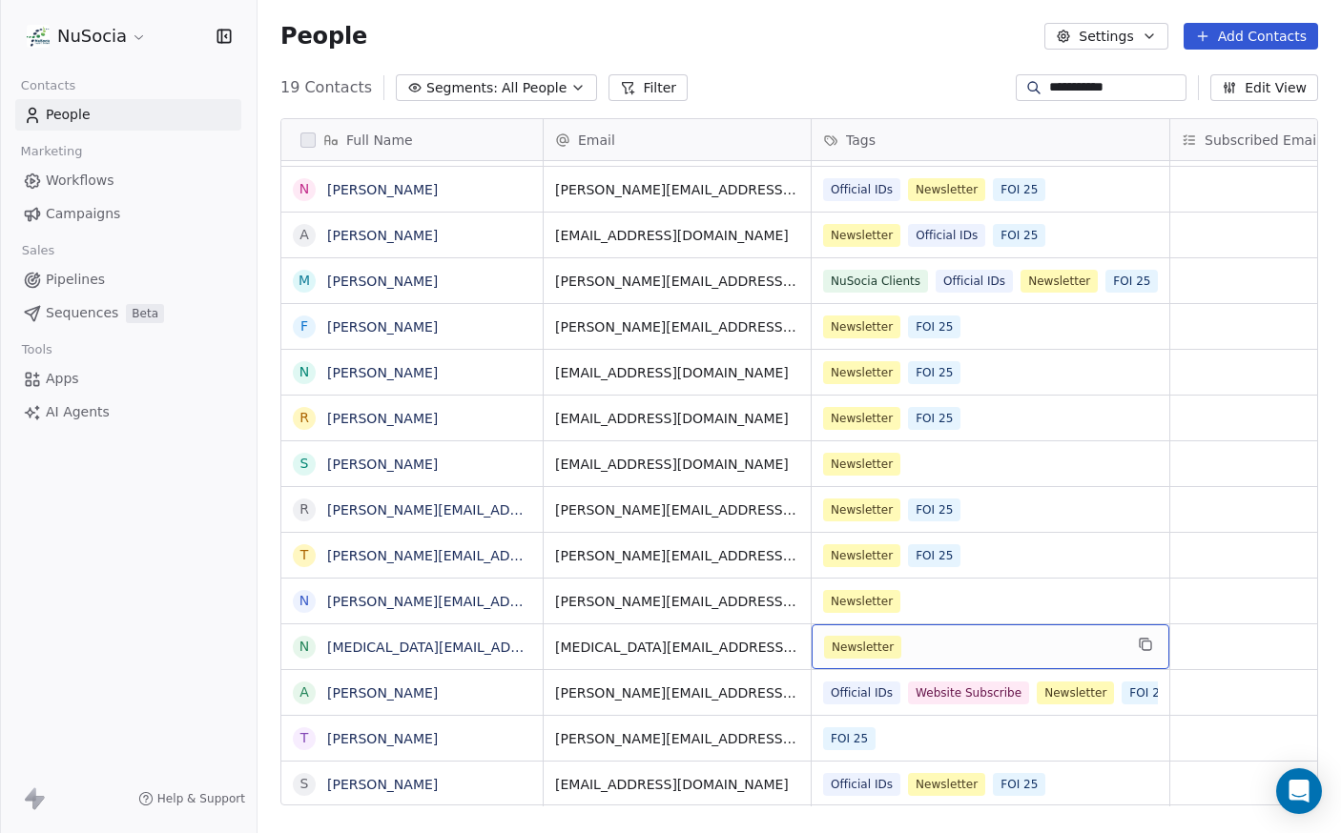
click at [984, 636] on div "Newsletter" at bounding box center [973, 647] width 298 height 23
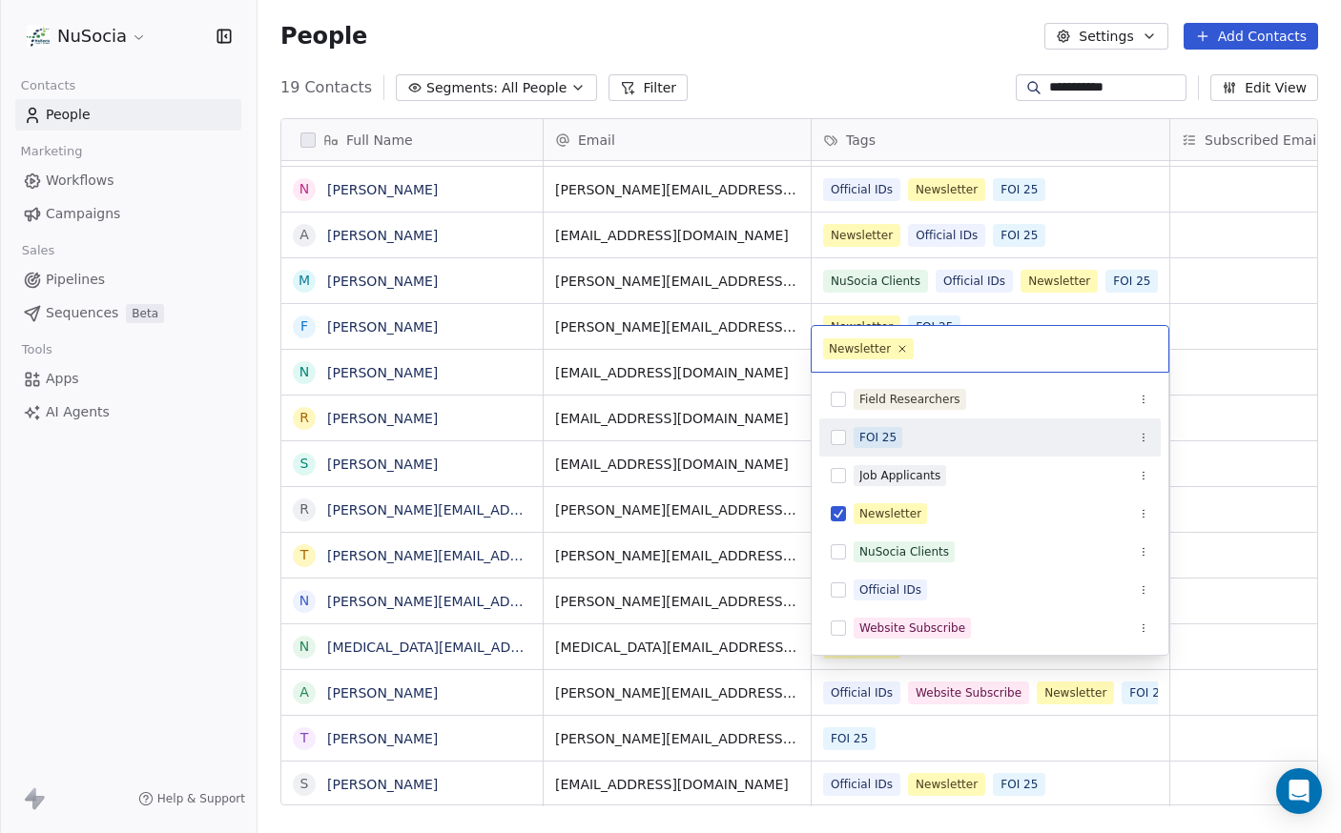
click at [892, 446] on div "FOI 25" at bounding box center [877, 437] width 37 height 17
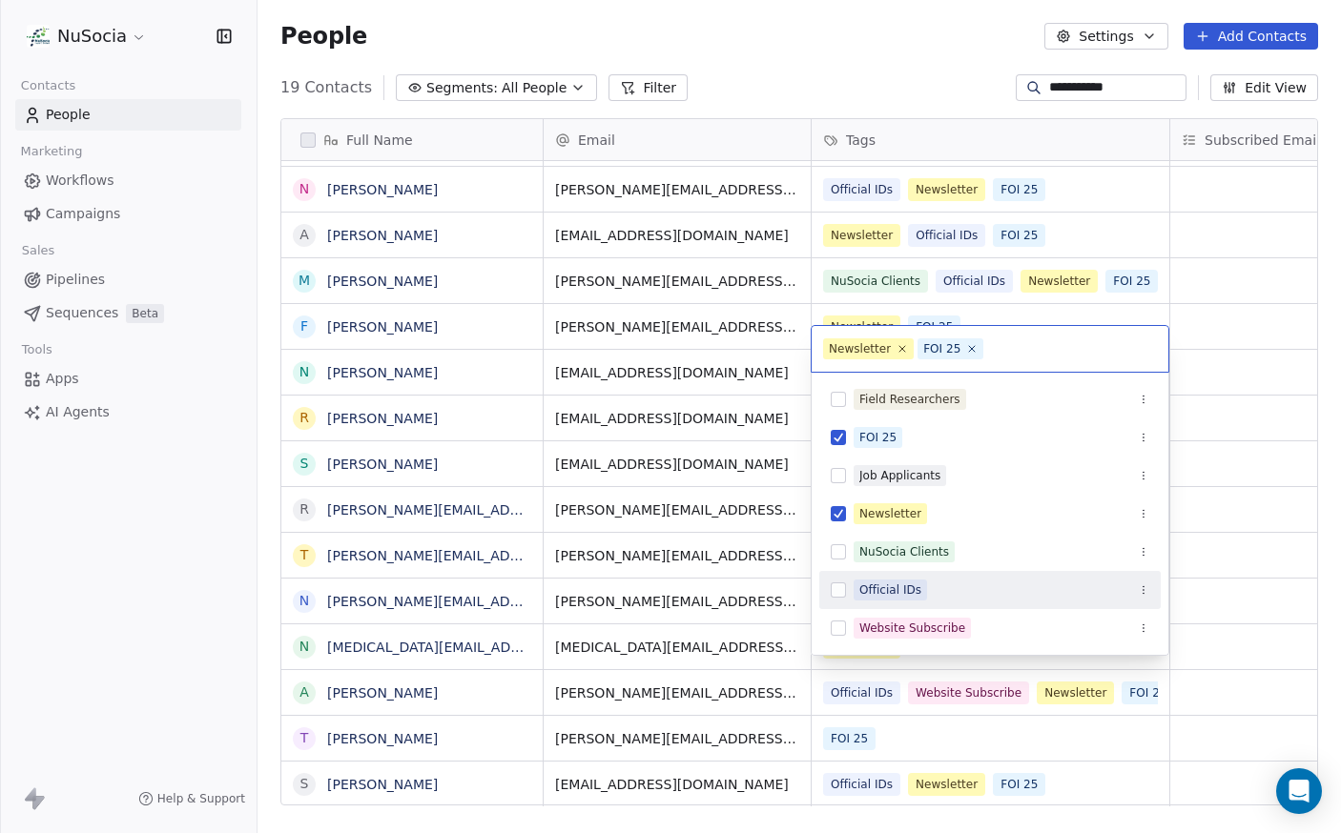
click at [1210, 602] on html "**********" at bounding box center [670, 416] width 1341 height 833
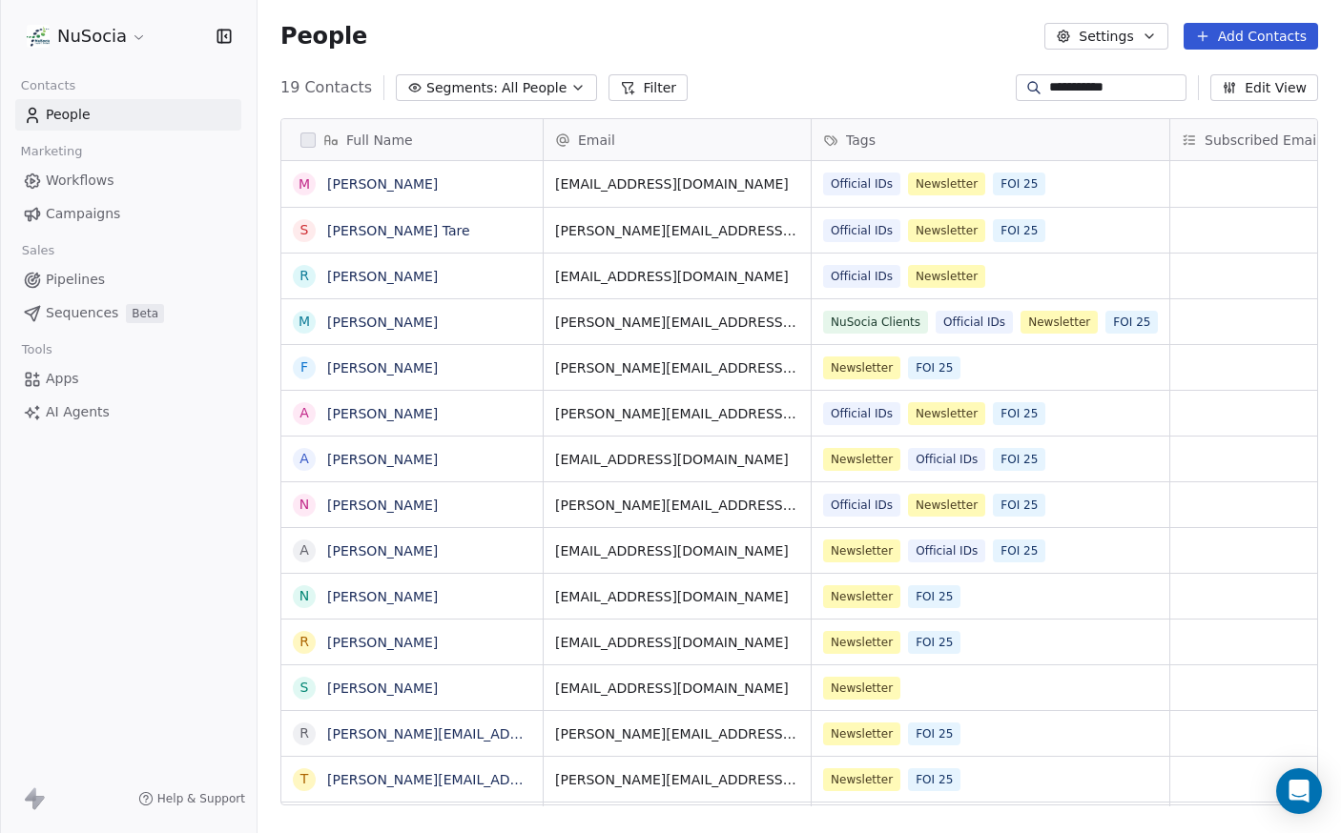
click at [61, 104] on link "People" at bounding box center [128, 114] width 226 height 31
click at [1049, 87] on input "**********" at bounding box center [1115, 87] width 133 height 19
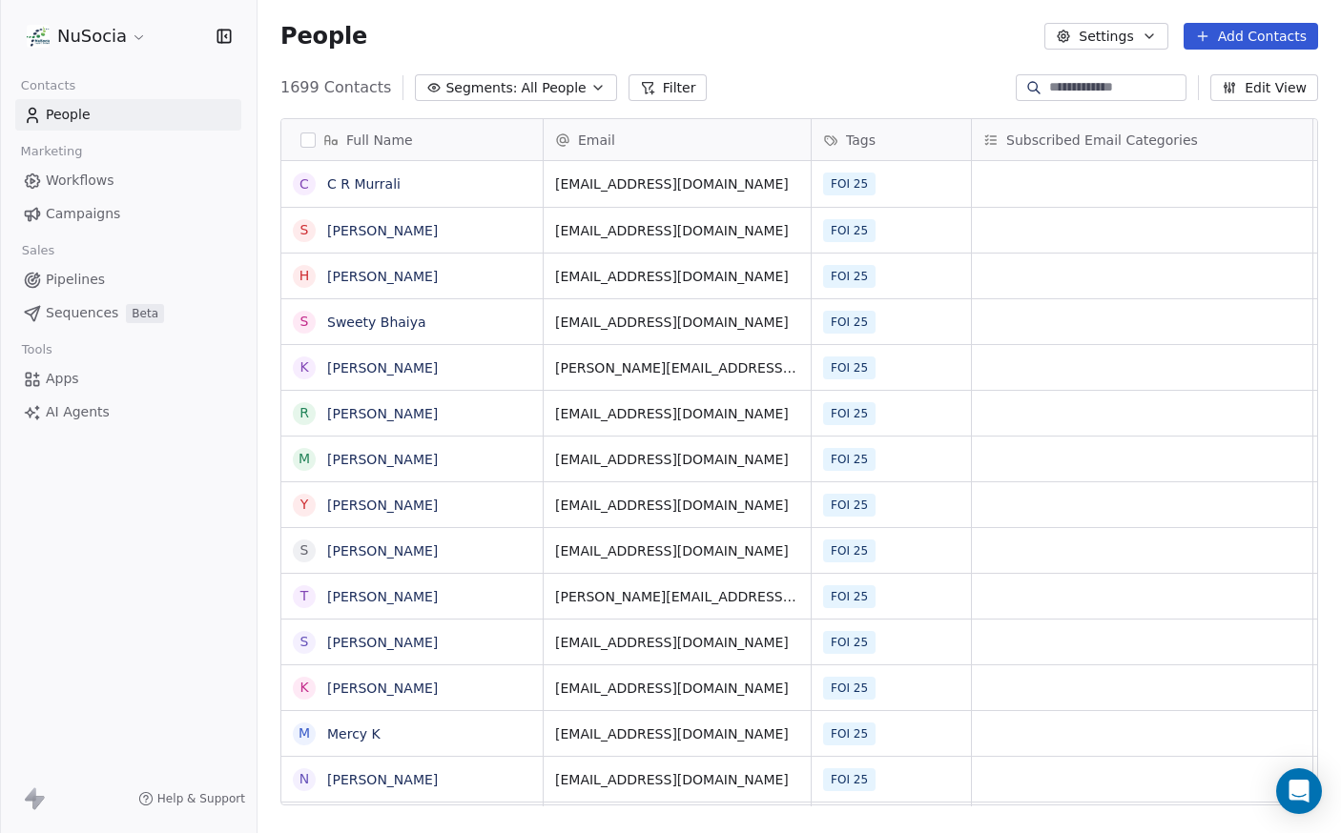
click at [843, 57] on div "People Settings Add Contacts" at bounding box center [798, 36] width 1083 height 72
click at [541, 82] on span "All People" at bounding box center [553, 88] width 65 height 20
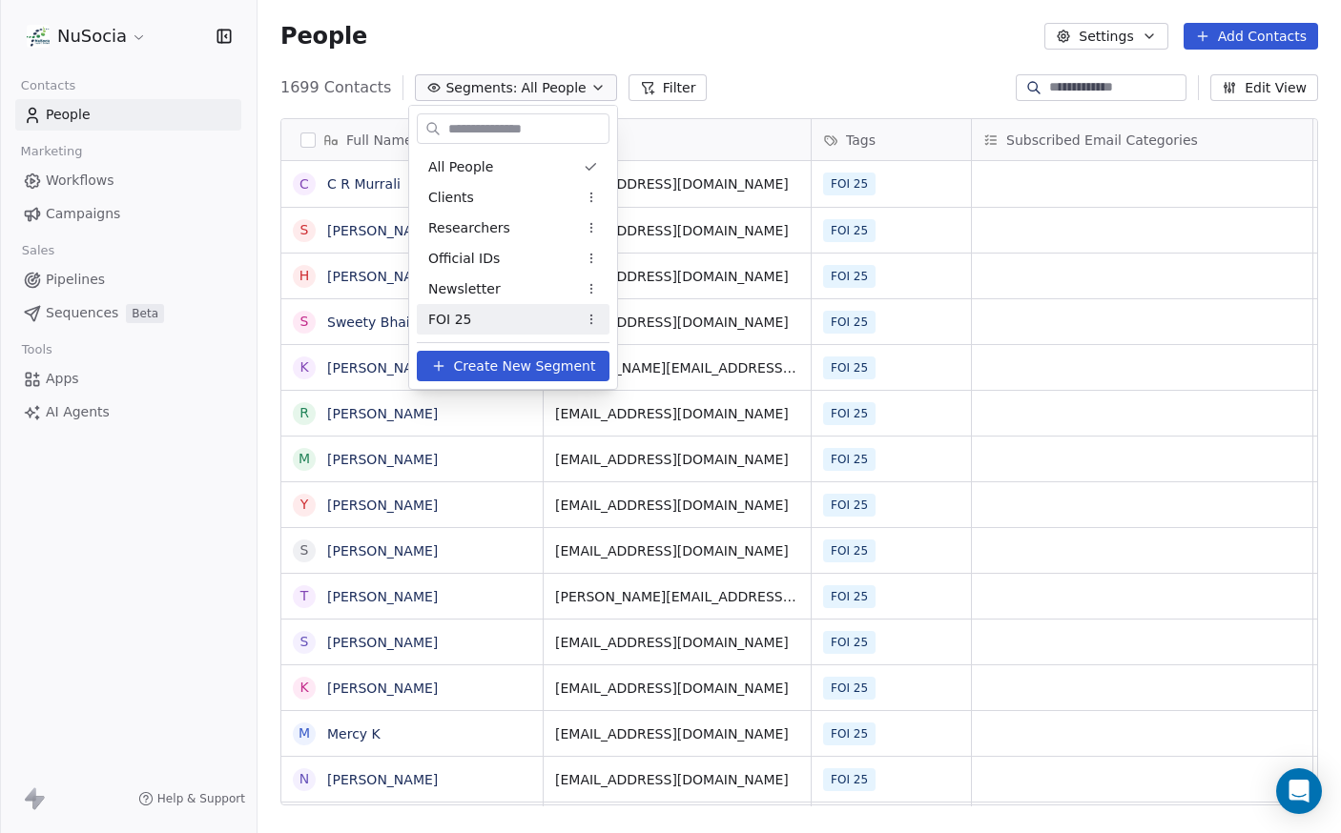
click at [491, 328] on div "FOI 25" at bounding box center [513, 319] width 193 height 31
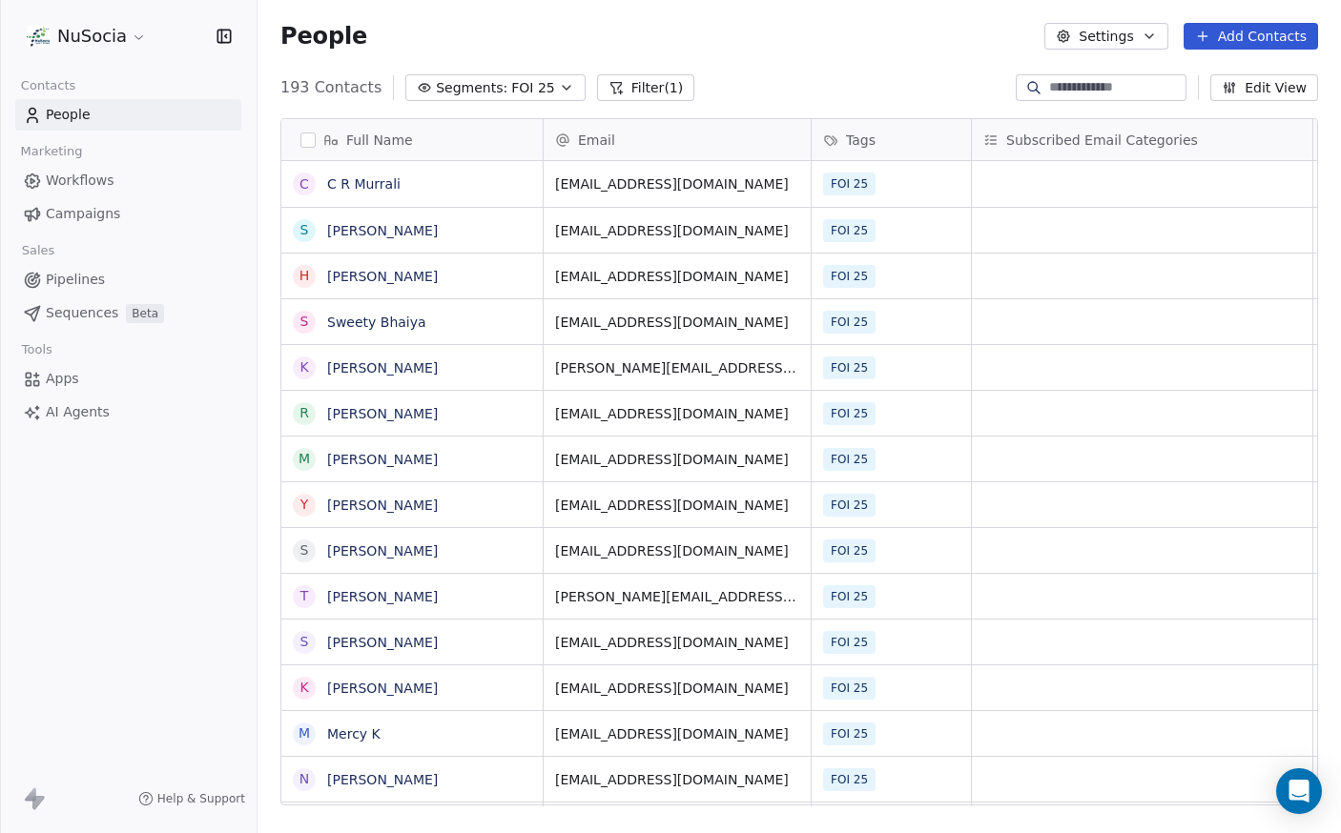
click at [809, 50] on div "People Settings Add Contacts" at bounding box center [798, 36] width 1083 height 72
click at [139, 222] on link "Campaigns" at bounding box center [128, 213] width 226 height 31
